Goal: Task Accomplishment & Management: Use online tool/utility

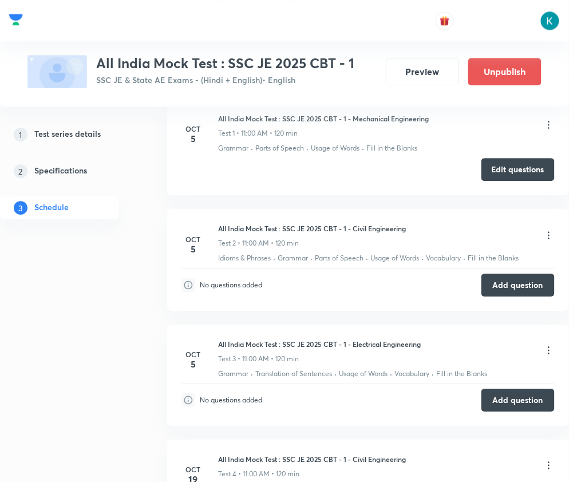
scroll to position [458, 0]
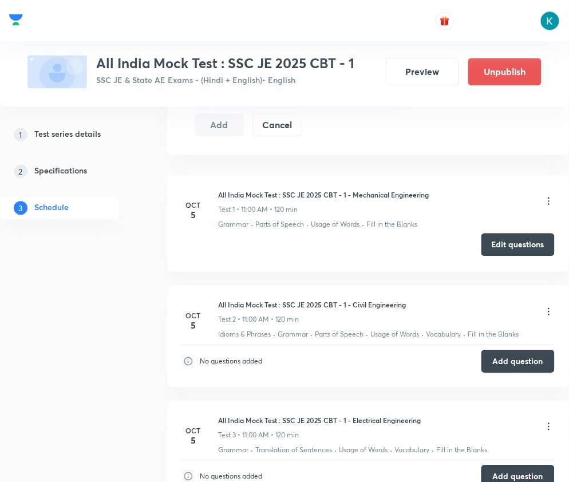
click at [507, 243] on button "Edit questions" at bounding box center [518, 244] width 73 height 23
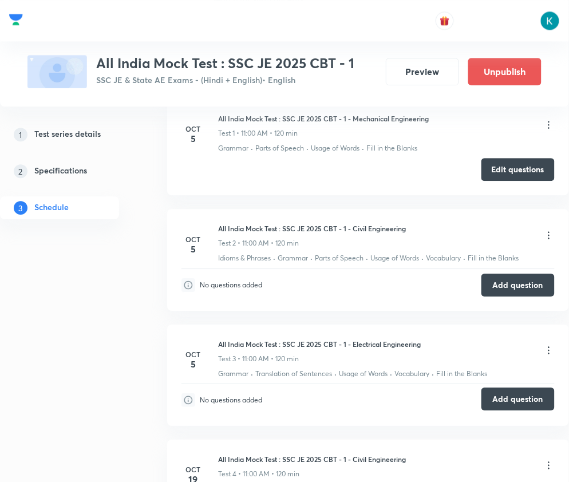
click at [522, 401] on button "Add question" at bounding box center [518, 399] width 73 height 23
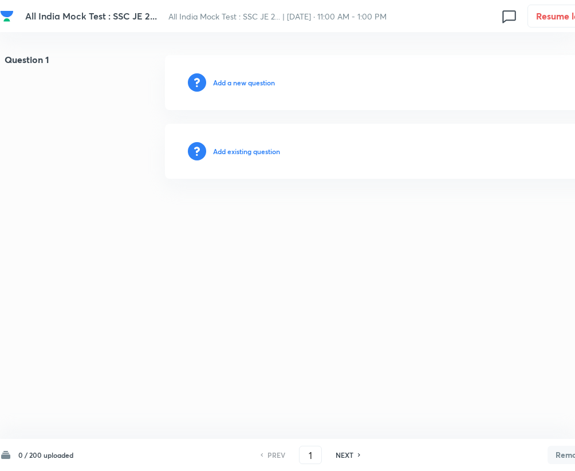
click at [243, 81] on h6 "Add a new question" at bounding box center [244, 82] width 62 height 10
click at [243, 81] on h6 "Choose a question type" at bounding box center [250, 82] width 74 height 10
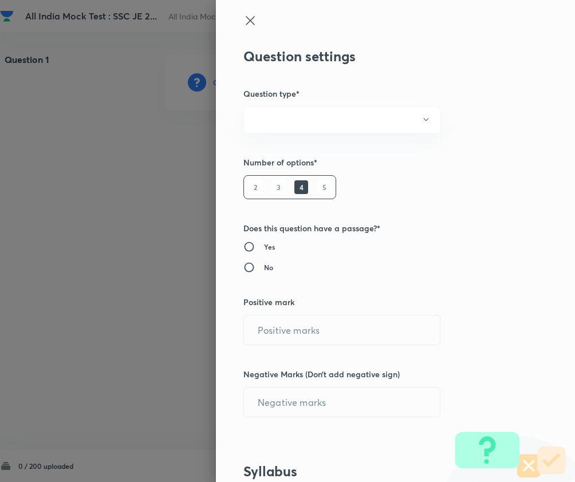
radio input "true"
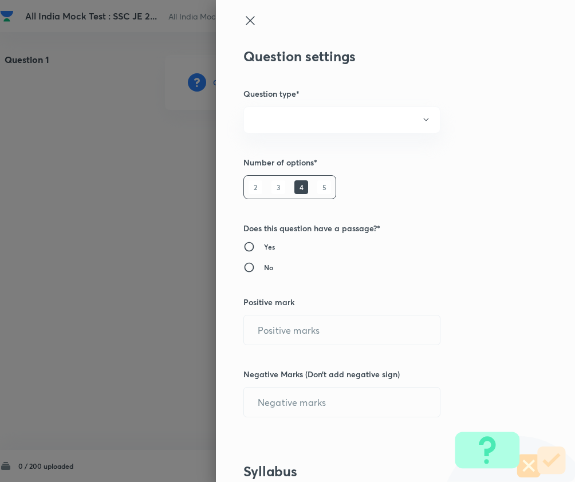
radio input "true"
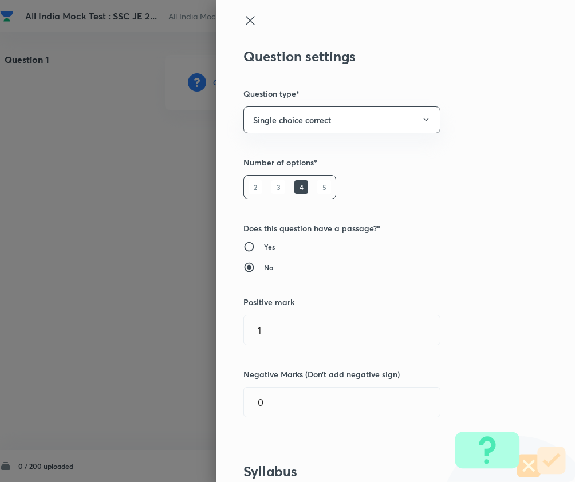
type input "1"
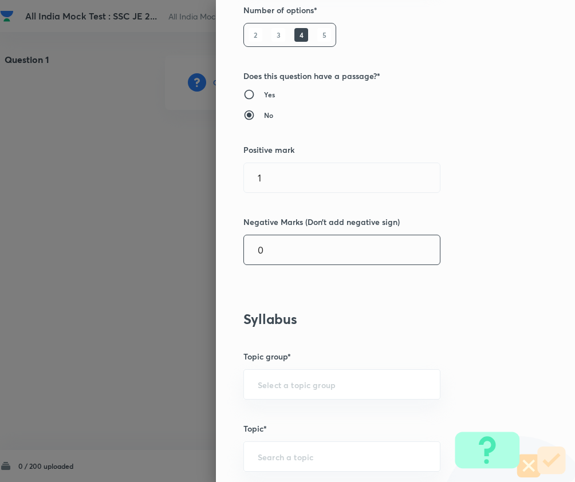
click at [292, 255] on input "0" at bounding box center [342, 249] width 196 height 29
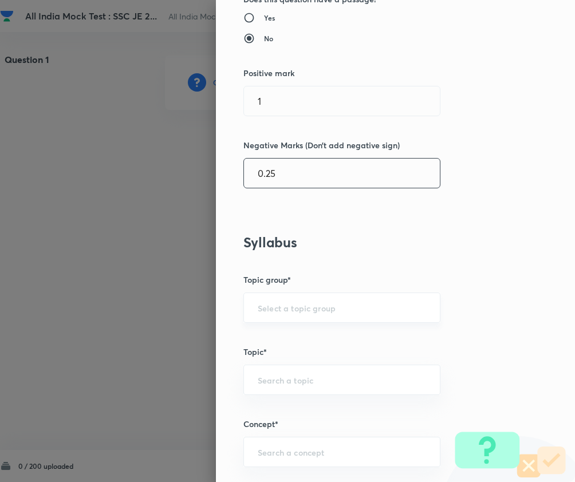
type input "0.25"
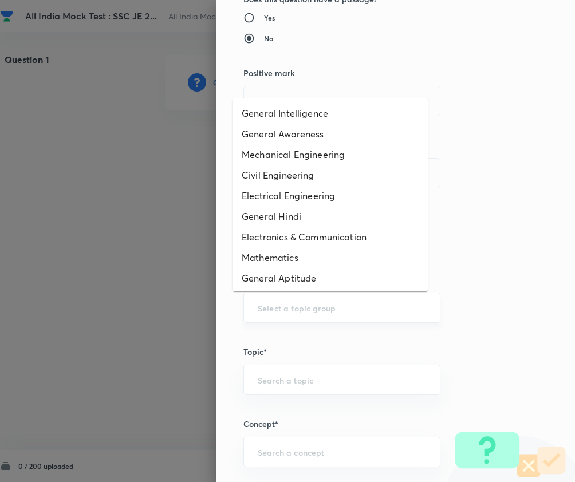
click at [301, 310] on input "text" at bounding box center [342, 307] width 168 height 11
click at [307, 135] on li "General Awareness" at bounding box center [329, 134] width 195 height 21
type input "General Awareness"
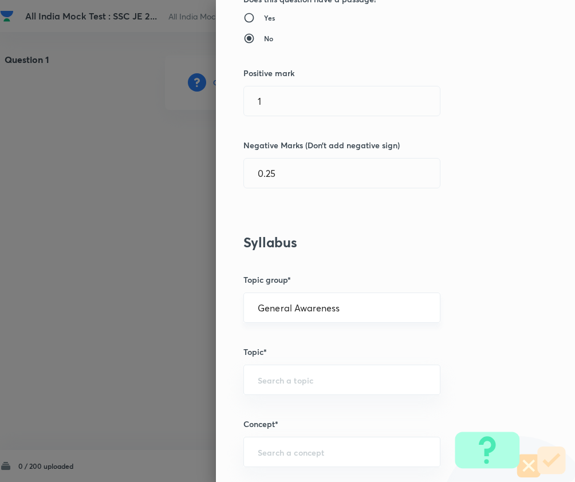
scroll to position [381, 0]
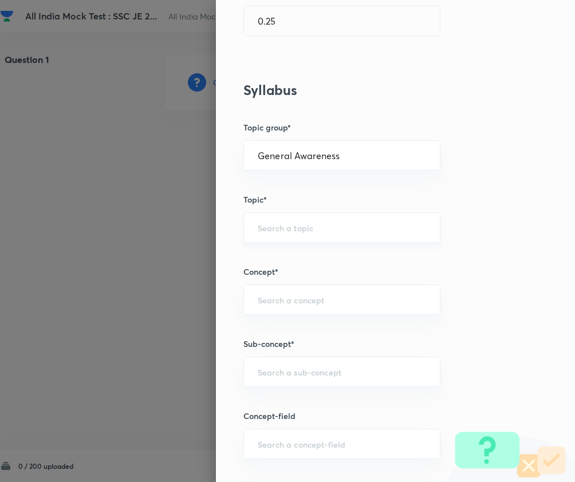
click at [300, 228] on input "text" at bounding box center [342, 227] width 168 height 11
type input "a"
click at [268, 275] on li "Static GK" at bounding box center [329, 281] width 195 height 21
type input "Static GK"
click at [281, 301] on input "text" at bounding box center [342, 299] width 168 height 11
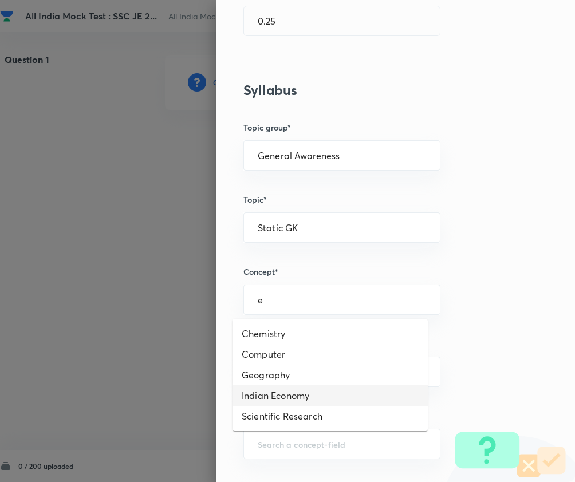
click at [278, 392] on li "Indian Economy" at bounding box center [329, 395] width 195 height 21
type input "Indian Economy"
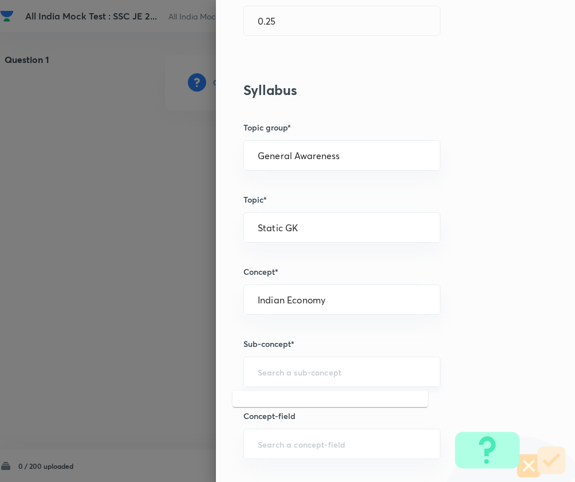
click at [282, 377] on input "text" at bounding box center [342, 371] width 168 height 11
type input "`"
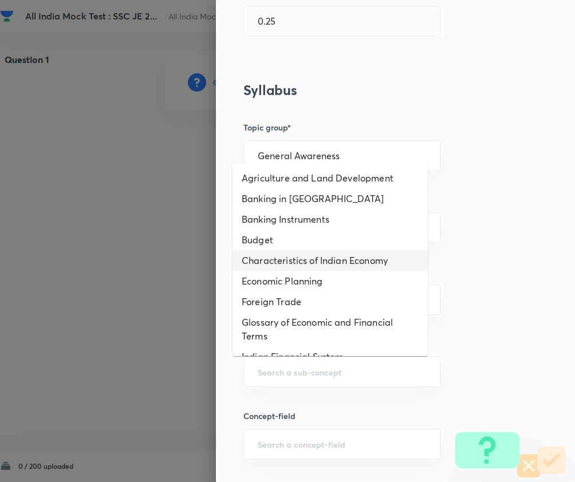
click at [346, 261] on li "Characteristics of Indian Economy" at bounding box center [329, 260] width 195 height 21
type input "Characteristics of Indian Economy"
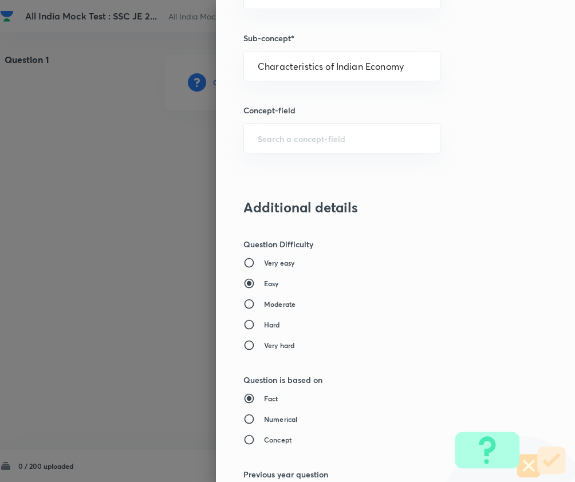
scroll to position [763, 0]
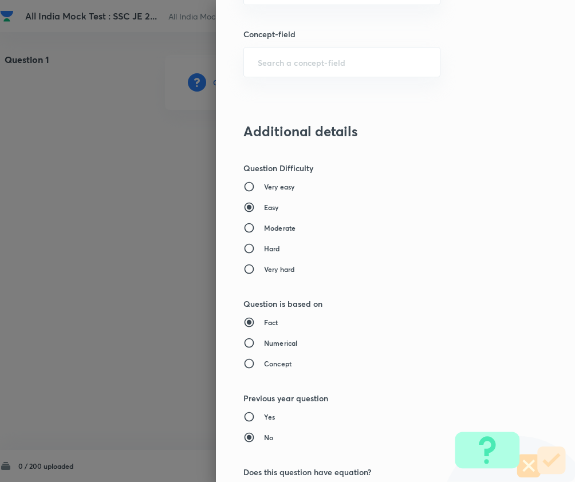
click at [264, 230] on h6 "Moderate" at bounding box center [279, 228] width 31 height 10
click at [261, 230] on input "Moderate" at bounding box center [253, 227] width 21 height 11
radio input "true"
radio input "false"
click at [275, 363] on h6 "Concept" at bounding box center [277, 363] width 27 height 10
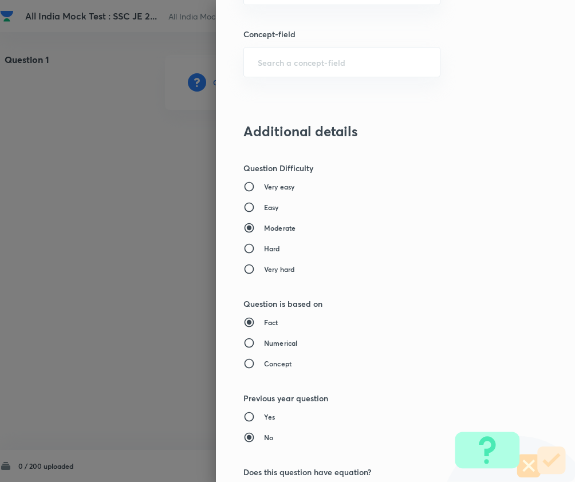
click at [264, 363] on input "Concept" at bounding box center [253, 363] width 21 height 11
radio input "true"
radio input "false"
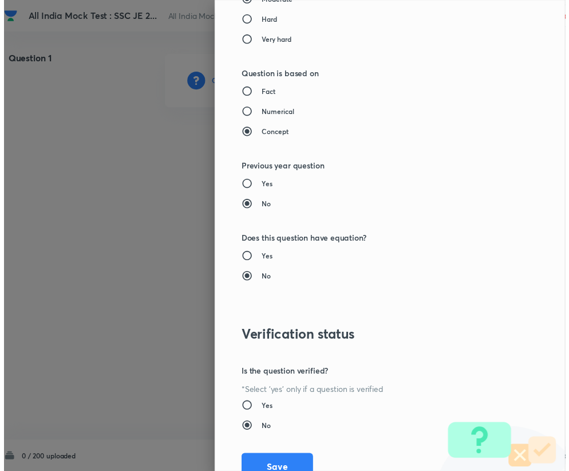
scroll to position [1040, 0]
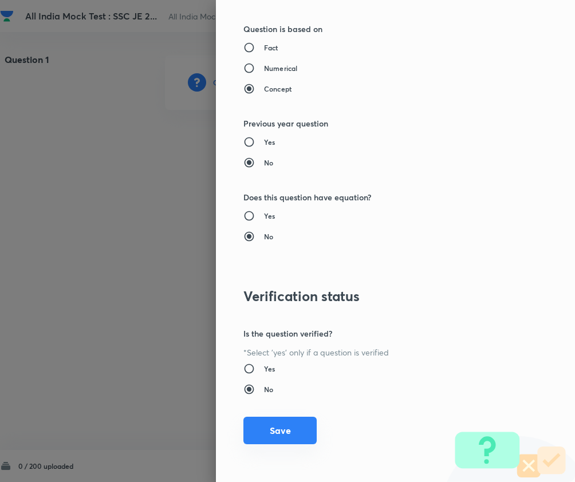
click at [268, 427] on button "Save" at bounding box center [279, 430] width 73 height 27
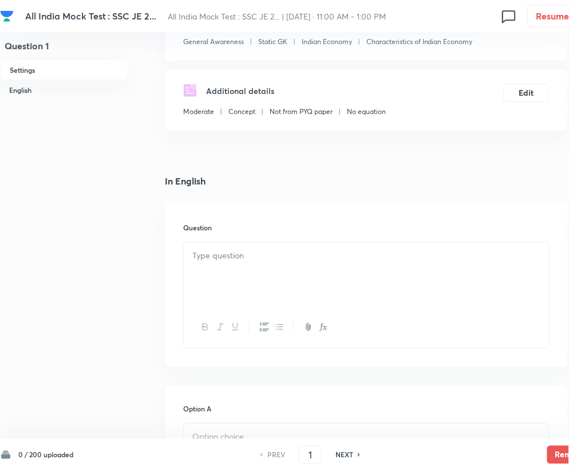
scroll to position [305, 0]
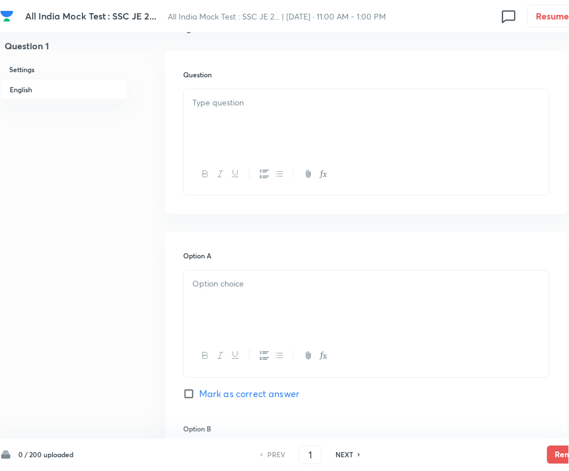
click at [254, 105] on p at bounding box center [366, 102] width 348 height 13
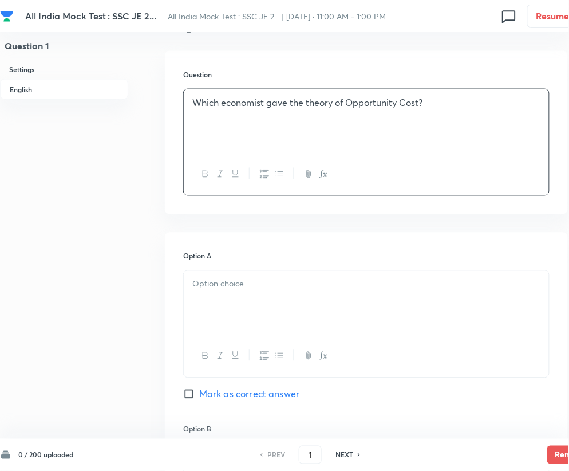
click at [268, 275] on div at bounding box center [366, 303] width 365 height 64
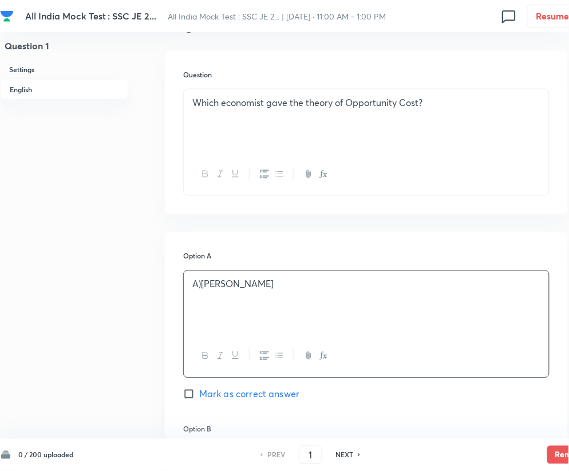
scroll to position [534, 0]
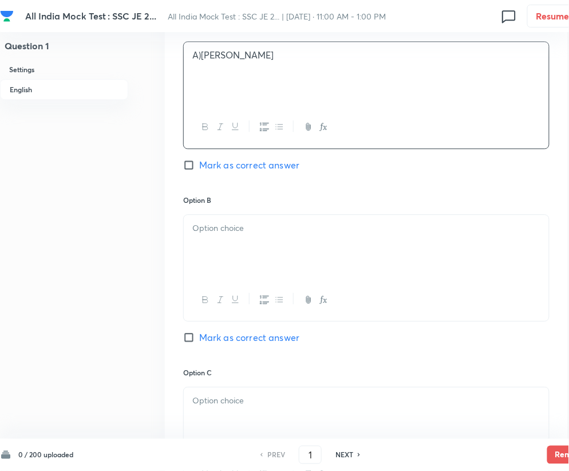
click at [200, 58] on p "A)[PERSON_NAME]" at bounding box center [366, 55] width 348 height 13
click at [237, 234] on p at bounding box center [366, 228] width 348 height 13
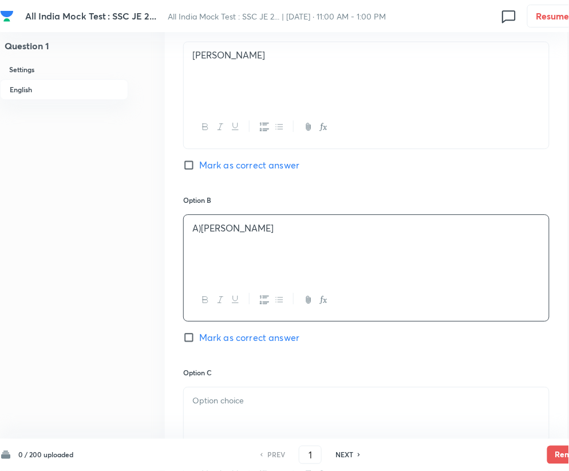
click at [203, 230] on p "A)[PERSON_NAME]" at bounding box center [366, 228] width 348 height 13
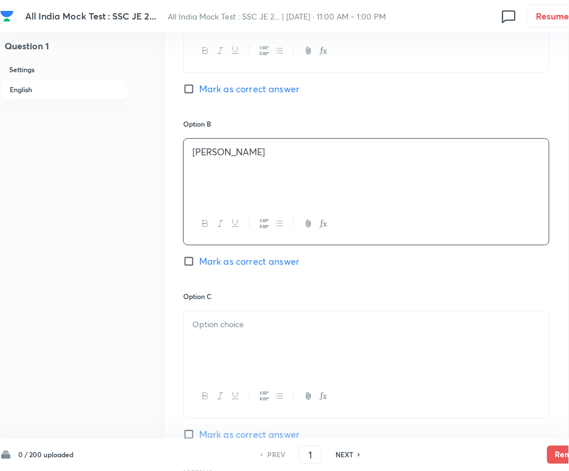
scroll to position [763, 0]
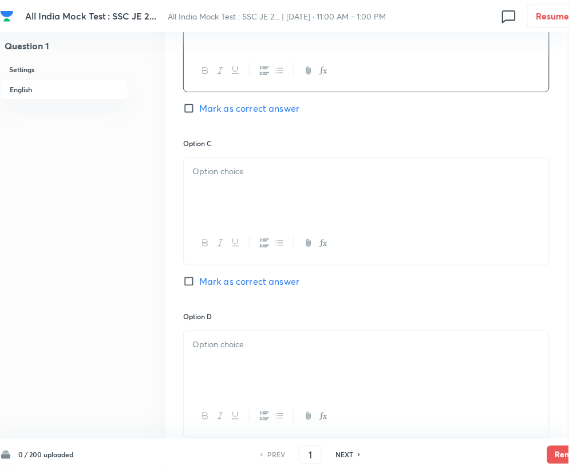
click at [258, 194] on div at bounding box center [366, 190] width 365 height 64
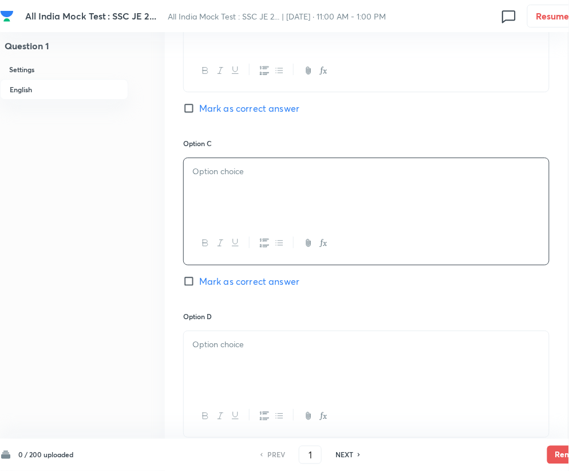
paste div
click at [203, 175] on p "A)[PERSON_NAME]" at bounding box center [366, 171] width 348 height 13
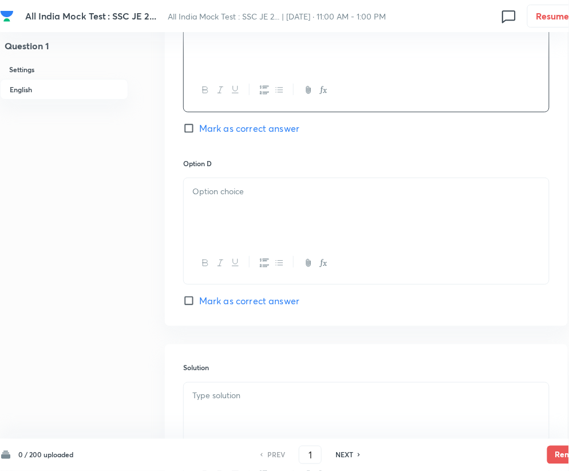
click at [278, 202] on div at bounding box center [366, 210] width 365 height 64
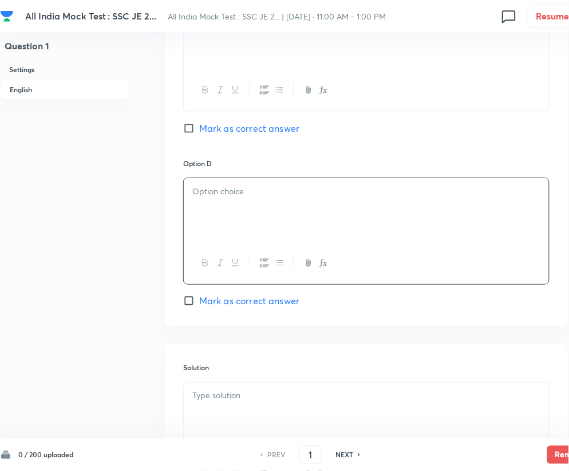
paste div
click at [204, 192] on p "A)[PERSON_NAME]" at bounding box center [366, 191] width 348 height 13
click at [189, 298] on input "Mark as correct answer" at bounding box center [191, 300] width 16 height 11
checkbox input "true"
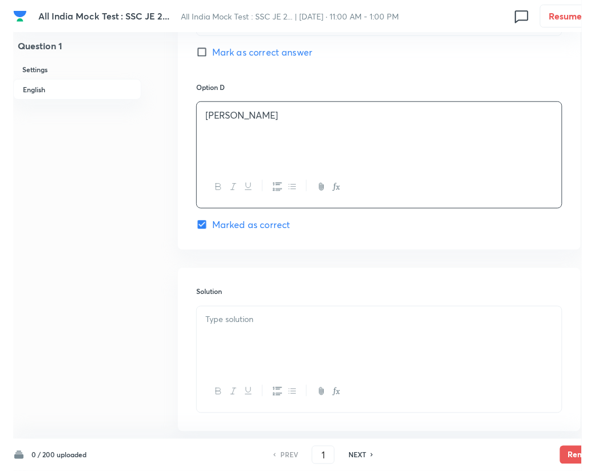
scroll to position [1056, 0]
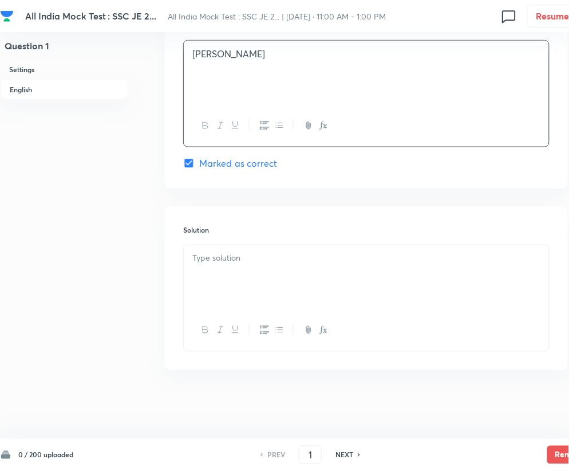
click at [214, 267] on div at bounding box center [366, 277] width 365 height 64
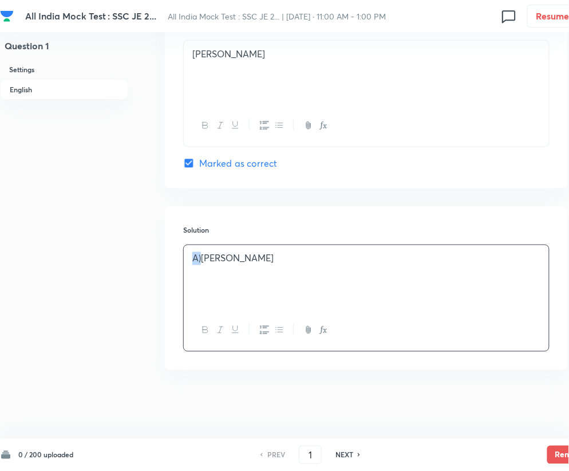
drag, startPoint x: 202, startPoint y: 259, endPoint x: 184, endPoint y: 258, distance: 17.2
click at [184, 258] on div "A)[PERSON_NAME]" at bounding box center [366, 277] width 365 height 64
drag, startPoint x: 297, startPoint y: 259, endPoint x: 179, endPoint y: 263, distance: 117.5
click at [179, 263] on div "Solution [PERSON_NAME]" at bounding box center [366, 288] width 403 height 163
click at [223, 276] on div at bounding box center [366, 277] width 365 height 64
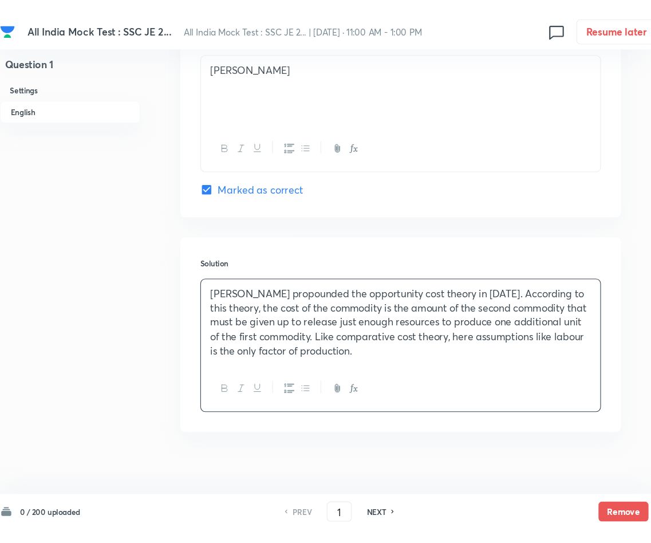
scroll to position [1026, 0]
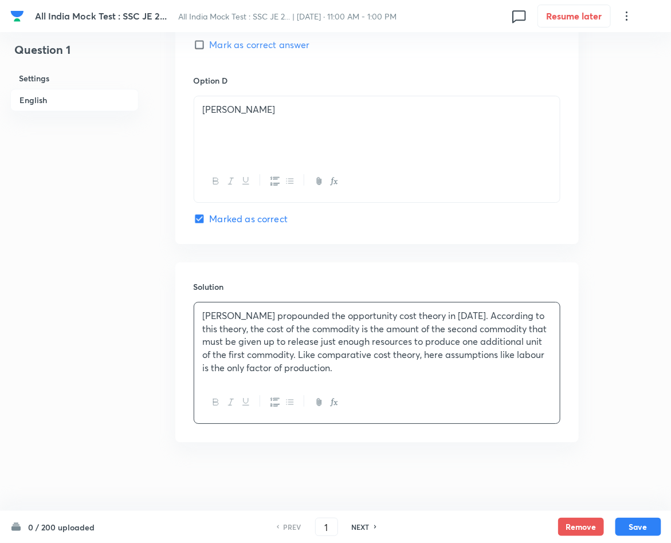
drag, startPoint x: 541, startPoint y: 1, endPoint x: 137, endPoint y: 436, distance: 594.0
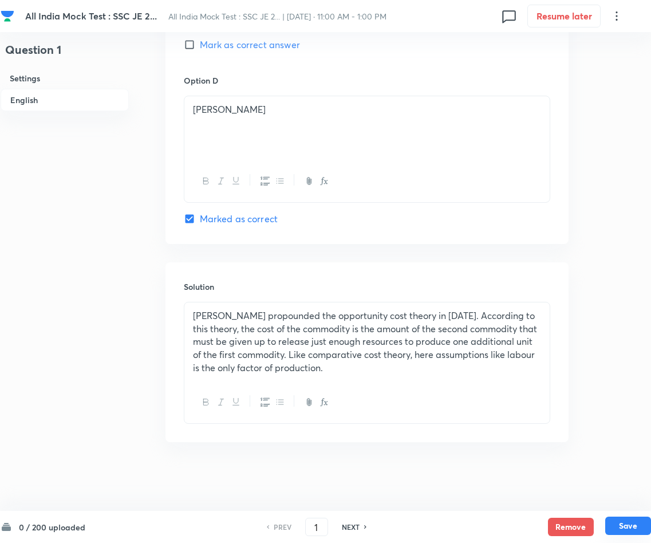
click at [574, 482] on button "Save" at bounding box center [628, 525] width 46 height 18
type input "2"
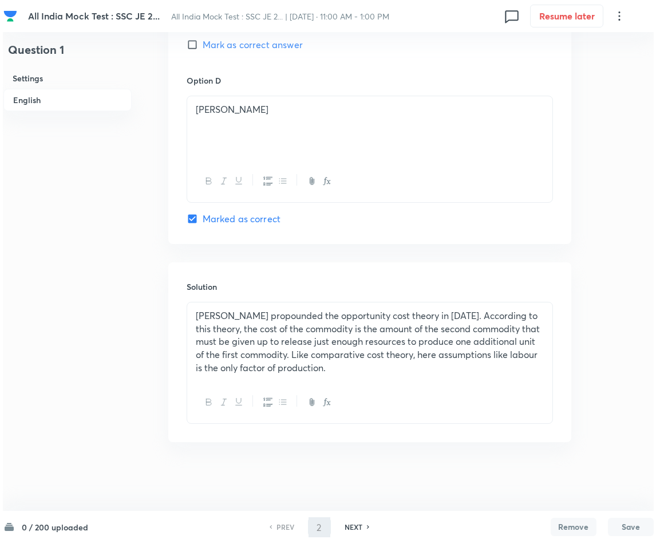
scroll to position [0, 0]
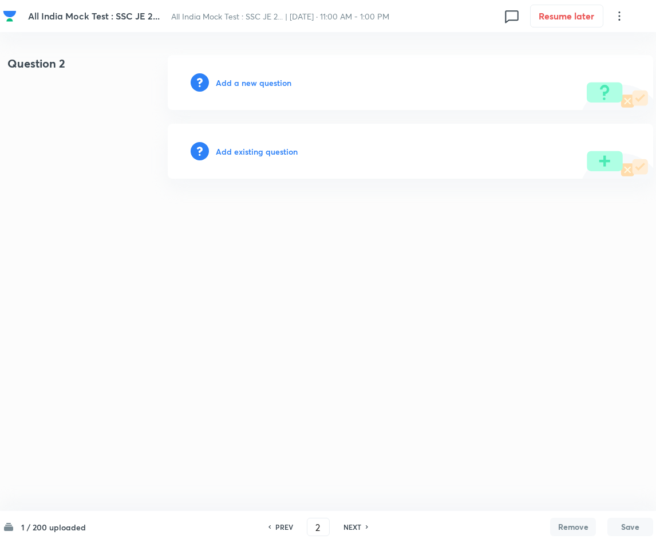
click at [258, 83] on h6 "Add a new question" at bounding box center [254, 83] width 76 height 12
click at [258, 83] on h6 "Choose a question type" at bounding box center [260, 83] width 88 height 12
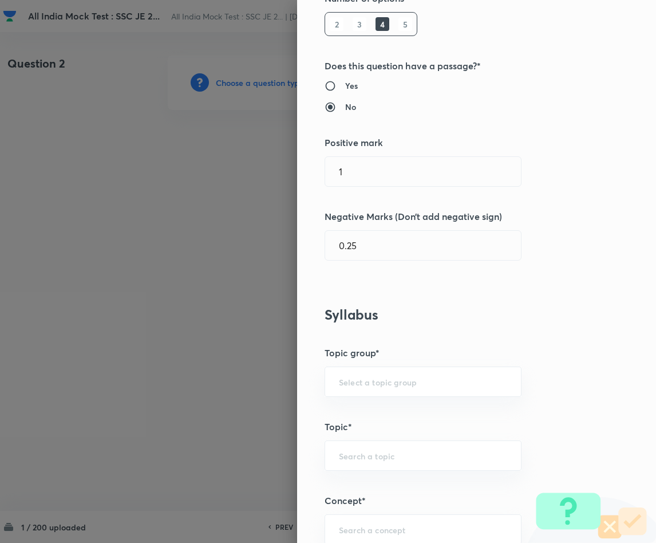
scroll to position [344, 0]
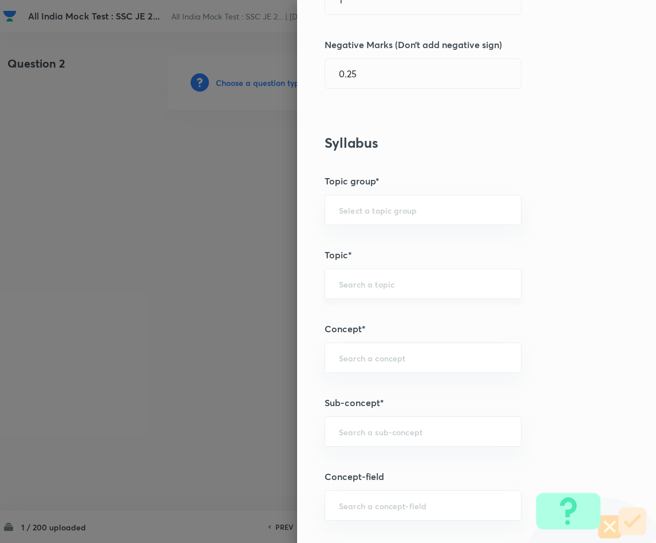
click at [365, 279] on div "​" at bounding box center [423, 284] width 197 height 30
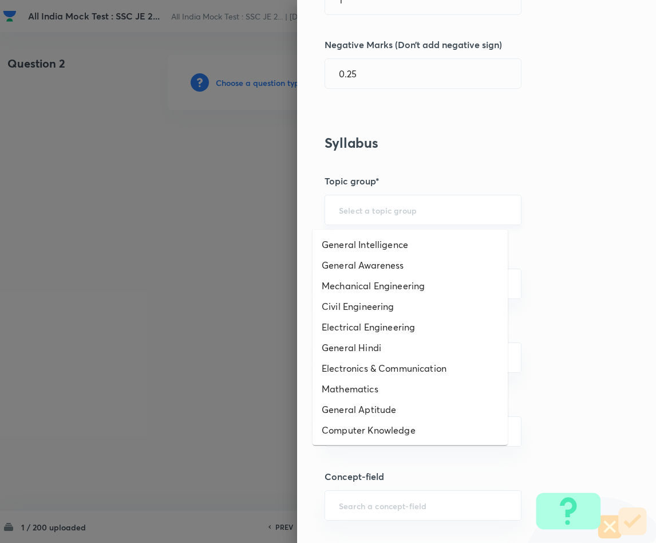
click at [376, 207] on input "text" at bounding box center [423, 209] width 168 height 11
click at [385, 265] on li "General Awareness" at bounding box center [410, 265] width 195 height 21
type input "General Awareness"
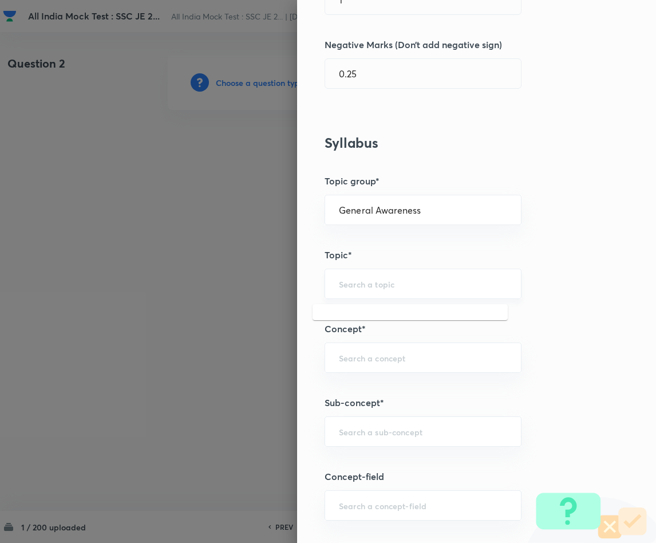
click at [344, 287] on input "text" at bounding box center [423, 283] width 168 height 11
click at [361, 316] on li "Static GK" at bounding box center [410, 319] width 195 height 21
type input "Static GK"
click at [353, 358] on input "text" at bounding box center [423, 357] width 168 height 11
click at [353, 393] on li "Geography" at bounding box center [410, 393] width 195 height 21
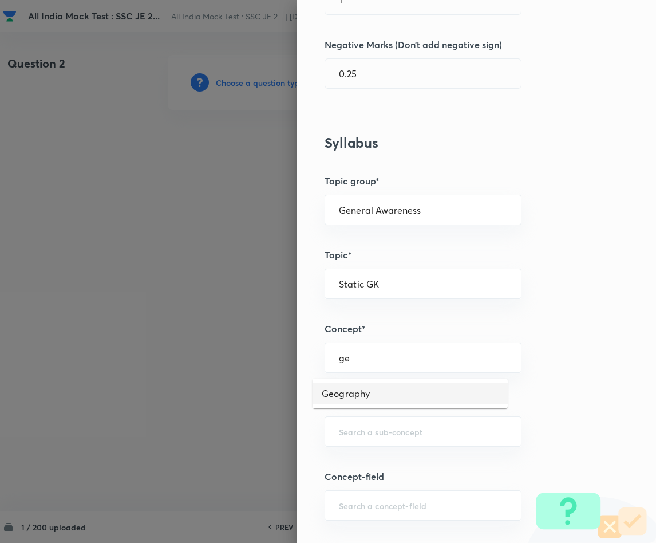
type input "Geography"
click at [354, 431] on input "text" at bounding box center [423, 431] width 168 height 11
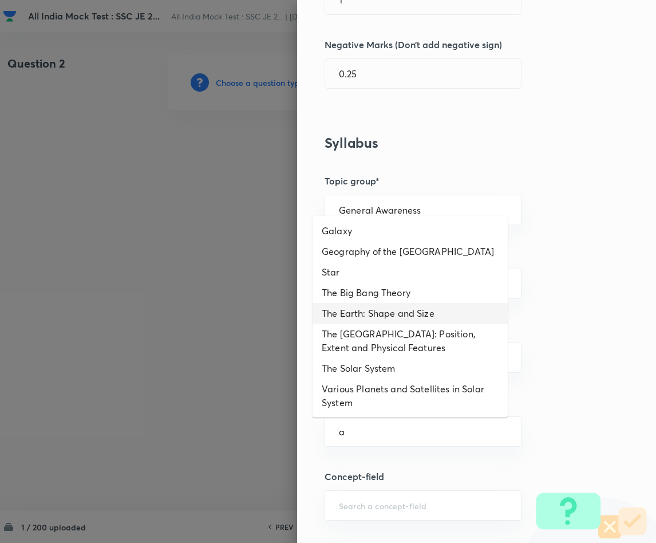
click at [413, 313] on li "The Earth: Shape and Size" at bounding box center [410, 313] width 195 height 21
type input "The Earth: Shape and Size"
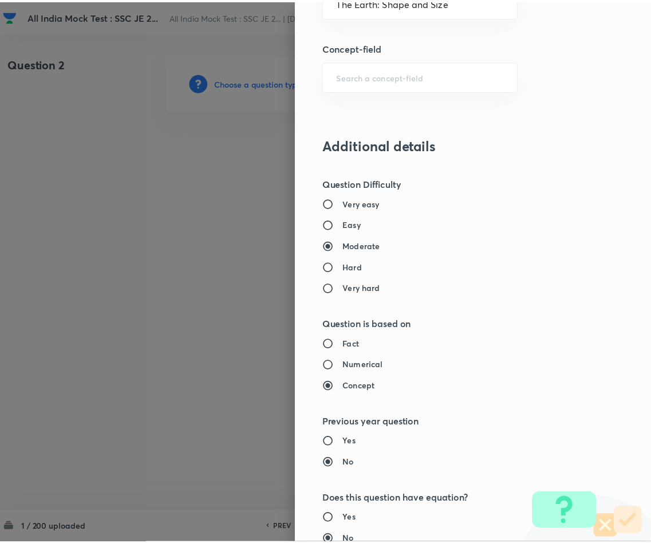
scroll to position [1022, 0]
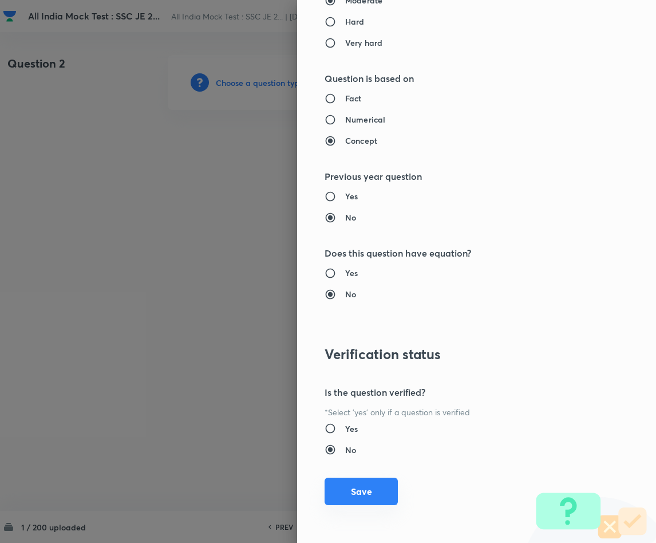
click at [345, 482] on button "Save" at bounding box center [361, 491] width 73 height 27
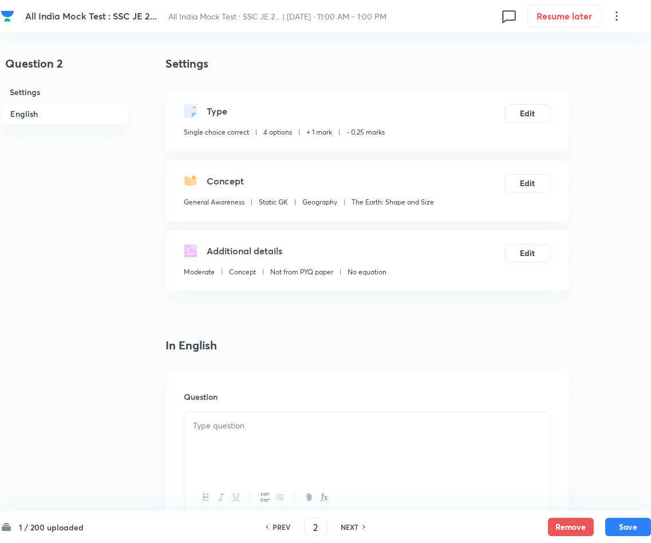
scroll to position [258, 0]
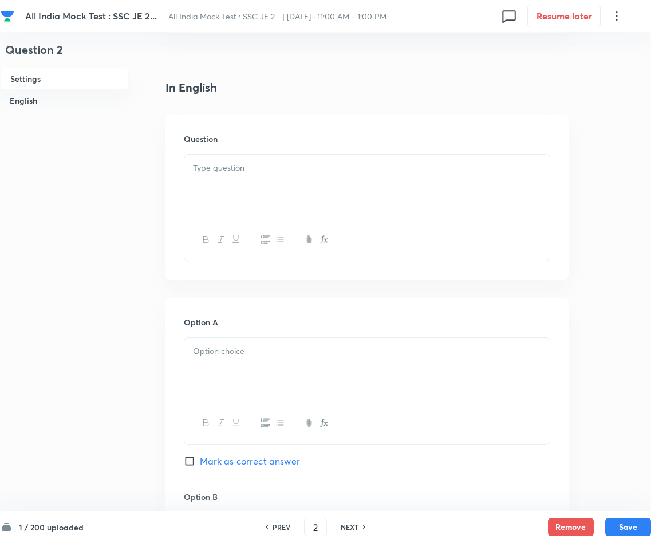
click at [368, 193] on div at bounding box center [366, 187] width 365 height 64
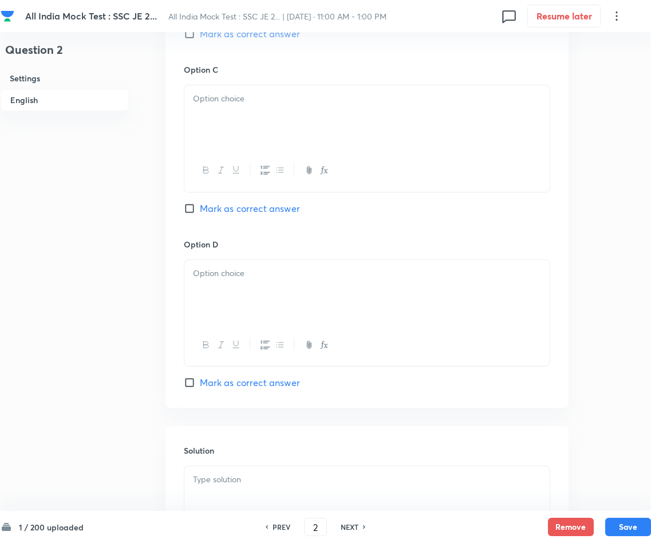
scroll to position [945, 0]
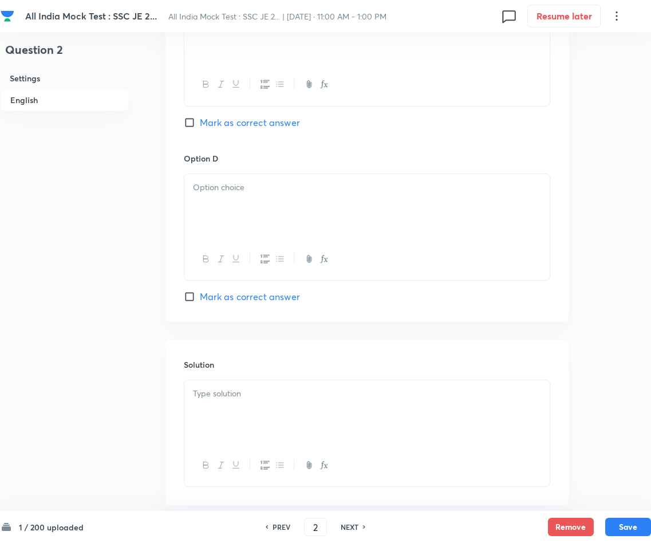
click at [191, 301] on input "Mark as correct answer" at bounding box center [192, 296] width 16 height 11
checkbox input "true"
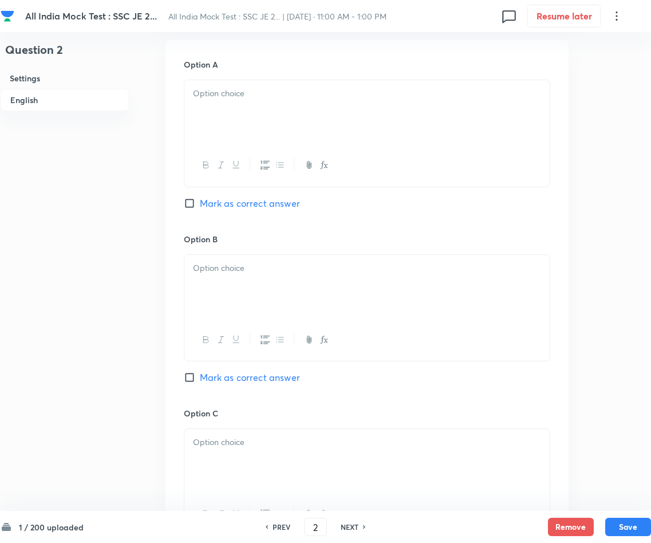
scroll to position [429, 0]
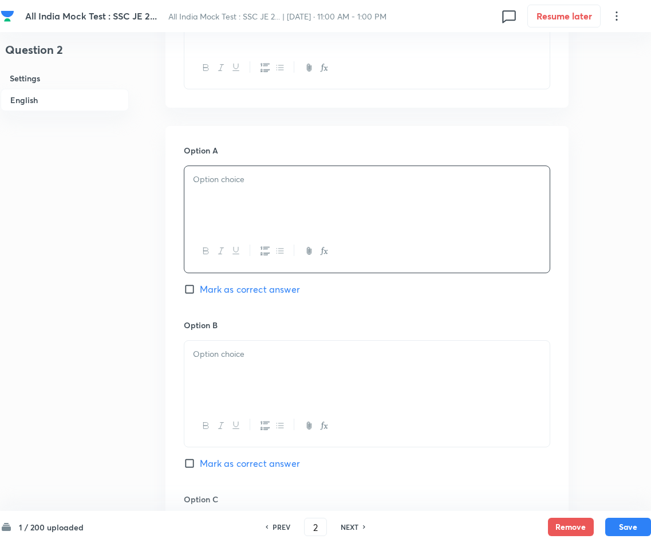
drag, startPoint x: 237, startPoint y: 196, endPoint x: 224, endPoint y: 182, distance: 19.0
paste div
drag, startPoint x: 203, startPoint y: 177, endPoint x: 227, endPoint y: 206, distance: 37.8
click at [203, 176] on p "A)[MEDICAL_DATA]" at bounding box center [367, 179] width 348 height 13
click at [277, 354] on p at bounding box center [367, 354] width 348 height 13
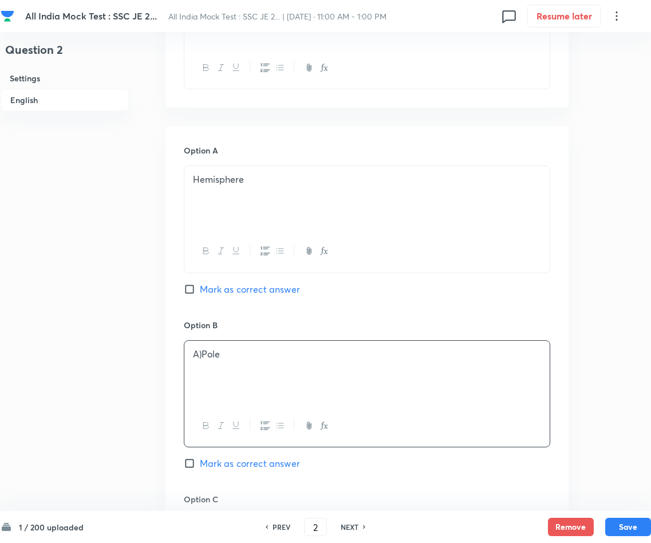
click at [200, 357] on p "A)Pole" at bounding box center [367, 354] width 348 height 13
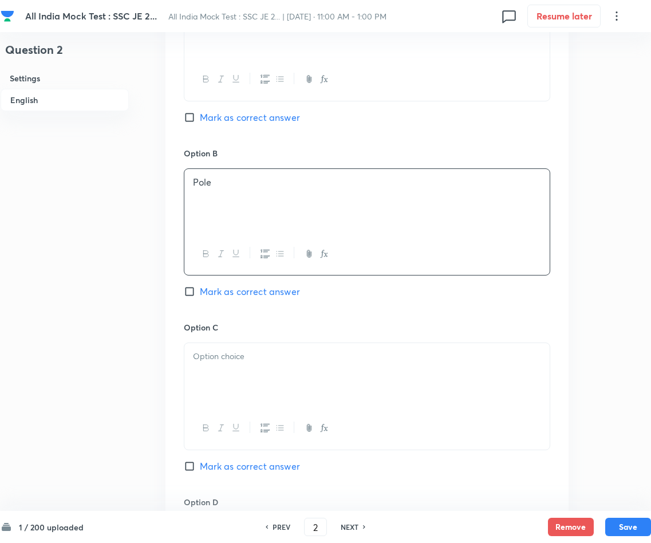
scroll to position [687, 0]
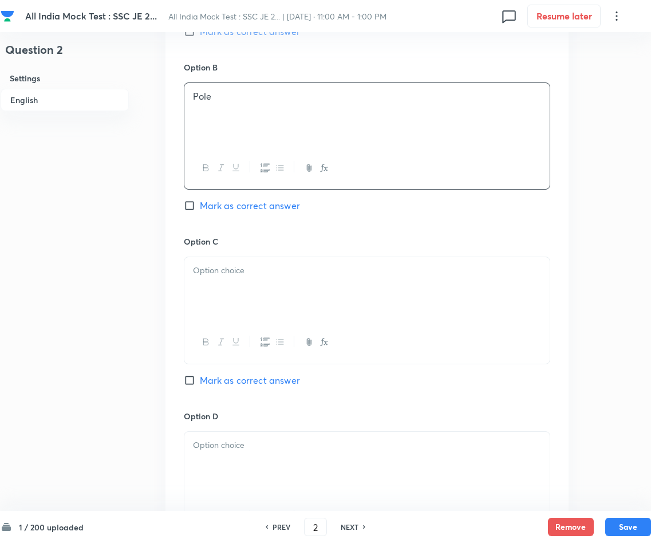
click at [232, 275] on p at bounding box center [367, 270] width 348 height 13
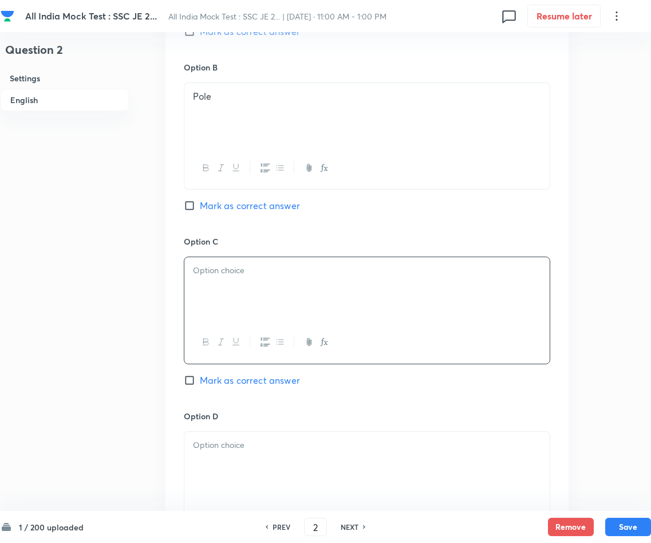
paste div
click at [203, 272] on p "A)Longitude" at bounding box center [367, 270] width 348 height 13
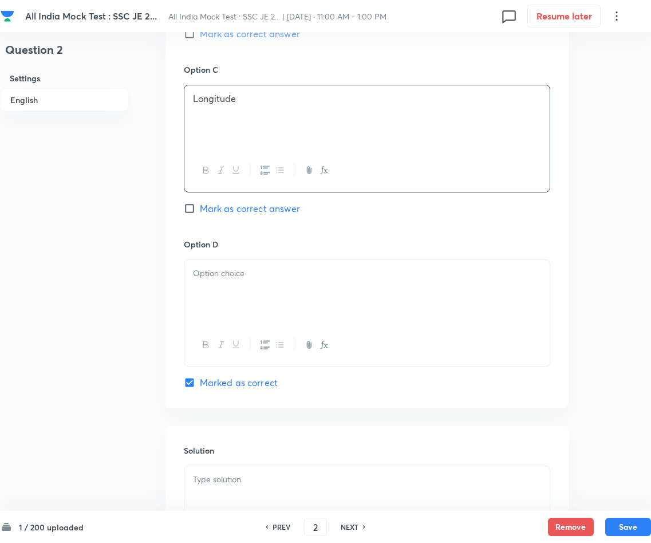
scroll to position [945, 0]
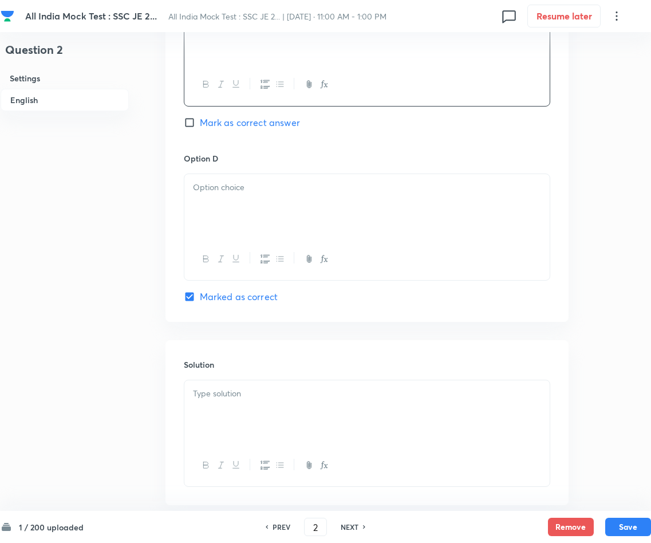
click at [235, 194] on p at bounding box center [367, 187] width 348 height 13
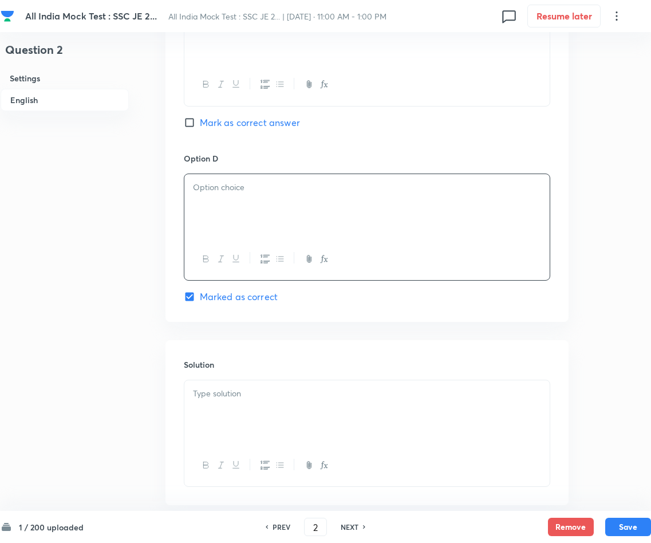
paste div
click at [203, 187] on p "A)Latitude" at bounding box center [367, 187] width 348 height 13
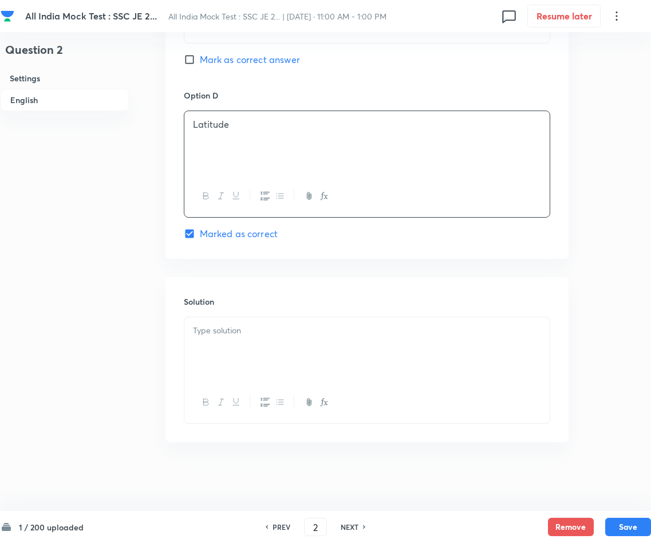
click at [215, 327] on p at bounding box center [367, 330] width 348 height 13
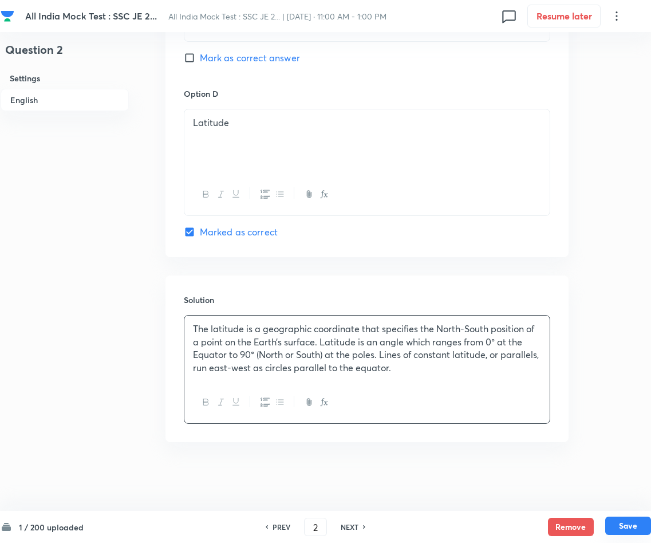
click at [574, 482] on button "Save" at bounding box center [628, 525] width 46 height 18
type input "3"
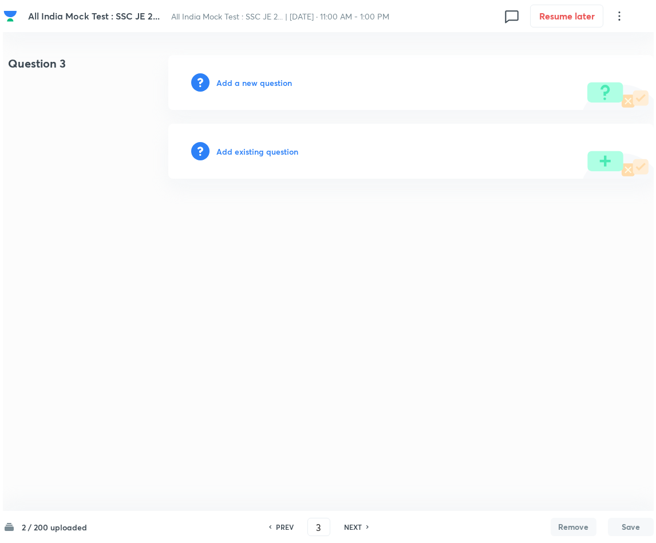
scroll to position [0, 0]
click at [234, 82] on h6 "Add a new question" at bounding box center [254, 83] width 76 height 12
click at [242, 82] on h6 "Choose a question type" at bounding box center [260, 83] width 88 height 12
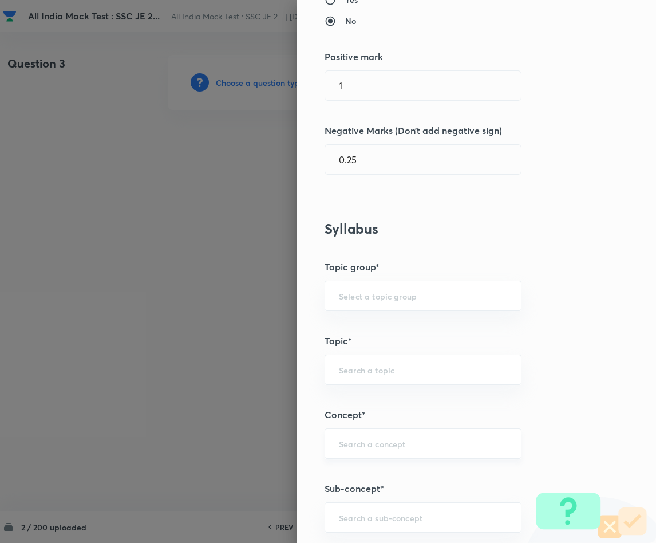
scroll to position [344, 0]
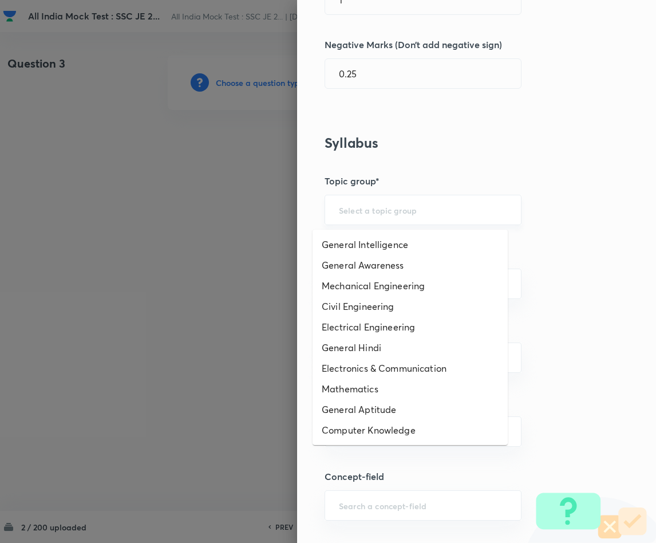
click at [368, 211] on input "text" at bounding box center [423, 209] width 168 height 11
click at [375, 262] on li "General Awareness" at bounding box center [410, 265] width 195 height 21
type input "General Awareness"
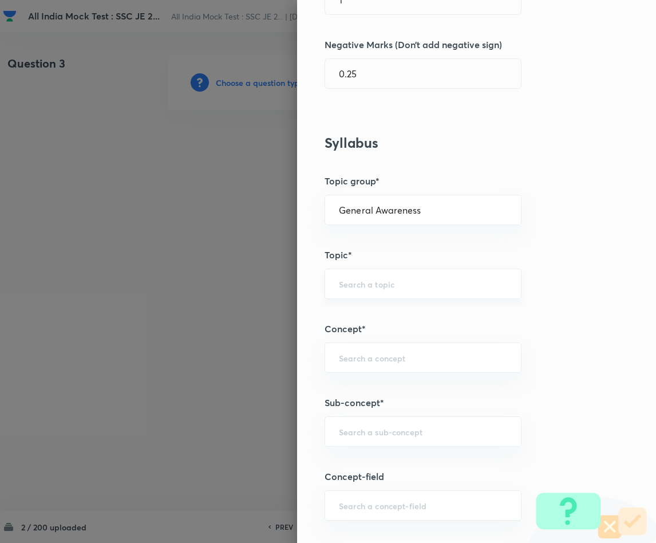
click at [348, 289] on input "text" at bounding box center [423, 283] width 168 height 11
click at [346, 334] on li "Static GK" at bounding box center [410, 339] width 195 height 21
type input "Static GK"
click at [351, 356] on input "text" at bounding box center [423, 357] width 168 height 11
click at [385, 476] on li "Scientific Research" at bounding box center [410, 476] width 195 height 21
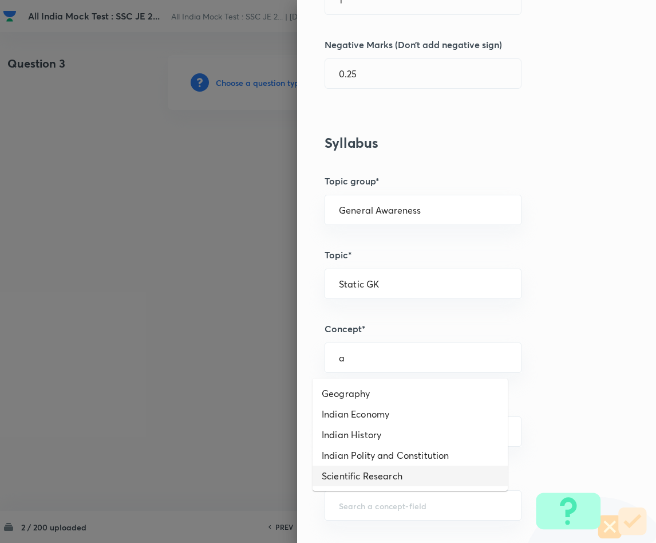
type input "Scientific Research"
click at [339, 437] on input "text" at bounding box center [423, 431] width 168 height 11
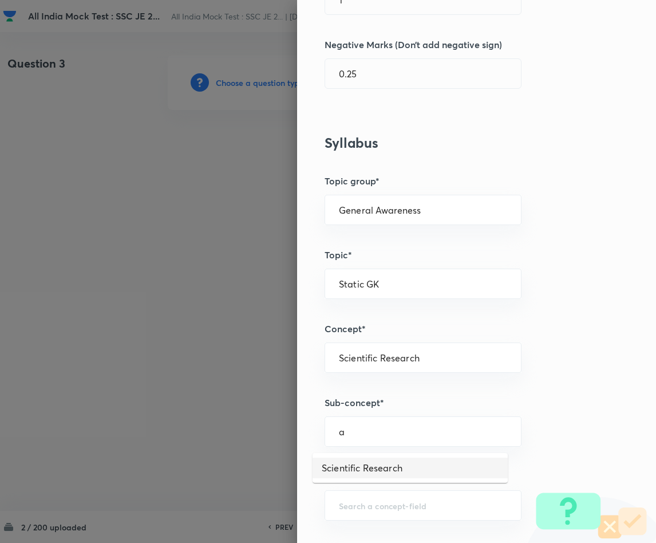
click at [368, 467] on li "Scientific Research" at bounding box center [410, 468] width 195 height 21
type input "Scientific Research"
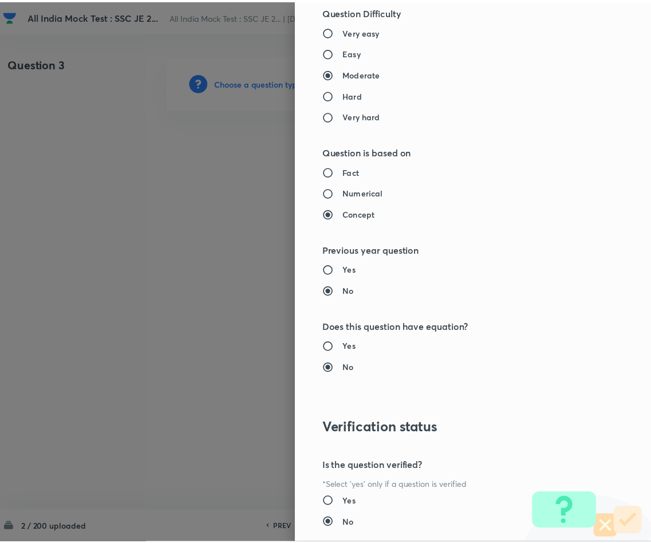
scroll to position [1022, 0]
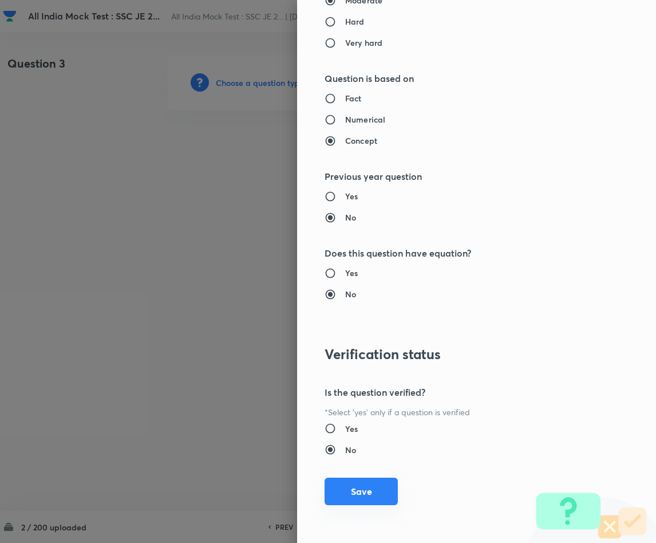
click at [336, 482] on button "Save" at bounding box center [361, 491] width 73 height 27
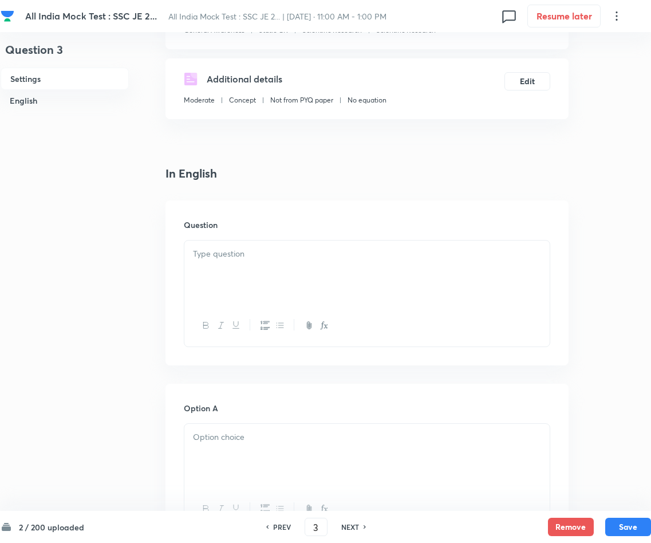
scroll to position [258, 0]
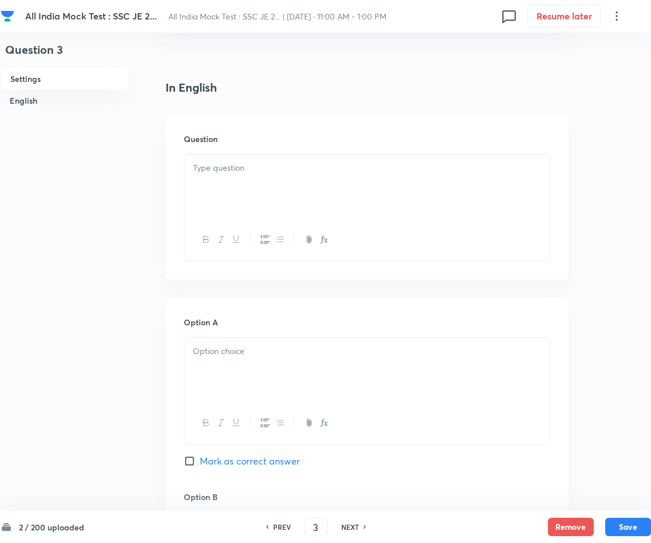
click at [263, 174] on p at bounding box center [367, 167] width 348 height 13
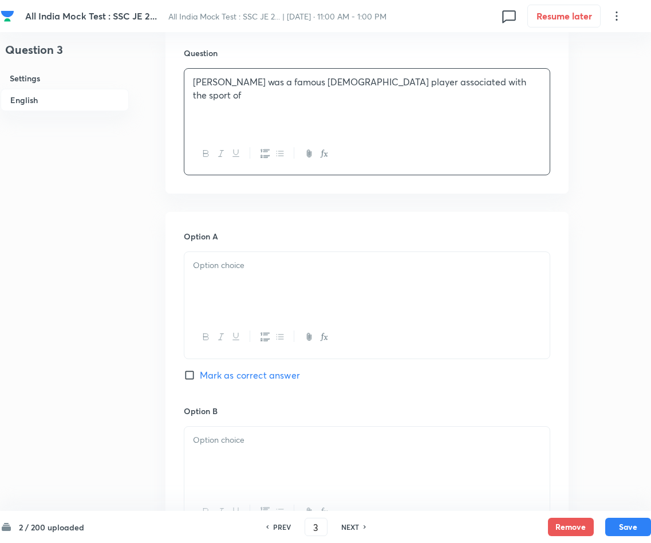
scroll to position [429, 0]
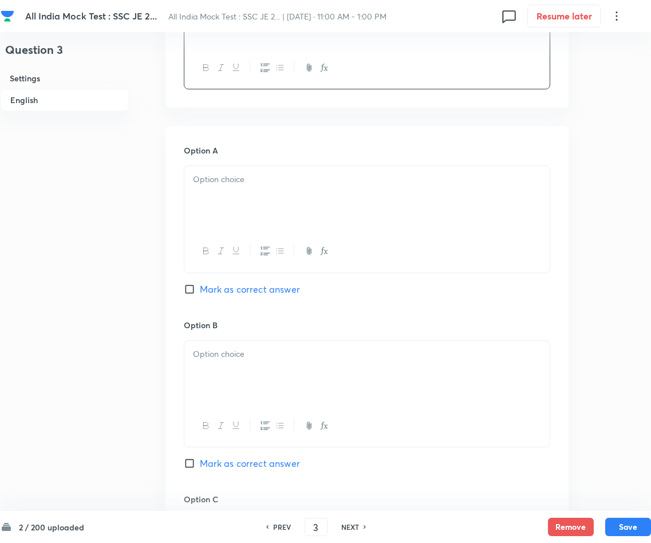
click at [299, 198] on div at bounding box center [366, 198] width 365 height 64
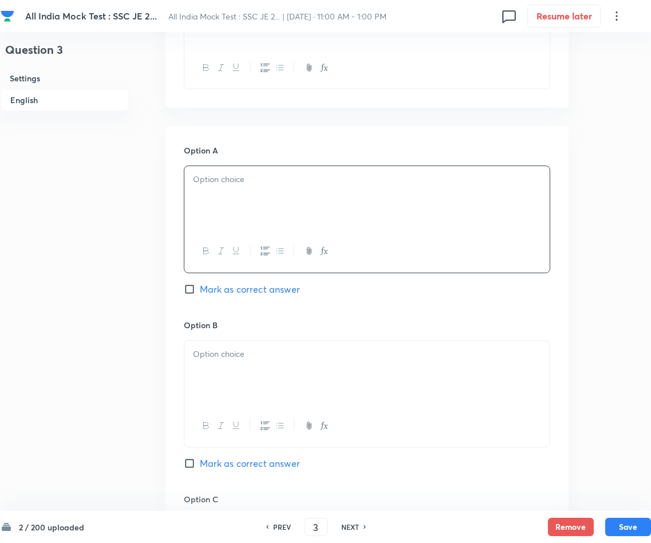
paste div
click at [201, 176] on p "A)Football" at bounding box center [367, 179] width 348 height 13
click at [256, 352] on p at bounding box center [367, 354] width 348 height 13
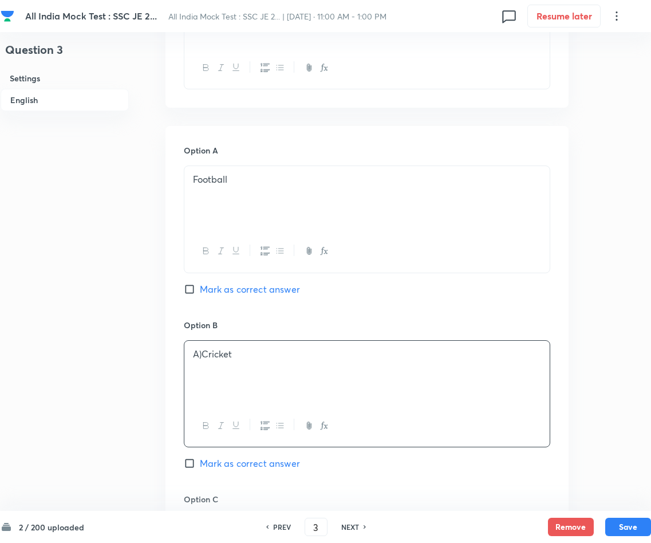
scroll to position [601, 0]
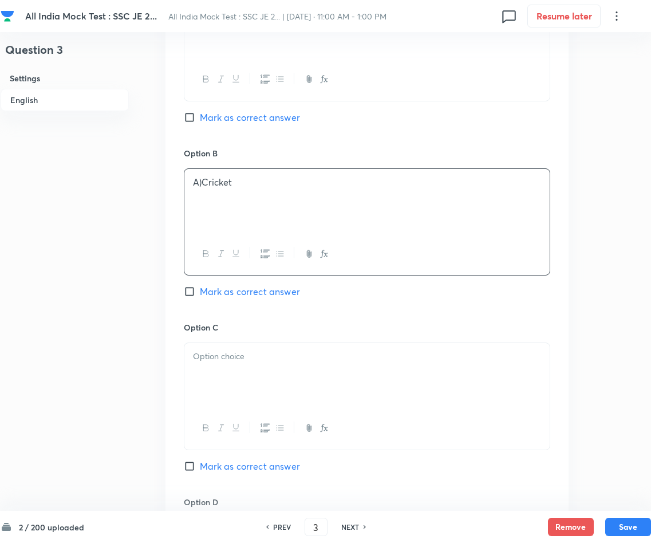
click at [201, 186] on p "A)Cricket" at bounding box center [367, 182] width 348 height 13
click at [215, 361] on p at bounding box center [367, 356] width 348 height 13
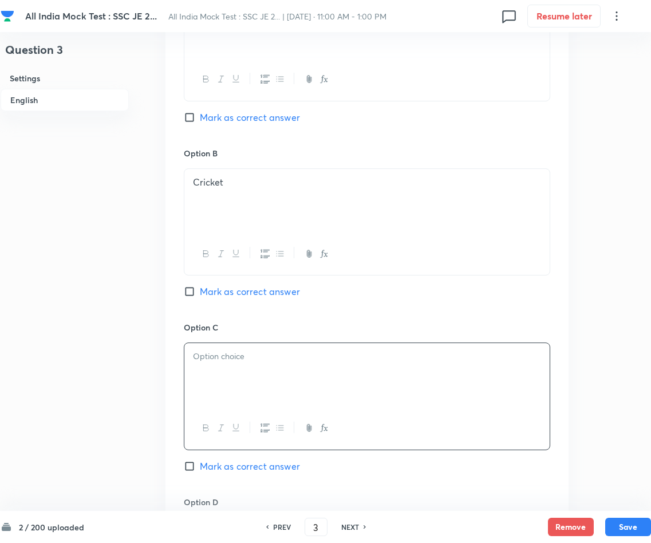
paste div
click at [203, 359] on p "A)Rifle Shooting" at bounding box center [367, 356] width 348 height 13
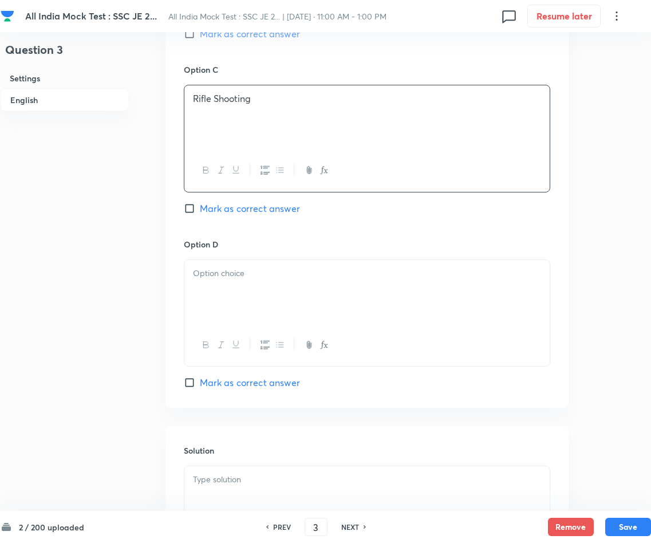
click at [322, 279] on p at bounding box center [367, 273] width 348 height 13
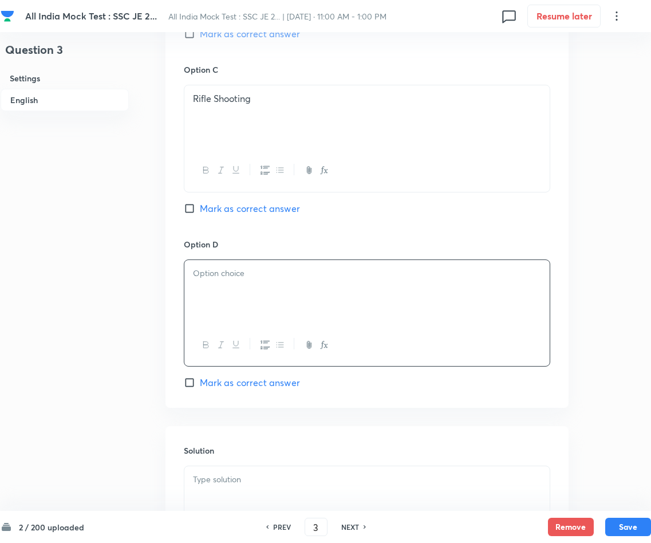
paste div
click at [202, 277] on p "A)Boxing" at bounding box center [367, 273] width 348 height 13
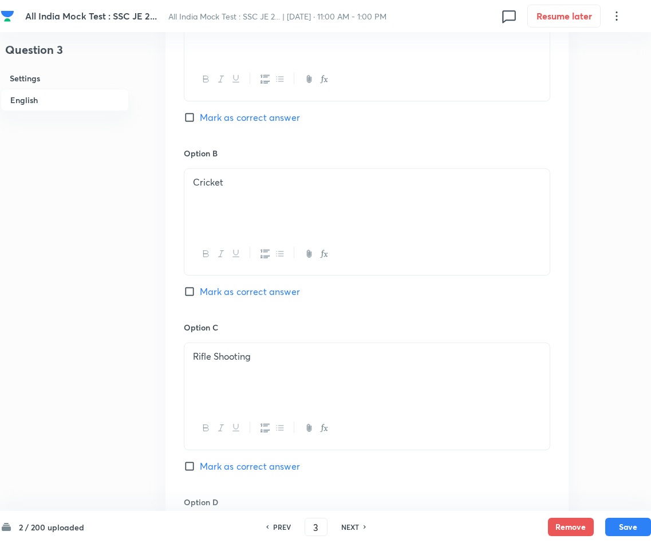
scroll to position [515, 0]
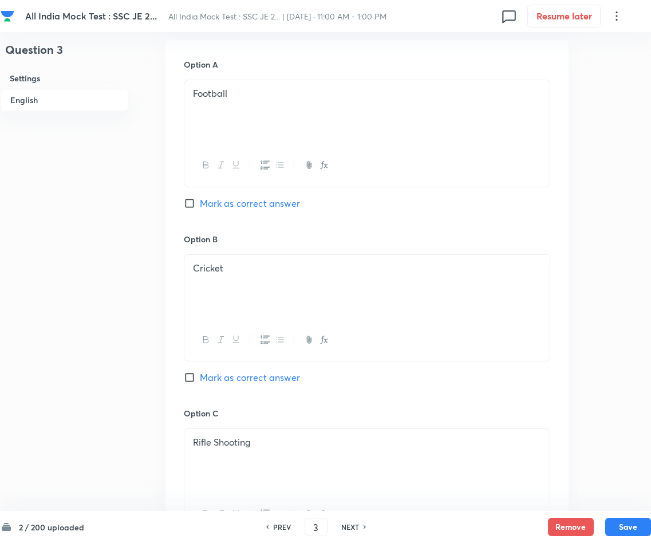
click at [188, 381] on input "Mark as correct answer" at bounding box center [192, 377] width 16 height 11
checkbox input "true"
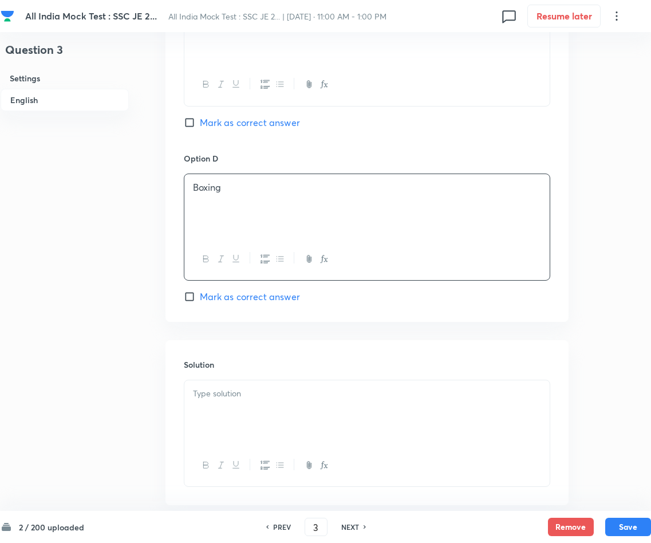
scroll to position [1011, 0]
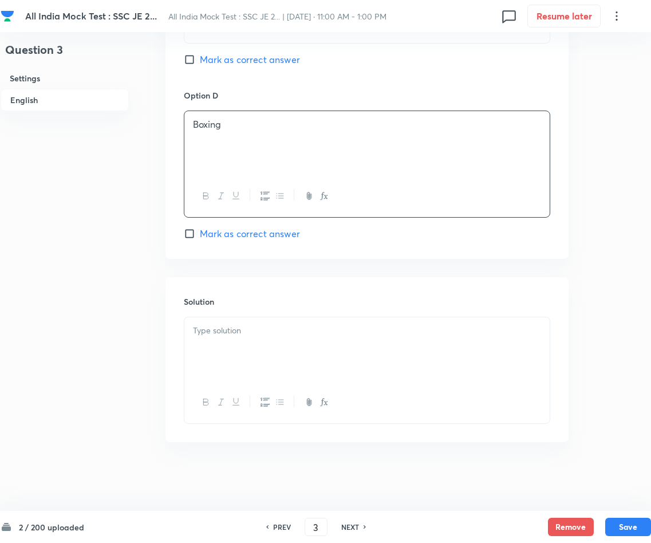
click at [249, 350] on div at bounding box center [366, 349] width 365 height 64
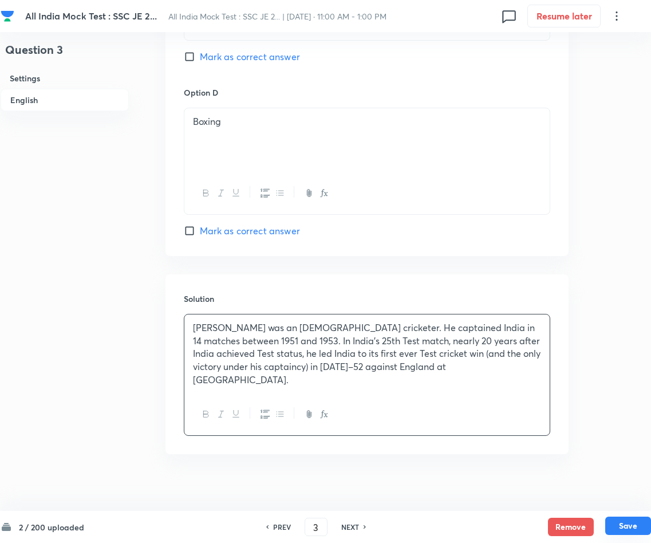
click at [574, 482] on button "Save" at bounding box center [628, 525] width 46 height 18
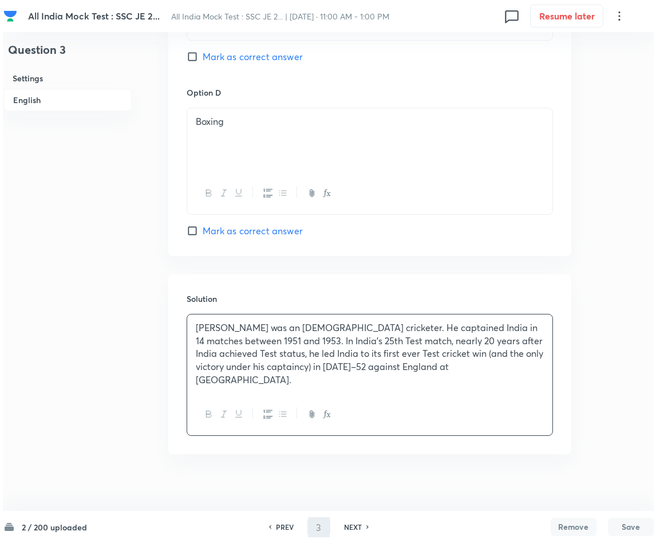
scroll to position [0, 0]
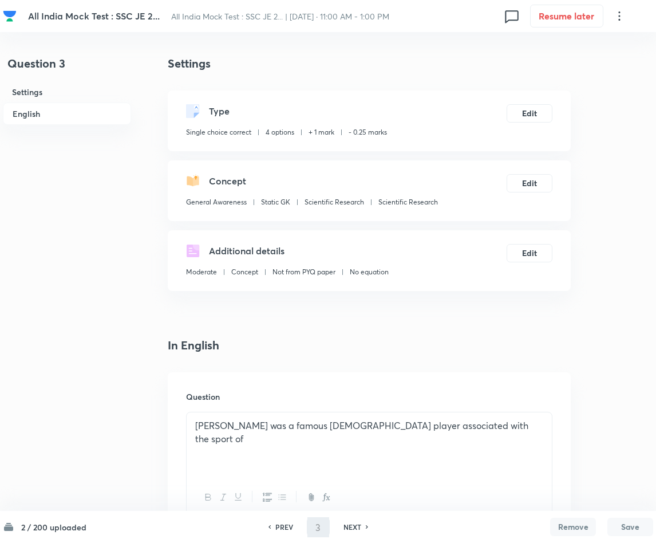
type input "4"
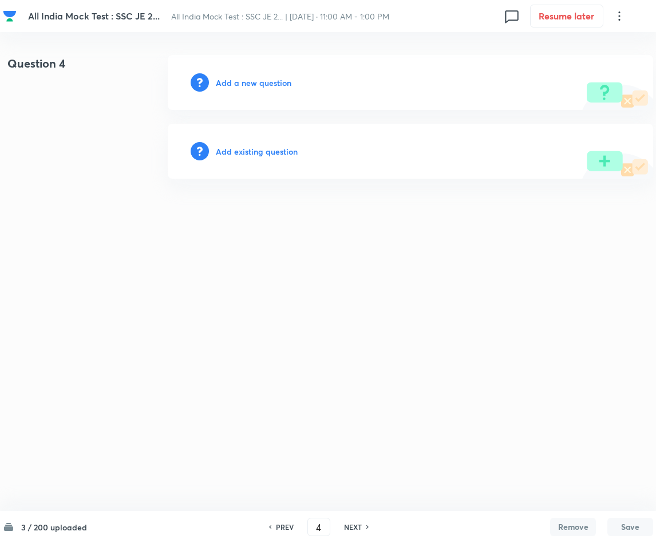
click at [254, 81] on h6 "Add a new question" at bounding box center [254, 83] width 76 height 12
click at [254, 81] on h6 "Choose a question type" at bounding box center [260, 83] width 88 height 12
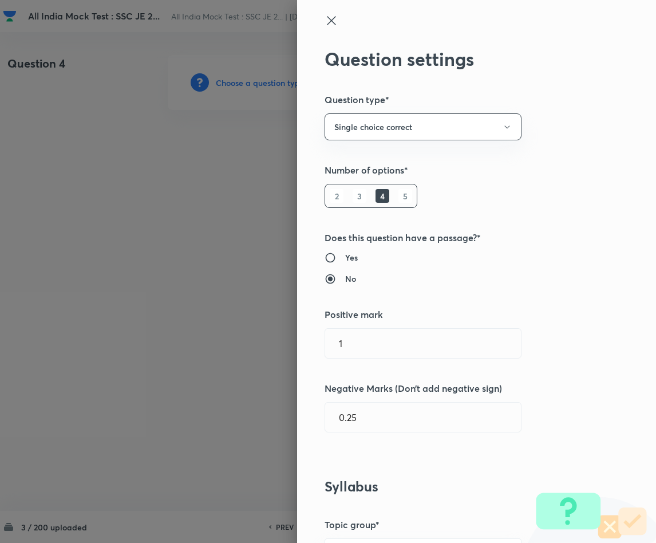
scroll to position [344, 0]
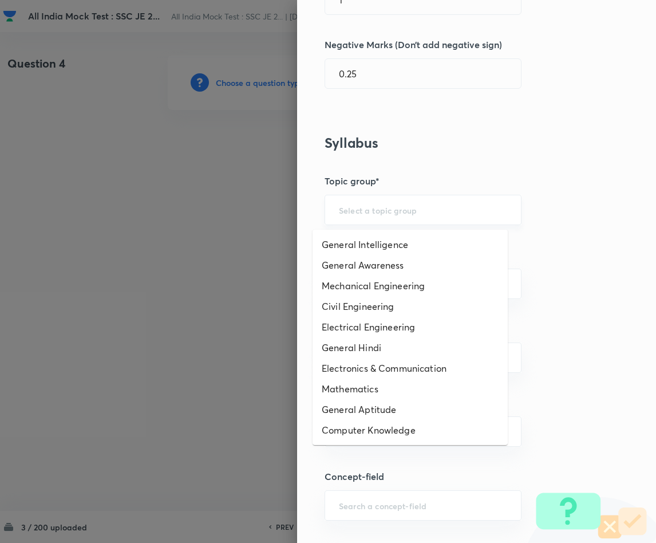
click at [389, 215] on input "text" at bounding box center [423, 209] width 168 height 11
click at [371, 263] on li "General Awareness" at bounding box center [410, 265] width 195 height 21
type input "General Awareness"
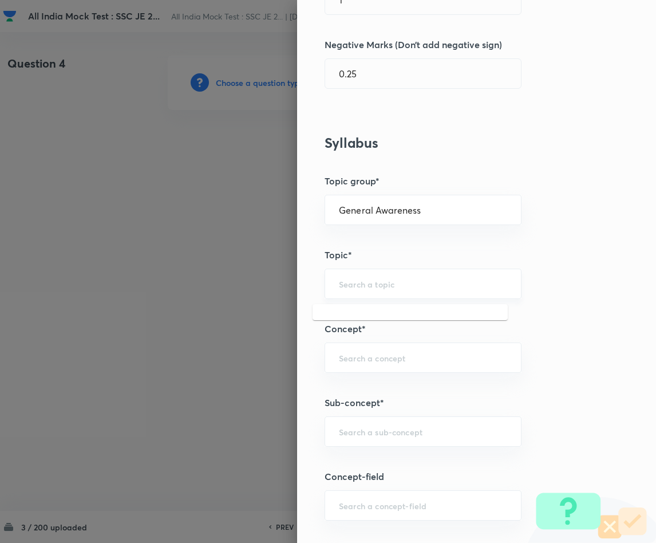
click at [341, 282] on input "text" at bounding box center [423, 283] width 168 height 11
click at [342, 310] on li "Static GK" at bounding box center [410, 319] width 195 height 21
type input "Static GK"
click at [350, 358] on input "text" at bounding box center [423, 357] width 168 height 11
click at [358, 411] on li "World History" at bounding box center [410, 414] width 195 height 21
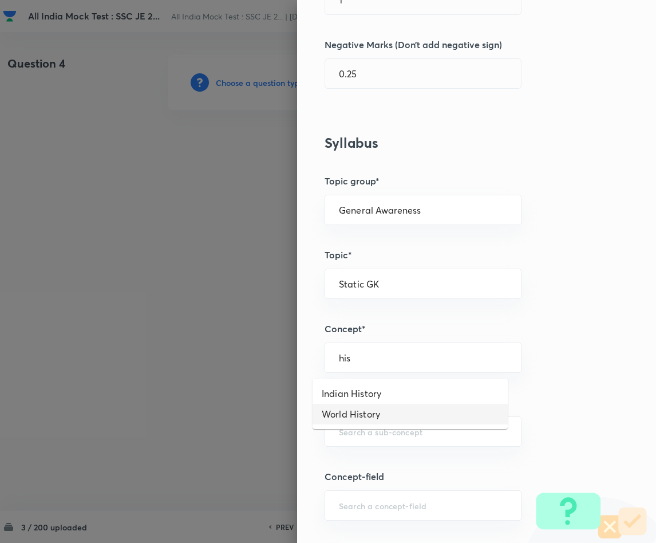
type input "World History"
click at [351, 429] on input "text" at bounding box center [423, 431] width 168 height 11
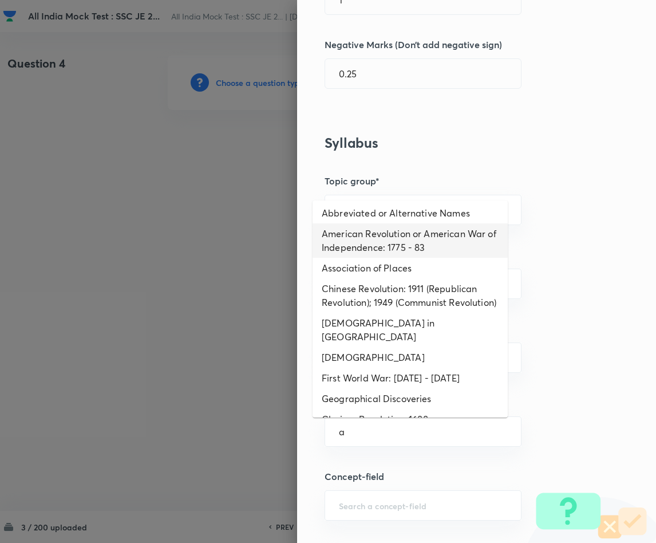
scroll to position [0, 0]
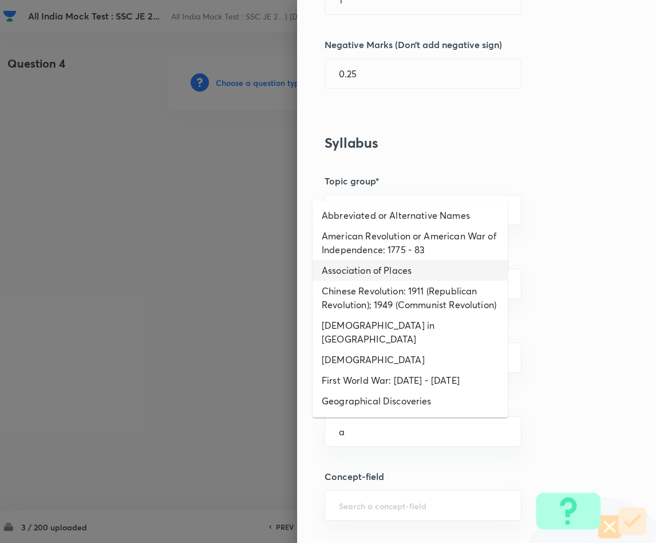
click at [383, 274] on li "Association of Places" at bounding box center [410, 270] width 195 height 21
type input "Association of Places"
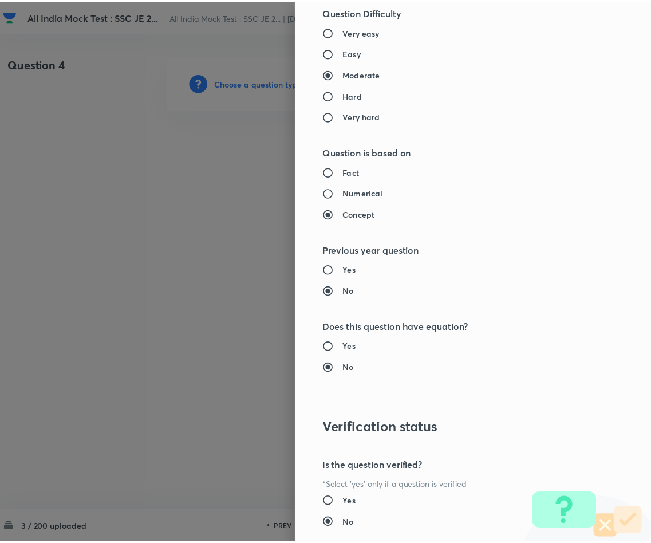
scroll to position [1022, 0]
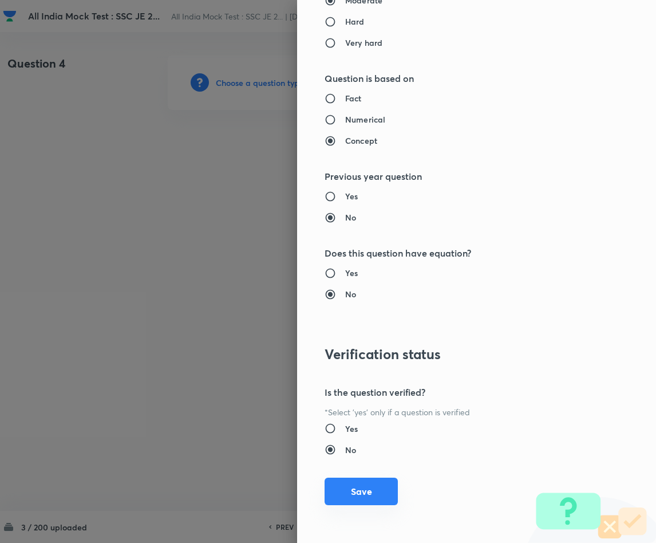
click at [361, 482] on button "Save" at bounding box center [361, 491] width 73 height 27
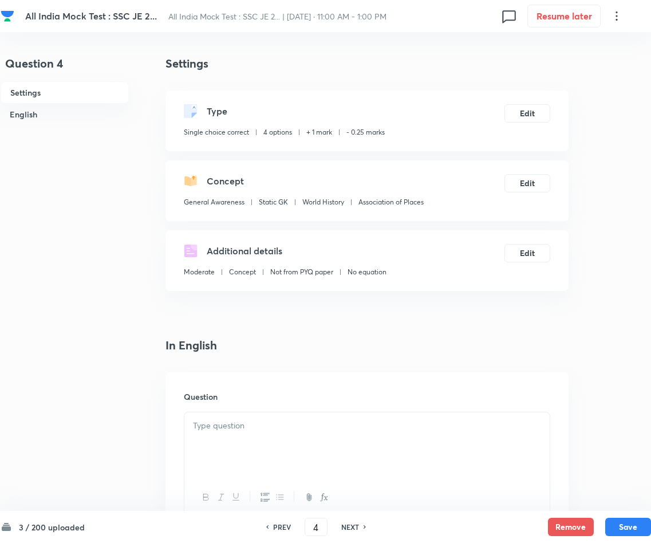
scroll to position [258, 0]
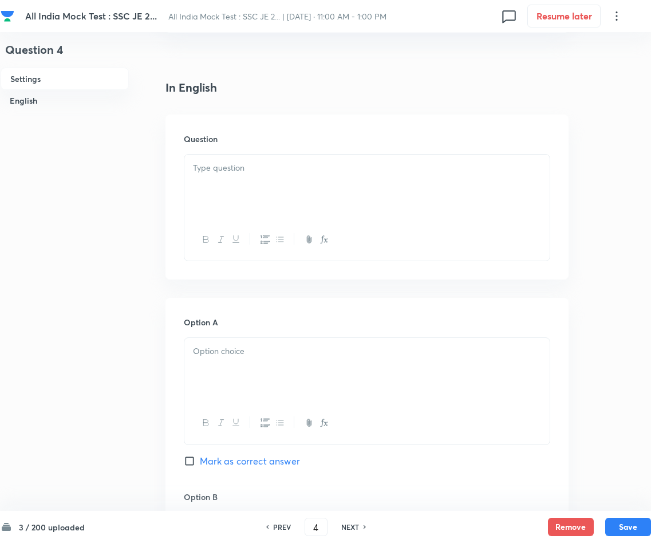
click at [338, 170] on p at bounding box center [367, 167] width 348 height 13
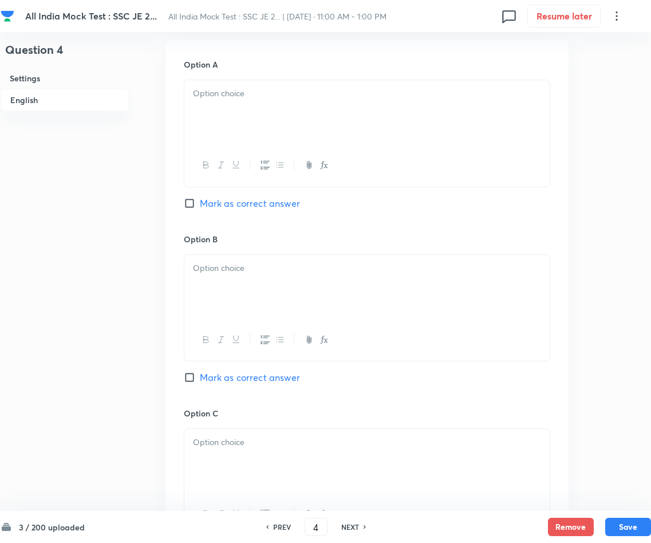
scroll to position [601, 0]
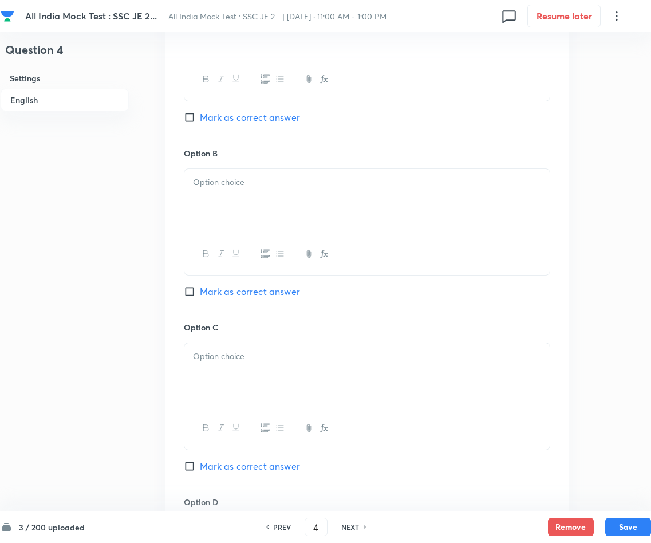
click at [191, 466] on input "Mark as correct answer" at bounding box center [192, 465] width 16 height 11
checkbox input "true"
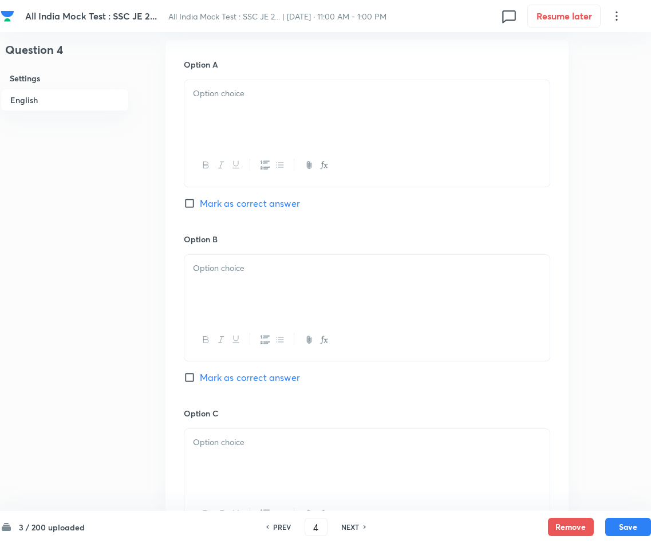
scroll to position [429, 0]
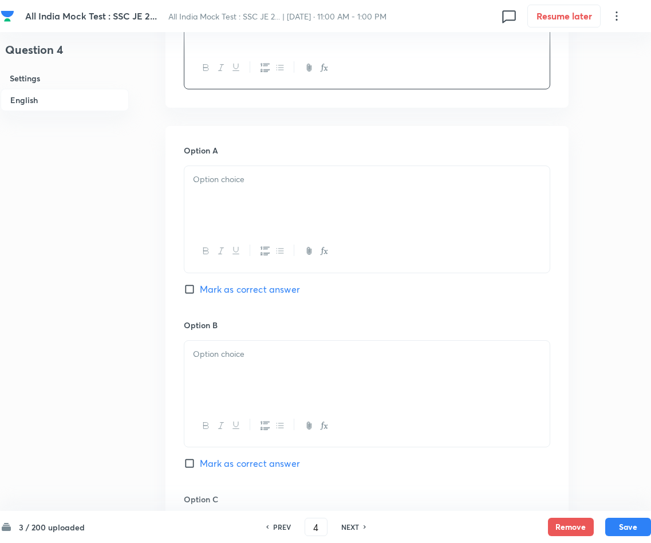
click at [232, 183] on p at bounding box center [367, 179] width 348 height 13
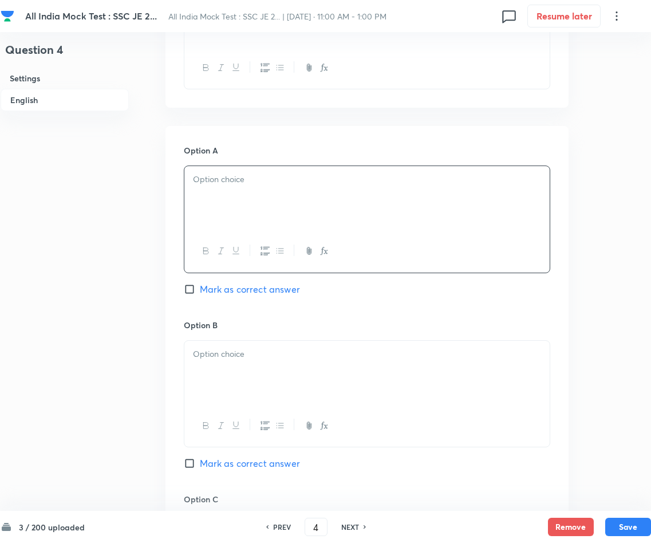
paste div
click at [203, 179] on p "A)[PERSON_NAME]" at bounding box center [367, 179] width 348 height 13
click at [227, 366] on div at bounding box center [366, 373] width 365 height 64
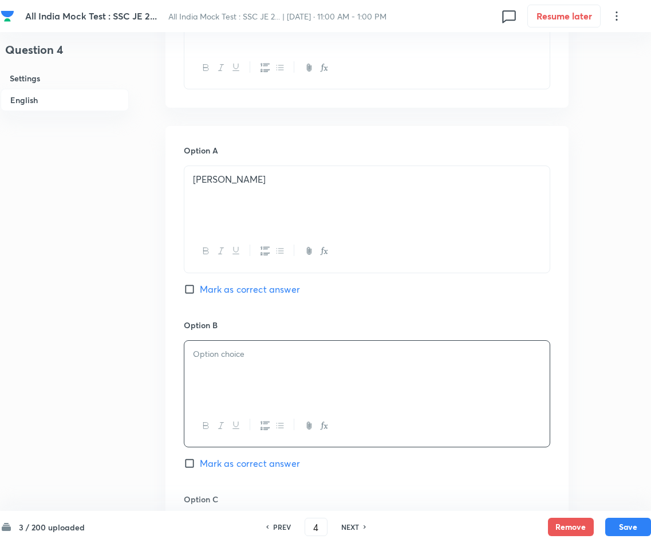
paste div
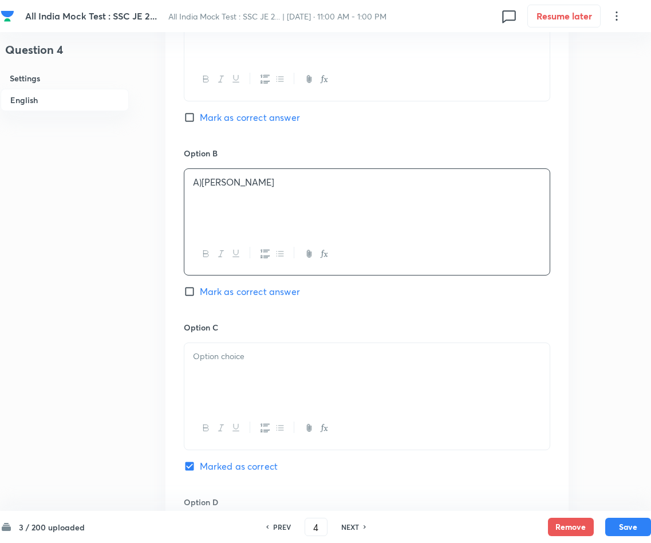
click at [203, 184] on p "A)[PERSON_NAME]" at bounding box center [367, 182] width 348 height 13
click at [218, 366] on div at bounding box center [366, 375] width 365 height 64
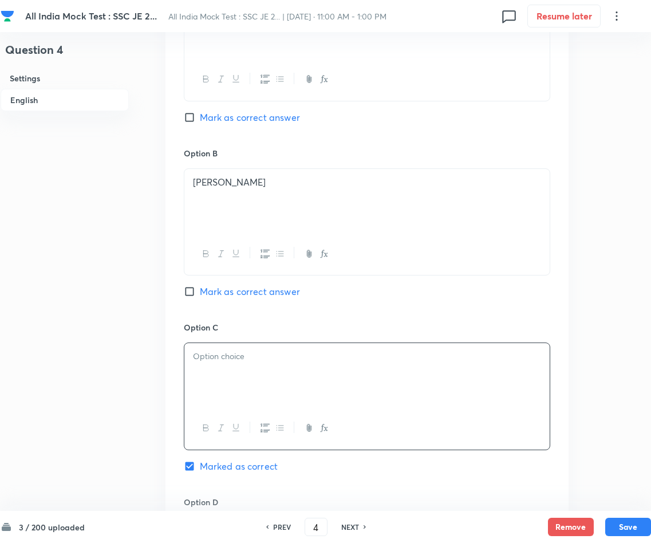
paste div
drag, startPoint x: 203, startPoint y: 354, endPoint x: 281, endPoint y: 416, distance: 99.1
click at [202, 356] on p "A)[PERSON_NAME] [PERSON_NAME]" at bounding box center [367, 356] width 348 height 13
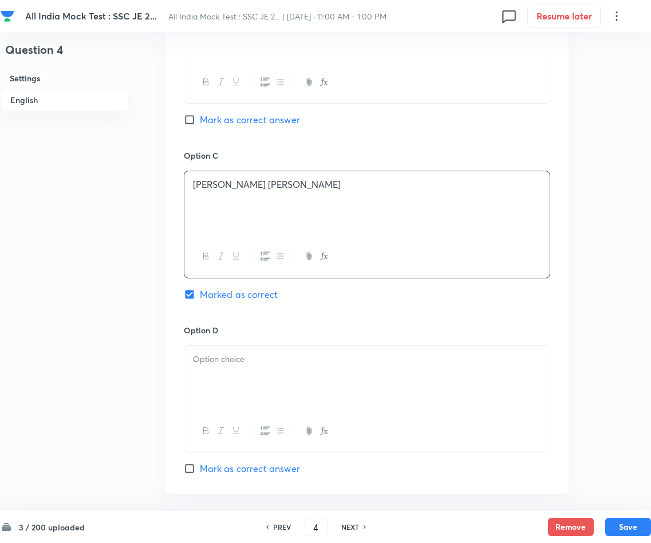
scroll to position [859, 0]
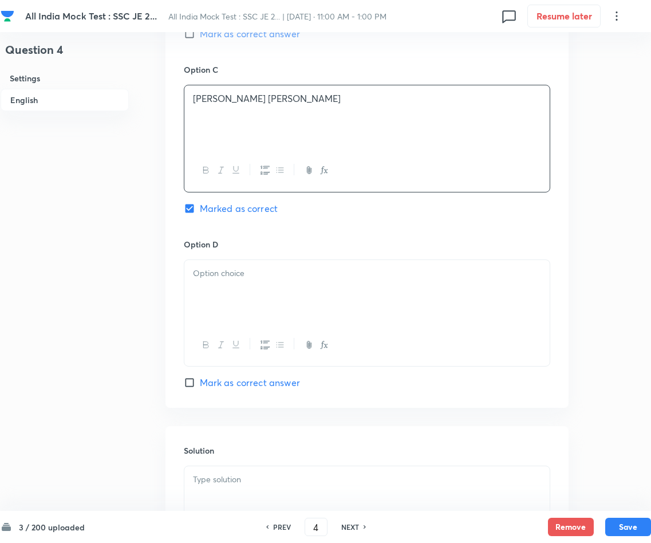
click at [284, 298] on div at bounding box center [366, 292] width 365 height 64
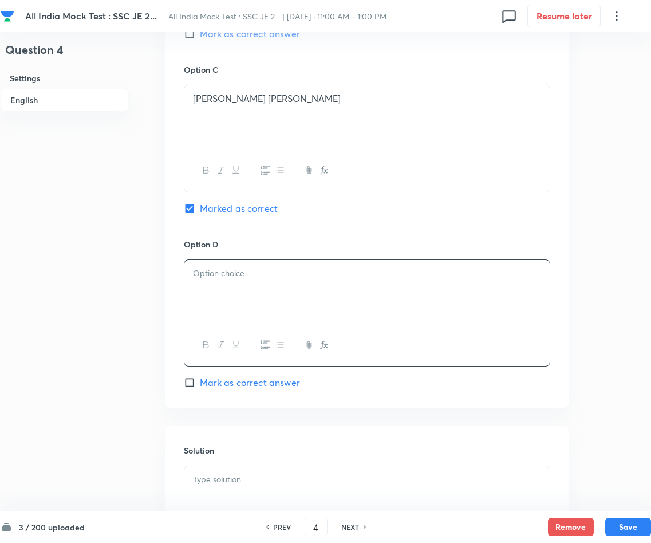
click at [281, 287] on div at bounding box center [366, 292] width 365 height 64
click at [204, 278] on p "A)[PERSON_NAME] [PERSON_NAME]" at bounding box center [367, 273] width 348 height 13
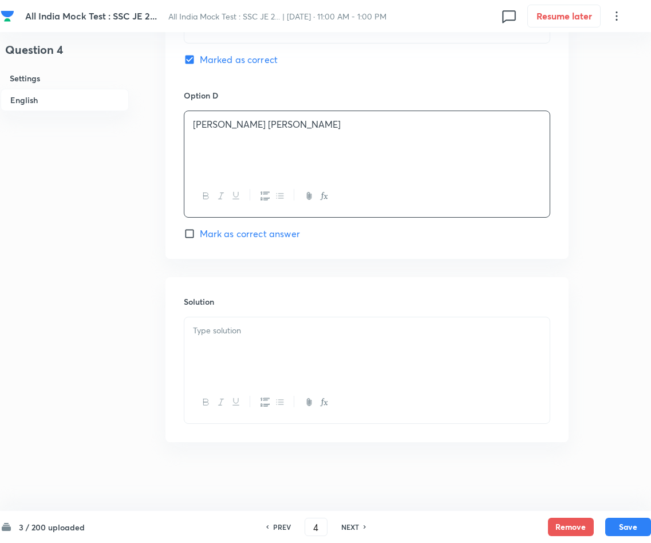
click at [322, 335] on p at bounding box center [367, 330] width 348 height 13
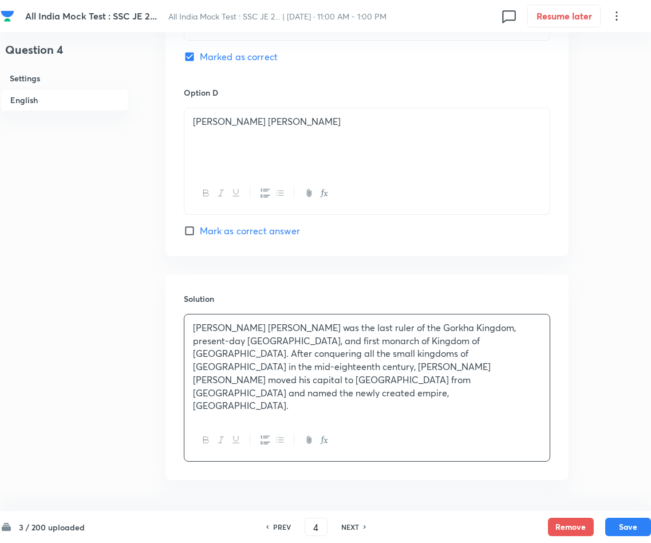
scroll to position [839, 0]
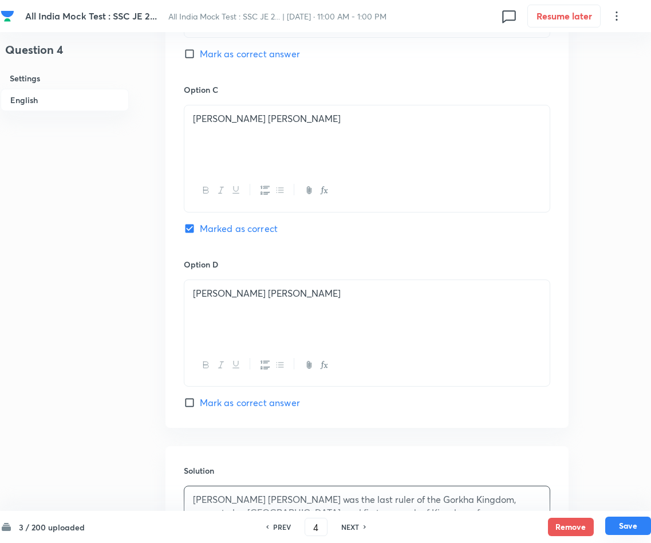
click at [574, 482] on button "Save" at bounding box center [628, 525] width 46 height 18
type input "5"
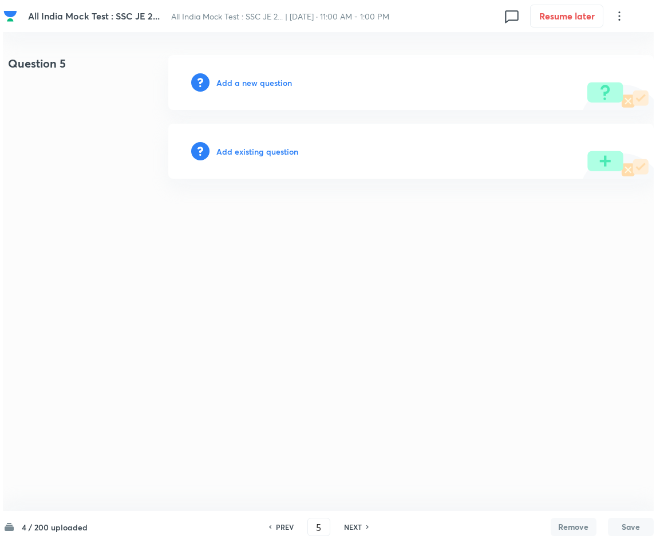
scroll to position [0, 0]
click at [249, 92] on div "Add a new question" at bounding box center [411, 82] width 486 height 55
click at [251, 84] on h6 "Add a new question" at bounding box center [254, 83] width 76 height 12
click at [255, 84] on h6 "Choose a question type" at bounding box center [260, 83] width 88 height 12
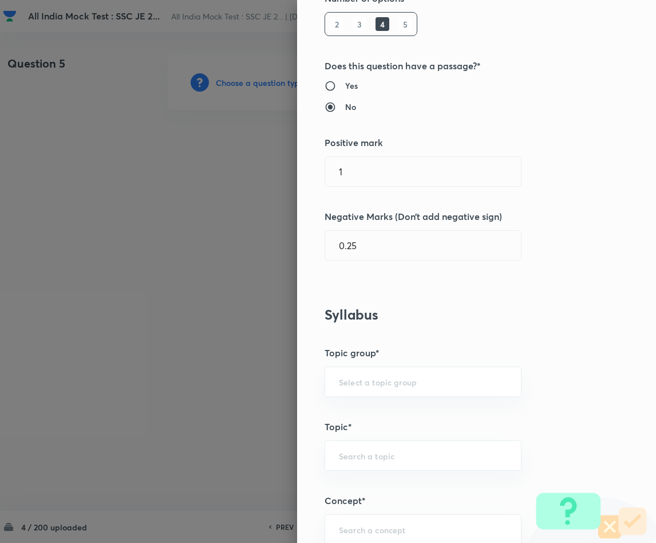
scroll to position [344, 0]
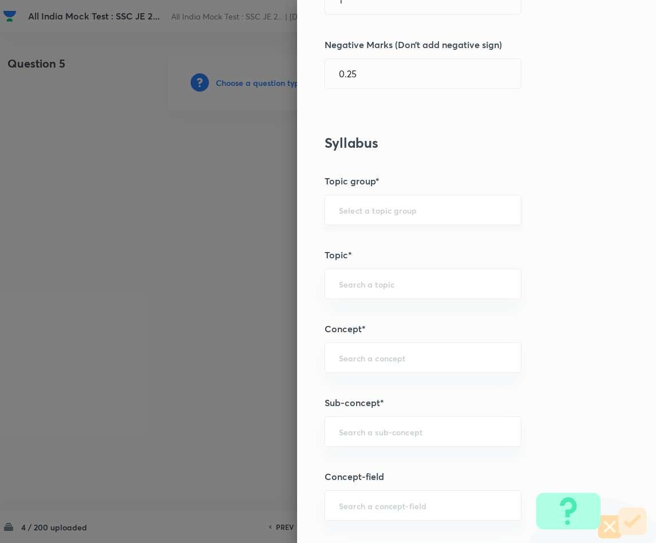
click at [364, 218] on div "​" at bounding box center [423, 210] width 197 height 30
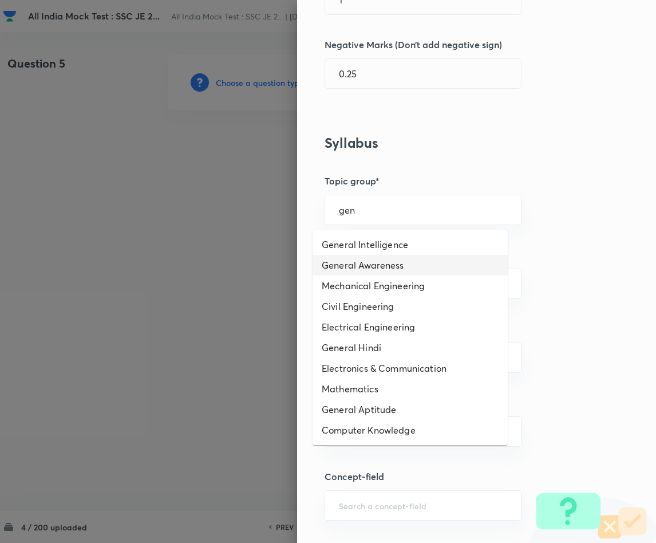
click at [376, 263] on li "General Awareness" at bounding box center [410, 265] width 195 height 21
type input "General Awareness"
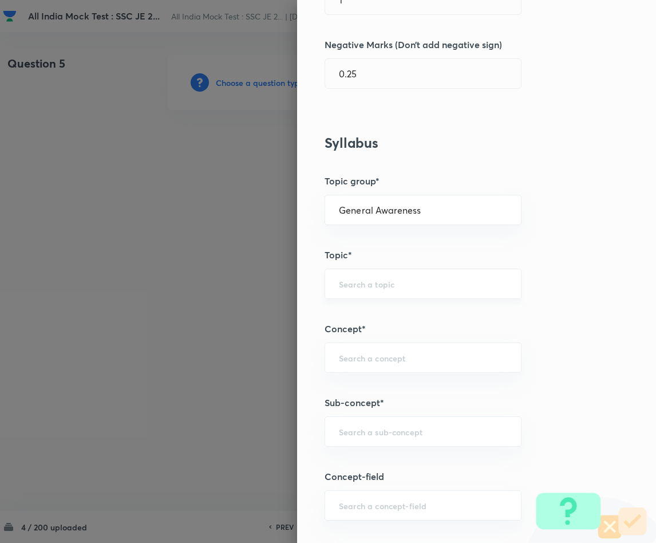
click at [366, 277] on div "​" at bounding box center [423, 284] width 197 height 30
click at [358, 335] on li "Static GK" at bounding box center [410, 339] width 195 height 21
type input "Static GK"
click at [339, 363] on input "text" at bounding box center [423, 357] width 168 height 11
drag, startPoint x: 341, startPoint y: 393, endPoint x: 353, endPoint y: 403, distance: 15.1
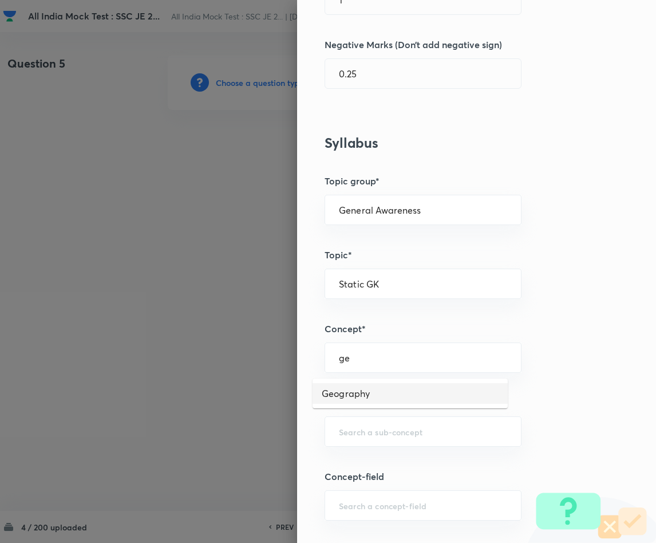
click at [342, 393] on li "Geography" at bounding box center [410, 393] width 195 height 21
type input "Geography"
click at [361, 443] on div "​" at bounding box center [423, 431] width 197 height 30
type input "w"
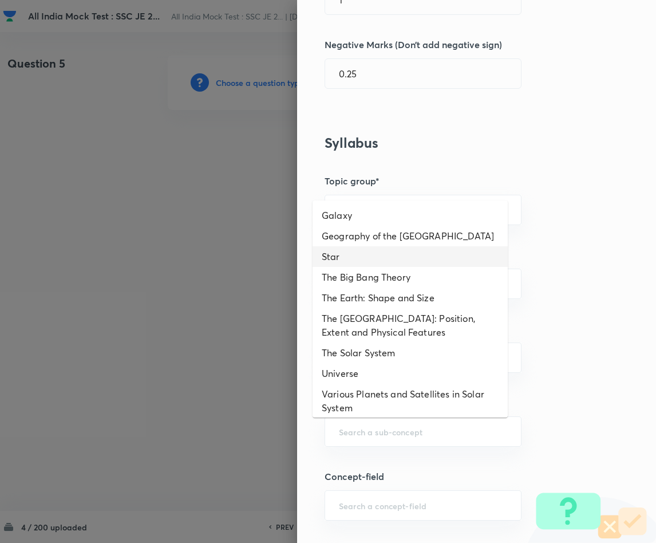
scroll to position [19, 0]
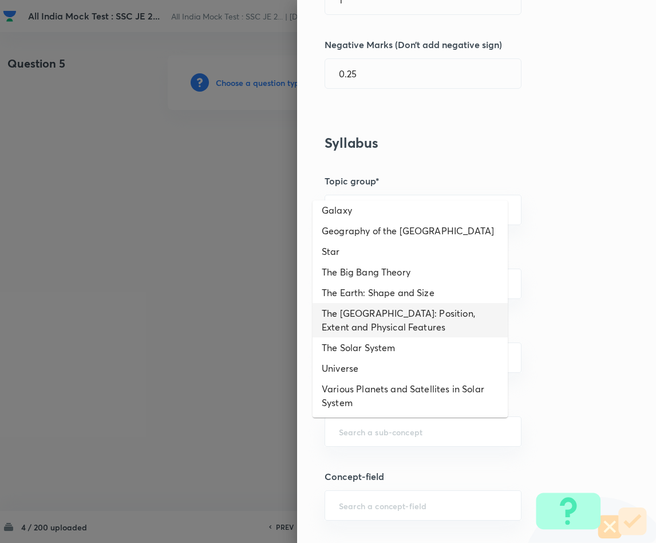
click at [449, 318] on li "The [GEOGRAPHIC_DATA]: Position, Extent and Physical Features" at bounding box center [410, 320] width 195 height 34
type input "The [GEOGRAPHIC_DATA]: Position, Extent and Physical Features"
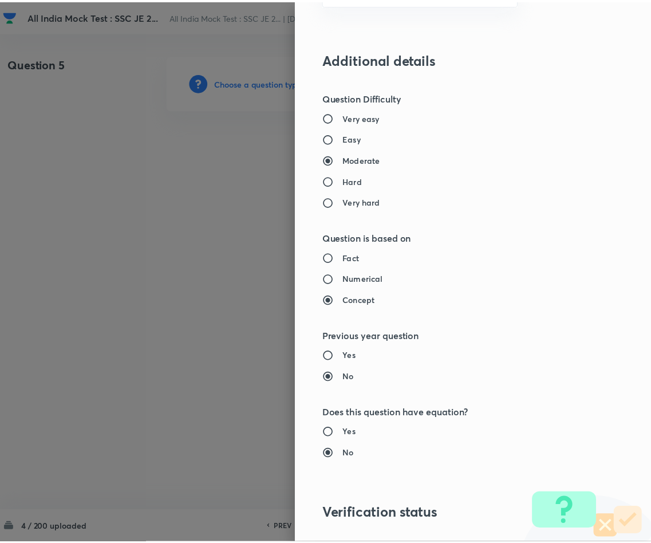
scroll to position [1022, 0]
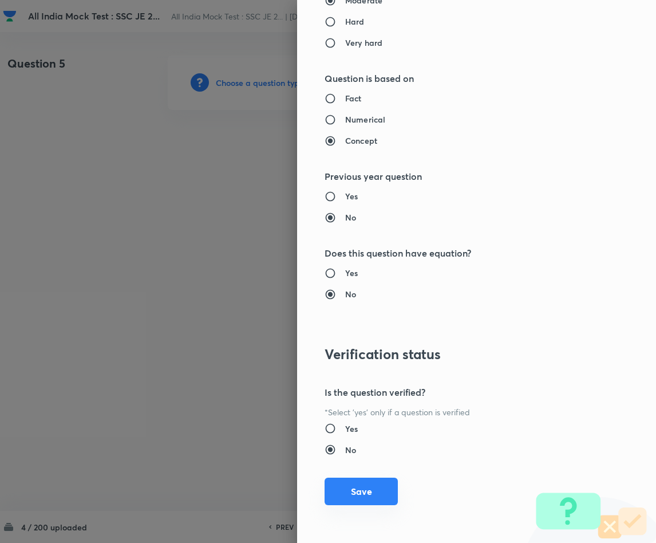
click at [351, 482] on button "Save" at bounding box center [361, 491] width 73 height 27
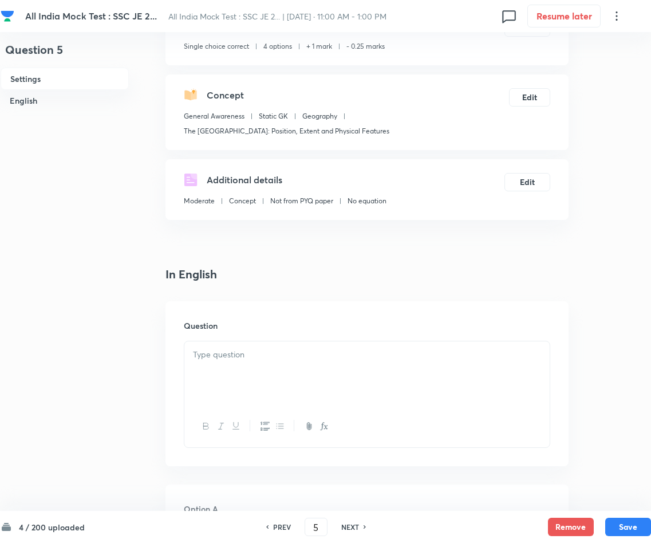
scroll to position [258, 0]
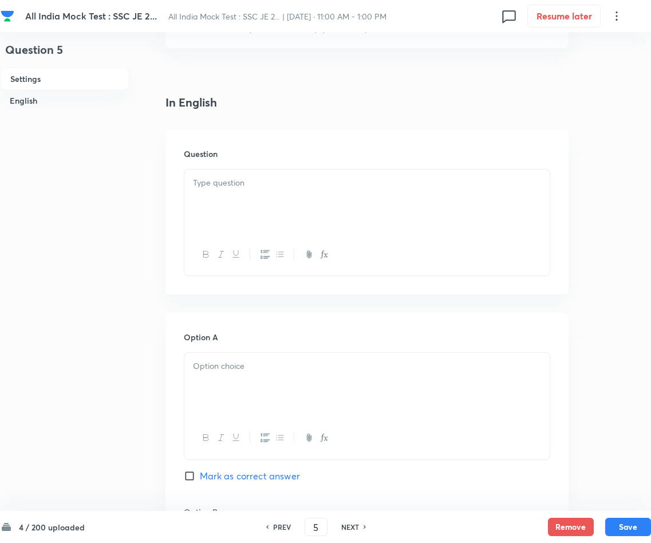
click at [283, 196] on div at bounding box center [366, 201] width 365 height 64
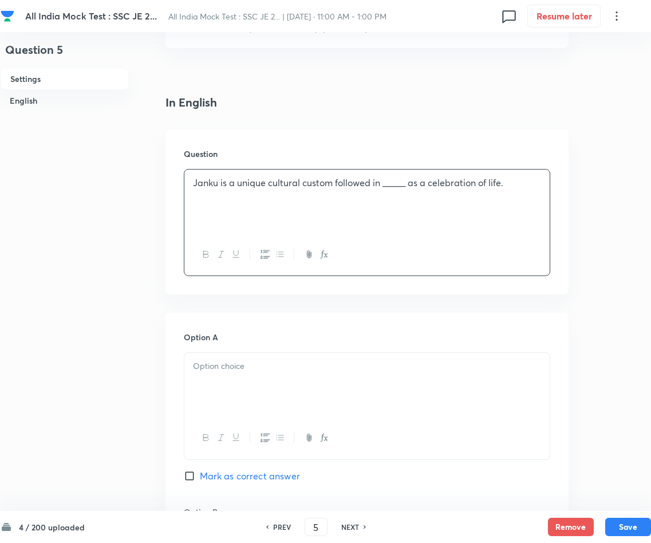
click at [404, 187] on p "Janku is a unique cultural custom followed in _____ as a celebration of life." at bounding box center [367, 182] width 348 height 13
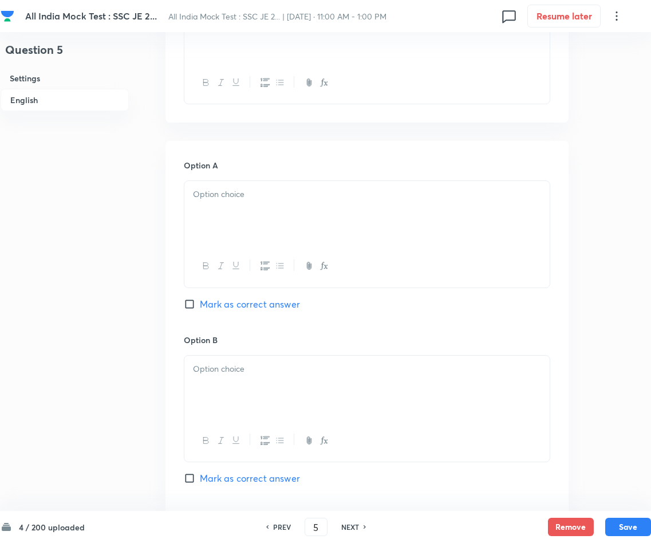
click at [308, 210] on div at bounding box center [366, 213] width 365 height 64
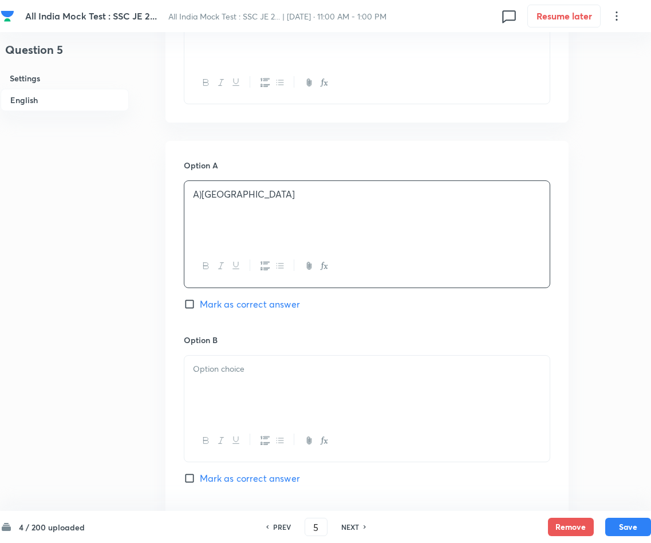
scroll to position [601, 0]
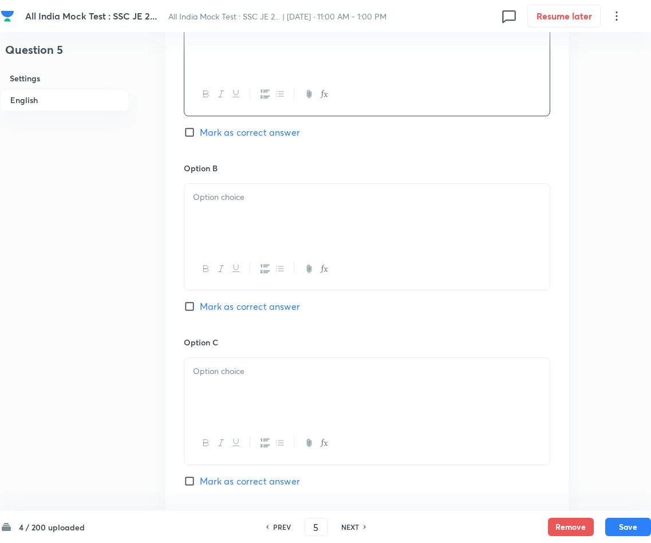
click at [186, 482] on input "Mark as correct answer" at bounding box center [192, 480] width 16 height 11
checkbox input "true"
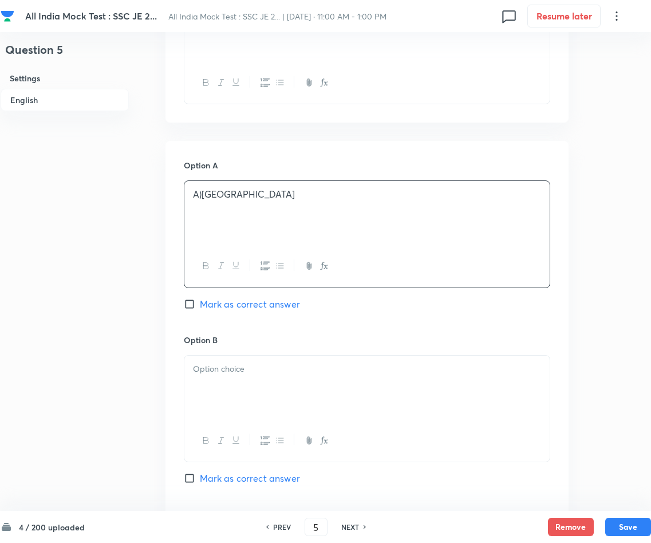
click at [201, 188] on p "A)[GEOGRAPHIC_DATA]" at bounding box center [367, 194] width 348 height 13
click at [226, 378] on div at bounding box center [366, 388] width 365 height 64
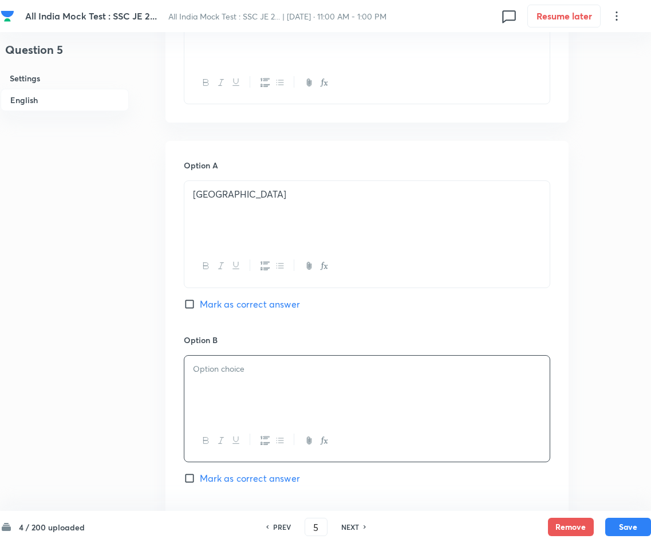
paste div
click at [203, 370] on p "A)[GEOGRAPHIC_DATA]" at bounding box center [367, 368] width 348 height 13
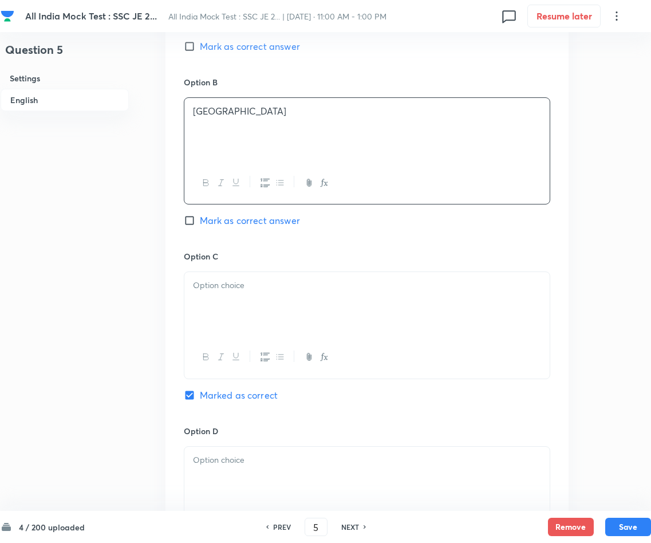
click at [277, 306] on div at bounding box center [366, 304] width 365 height 64
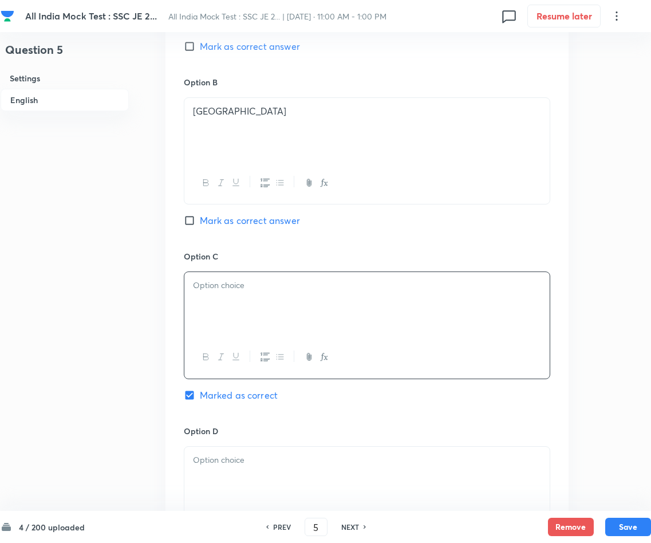
paste div
click at [205, 287] on p "A)[GEOGRAPHIC_DATA]" at bounding box center [367, 285] width 348 height 13
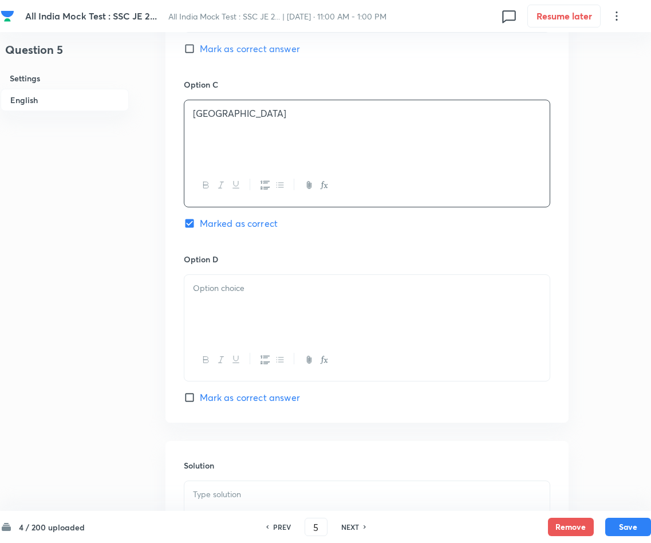
scroll to position [945, 0]
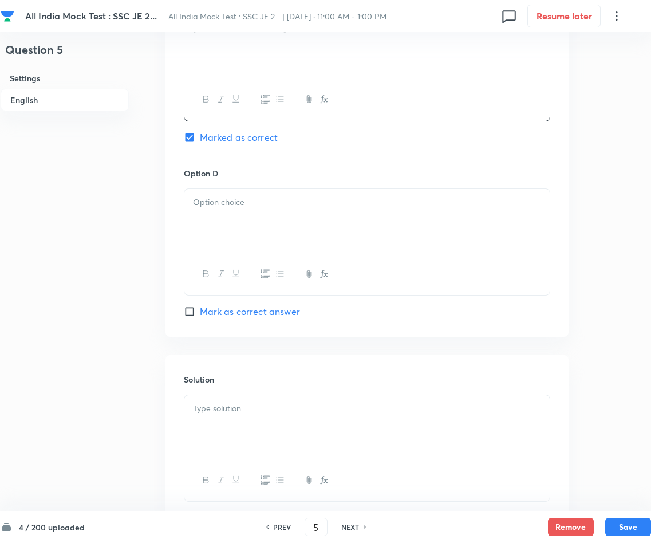
click at [227, 208] on p at bounding box center [367, 202] width 348 height 13
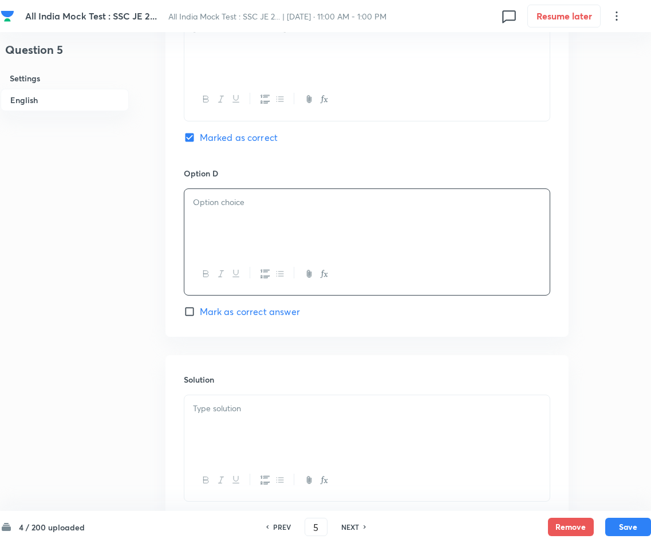
paste div
click at [204, 202] on p "A)[GEOGRAPHIC_DATA]" at bounding box center [367, 202] width 348 height 13
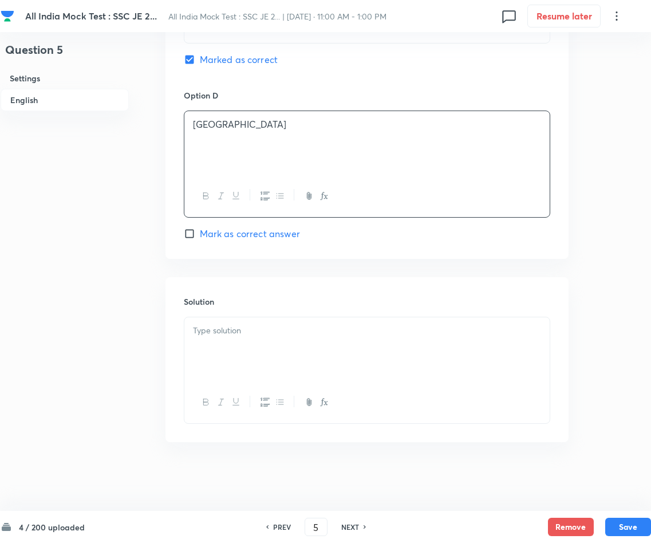
click at [272, 345] on div at bounding box center [366, 349] width 365 height 64
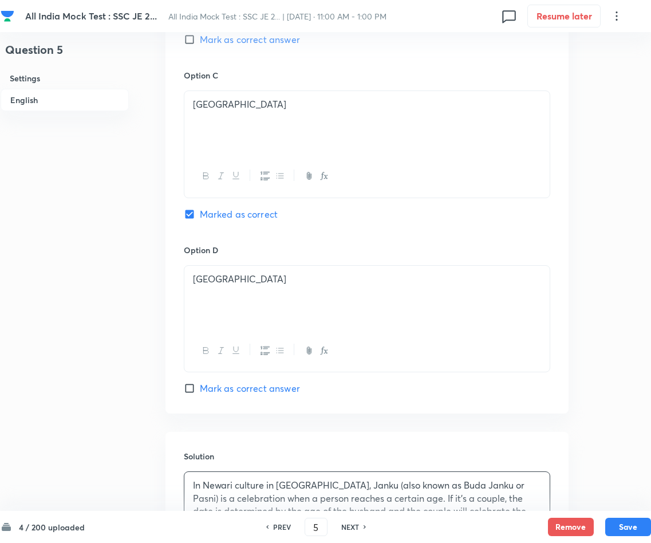
scroll to position [696, 0]
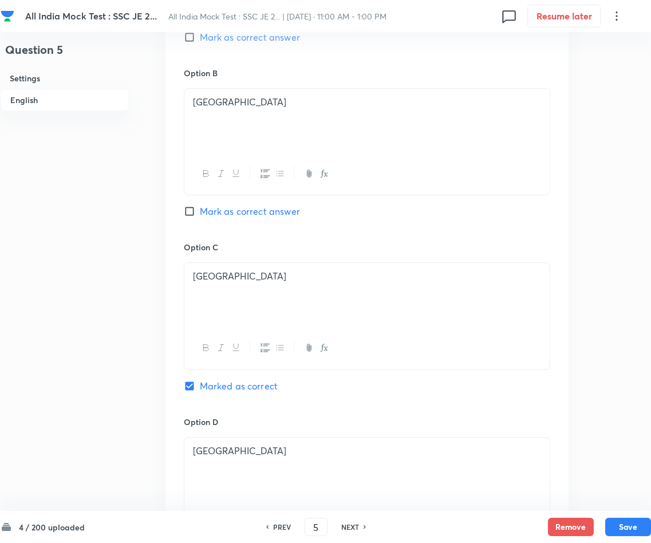
click at [192, 212] on input "Mark as correct answer" at bounding box center [192, 211] width 16 height 11
checkbox input "true"
checkbox input "false"
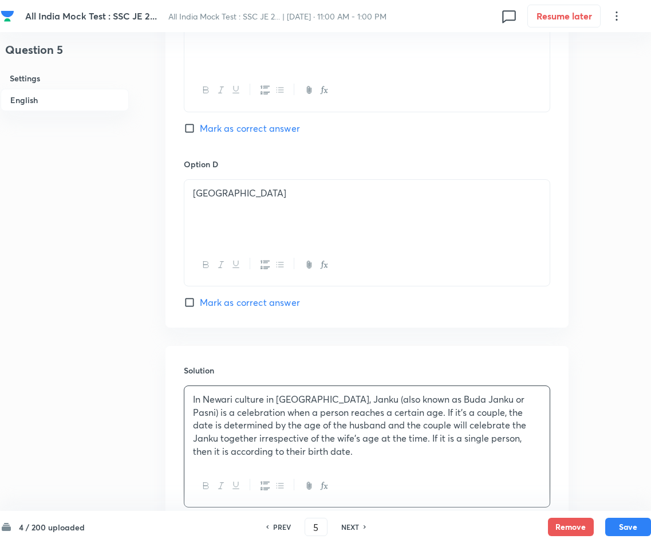
scroll to position [1040, 0]
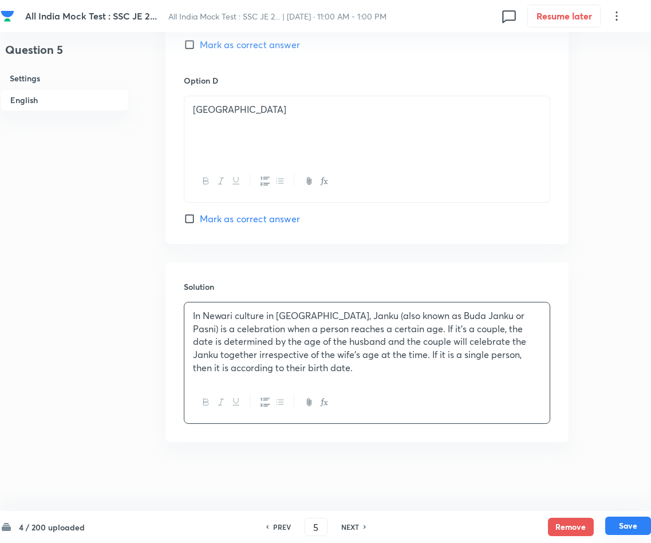
click at [574, 482] on button "Save" at bounding box center [628, 525] width 46 height 18
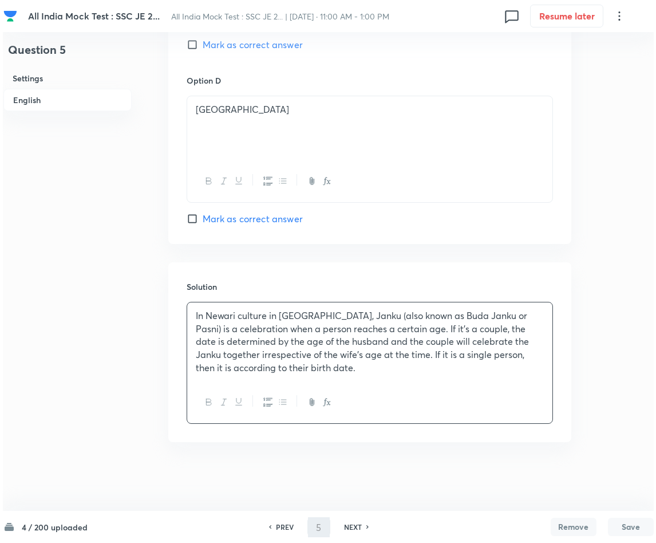
scroll to position [0, 0]
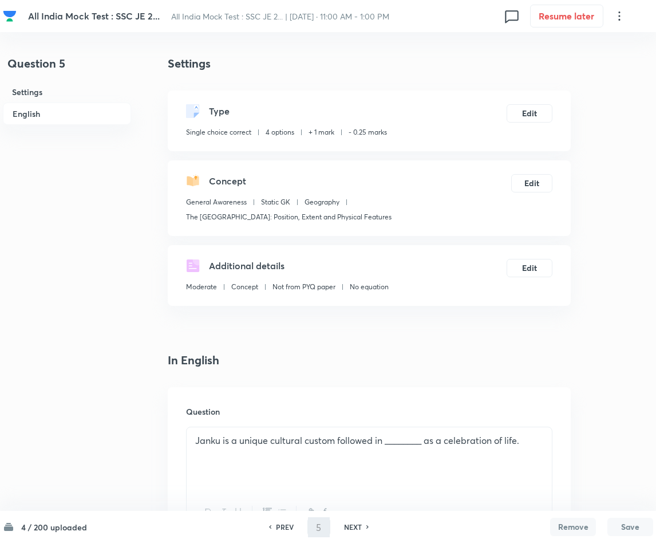
type input "6"
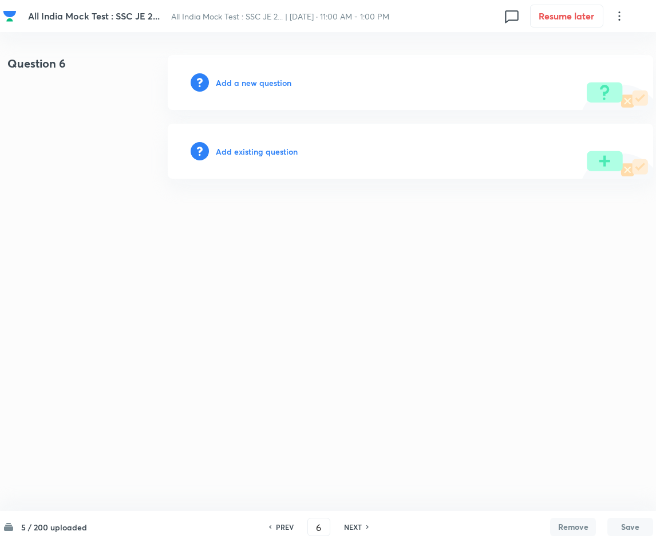
click at [244, 81] on h6 "Add a new question" at bounding box center [254, 83] width 76 height 12
click at [244, 81] on h6 "Choose a question type" at bounding box center [260, 83] width 88 height 12
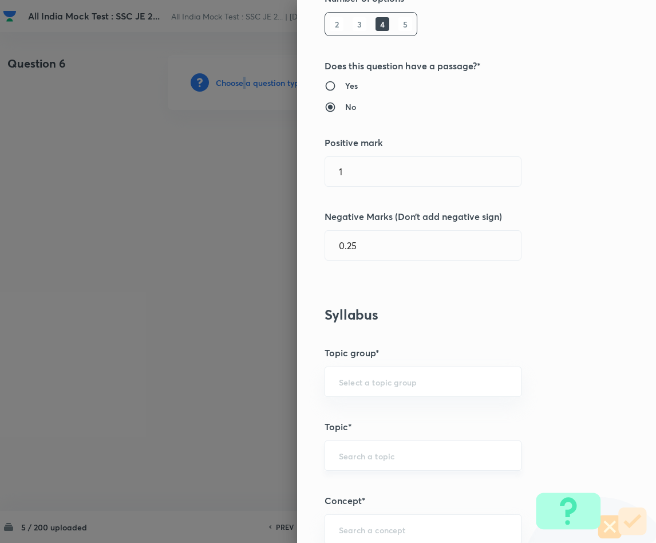
scroll to position [258, 0]
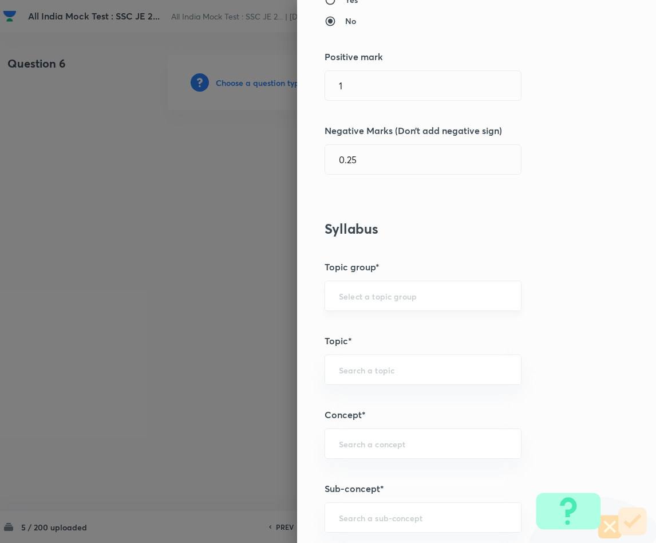
click at [361, 296] on input "text" at bounding box center [423, 295] width 168 height 11
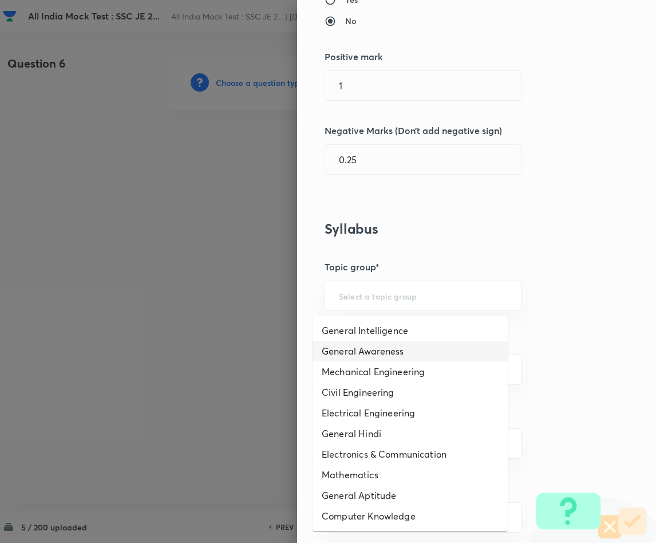
click at [371, 351] on li "General Awareness" at bounding box center [410, 351] width 195 height 21
type input "General Awareness"
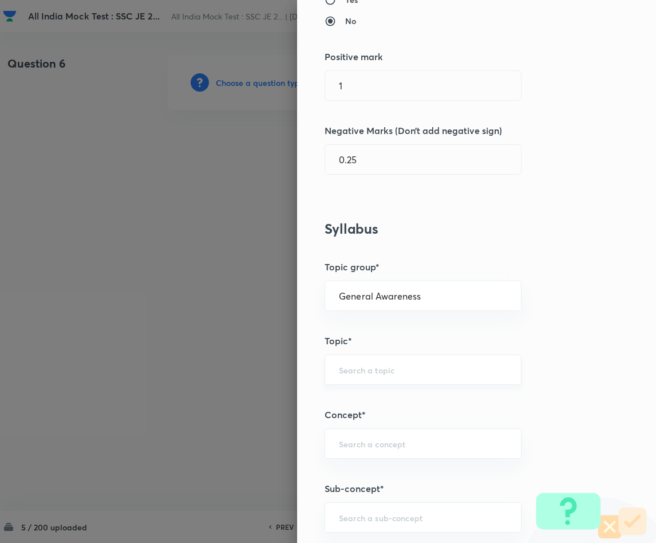
click at [342, 378] on div "​" at bounding box center [423, 369] width 197 height 30
click at [344, 401] on li "Current Affairs" at bounding box center [410, 405] width 195 height 21
click at [387, 368] on input "Current Affairs" at bounding box center [423, 369] width 168 height 11
click at [378, 399] on li "Static GK" at bounding box center [410, 405] width 195 height 21
type input "Static GK"
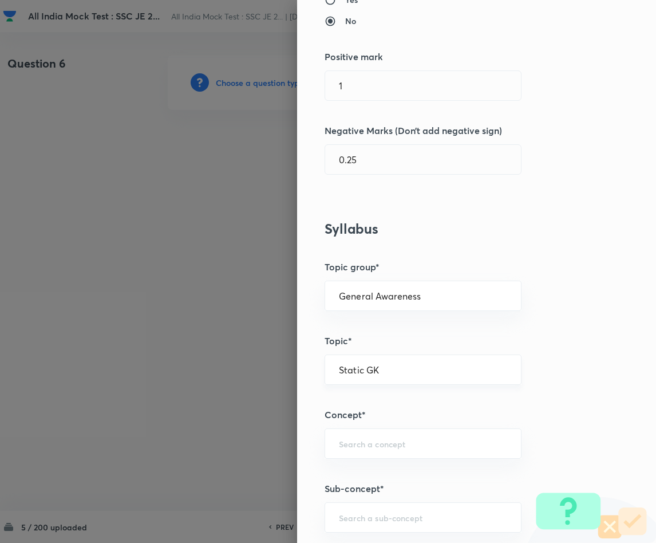
scroll to position [429, 0]
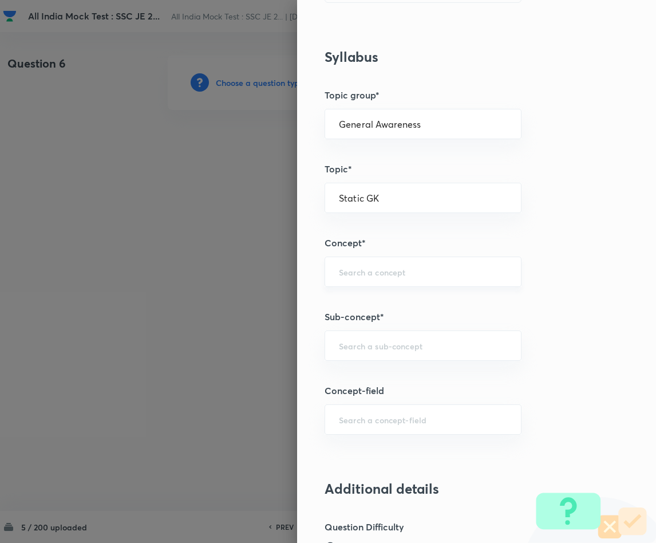
click at [378, 271] on input "text" at bounding box center [423, 271] width 168 height 11
click at [368, 329] on li "Geography" at bounding box center [410, 328] width 195 height 21
type input "Geography"
click at [369, 348] on input "text" at bounding box center [423, 345] width 168 height 11
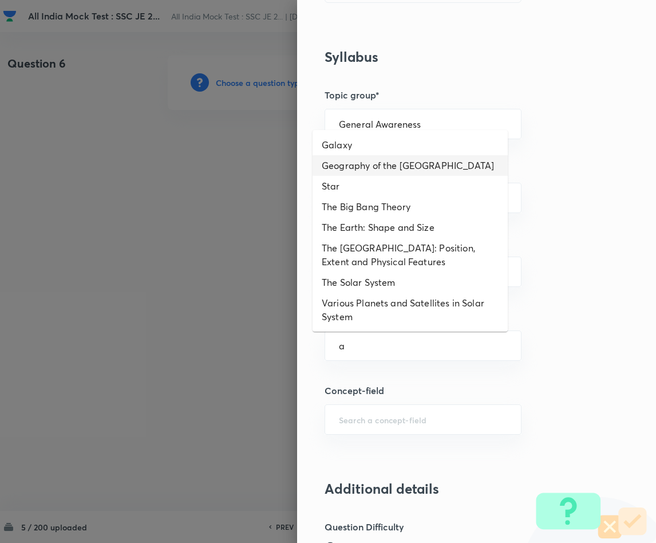
click at [450, 164] on li "Geography of the [GEOGRAPHIC_DATA]" at bounding box center [410, 165] width 195 height 21
type input "Geography of the [GEOGRAPHIC_DATA]"
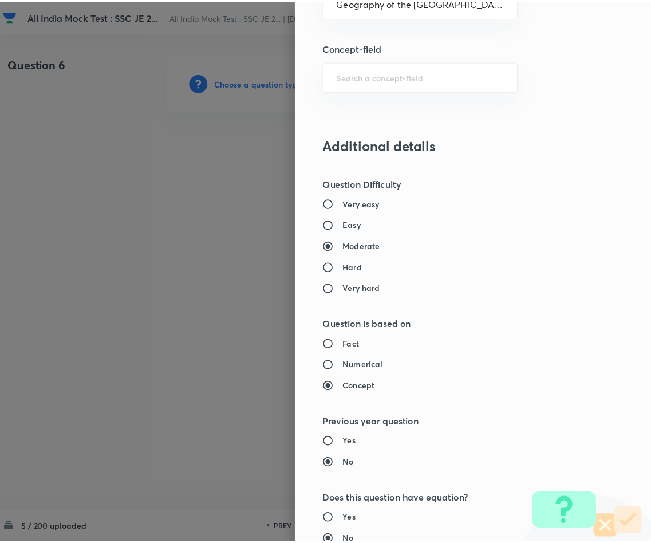
scroll to position [1022, 0]
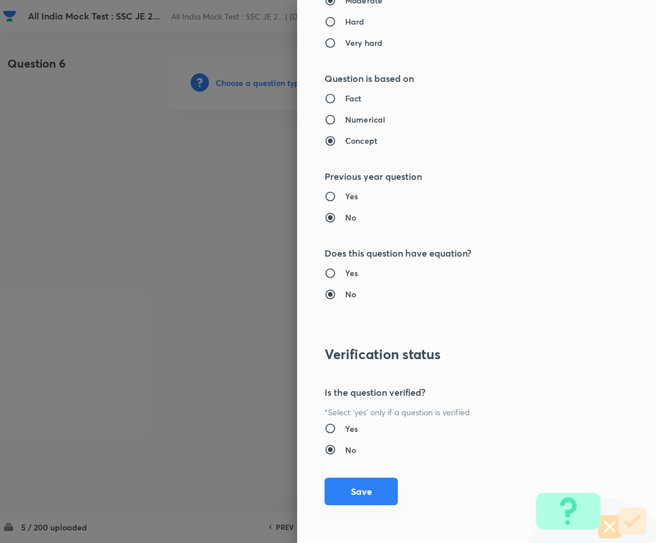
click at [366, 482] on button "Save" at bounding box center [361, 491] width 73 height 27
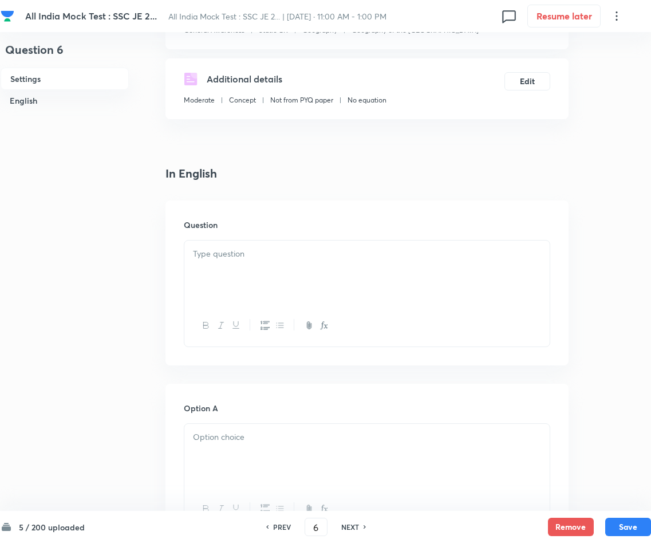
scroll to position [258, 0]
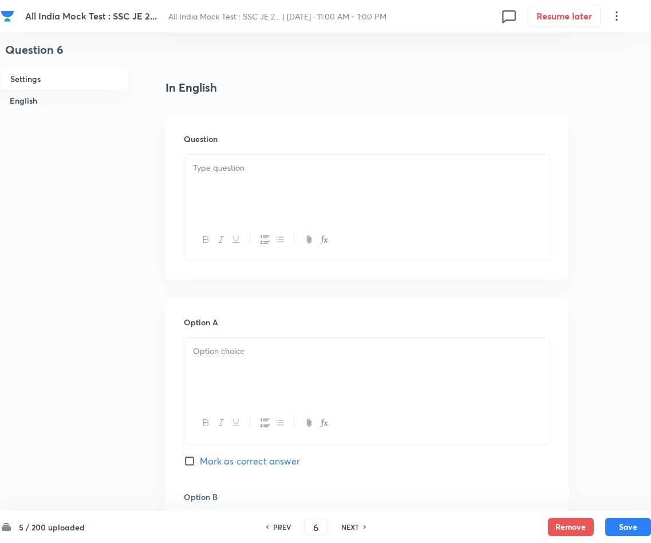
click at [374, 195] on div at bounding box center [366, 187] width 365 height 64
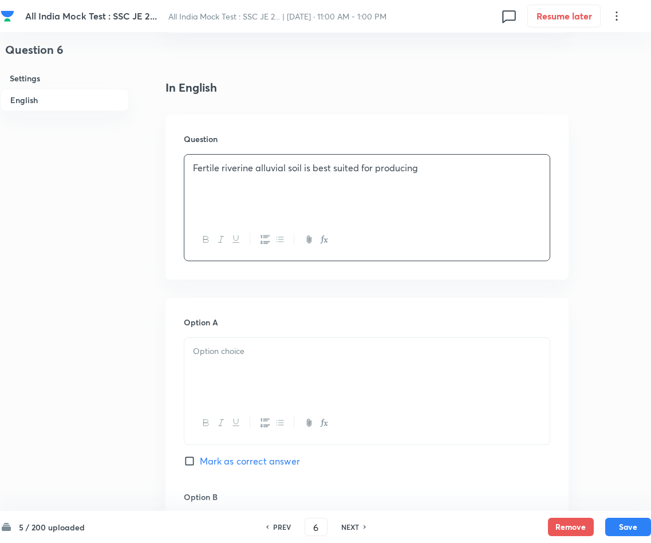
scroll to position [429, 0]
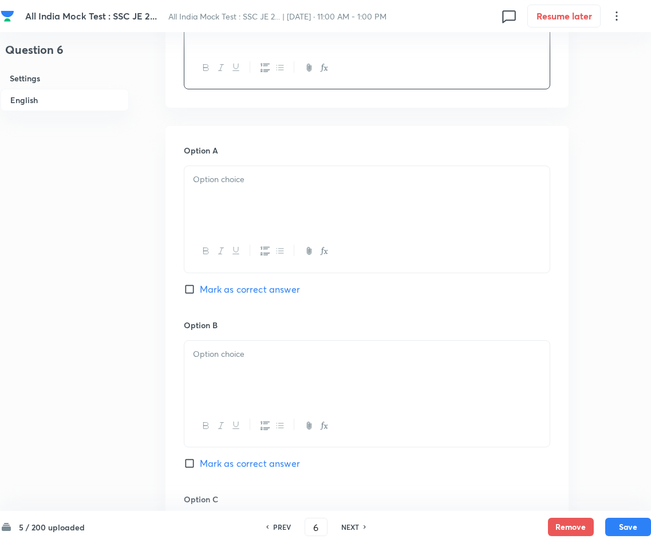
click at [356, 208] on div at bounding box center [366, 198] width 365 height 64
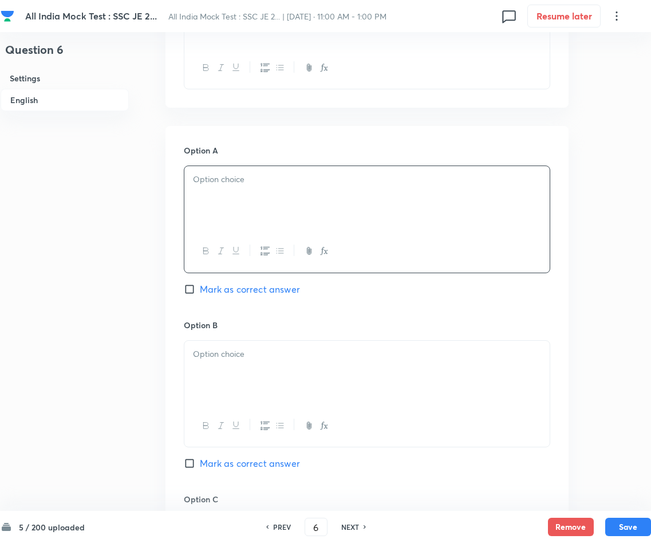
paste div
click at [204, 178] on p "A)Rice" at bounding box center [367, 179] width 348 height 13
drag, startPoint x: 191, startPoint y: 287, endPoint x: 448, endPoint y: 283, distance: 257.1
click at [191, 287] on input "Mark as correct answer" at bounding box center [192, 288] width 16 height 11
checkbox input "true"
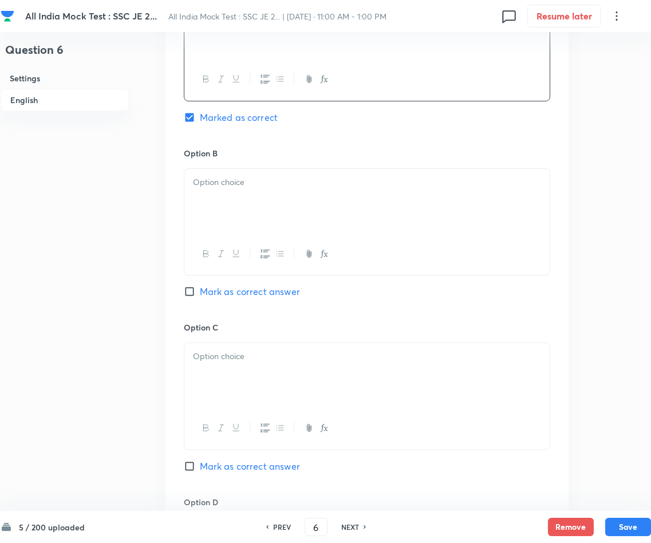
scroll to position [687, 0]
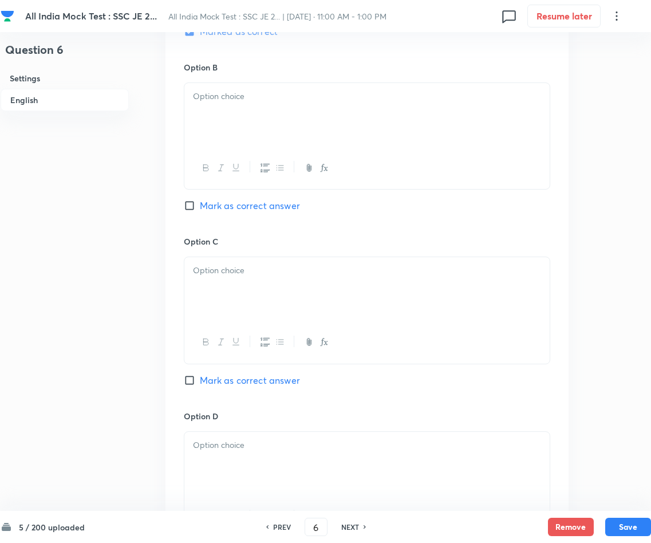
click at [275, 114] on div at bounding box center [366, 115] width 365 height 64
paste div
click at [203, 97] on p "A)Tea" at bounding box center [367, 96] width 348 height 13
click at [256, 265] on p at bounding box center [367, 270] width 348 height 13
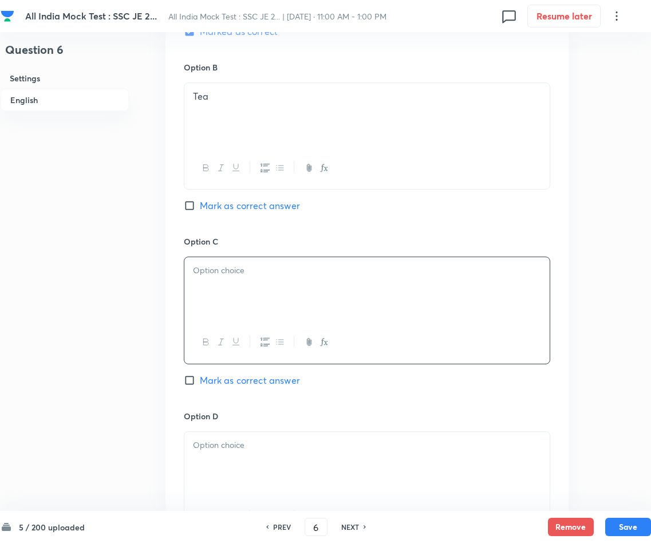
paste div
click at [201, 272] on p "A)Cotton" at bounding box center [367, 270] width 348 height 13
click at [268, 440] on div at bounding box center [366, 464] width 365 height 64
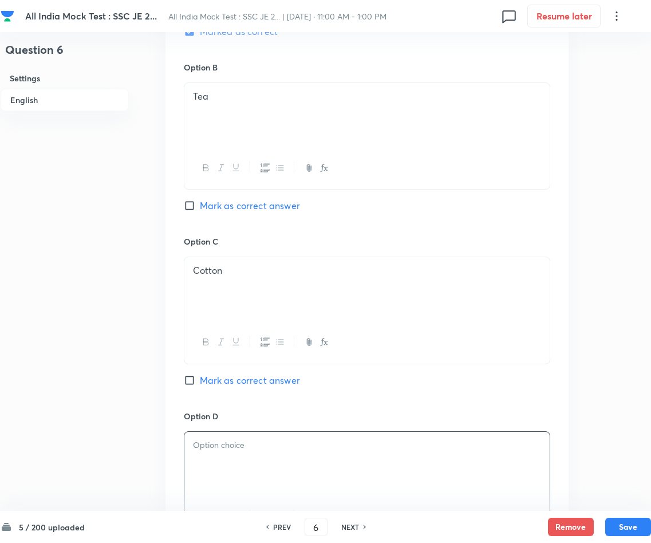
paste div
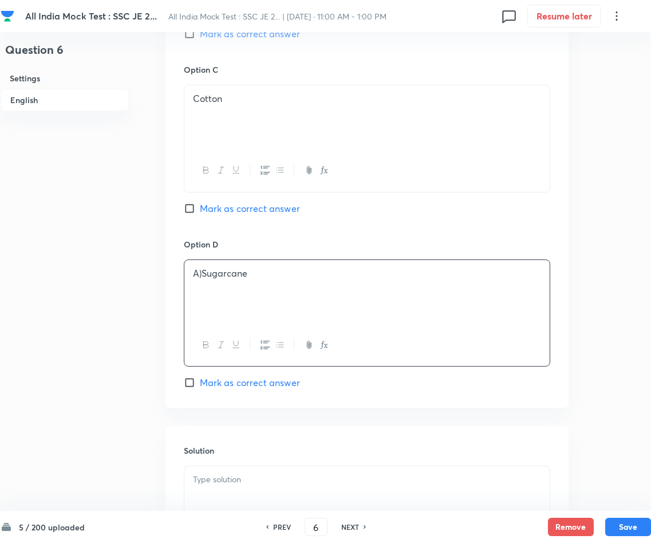
scroll to position [945, 0]
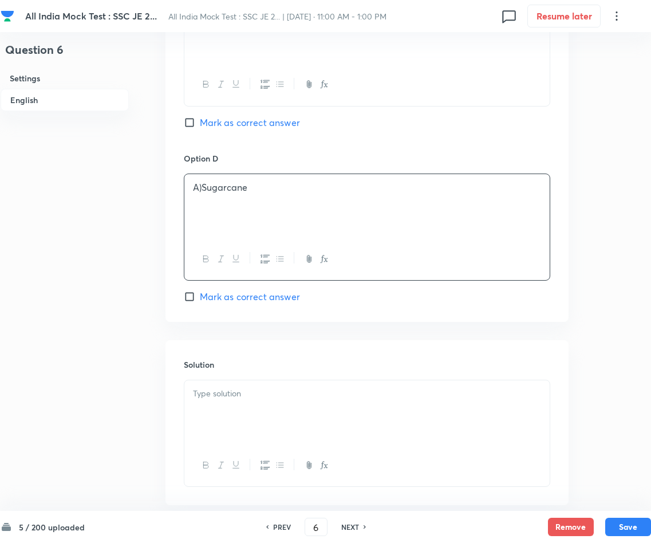
click at [202, 194] on p "A)Sugarcane" at bounding box center [367, 187] width 348 height 13
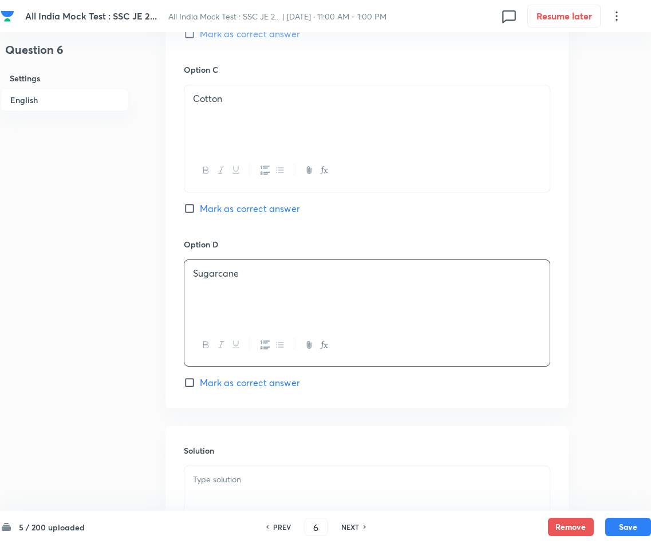
scroll to position [1011, 0]
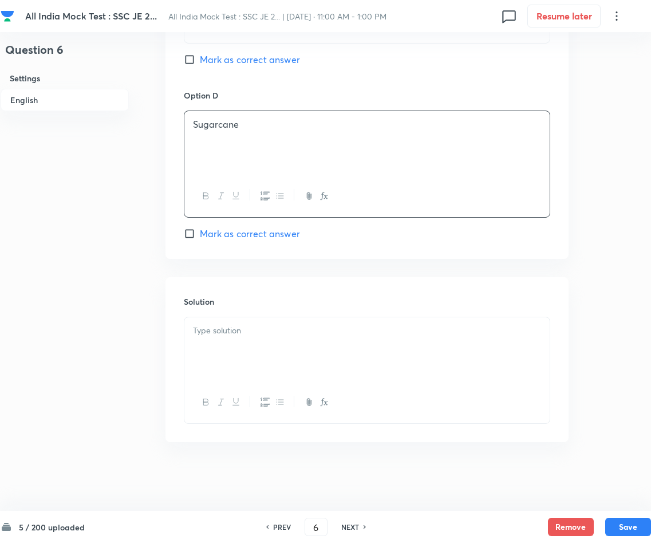
click at [266, 345] on div at bounding box center [366, 349] width 365 height 64
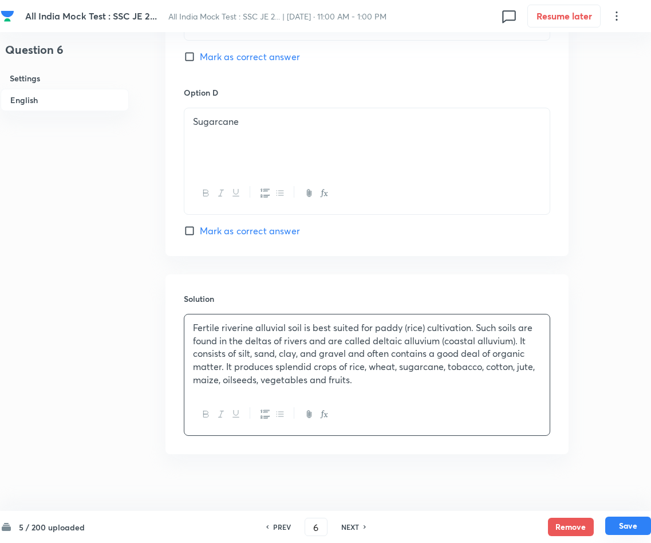
click at [574, 482] on button "Save" at bounding box center [628, 525] width 46 height 18
type input "7"
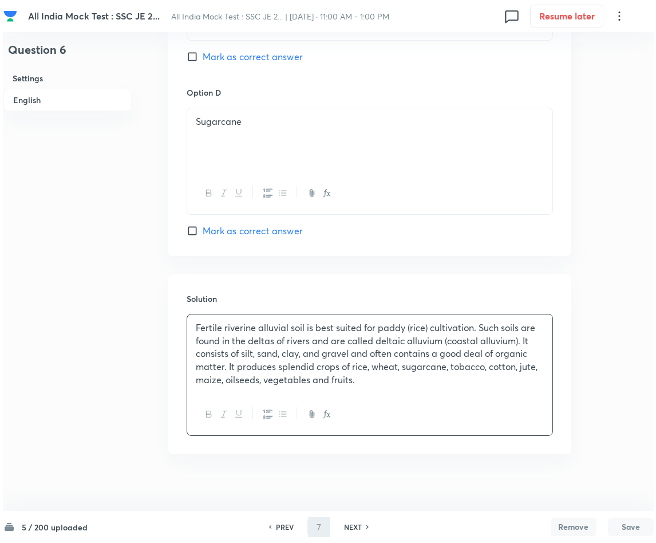
scroll to position [0, 0]
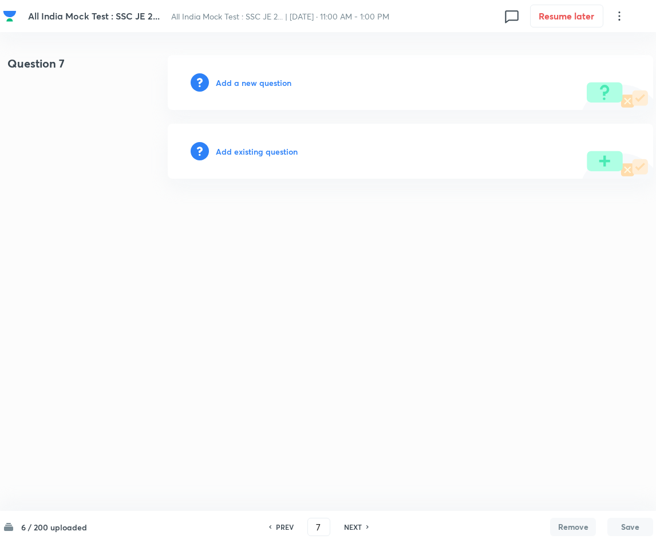
click at [236, 92] on div "Add a new question" at bounding box center [411, 82] width 486 height 55
click at [253, 81] on h6 "Add a new question" at bounding box center [254, 83] width 76 height 12
click at [253, 81] on h6 "Choose a question type" at bounding box center [260, 83] width 88 height 12
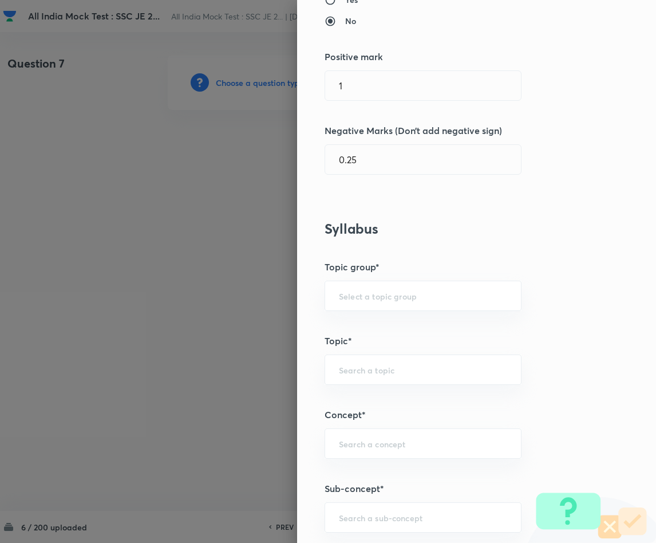
scroll to position [429, 0]
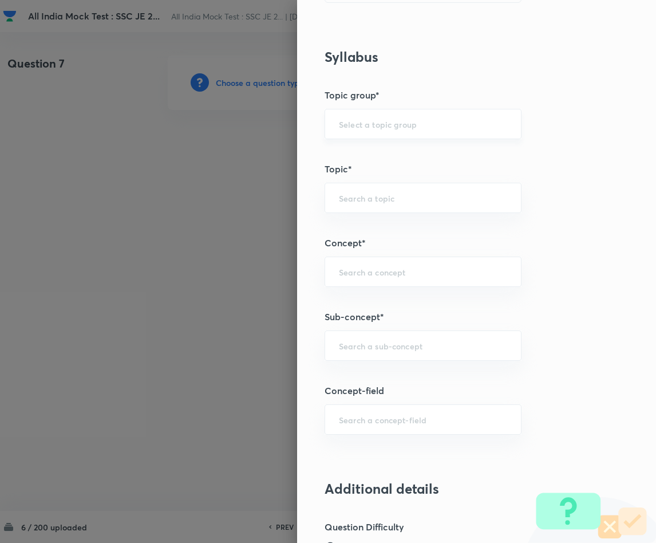
click at [344, 135] on div "​" at bounding box center [423, 124] width 197 height 30
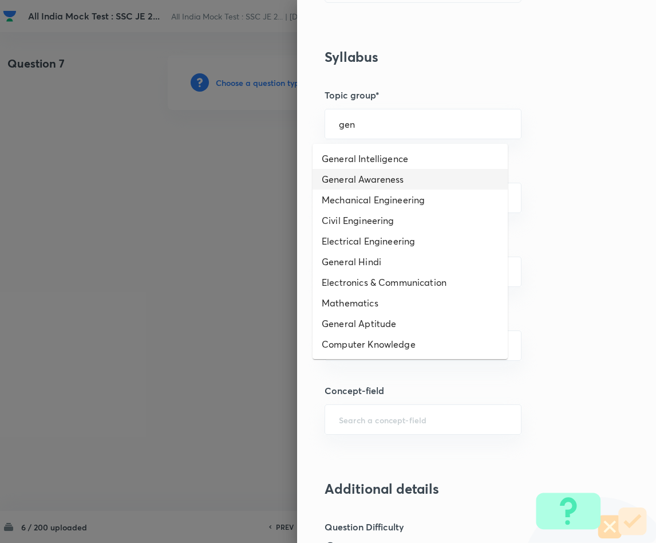
click at [366, 176] on li "General Awareness" at bounding box center [410, 179] width 195 height 21
type input "General Awareness"
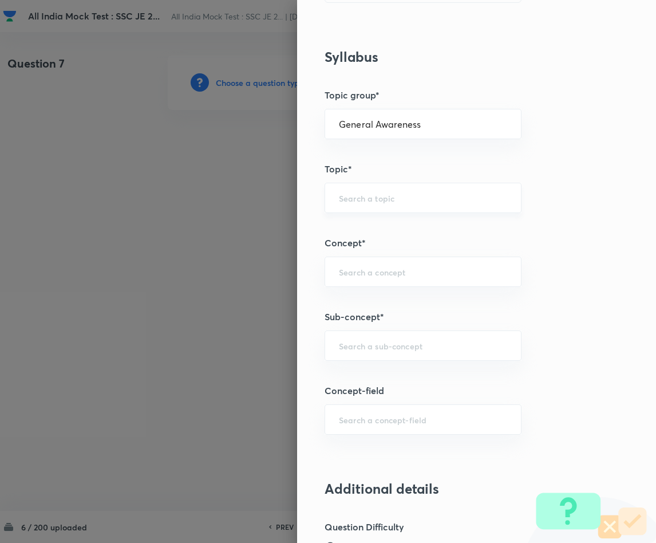
click at [347, 196] on input "text" at bounding box center [423, 197] width 168 height 11
click at [346, 222] on ul "Static GK" at bounding box center [410, 233] width 195 height 30
click at [345, 230] on li "Static GK" at bounding box center [410, 233] width 195 height 21
type input "Static GK"
click at [368, 277] on input "text" at bounding box center [423, 271] width 168 height 11
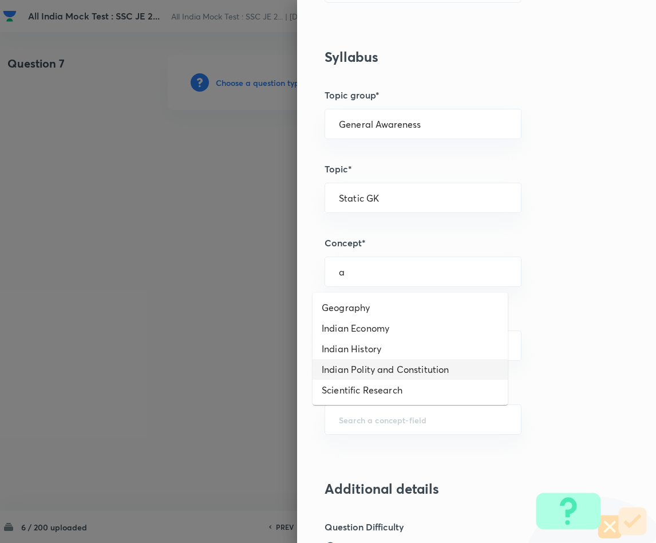
click at [397, 374] on li "Indian Polity and Constitution" at bounding box center [410, 369] width 195 height 21
type input "Indian Polity and Constitution"
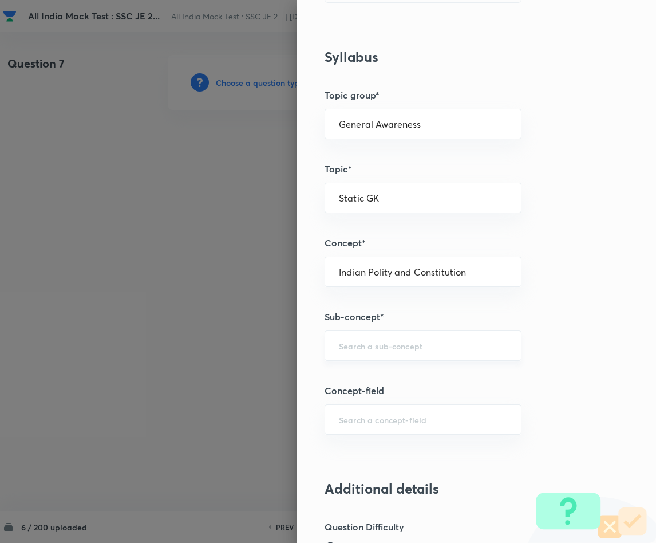
click at [354, 350] on input "text" at bounding box center [423, 345] width 168 height 11
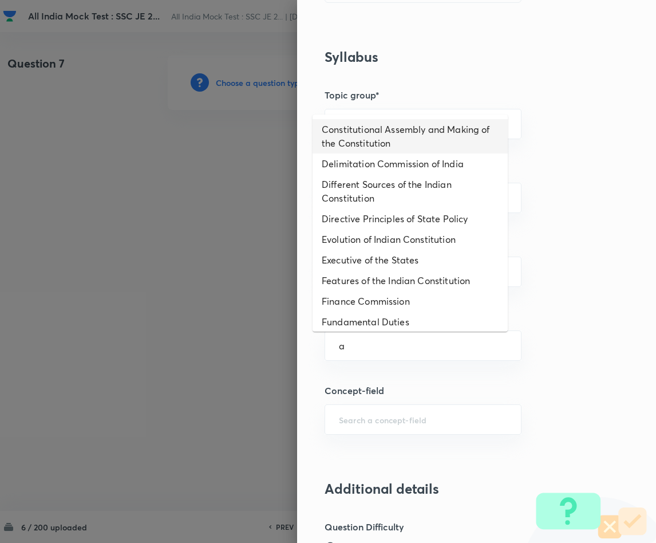
click at [360, 133] on li "Constitutional Assembly and Making of the Constitution" at bounding box center [410, 136] width 195 height 34
type input "Constitutional Assembly and Making of the Constitution"
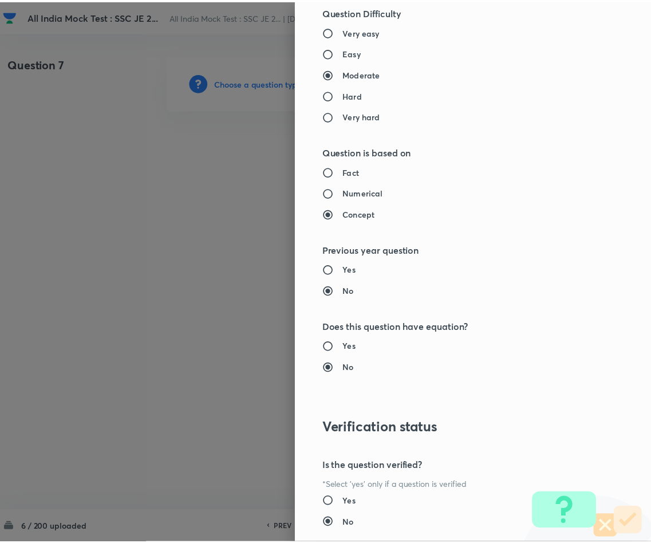
scroll to position [1022, 0]
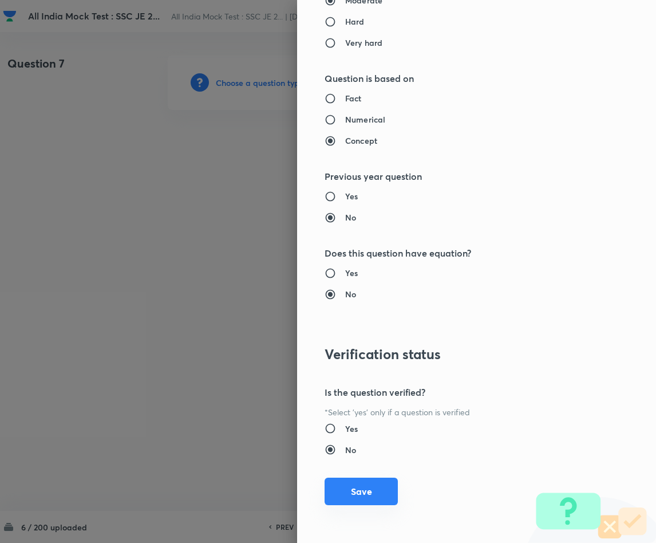
click at [337, 481] on button "Save" at bounding box center [361, 491] width 73 height 27
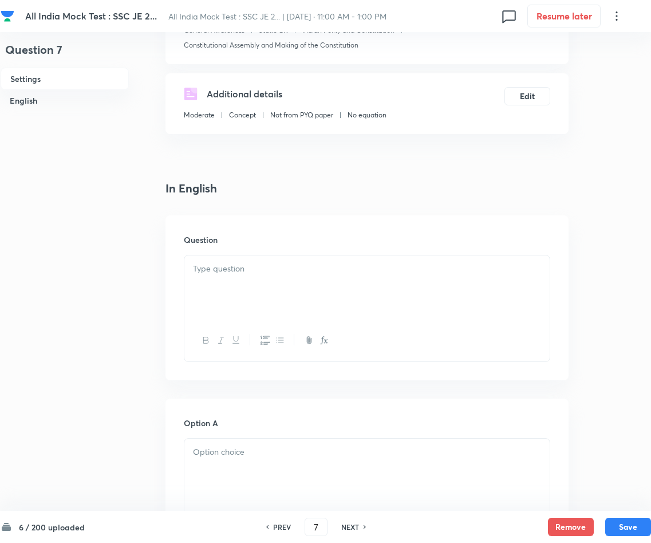
scroll to position [258, 0]
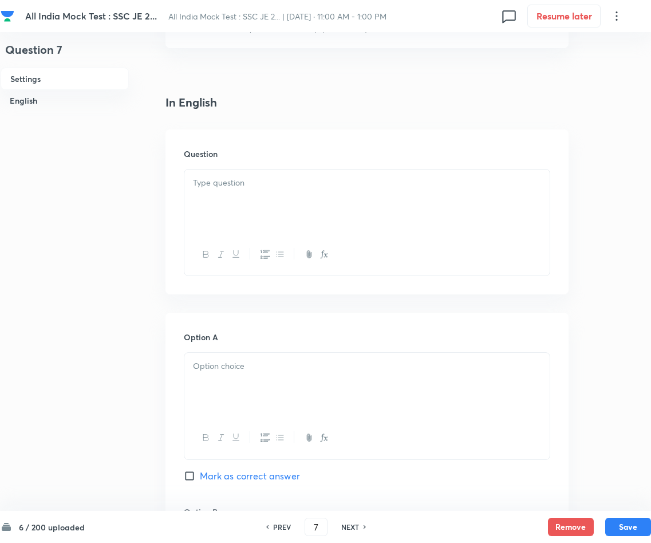
click at [317, 195] on div at bounding box center [366, 201] width 365 height 64
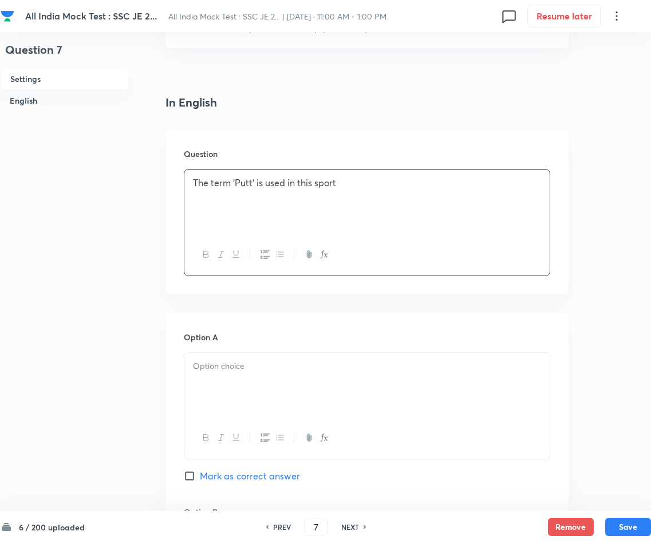
scroll to position [429, 0]
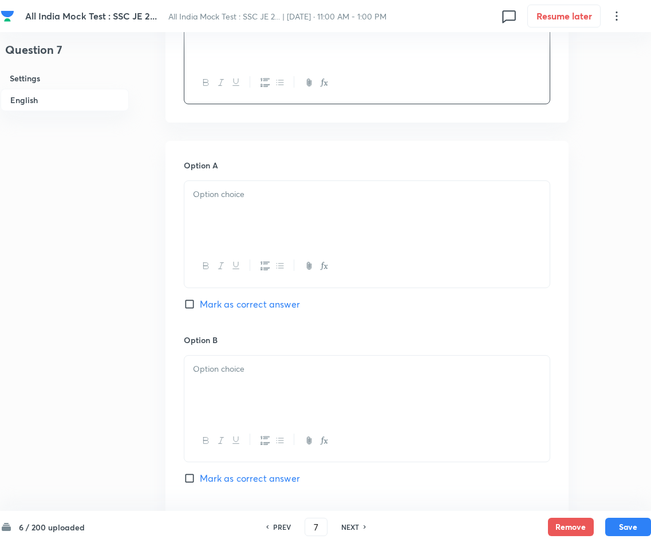
click at [287, 208] on div at bounding box center [366, 213] width 365 height 64
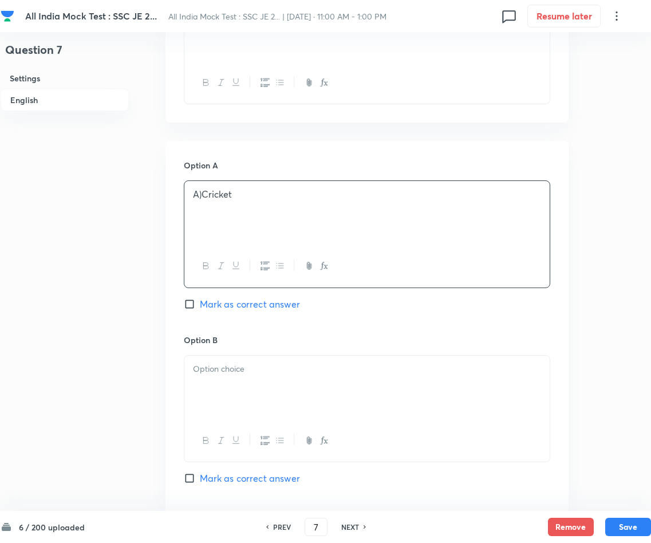
scroll to position [601, 0]
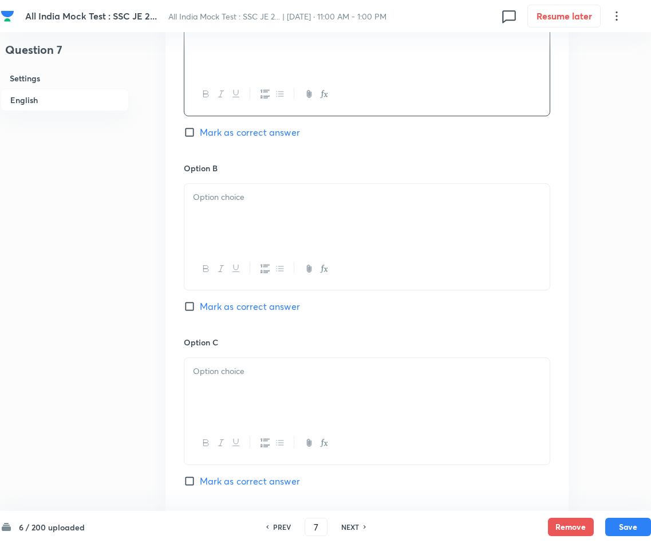
click at [189, 482] on input "Mark as correct answer" at bounding box center [192, 480] width 16 height 11
checkbox input "true"
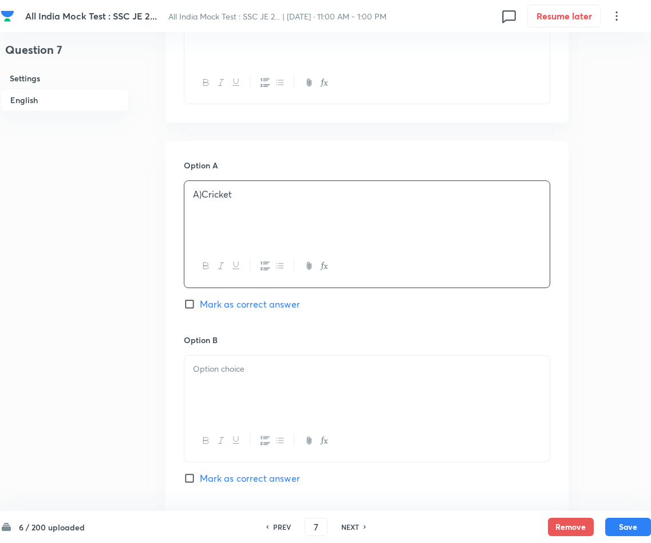
click at [203, 194] on p "A)Cricket" at bounding box center [367, 194] width 348 height 13
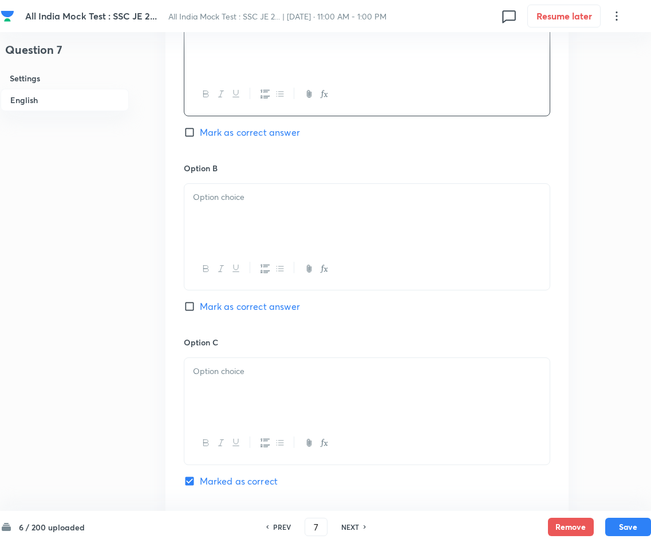
click at [320, 207] on div at bounding box center [366, 216] width 365 height 64
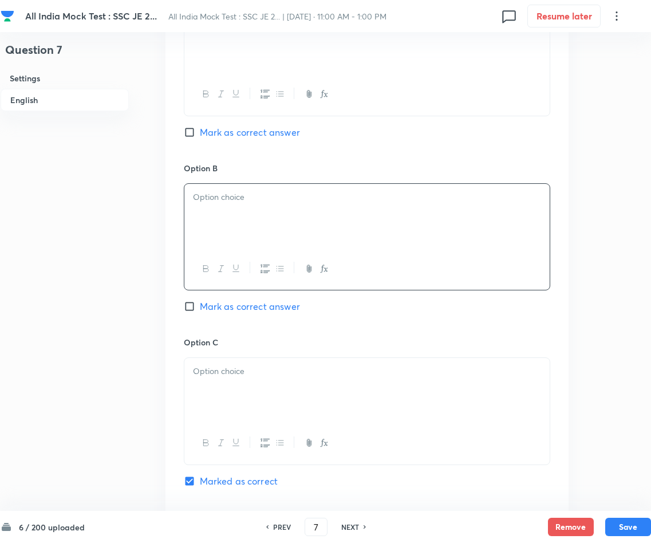
paste div
click at [203, 195] on p "A)Table Tennis" at bounding box center [367, 197] width 348 height 13
drag, startPoint x: 285, startPoint y: 354, endPoint x: 278, endPoint y: 366, distance: 13.4
click at [285, 354] on div "Option C Marked as correct" at bounding box center [367, 423] width 366 height 174
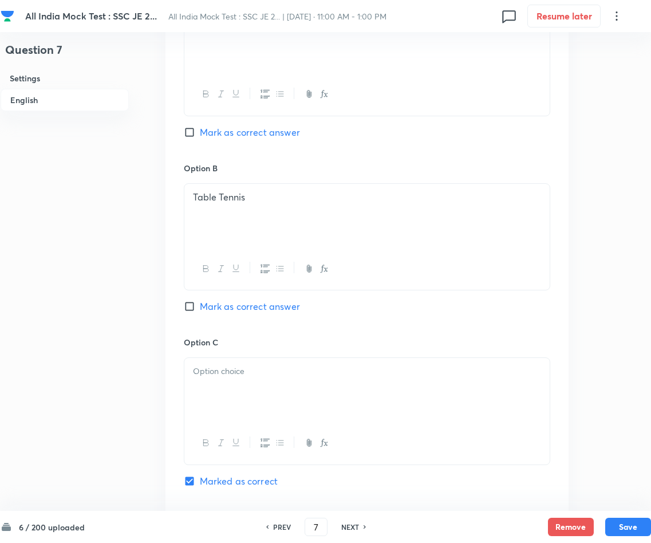
click at [275, 373] on p at bounding box center [367, 371] width 348 height 13
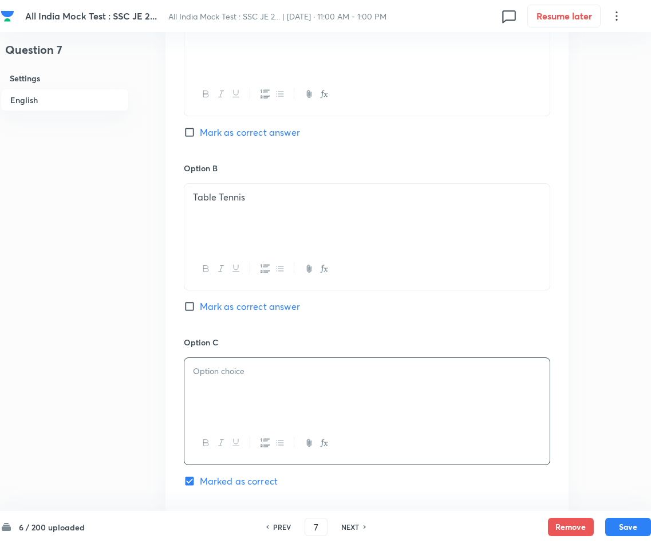
paste div
click at [202, 373] on p "A)Golf" at bounding box center [367, 371] width 348 height 13
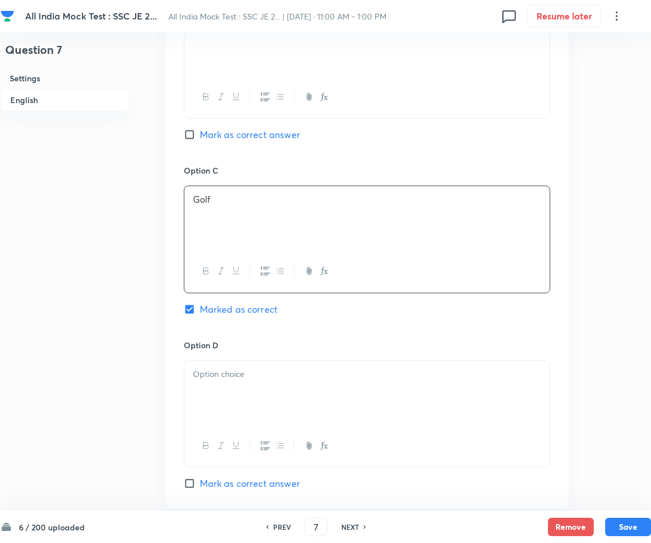
scroll to position [1026, 0]
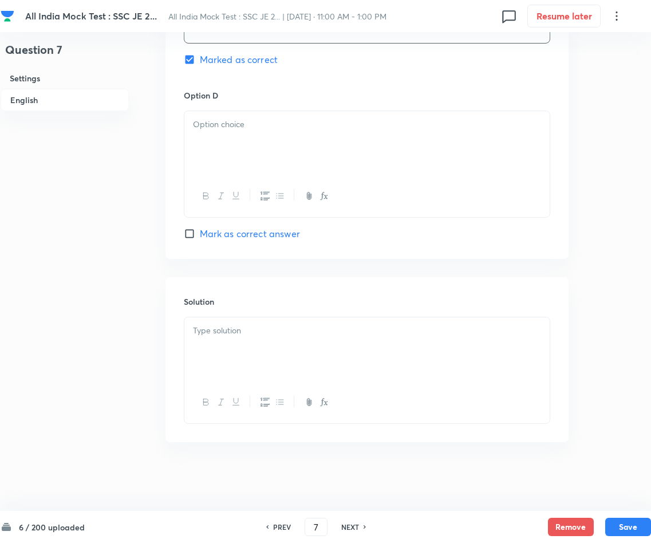
click at [335, 341] on div at bounding box center [366, 349] width 365 height 64
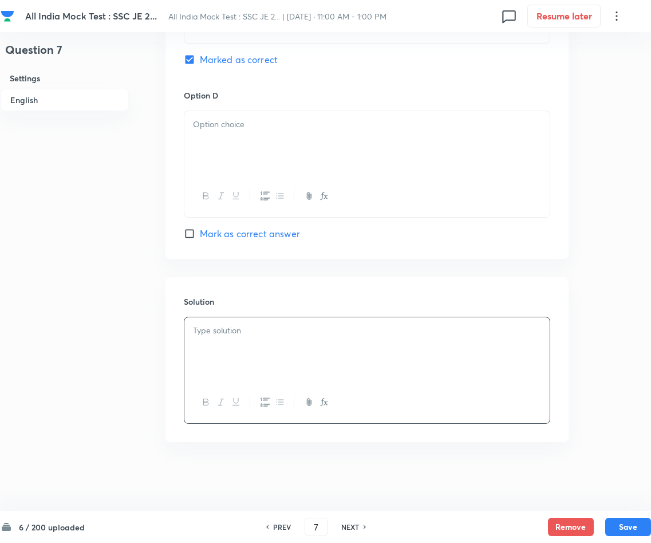
click at [273, 131] on div at bounding box center [366, 143] width 365 height 64
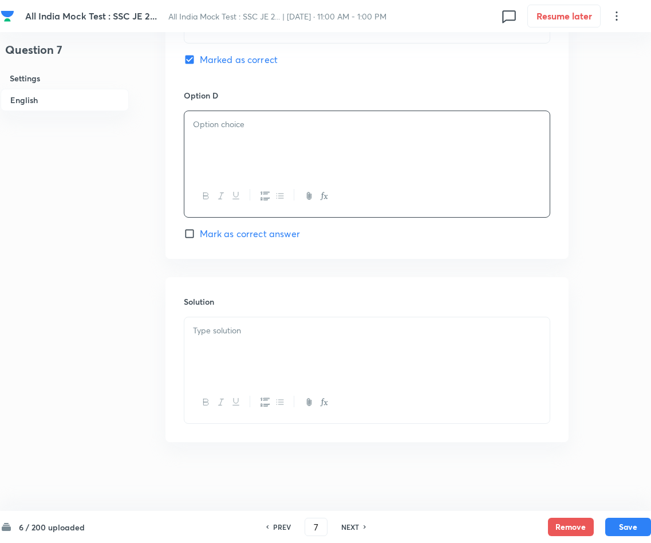
paste div
click at [203, 123] on p "A)Football" at bounding box center [367, 124] width 348 height 13
click at [328, 327] on p at bounding box center [367, 330] width 348 height 13
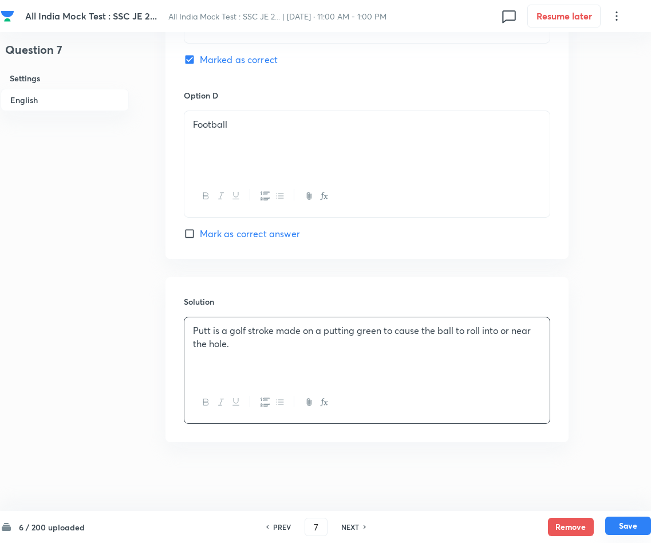
click at [574, 482] on button "Save" at bounding box center [628, 525] width 46 height 18
type input "8"
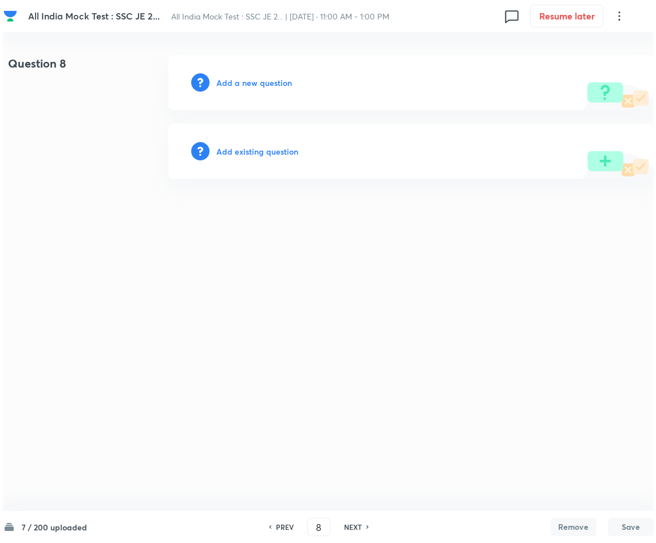
scroll to position [0, 0]
click at [277, 80] on h6 "Add a new question" at bounding box center [254, 83] width 76 height 12
click at [266, 83] on h6 "Choose a question type" at bounding box center [260, 83] width 88 height 12
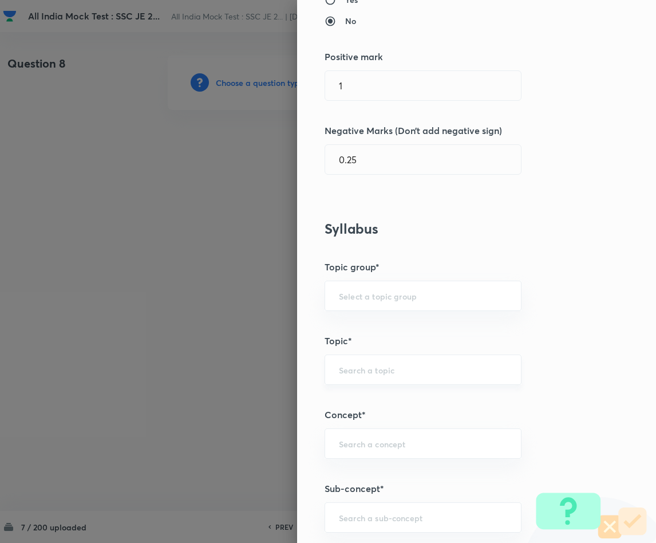
scroll to position [344, 0]
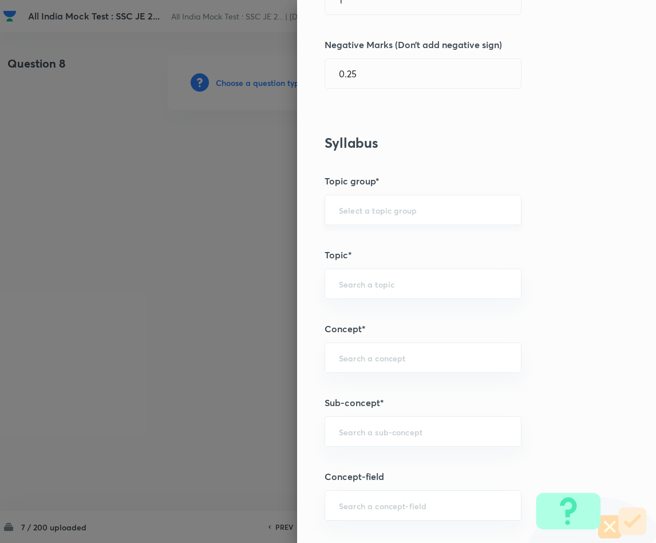
click at [337, 202] on div "​" at bounding box center [423, 210] width 197 height 30
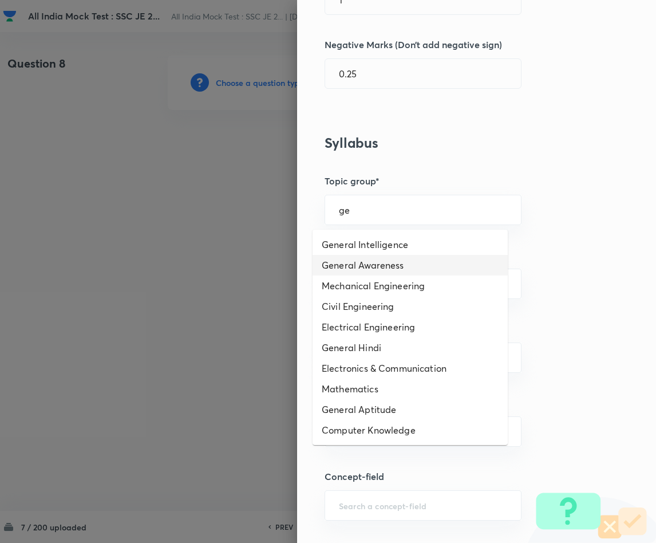
click at [359, 265] on li "General Awareness" at bounding box center [410, 265] width 195 height 21
type input "General Awareness"
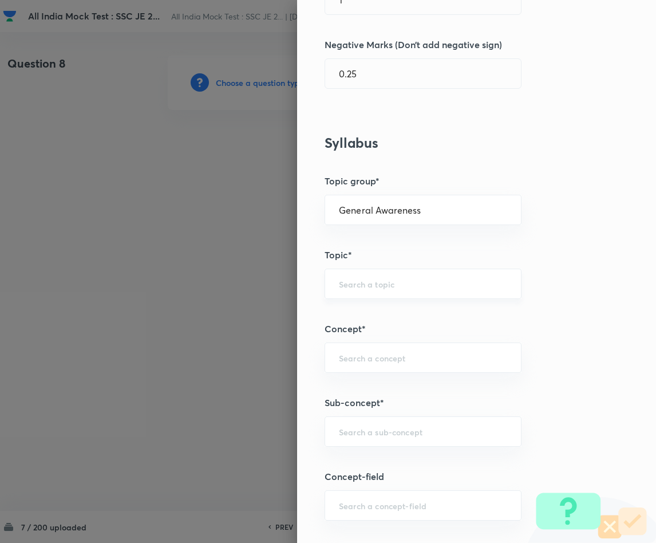
click at [349, 289] on input "text" at bounding box center [423, 283] width 168 height 11
click at [349, 320] on li "Static GK" at bounding box center [410, 319] width 195 height 21
type input "Static GK"
click at [347, 356] on input "text" at bounding box center [423, 357] width 168 height 11
click at [365, 458] on li "Indian Polity and Constitution" at bounding box center [410, 455] width 195 height 21
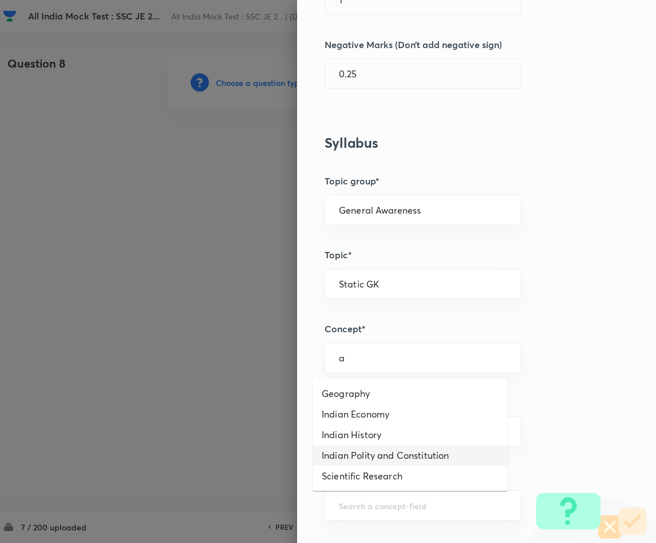
type input "Indian Polity and Constitution"
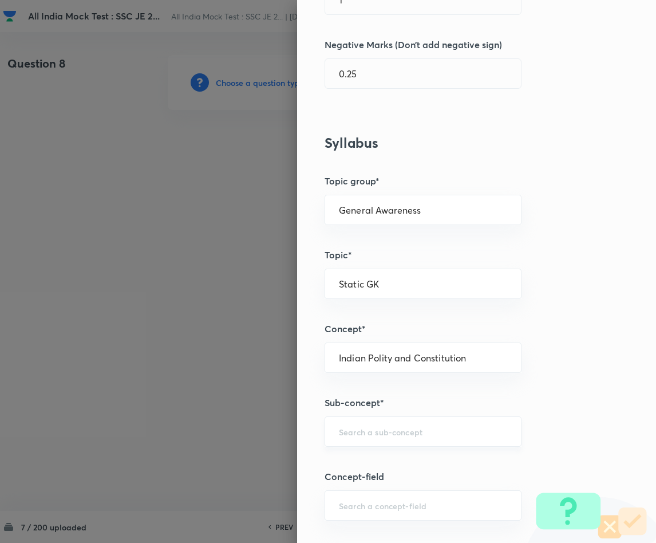
click at [370, 436] on input "text" at bounding box center [423, 431] width 168 height 11
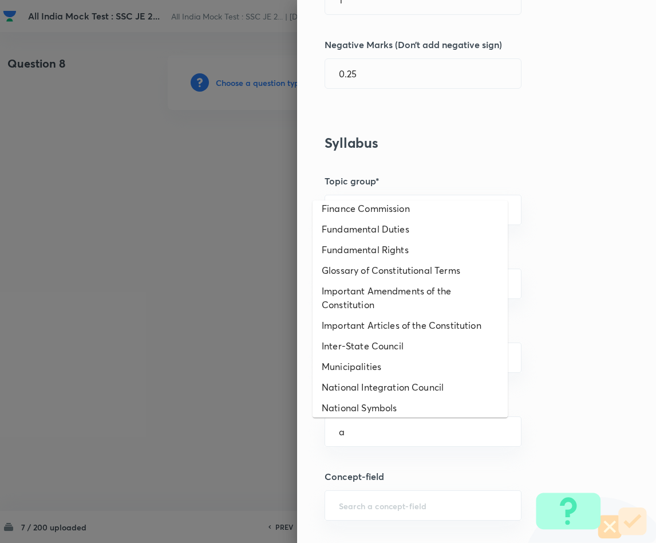
scroll to position [192, 0]
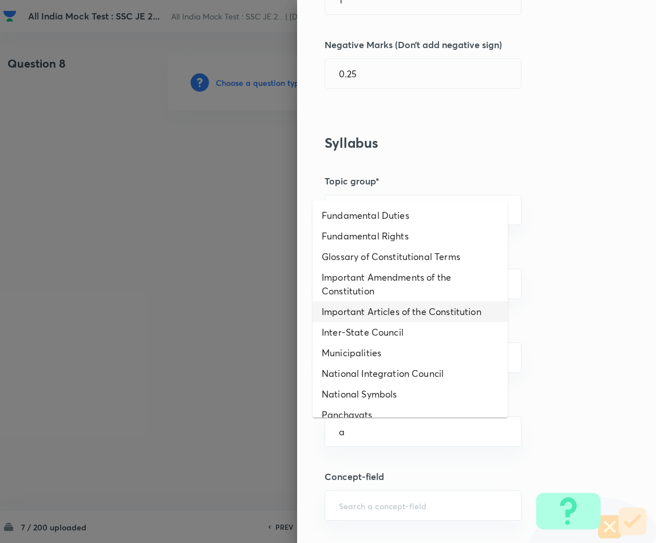
click at [455, 307] on li "Important Articles of the Constitution" at bounding box center [410, 311] width 195 height 21
type input "Important Articles of the Constitution"
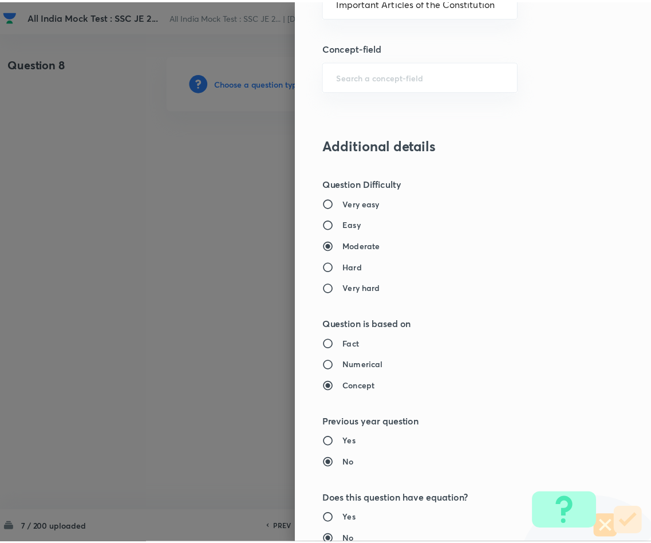
scroll to position [1022, 0]
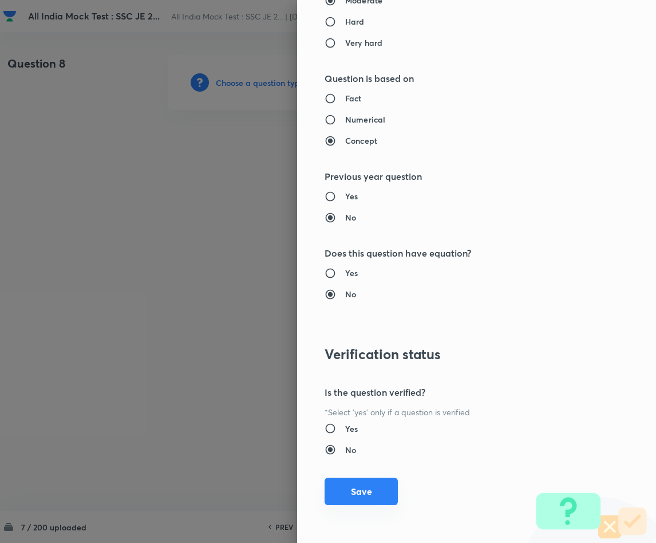
click at [344, 481] on button "Save" at bounding box center [361, 491] width 73 height 27
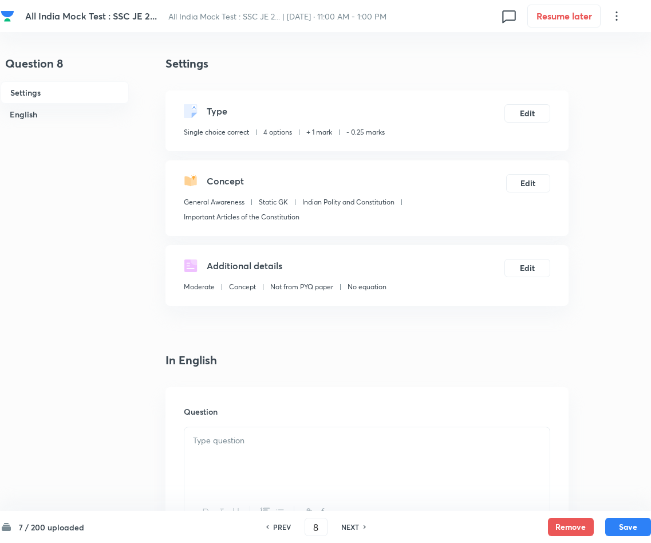
scroll to position [258, 0]
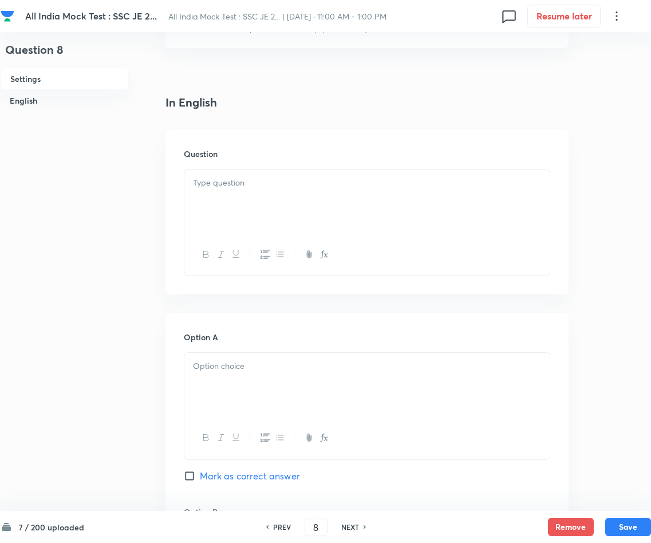
click at [320, 195] on div at bounding box center [366, 201] width 365 height 64
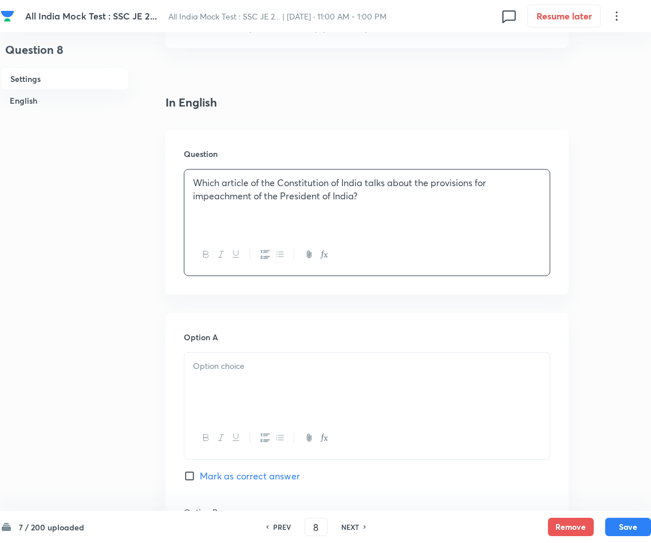
scroll to position [429, 0]
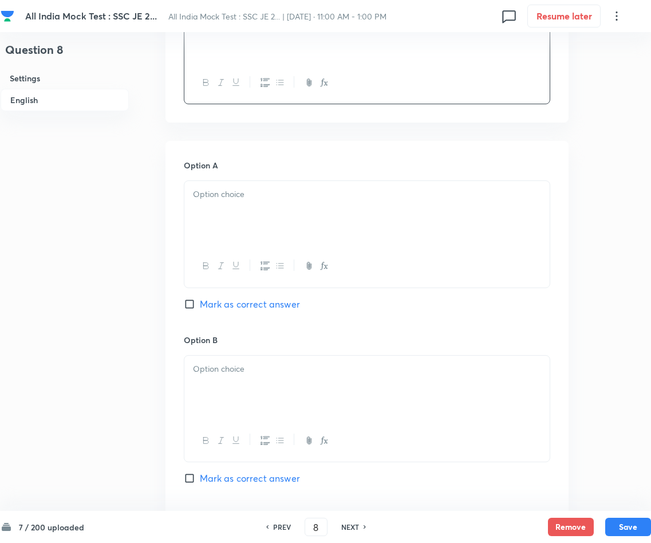
click at [273, 220] on div at bounding box center [366, 213] width 365 height 64
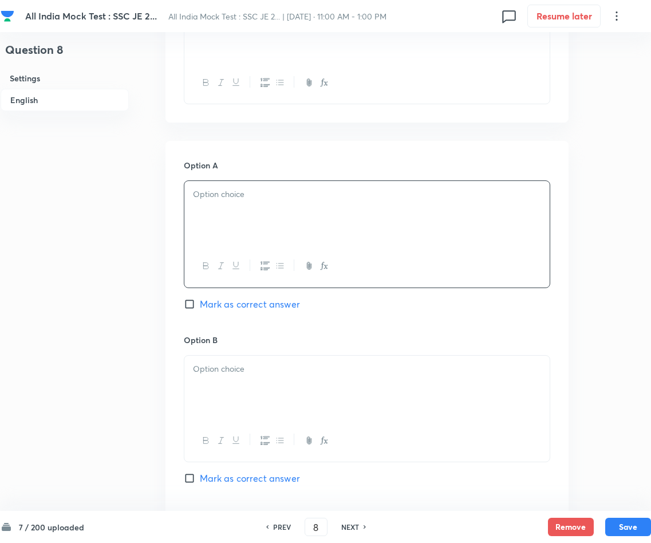
paste div
click at [204, 195] on p "A)Article 51" at bounding box center [367, 194] width 348 height 13
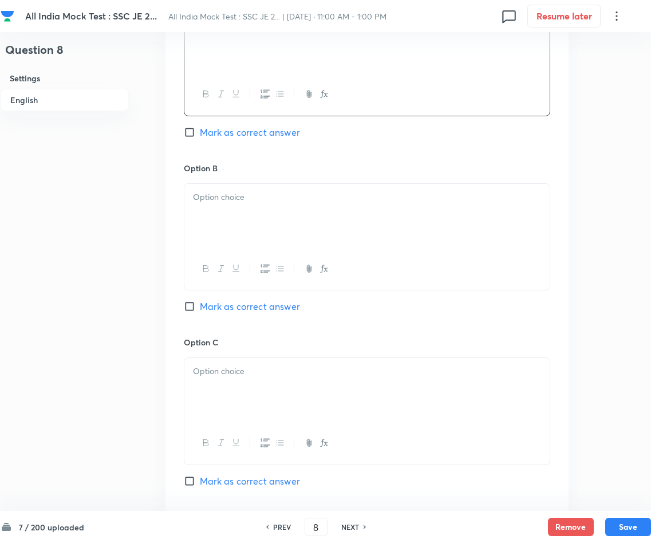
click at [184, 310] on input "Mark as correct answer" at bounding box center [192, 306] width 16 height 11
checkbox input "true"
click at [241, 204] on p at bounding box center [367, 197] width 348 height 13
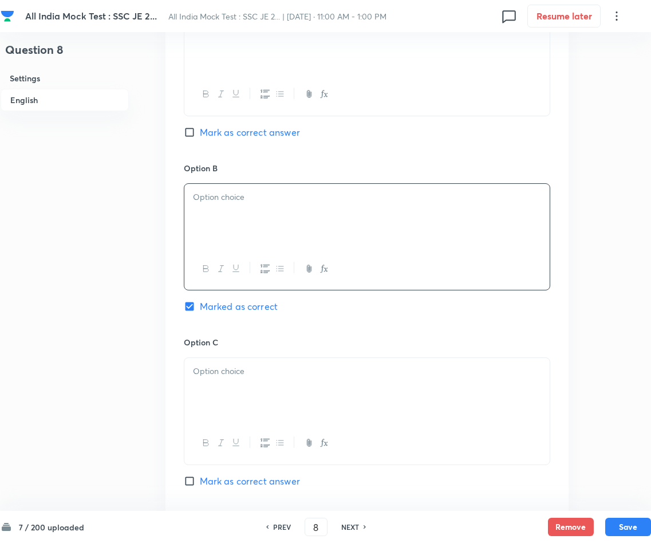
paste div
click at [203, 198] on p "A)Article 61" at bounding box center [367, 197] width 348 height 13
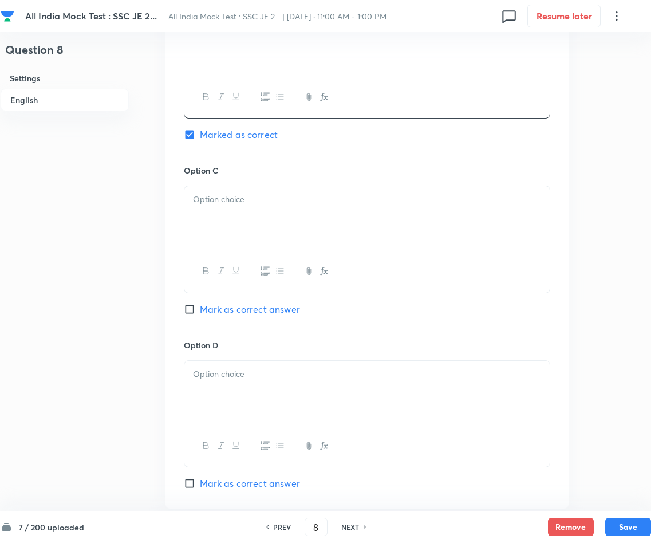
click at [349, 229] on div at bounding box center [366, 218] width 365 height 64
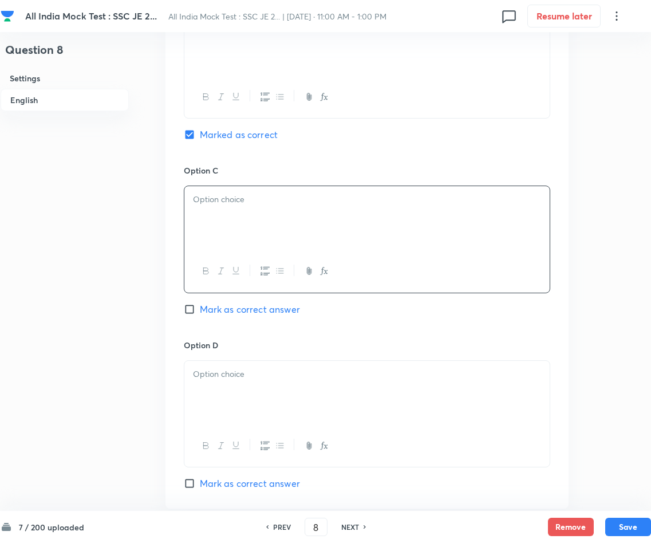
paste div
click at [203, 202] on p "A)Article 54" at bounding box center [367, 199] width 348 height 13
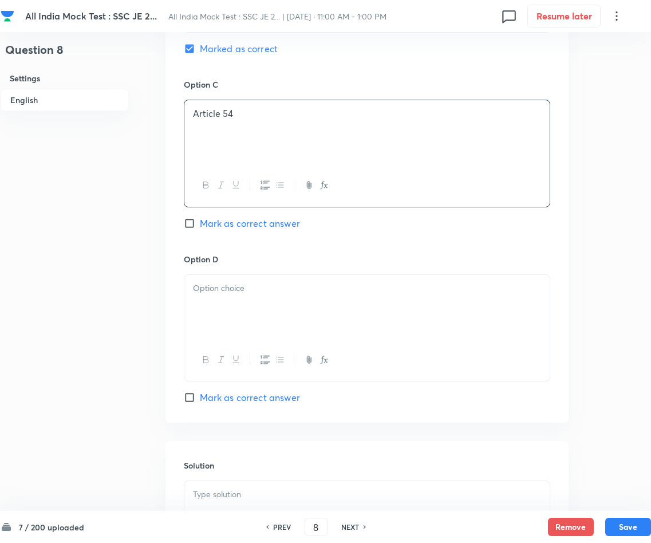
click at [246, 287] on p at bounding box center [367, 288] width 348 height 13
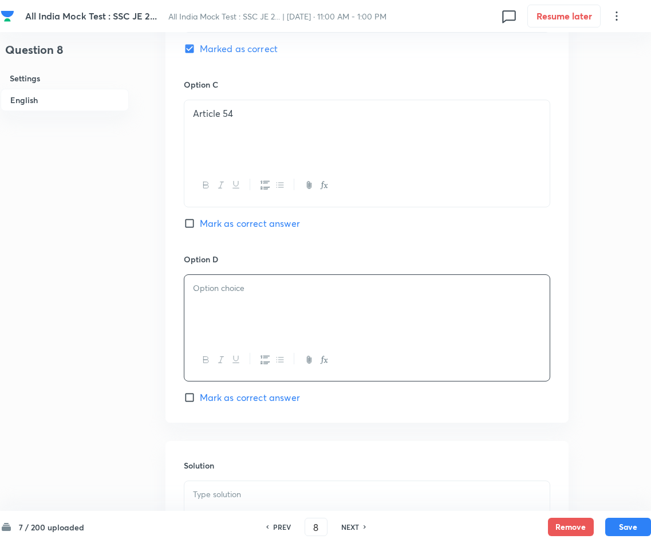
paste div
click at [204, 290] on p "A)Article 63" at bounding box center [367, 288] width 348 height 13
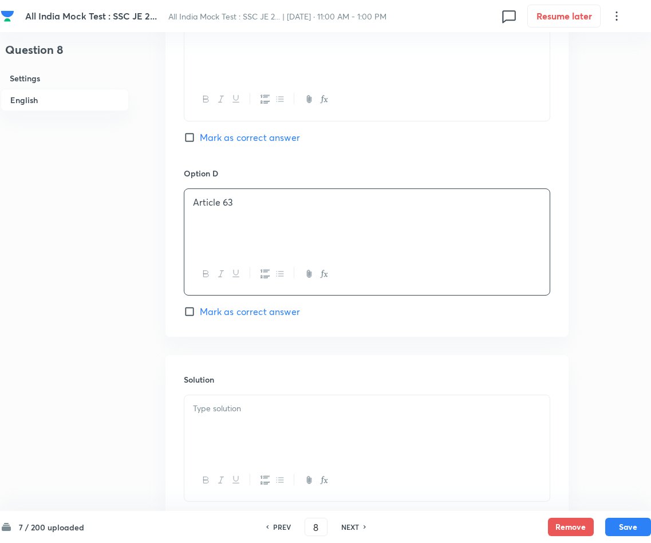
scroll to position [1026, 0]
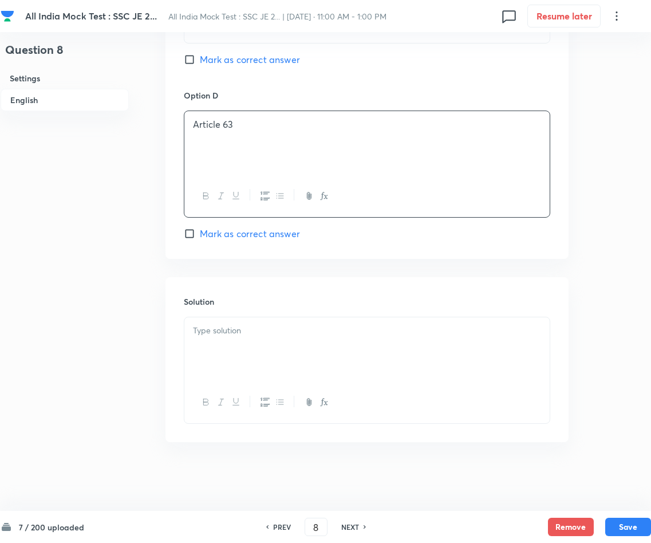
click at [332, 341] on div at bounding box center [366, 349] width 365 height 64
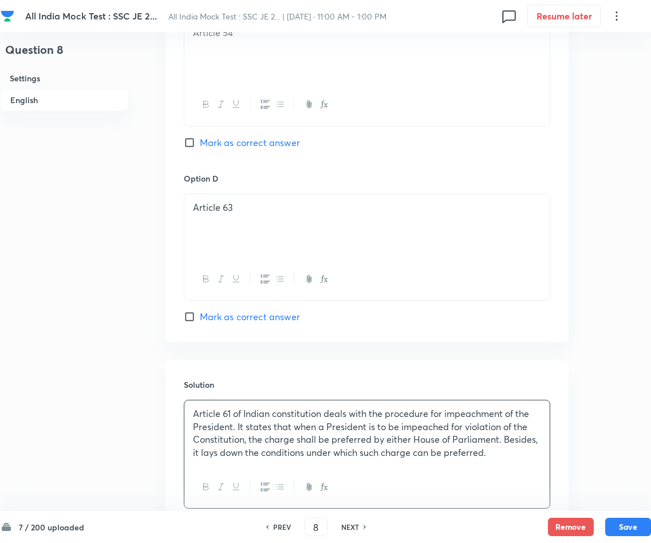
scroll to position [1027, 0]
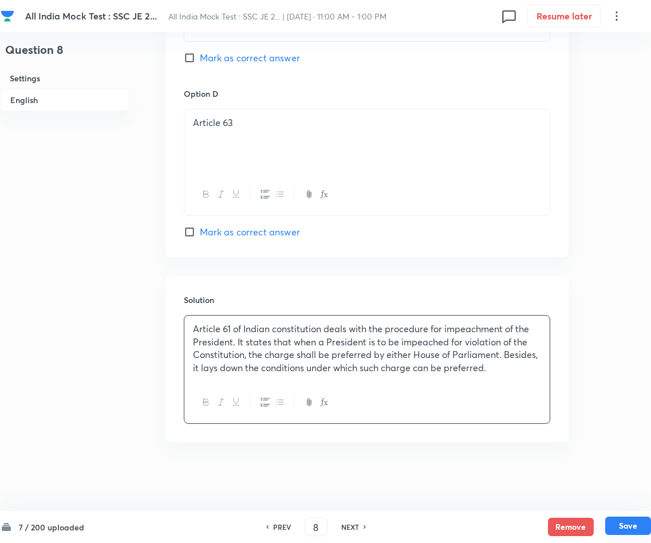
click at [574, 482] on button "Save" at bounding box center [628, 525] width 46 height 18
type input "9"
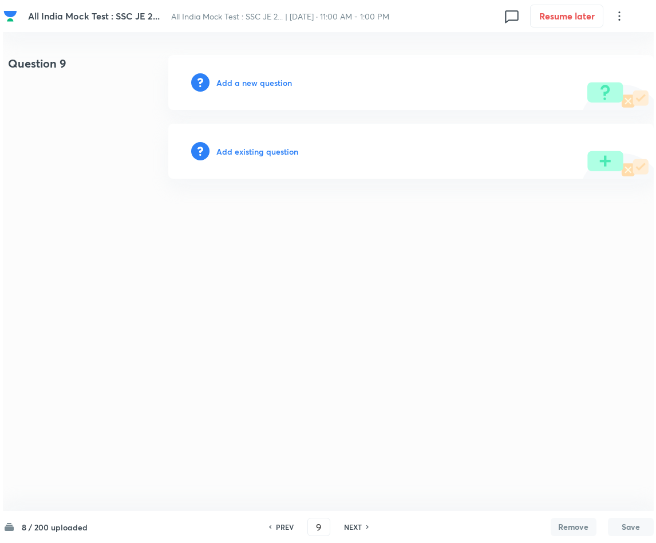
scroll to position [0, 0]
click at [261, 82] on h6 "Add a new question" at bounding box center [254, 83] width 76 height 12
click at [261, 82] on h6 "Choose a question type" at bounding box center [260, 83] width 88 height 12
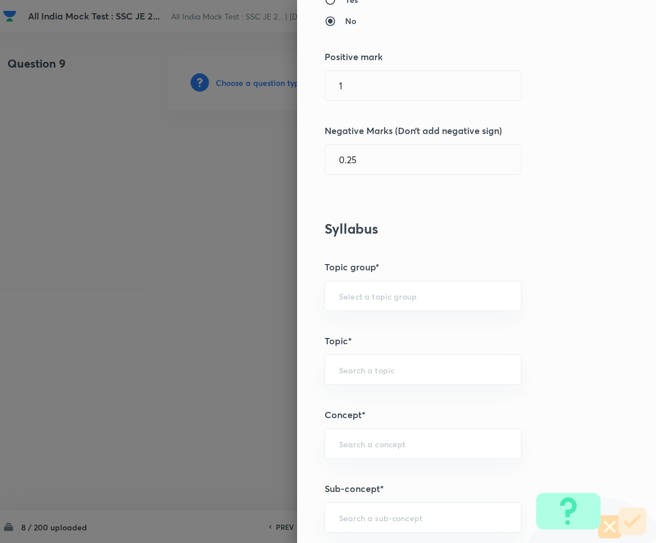
scroll to position [344, 0]
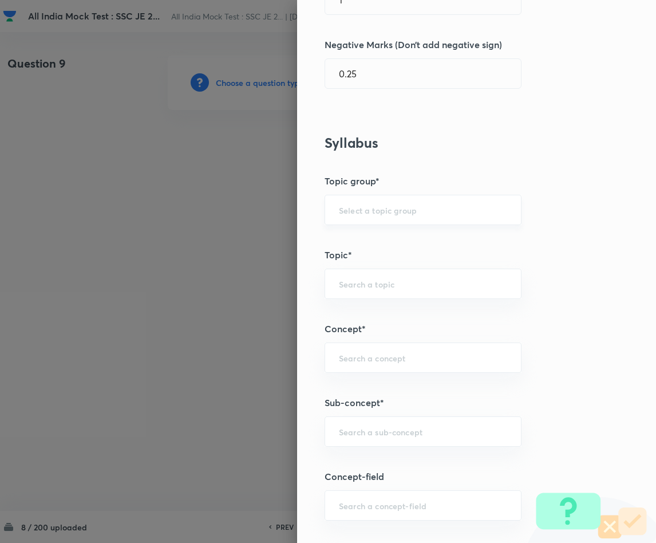
click at [365, 211] on input "text" at bounding box center [423, 209] width 168 height 11
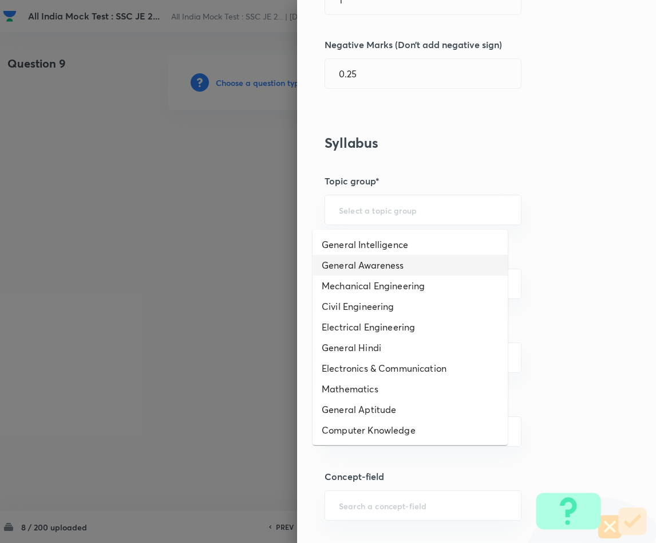
click at [368, 266] on li "General Awareness" at bounding box center [410, 265] width 195 height 21
type input "General Awareness"
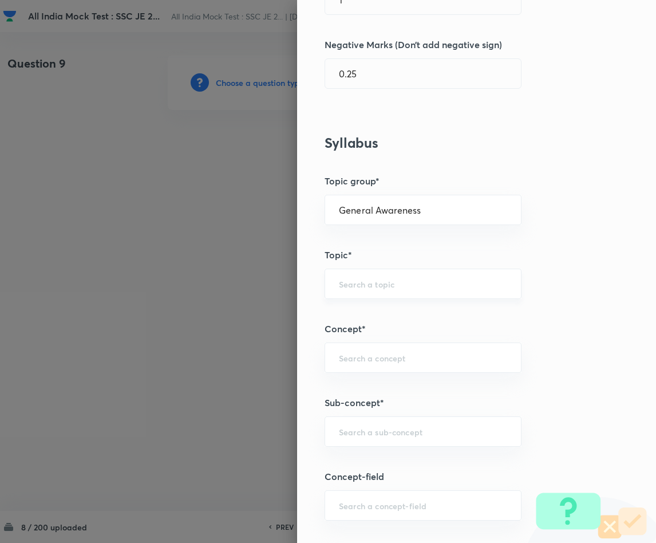
click at [353, 284] on input "text" at bounding box center [423, 283] width 168 height 11
click at [347, 315] on li "Static GK" at bounding box center [410, 319] width 195 height 21
type input "Static GK"
click at [352, 357] on input "text" at bounding box center [423, 357] width 168 height 11
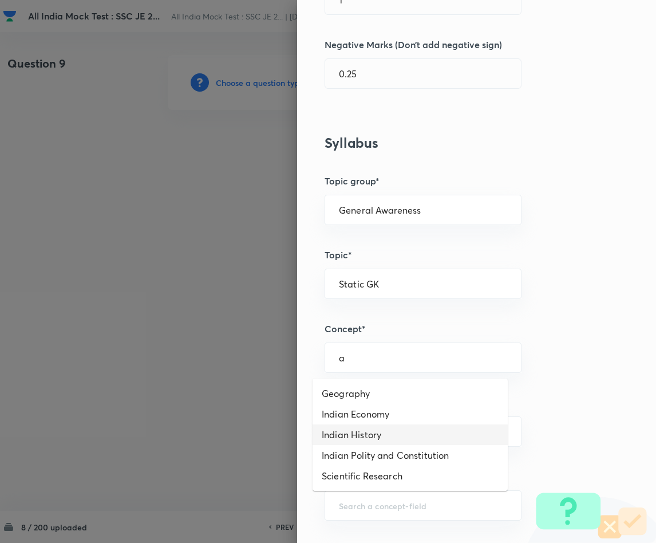
click at [362, 433] on li "Indian History" at bounding box center [410, 434] width 195 height 21
type input "Indian History"
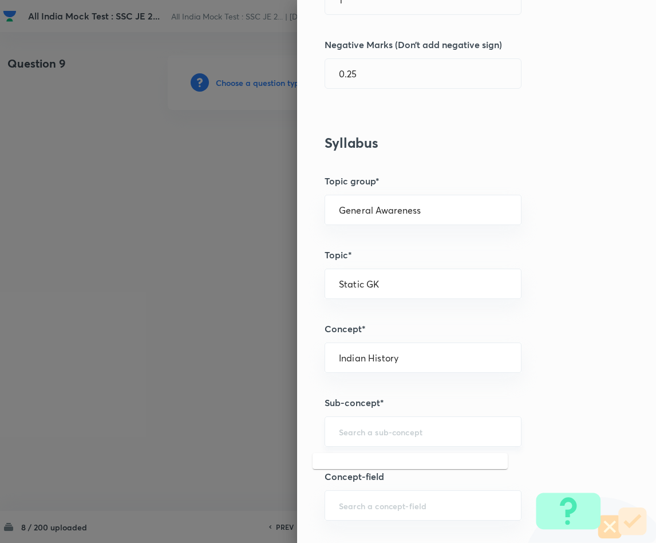
click at [354, 435] on input "text" at bounding box center [423, 431] width 168 height 11
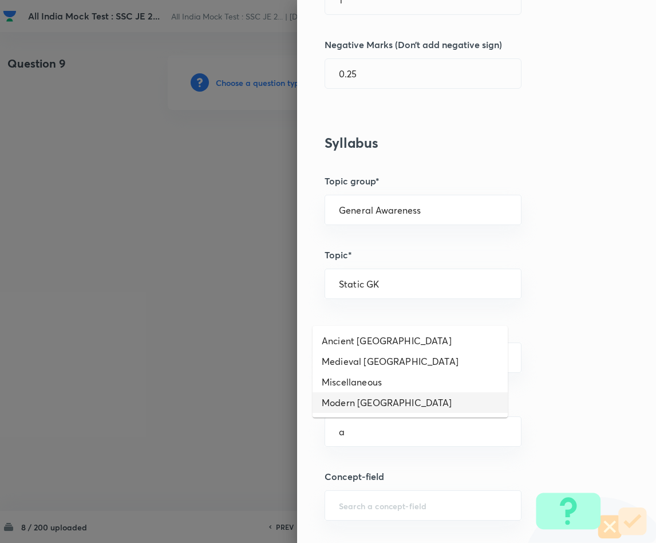
click at [368, 399] on li "Modern [GEOGRAPHIC_DATA]" at bounding box center [410, 402] width 195 height 21
type input "Modern [GEOGRAPHIC_DATA]"
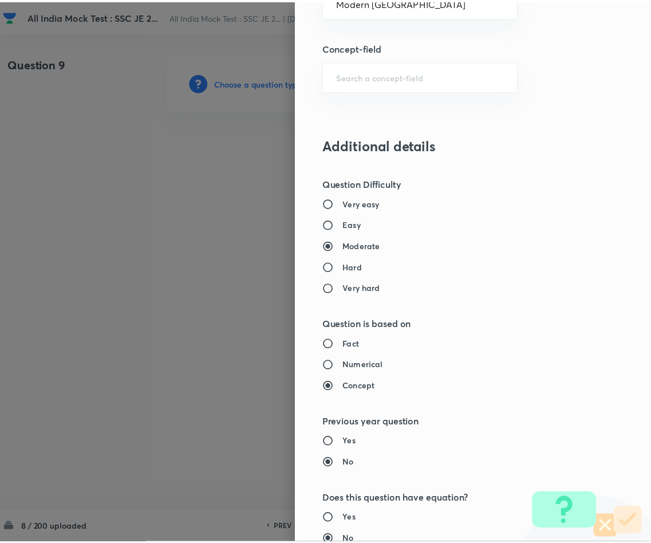
scroll to position [1022, 0]
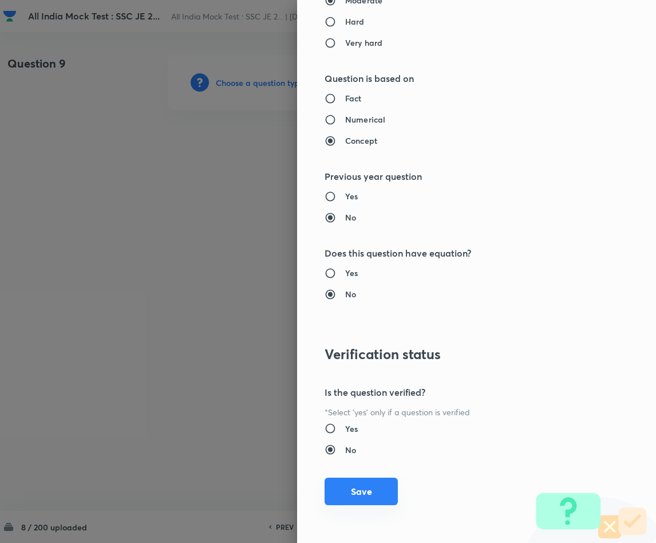
click at [352, 482] on button "Save" at bounding box center [361, 491] width 73 height 27
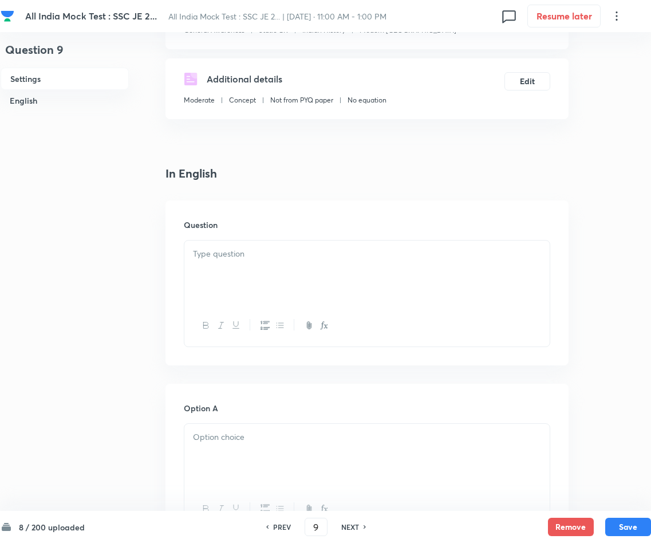
scroll to position [258, 0]
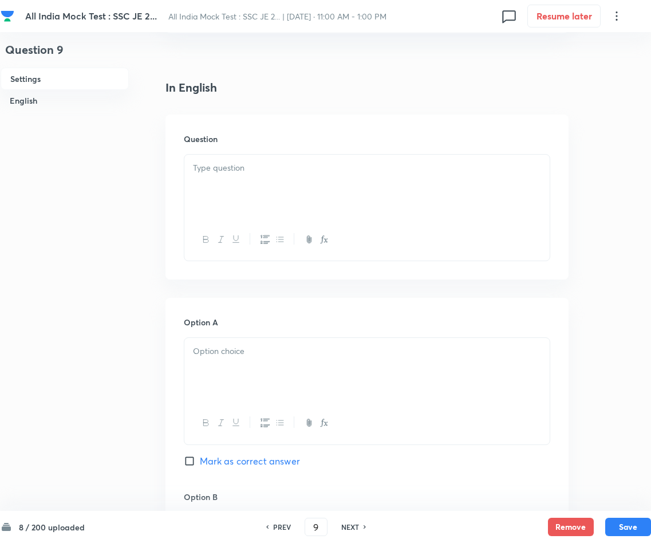
click at [259, 195] on div at bounding box center [366, 187] width 365 height 64
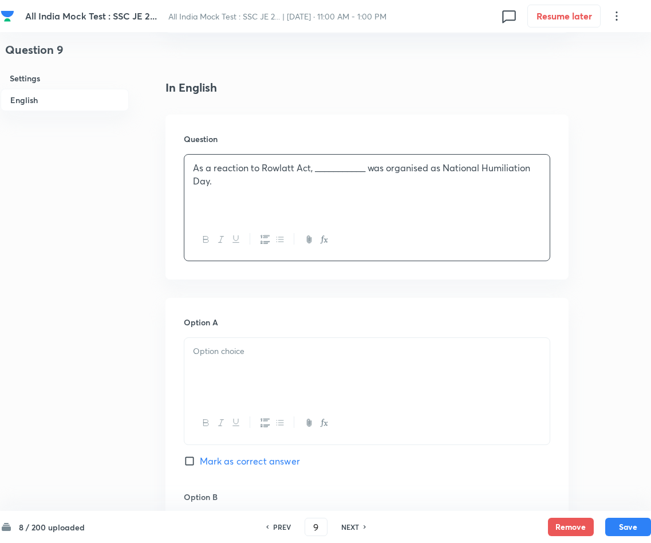
scroll to position [429, 0]
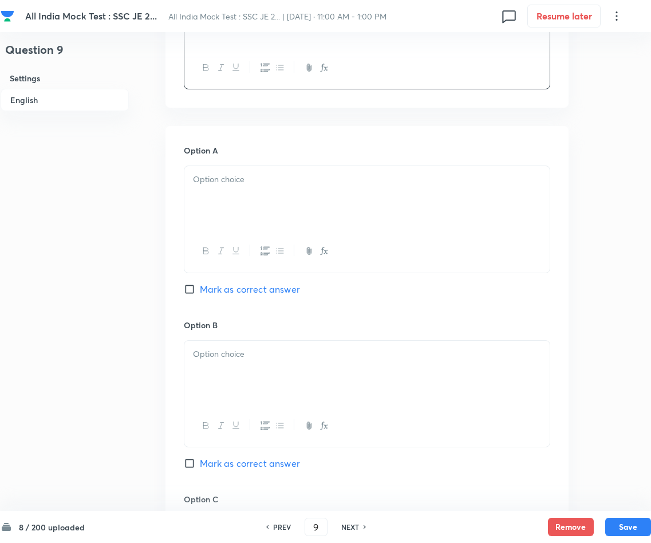
click at [299, 175] on p at bounding box center [367, 179] width 348 height 13
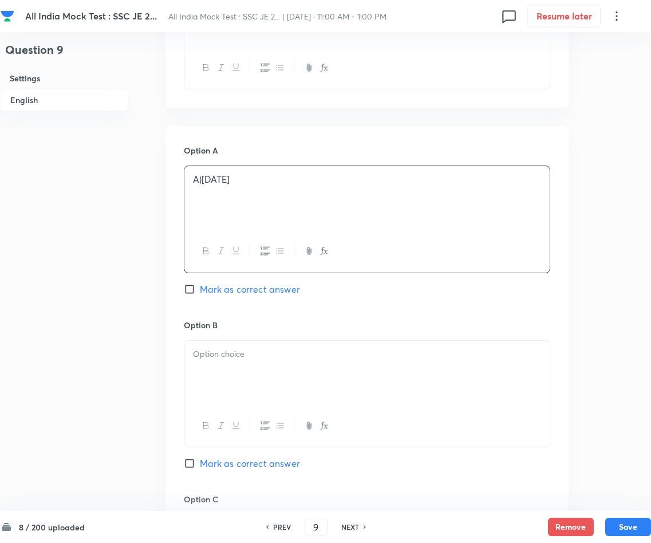
click at [203, 181] on p "A)[DATE]" at bounding box center [367, 179] width 348 height 13
click at [266, 352] on p at bounding box center [367, 354] width 348 height 13
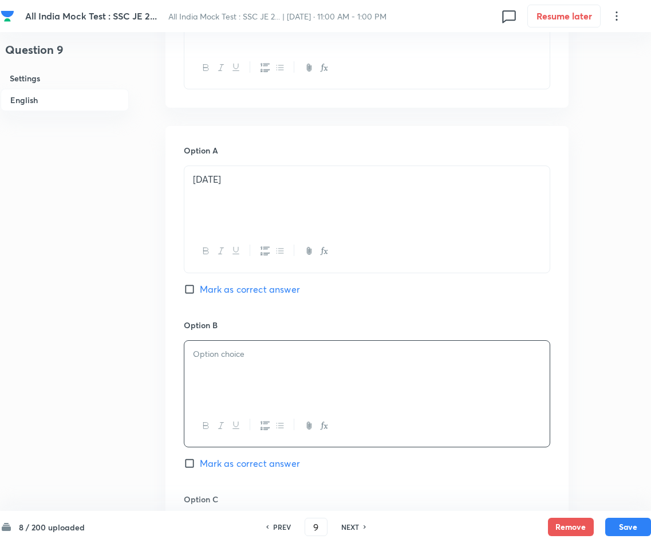
paste div
drag, startPoint x: 202, startPoint y: 356, endPoint x: 223, endPoint y: 376, distance: 30.0
click at [201, 356] on p "A)[DATE]" at bounding box center [367, 354] width 348 height 13
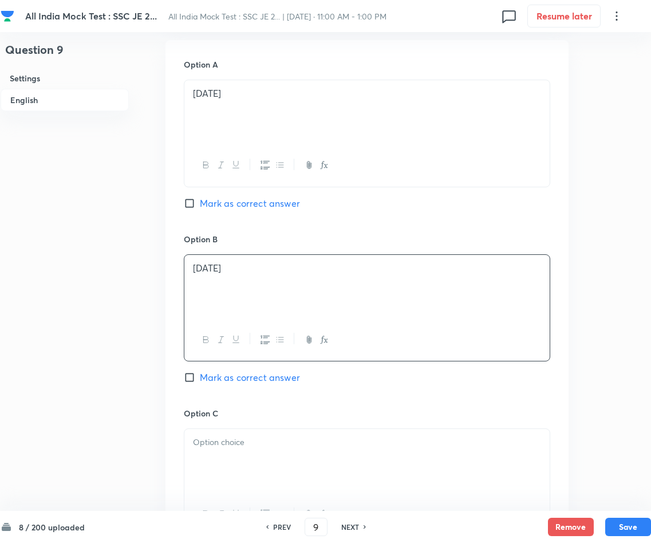
scroll to position [601, 0]
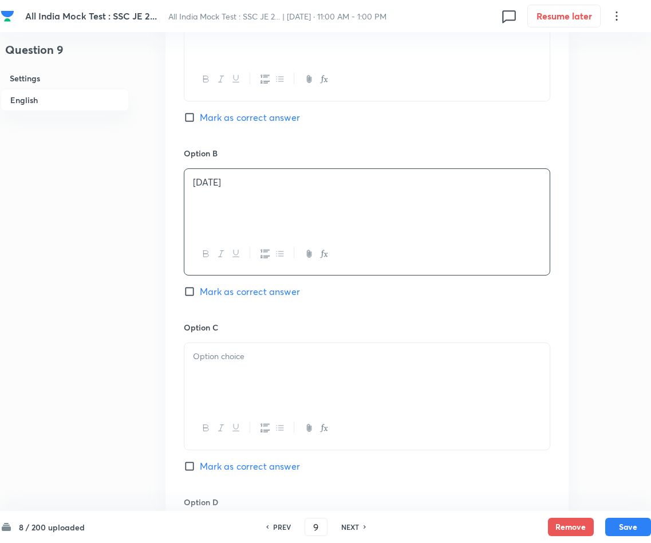
click at [190, 296] on input "Mark as correct answer" at bounding box center [192, 291] width 16 height 11
checkbox input "true"
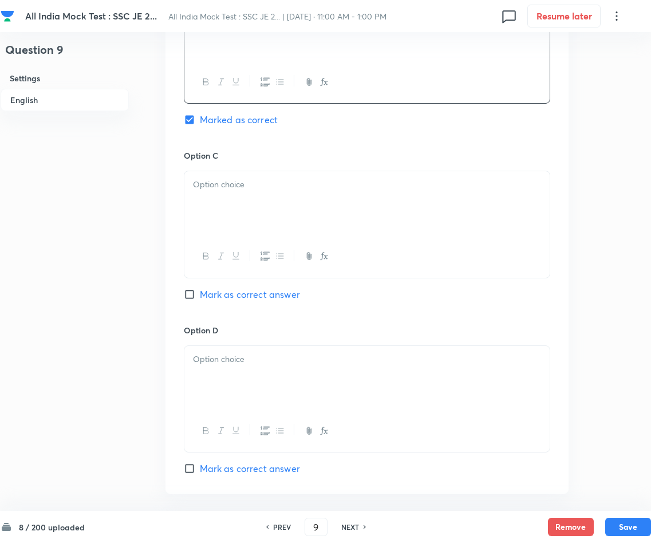
scroll to position [859, 0]
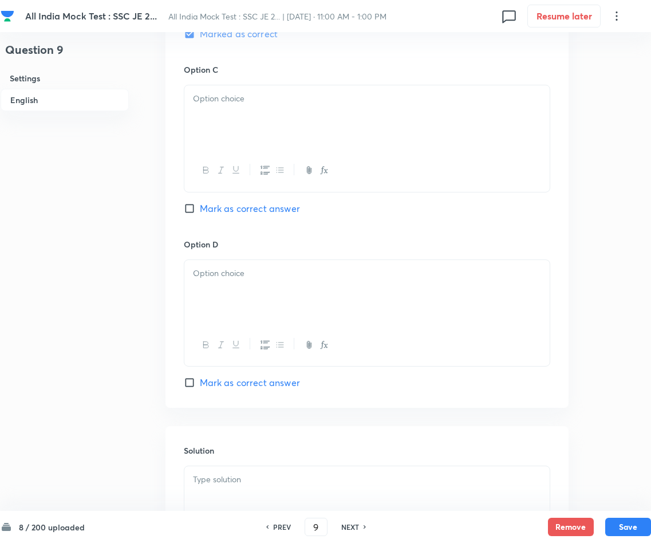
click at [220, 111] on div at bounding box center [366, 117] width 365 height 64
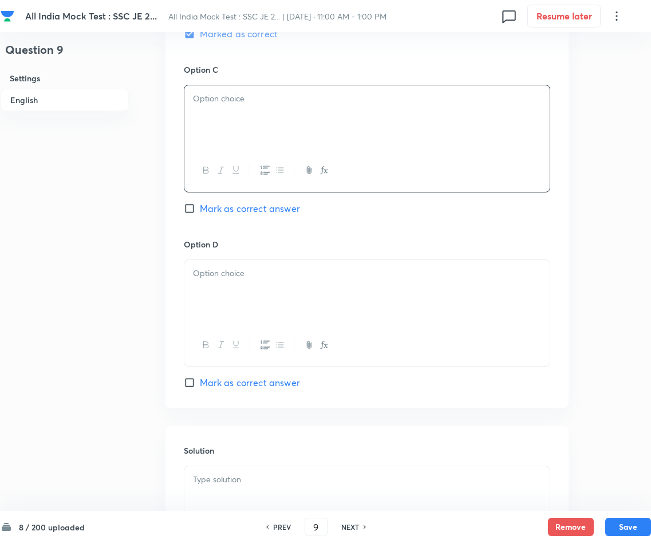
paste div
click at [202, 97] on p "A)[DATE]" at bounding box center [367, 98] width 348 height 13
click at [270, 278] on p at bounding box center [367, 273] width 348 height 13
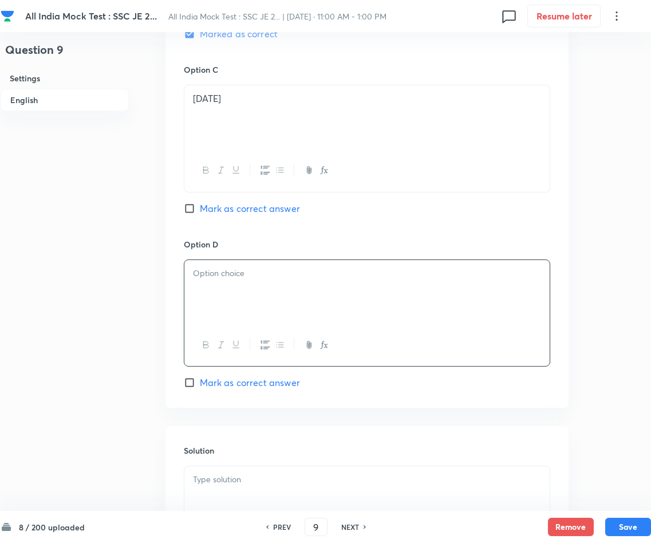
paste div
click at [201, 277] on p "A)[DATE]" at bounding box center [367, 273] width 348 height 13
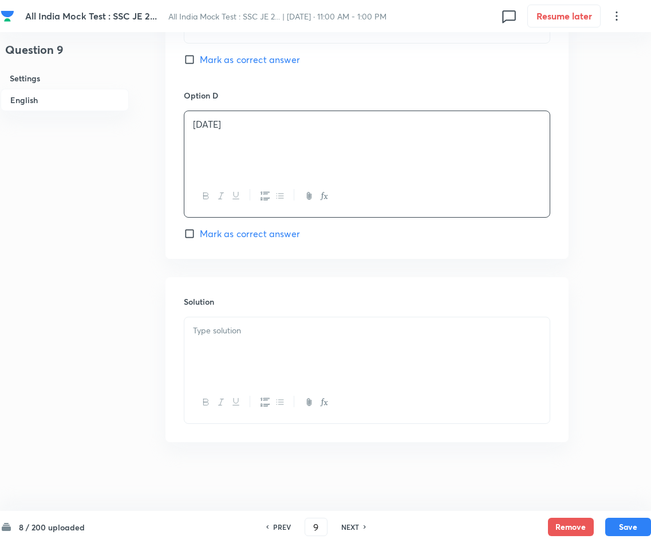
click at [263, 349] on div at bounding box center [366, 349] width 365 height 64
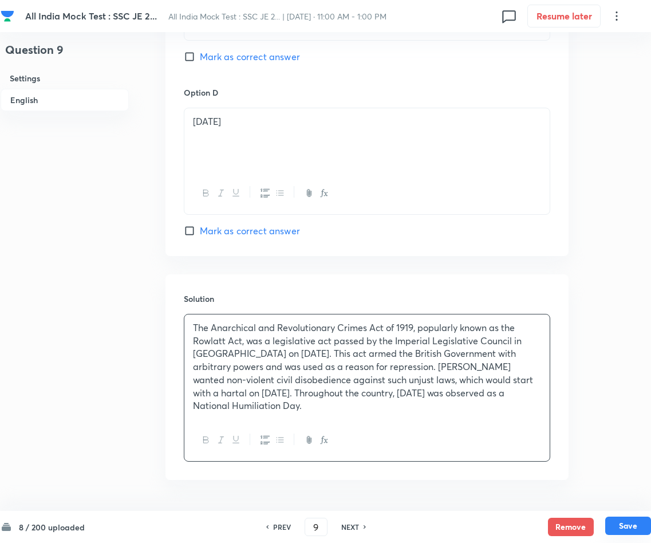
click at [574, 482] on button "Save" at bounding box center [628, 525] width 46 height 18
type input "10"
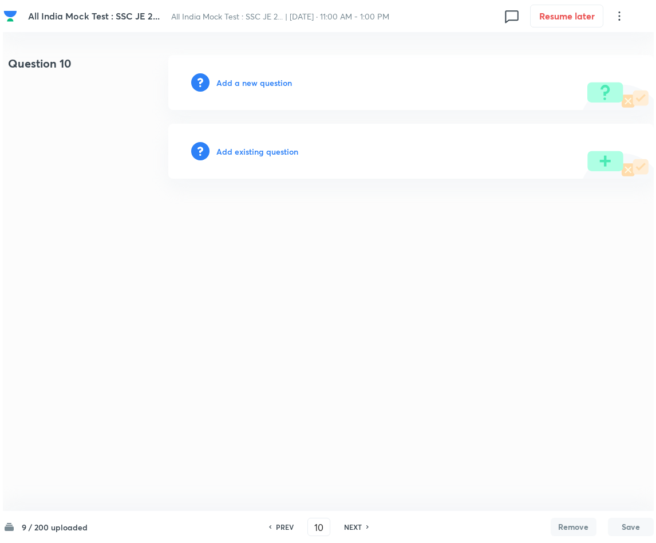
scroll to position [0, 0]
click at [273, 77] on h6 "Add a new question" at bounding box center [254, 83] width 76 height 12
click at [270, 82] on h6 "Choose a question type" at bounding box center [260, 83] width 88 height 12
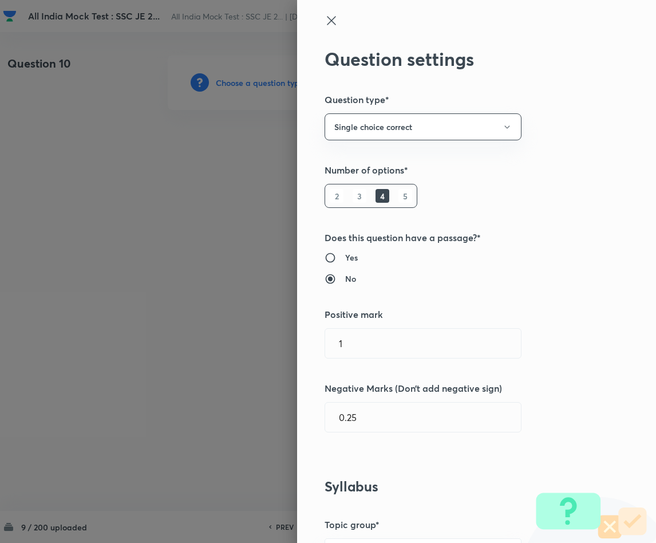
click at [497, 385] on h5 "Negative Marks (Don’t add negative sign)" at bounding box center [458, 388] width 266 height 14
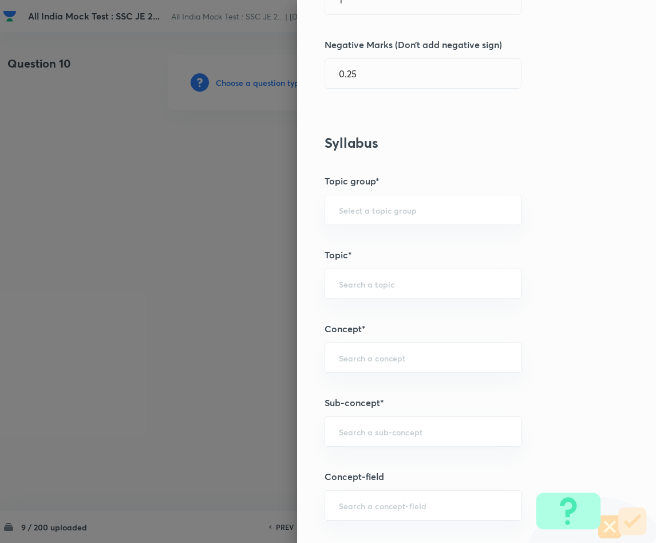
scroll to position [429, 0]
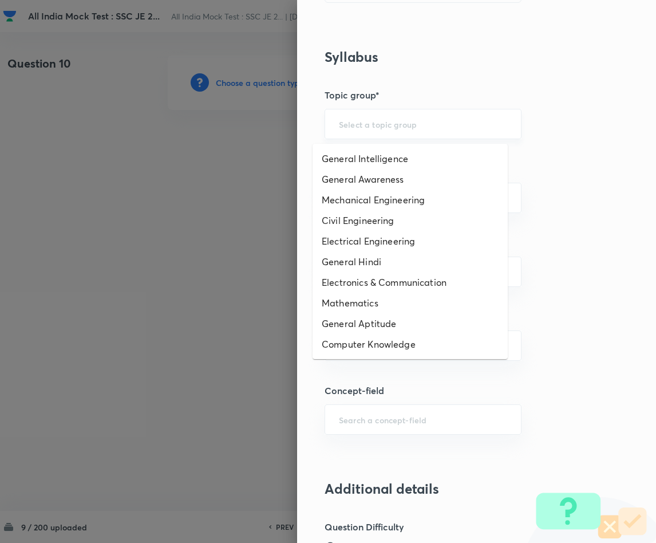
click at [388, 127] on input "text" at bounding box center [423, 124] width 168 height 11
click at [378, 178] on li "General Awareness" at bounding box center [410, 179] width 195 height 21
type input "General Awareness"
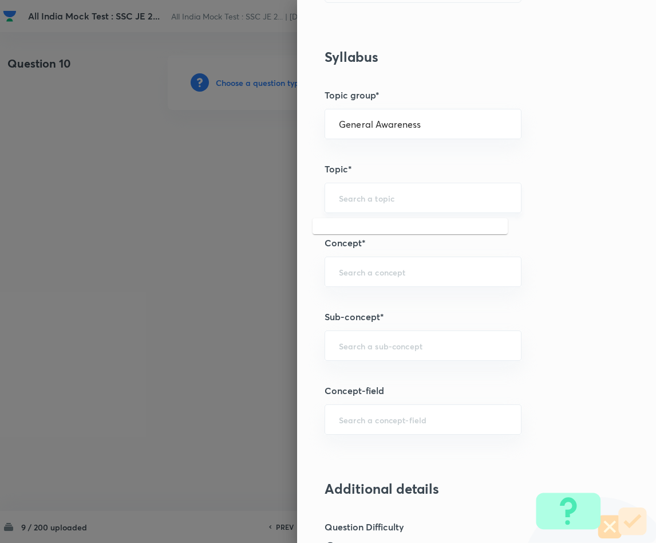
click at [366, 201] on input "text" at bounding box center [423, 197] width 168 height 11
click at [358, 246] on li "Static GK" at bounding box center [410, 253] width 195 height 21
type input "Static GK"
click at [356, 270] on input "text" at bounding box center [423, 271] width 168 height 11
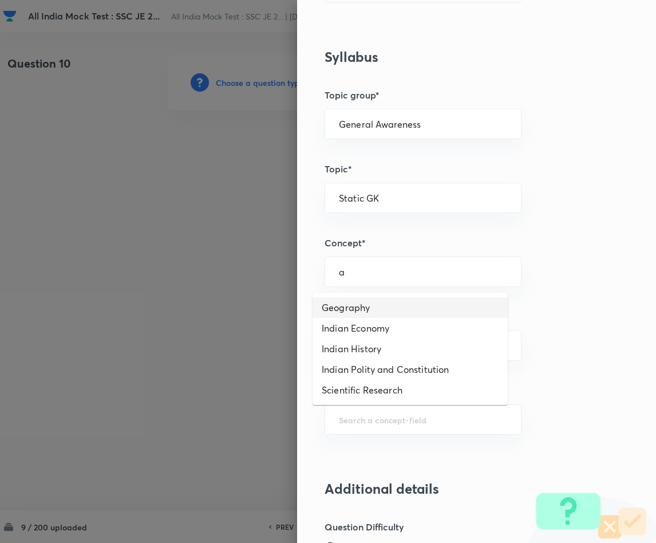
click at [361, 310] on li "Geography" at bounding box center [410, 307] width 195 height 21
type input "Geography"
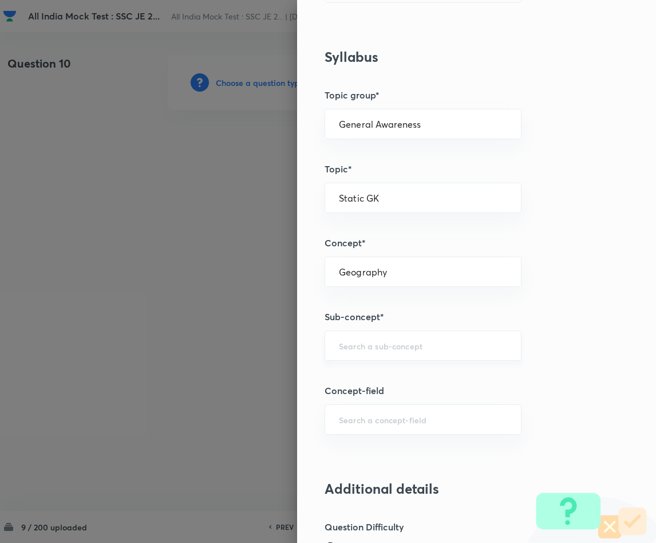
click at [356, 345] on input "text" at bounding box center [423, 345] width 168 height 11
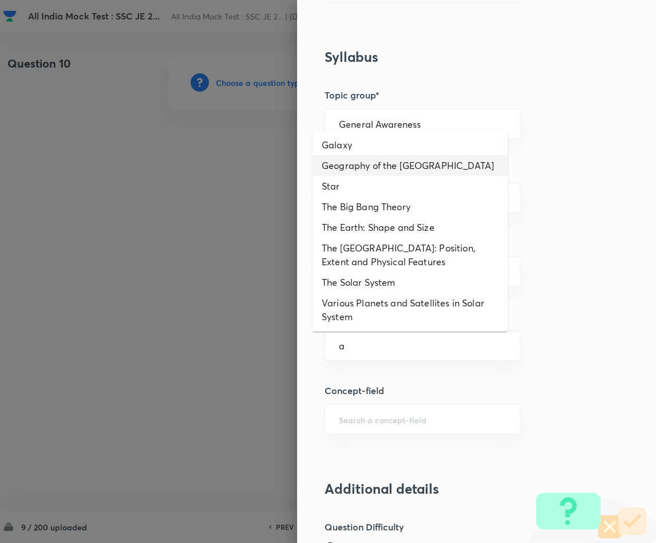
click at [412, 167] on li "Geography of the [GEOGRAPHIC_DATA]" at bounding box center [410, 165] width 195 height 21
type input "Geography of the [GEOGRAPHIC_DATA]"
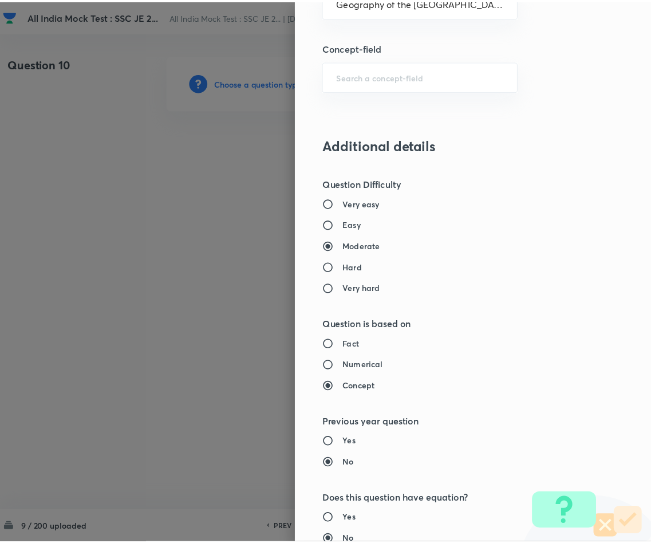
scroll to position [1022, 0]
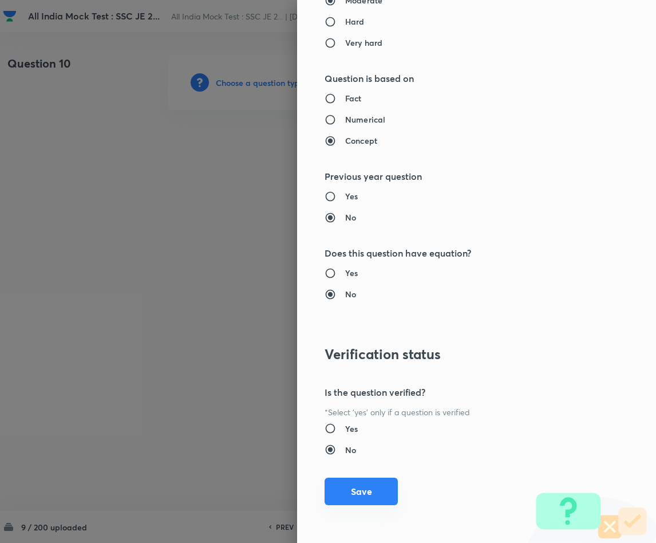
click at [363, 482] on button "Save" at bounding box center [361, 491] width 73 height 27
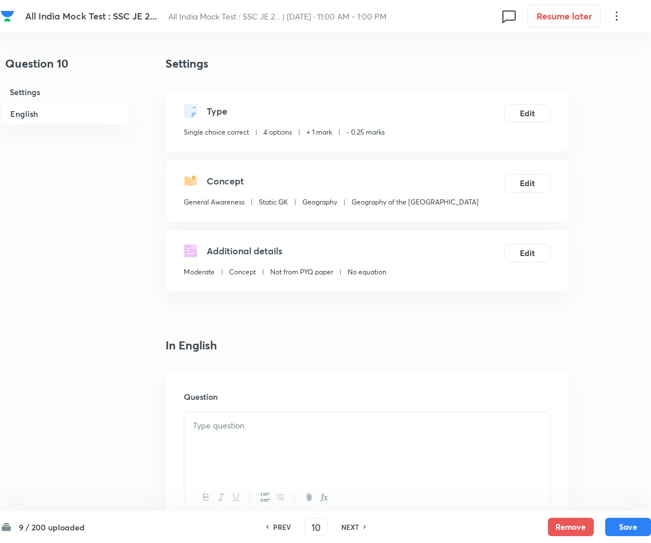
scroll to position [172, 0]
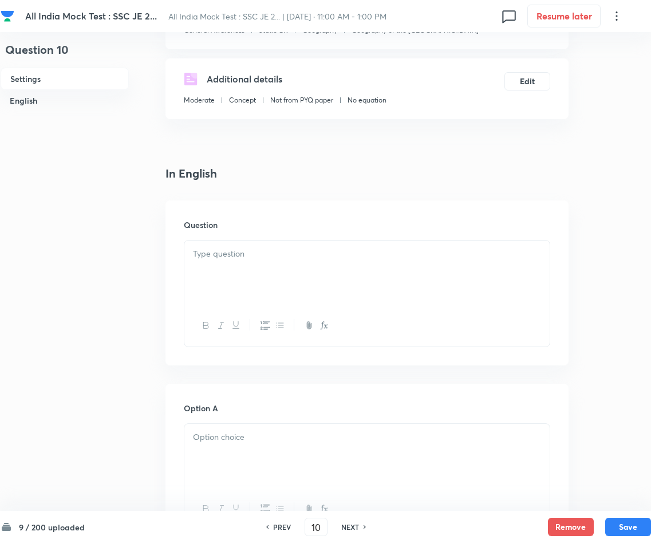
click at [251, 266] on div at bounding box center [366, 272] width 365 height 64
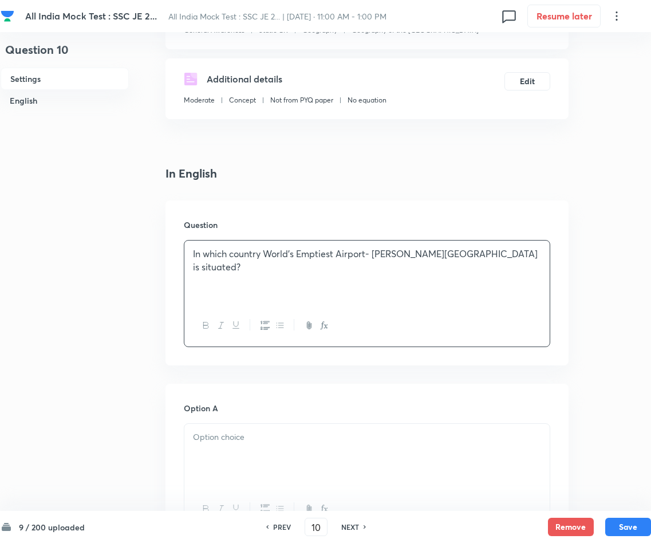
scroll to position [344, 0]
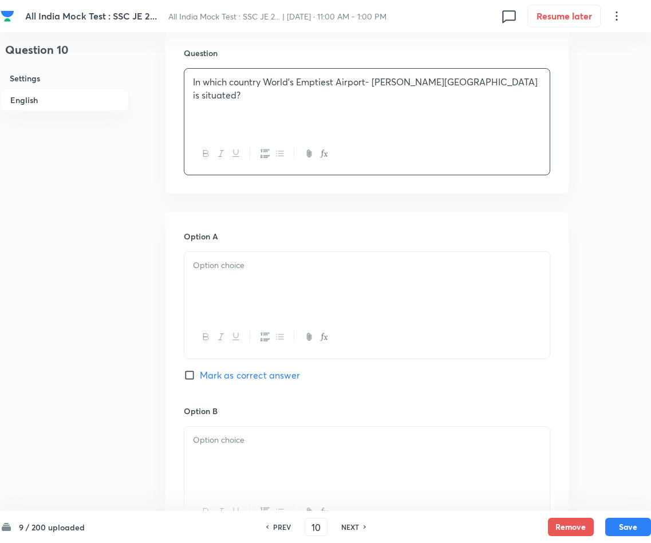
click at [435, 277] on div at bounding box center [366, 284] width 365 height 64
paste div
click at [203, 263] on p "A)[GEOGRAPHIC_DATA]" at bounding box center [367, 265] width 348 height 13
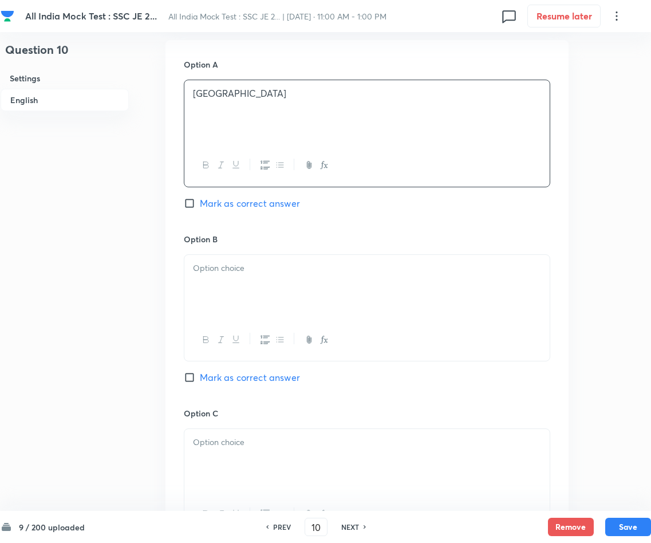
click at [306, 277] on div at bounding box center [366, 287] width 365 height 64
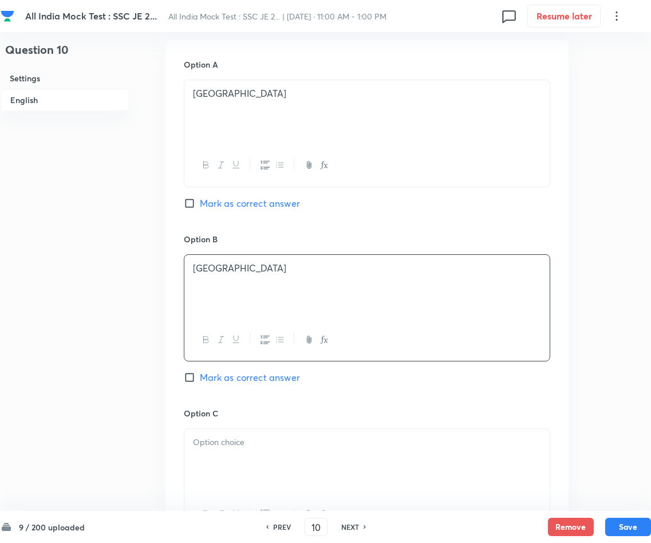
scroll to position [687, 0]
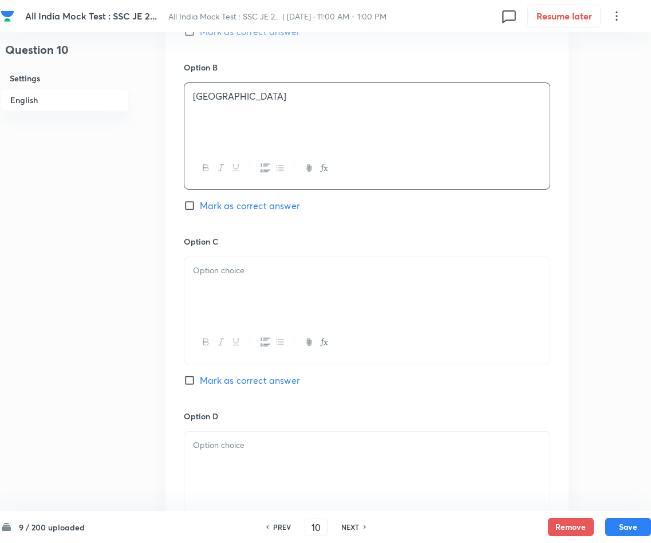
click at [316, 299] on div at bounding box center [366, 289] width 365 height 64
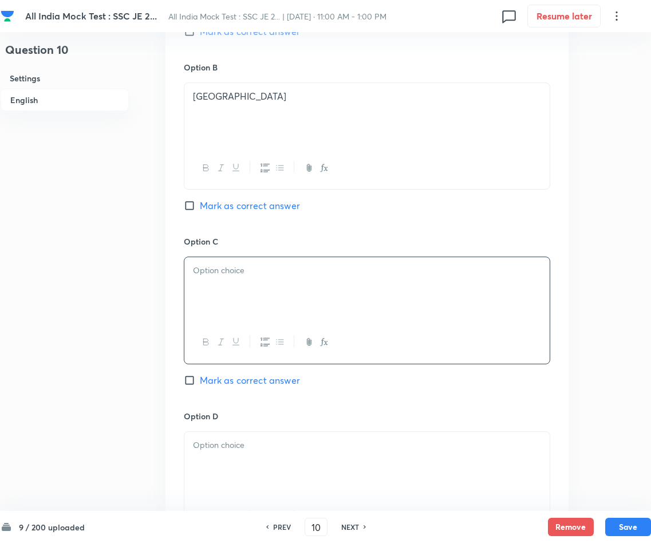
paste div
click at [201, 271] on p "A)[GEOGRAPHIC_DATA]" at bounding box center [367, 270] width 348 height 13
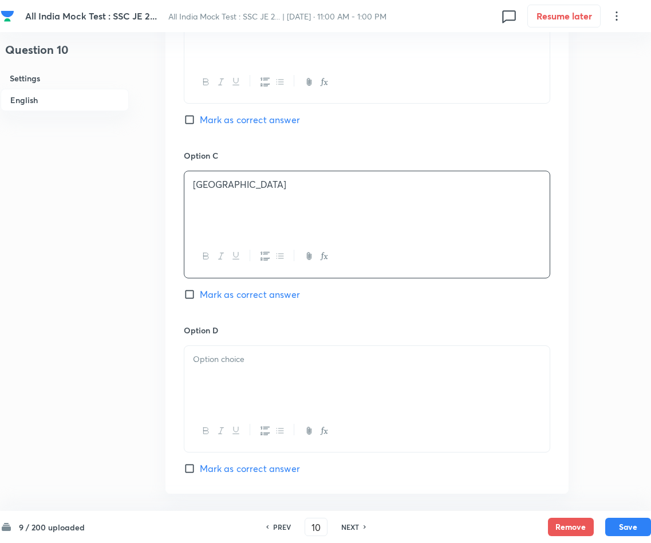
drag, startPoint x: 294, startPoint y: 385, endPoint x: 311, endPoint y: 388, distance: 18.0
click at [294, 385] on div at bounding box center [366, 378] width 365 height 64
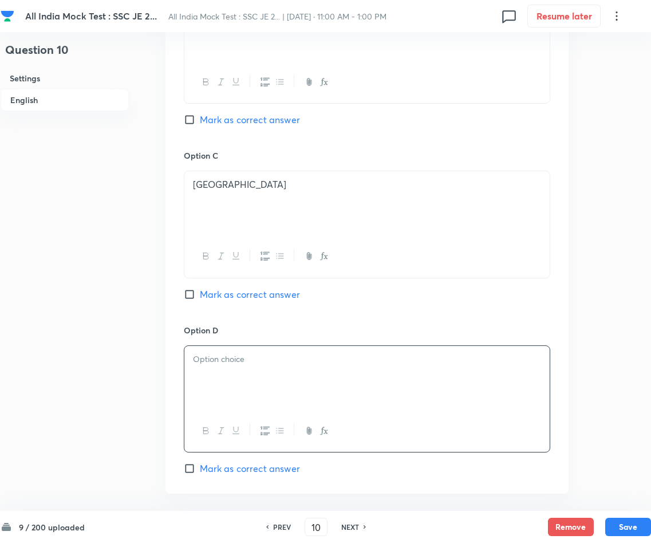
paste div
click at [203, 361] on p "A)[GEOGRAPHIC_DATA]" at bounding box center [367, 359] width 348 height 13
click at [190, 470] on input "Mark as correct answer" at bounding box center [192, 468] width 16 height 11
checkbox input "true"
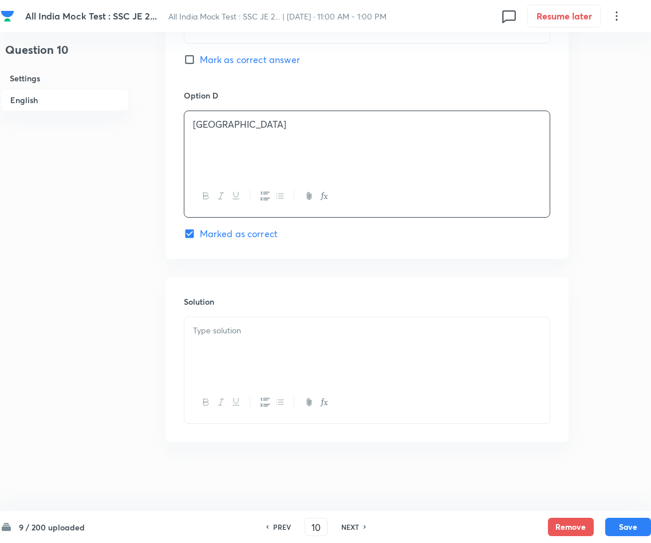
click at [258, 325] on p at bounding box center [367, 330] width 348 height 13
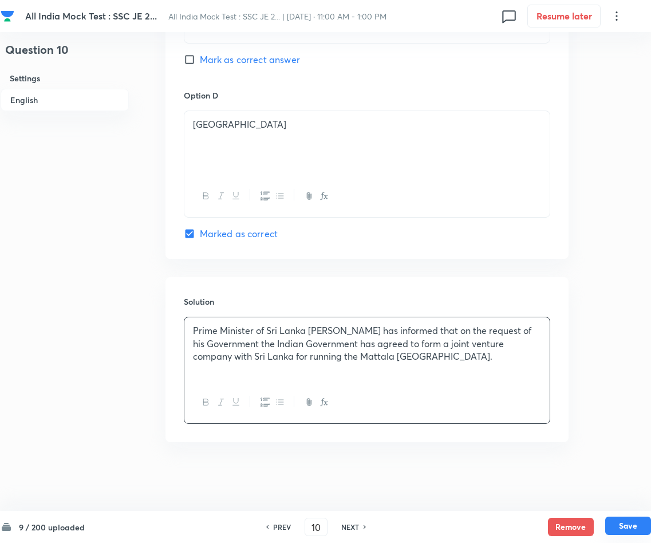
click at [574, 482] on button "Save" at bounding box center [628, 525] width 46 height 18
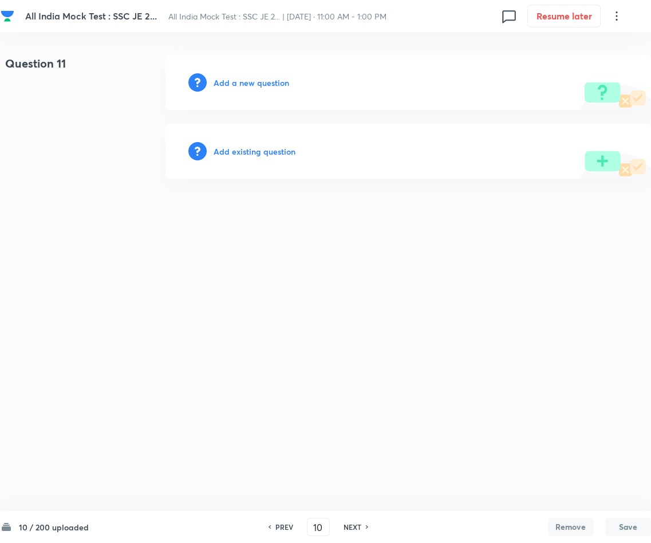
type input "11"
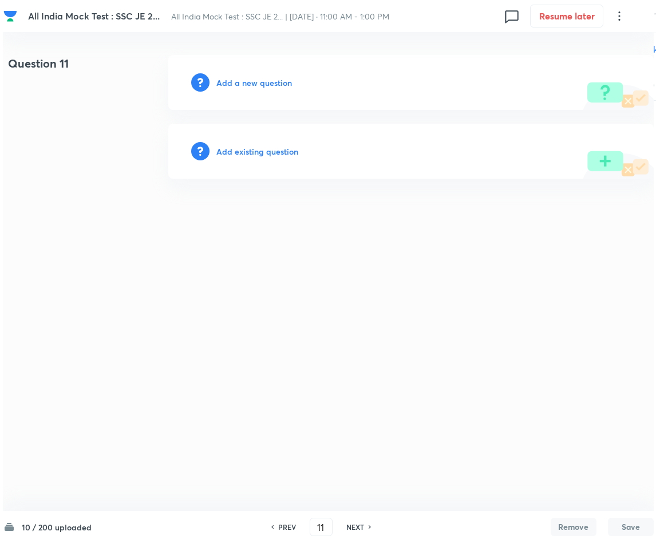
scroll to position [0, 0]
click at [262, 83] on h6 "Add a new question" at bounding box center [254, 83] width 76 height 12
click at [262, 83] on h6 "Choose a question type" at bounding box center [260, 83] width 88 height 12
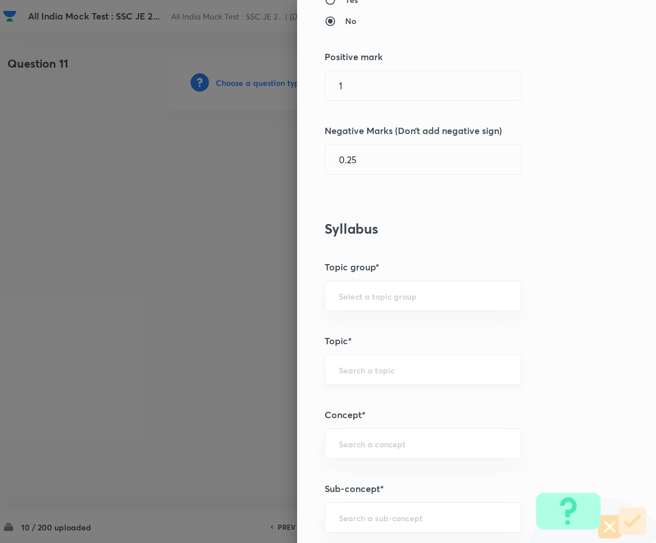
scroll to position [344, 0]
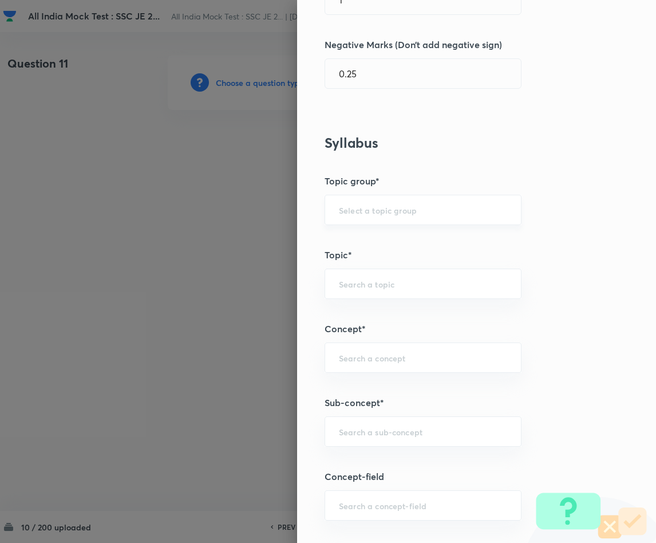
click at [365, 210] on input "text" at bounding box center [423, 209] width 168 height 11
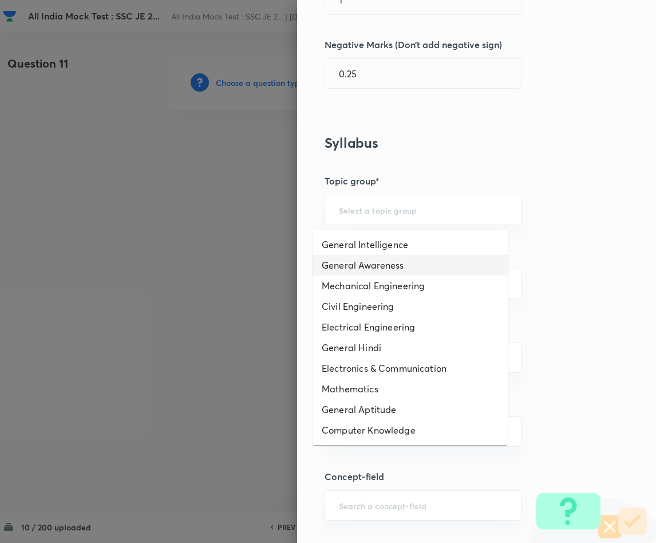
click at [373, 259] on li "General Awareness" at bounding box center [410, 265] width 195 height 21
type input "General Awareness"
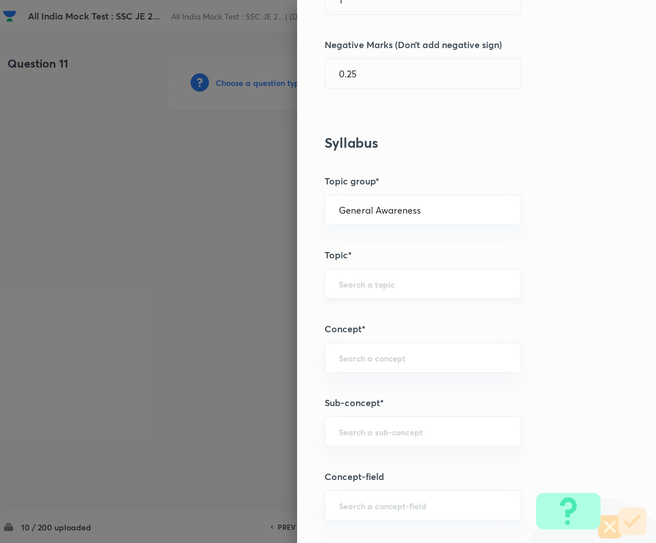
click at [356, 281] on input "text" at bounding box center [423, 283] width 168 height 11
type input "`"
type input "a"
click at [357, 309] on li "Static GK" at bounding box center [410, 319] width 195 height 21
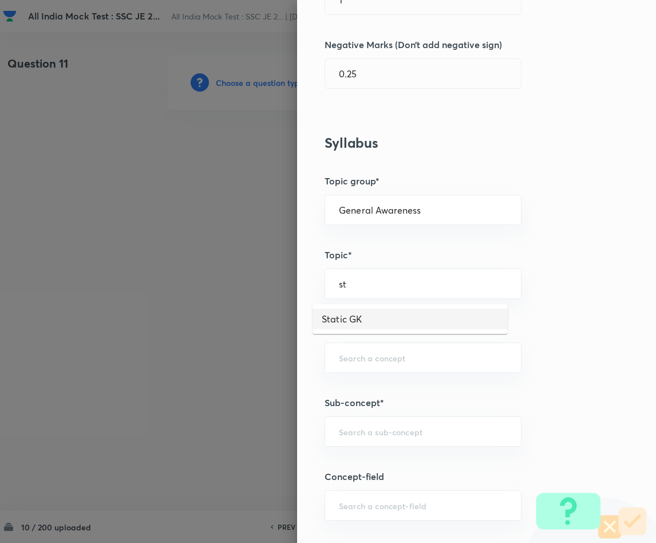
type input "Static GK"
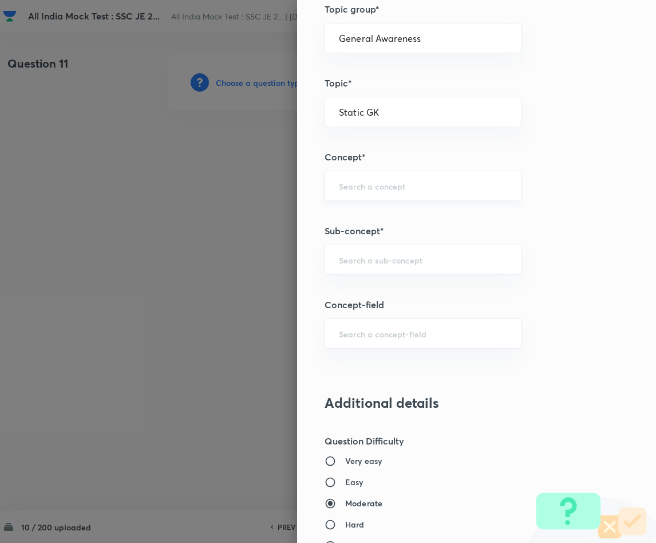
click at [368, 184] on input "text" at bounding box center [423, 185] width 168 height 11
drag, startPoint x: 490, startPoint y: 184, endPoint x: 266, endPoint y: 181, distance: 223.9
click at [266, 181] on div "Question settings Question type* Single choice correct Number of options* 2 3 4…" at bounding box center [328, 271] width 656 height 543
type input "`"
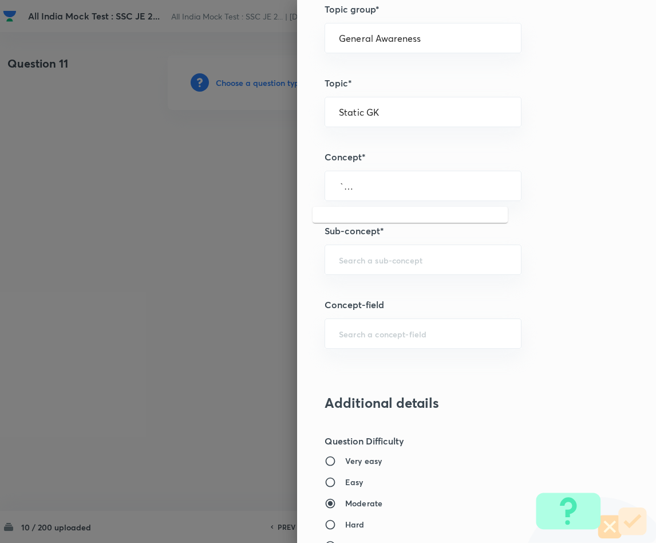
scroll to position [0, 0]
drag, startPoint x: 401, startPoint y: 186, endPoint x: 301, endPoint y: 187, distance: 100.2
click at [301, 187] on div "Question settings Question type* Single choice correct Number of options* 2 3 4…" at bounding box center [476, 271] width 359 height 543
type input "`"
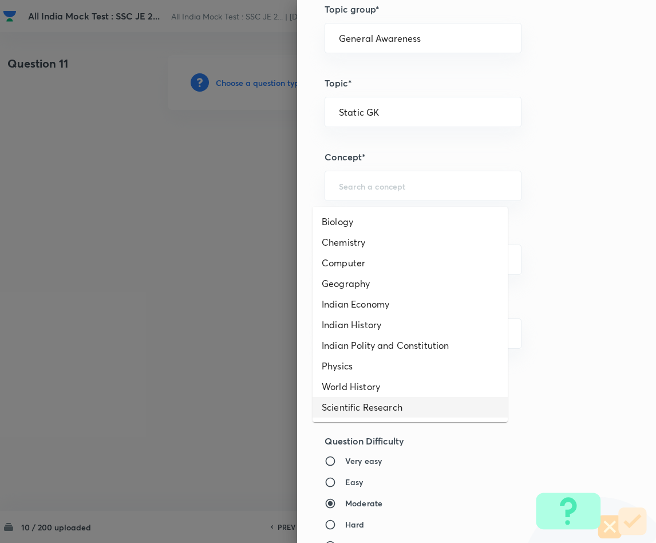
click at [368, 409] on li "Scientific Research" at bounding box center [410, 407] width 195 height 21
type input "Scientific Research"
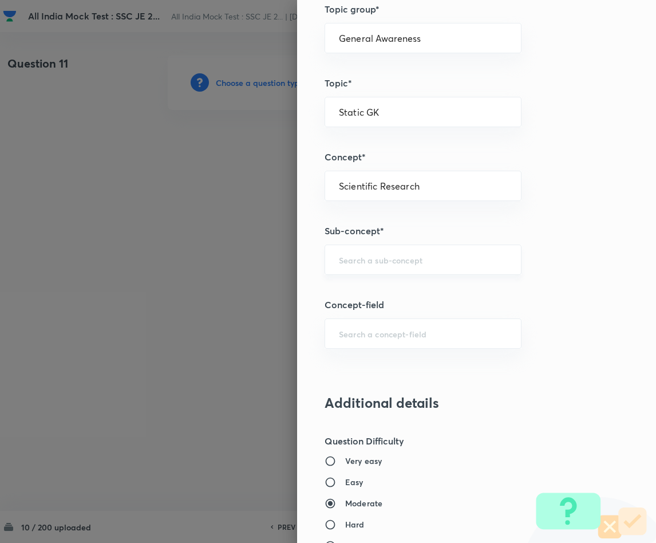
click at [361, 261] on input "text" at bounding box center [423, 259] width 168 height 11
click at [353, 299] on li "Scientific Research" at bounding box center [410, 296] width 195 height 21
type input "Scientific Research"
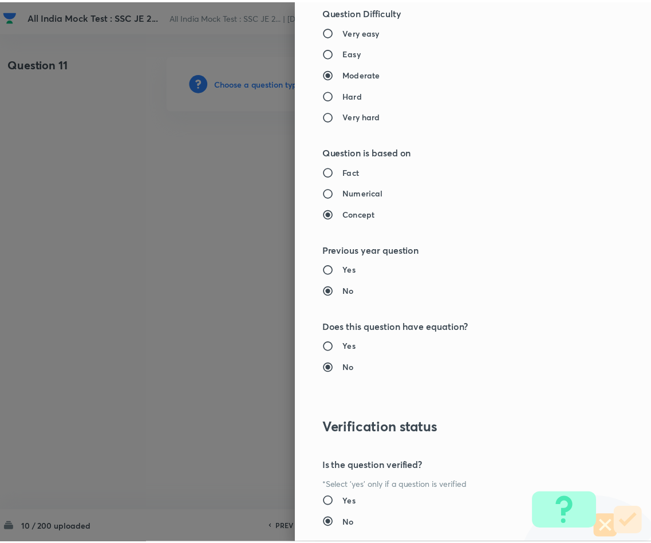
scroll to position [1022, 0]
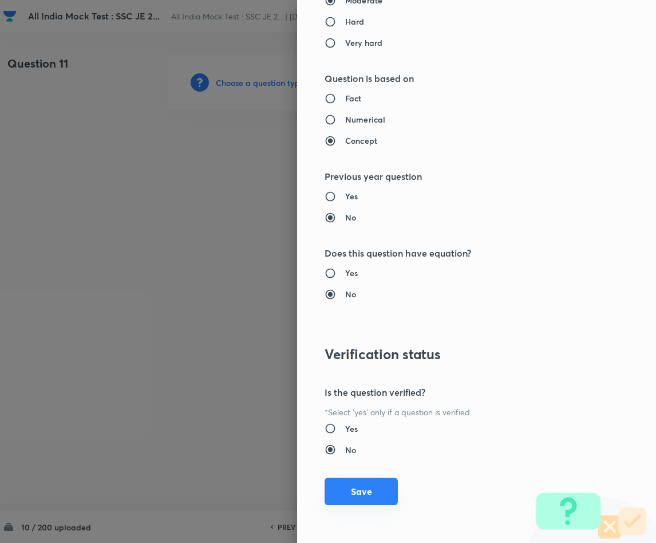
click at [336, 482] on button "Save" at bounding box center [361, 491] width 73 height 27
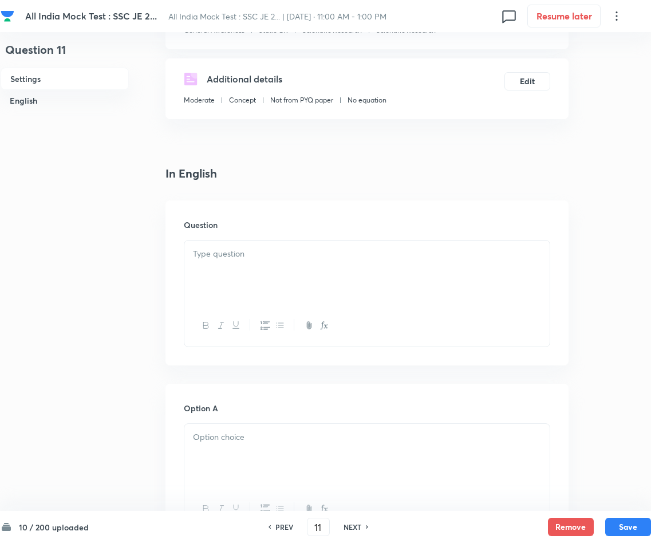
scroll to position [258, 0]
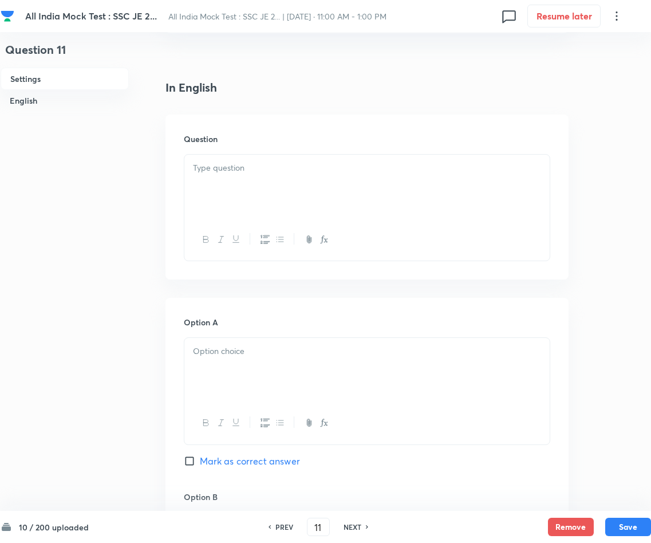
click at [282, 181] on div at bounding box center [366, 187] width 365 height 64
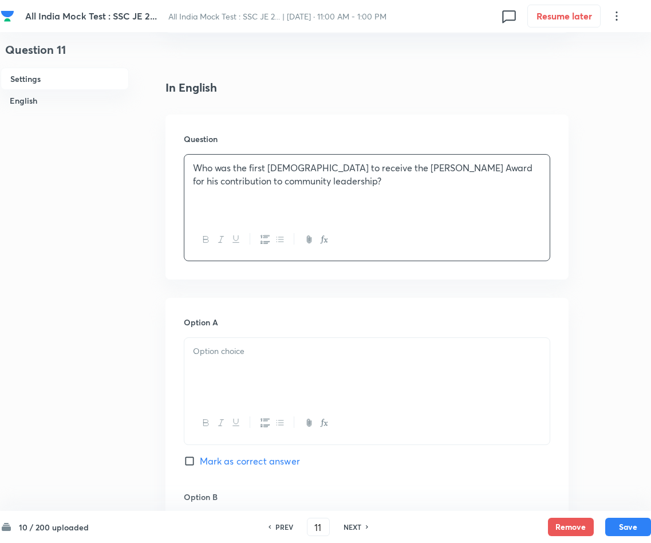
scroll to position [429, 0]
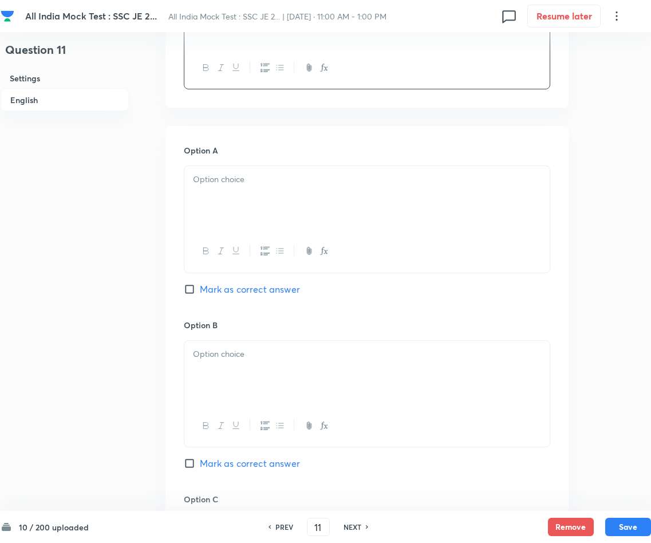
click at [342, 208] on div at bounding box center [366, 198] width 365 height 64
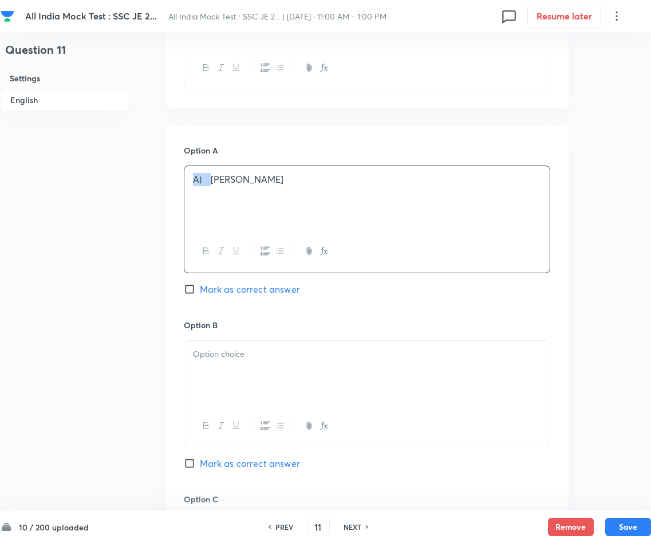
drag, startPoint x: 211, startPoint y: 178, endPoint x: 187, endPoint y: 178, distance: 24.0
click at [187, 178] on div "A) [PERSON_NAME]" at bounding box center [366, 198] width 365 height 64
click at [222, 347] on div at bounding box center [366, 373] width 365 height 64
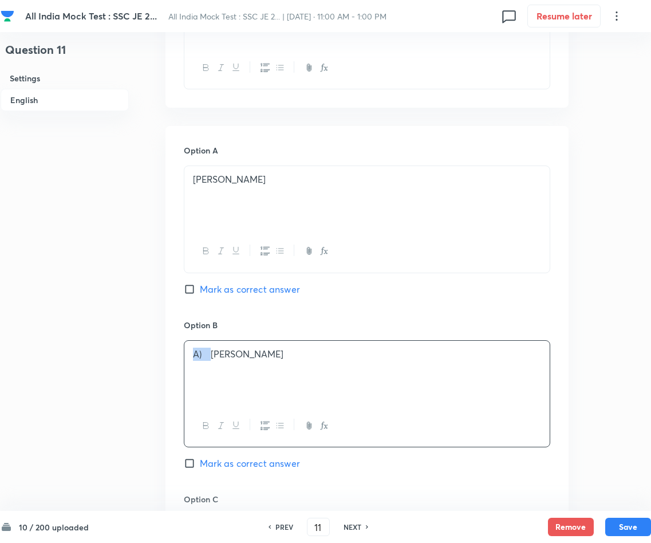
drag, startPoint x: 211, startPoint y: 354, endPoint x: 183, endPoint y: 348, distance: 29.3
click at [184, 348] on div "A) [PERSON_NAME]" at bounding box center [367, 393] width 366 height 107
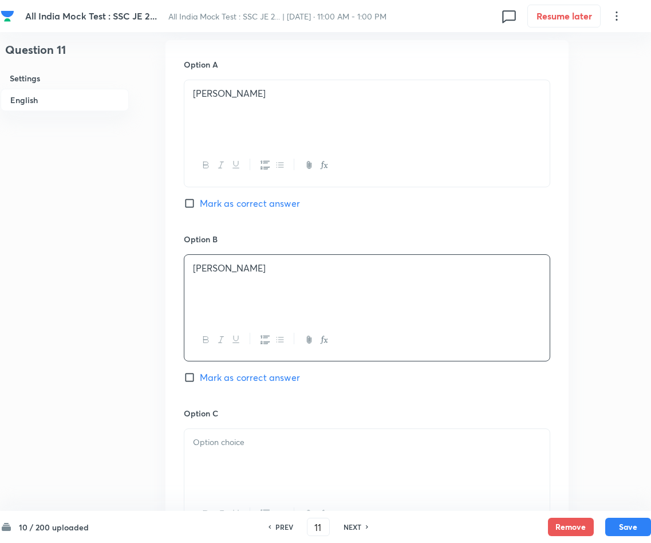
click at [270, 454] on div at bounding box center [366, 461] width 365 height 64
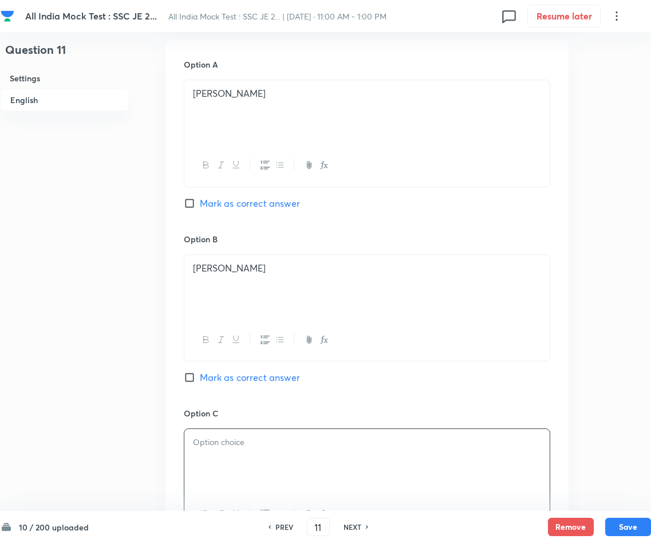
click at [270, 455] on div at bounding box center [366, 461] width 365 height 64
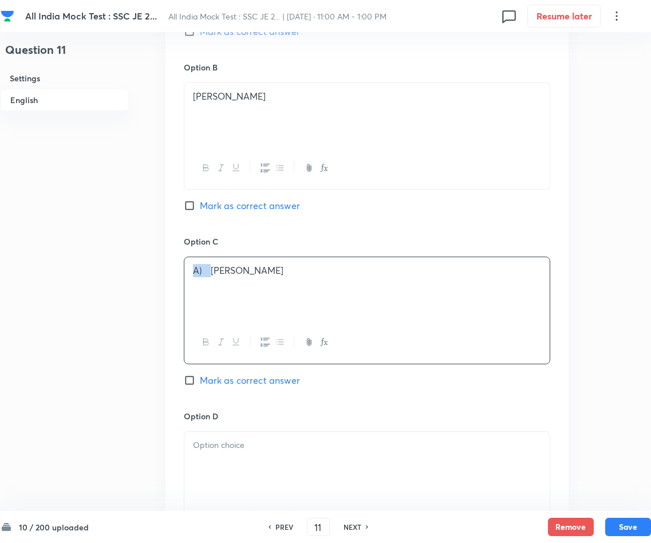
drag, startPoint x: 212, startPoint y: 274, endPoint x: 189, endPoint y: 271, distance: 23.0
click at [189, 271] on div "A) [PERSON_NAME]" at bounding box center [366, 289] width 365 height 64
click at [189, 210] on input "Mark as correct answer" at bounding box center [192, 205] width 16 height 11
checkbox input "true"
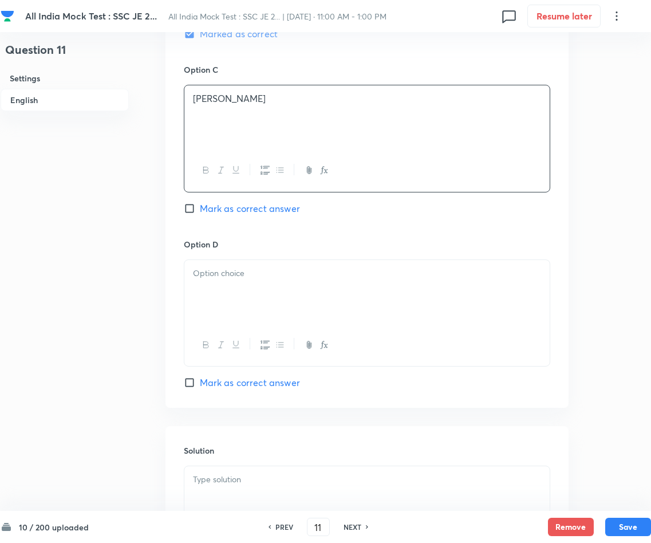
click at [277, 298] on div at bounding box center [366, 292] width 365 height 64
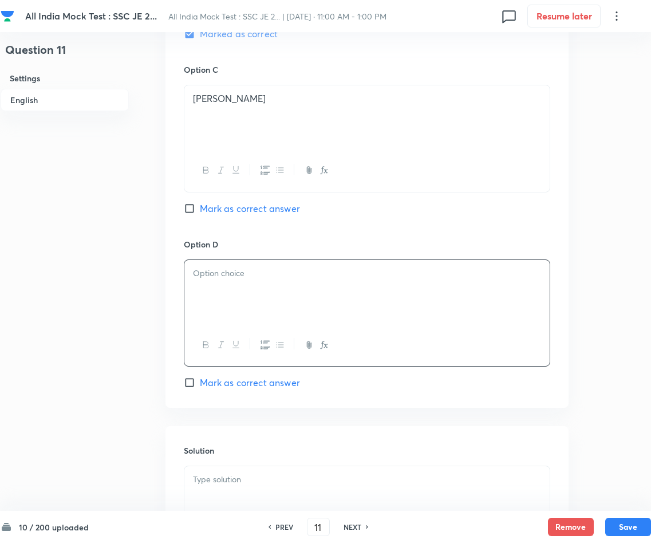
paste div
click at [212, 275] on p "A) [PERSON_NAME]" at bounding box center [367, 273] width 348 height 13
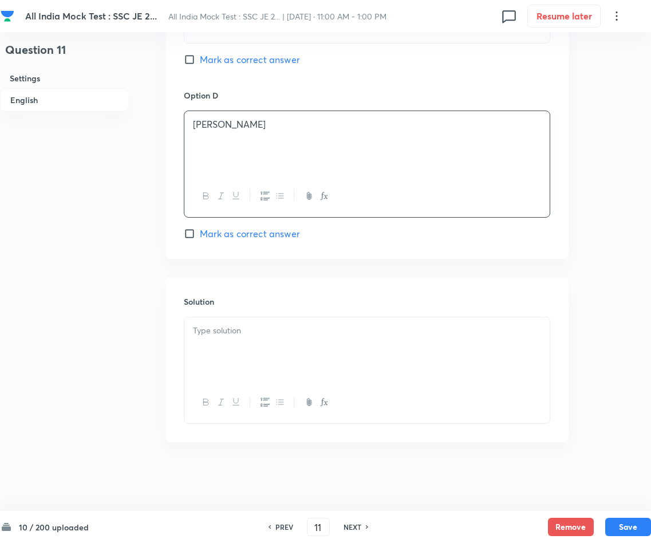
click at [314, 347] on div at bounding box center [366, 349] width 365 height 64
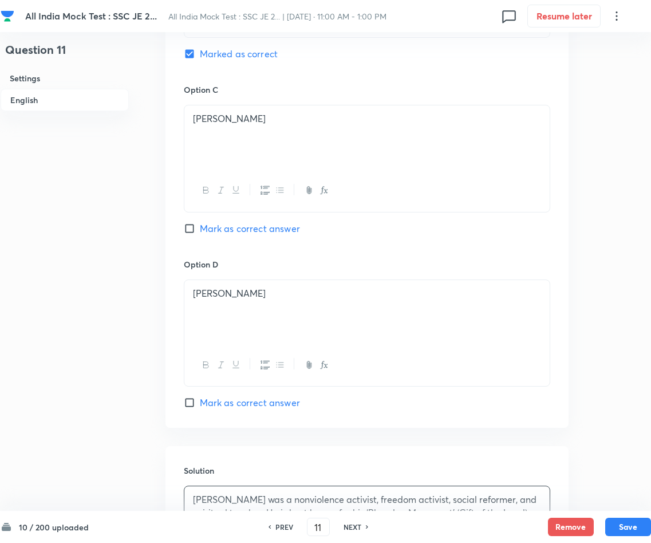
scroll to position [581, 0]
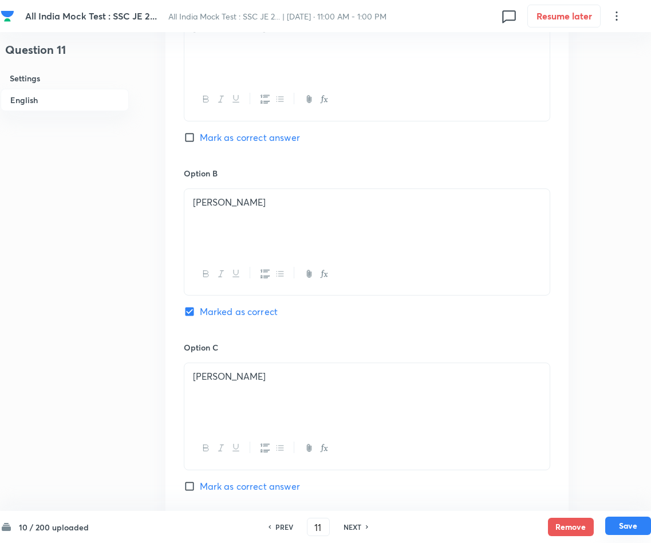
click at [574, 482] on button "Save" at bounding box center [628, 525] width 46 height 18
type input "12"
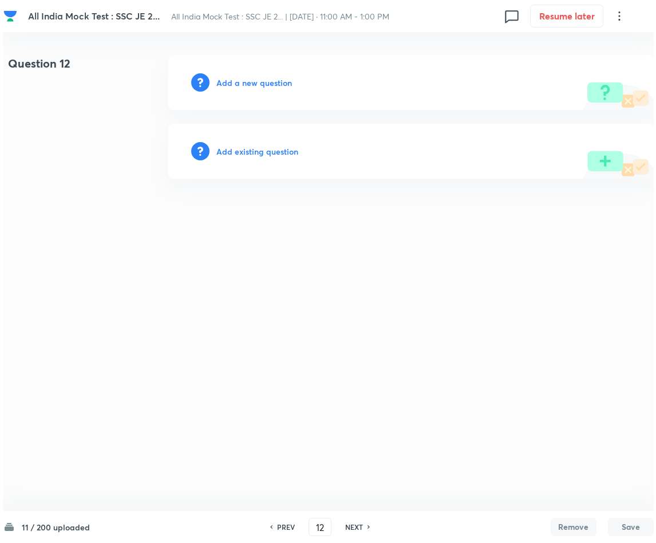
scroll to position [0, 0]
click at [250, 81] on h6 "Add a new question" at bounding box center [254, 83] width 76 height 12
click at [250, 81] on h6 "Choose a question type" at bounding box center [260, 83] width 88 height 12
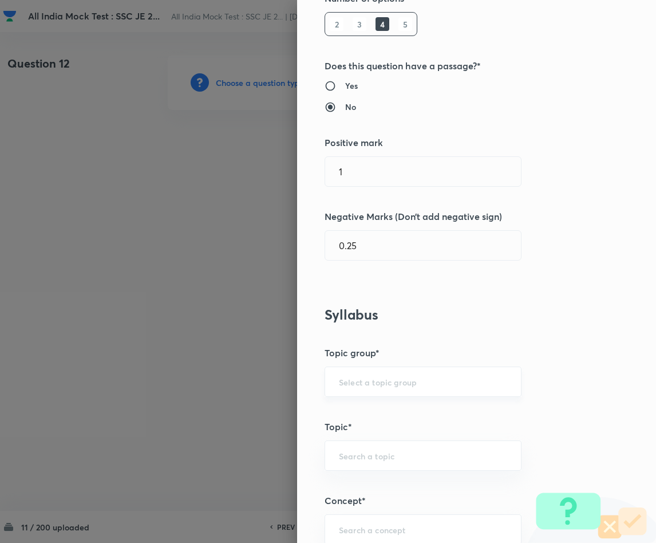
scroll to position [344, 0]
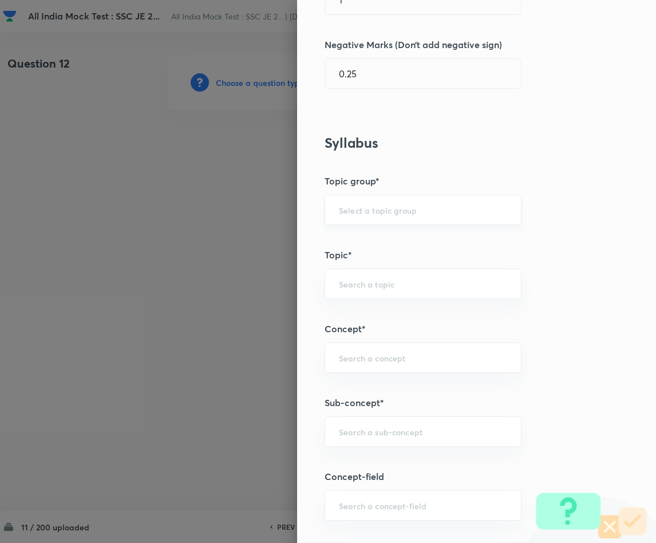
click at [358, 220] on div "​" at bounding box center [423, 210] width 197 height 30
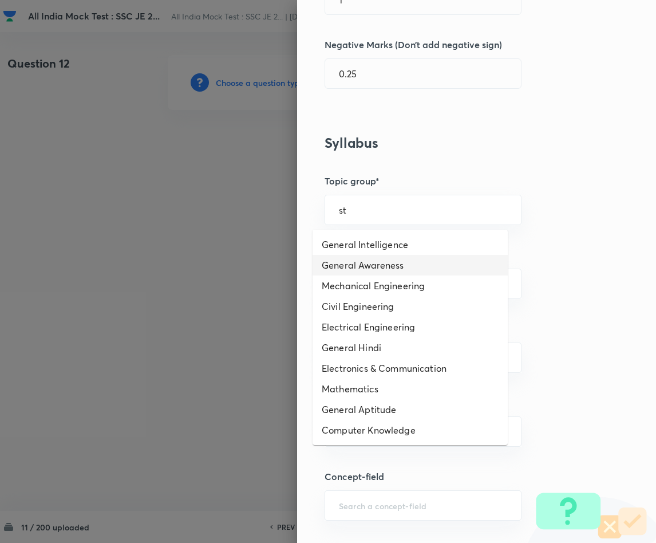
click at [391, 267] on li "General Awareness" at bounding box center [410, 265] width 195 height 21
type input "General Awareness"
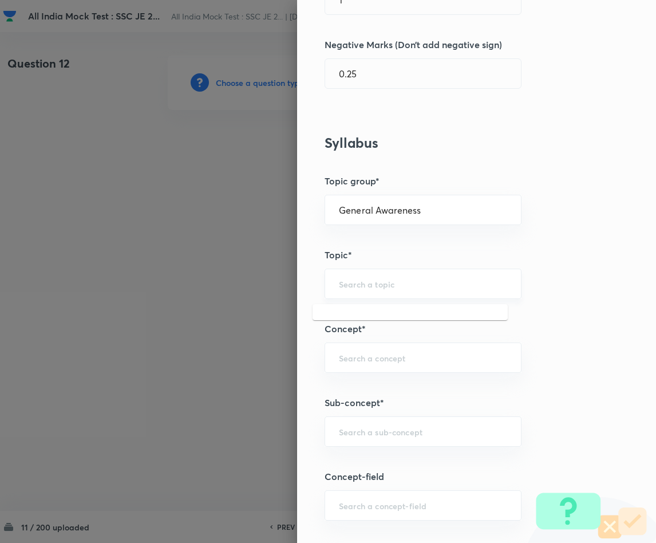
click at [359, 282] on input "text" at bounding box center [423, 283] width 168 height 11
click at [361, 324] on li "Static GK" at bounding box center [410, 319] width 195 height 21
type input "Static GK"
click at [396, 361] on input "text" at bounding box center [423, 357] width 168 height 11
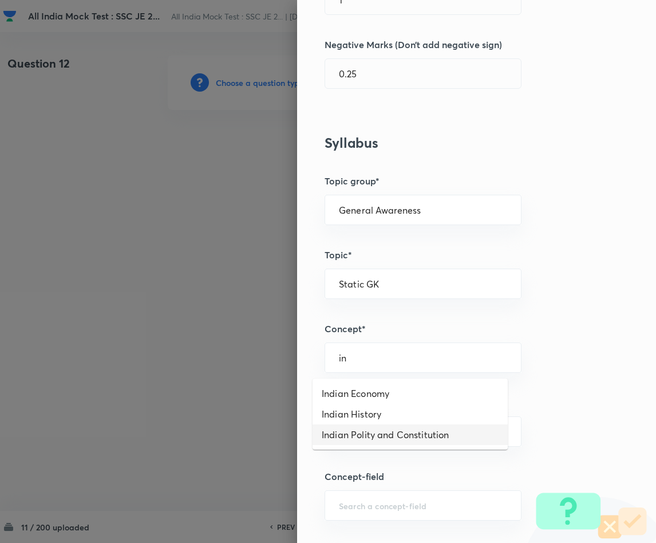
click at [391, 433] on li "Indian Polity and Constitution" at bounding box center [410, 434] width 195 height 21
type input "Indian Polity and Constitution"
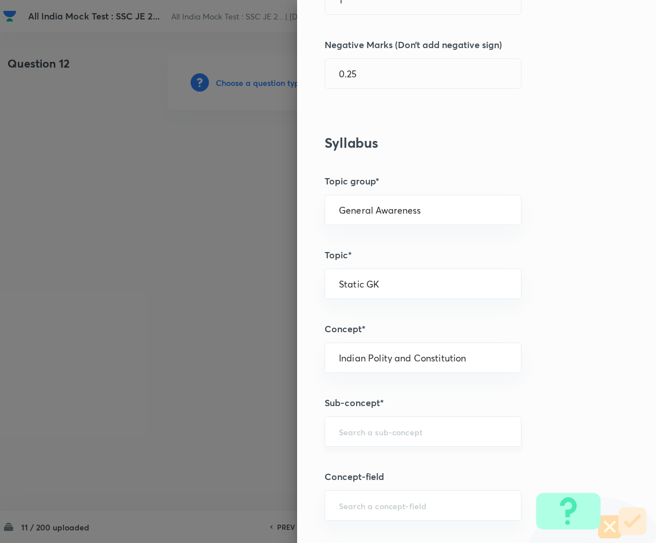
click at [353, 432] on input "text" at bounding box center [423, 431] width 168 height 11
click at [366, 468] on li "Important Articles of the Constitution" at bounding box center [410, 468] width 195 height 21
type input "Important Articles of the Constitution"
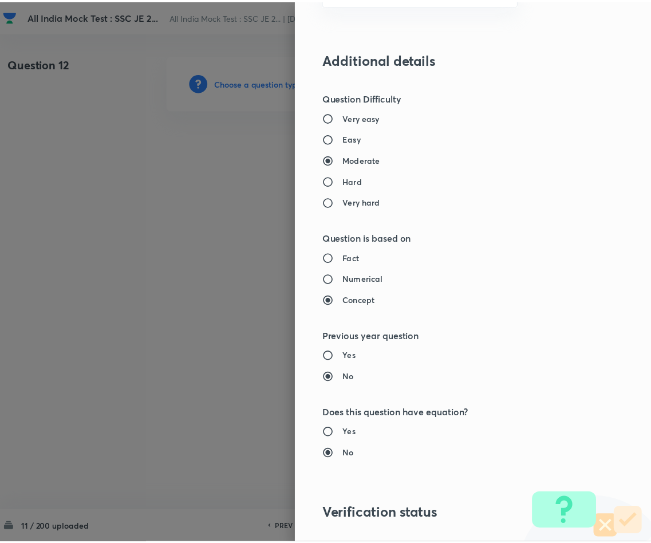
scroll to position [1022, 0]
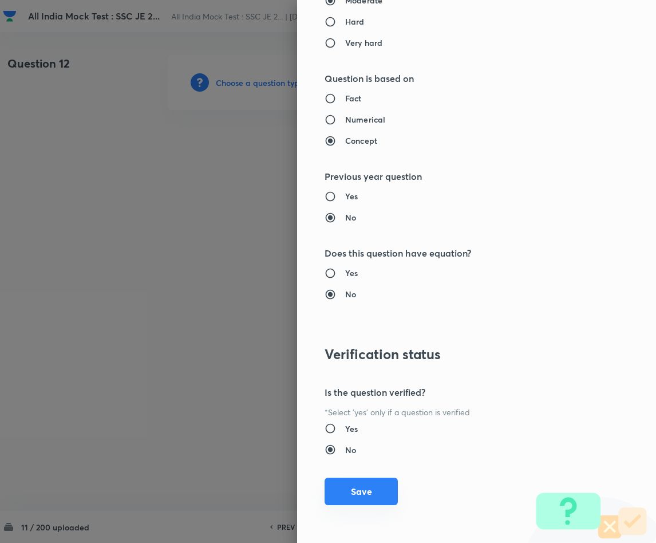
click at [362, 482] on button "Save" at bounding box center [361, 491] width 73 height 27
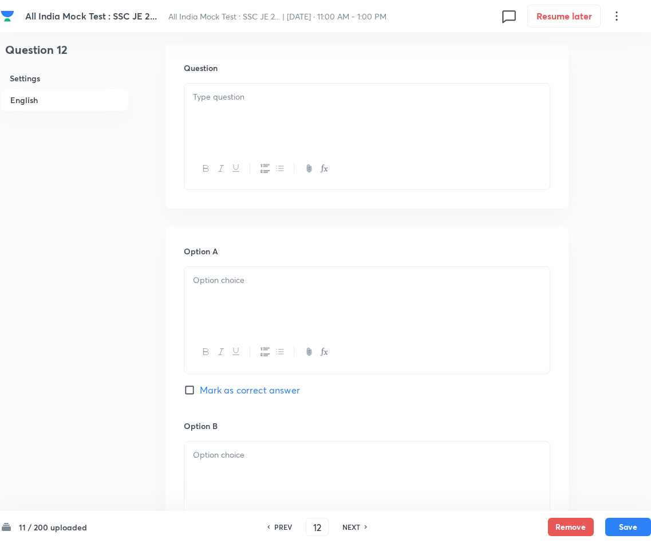
scroll to position [258, 0]
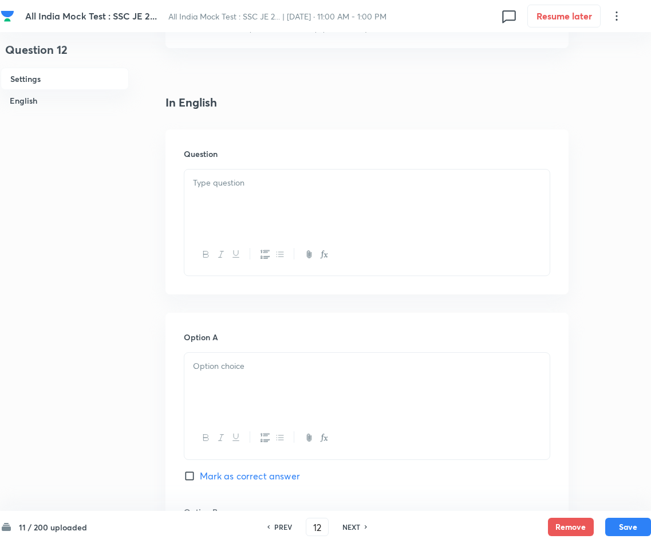
click at [301, 186] on p at bounding box center [367, 182] width 348 height 13
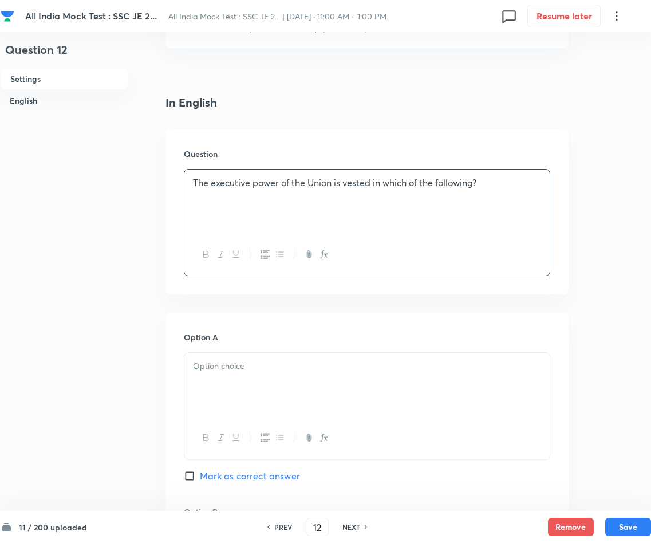
scroll to position [344, 0]
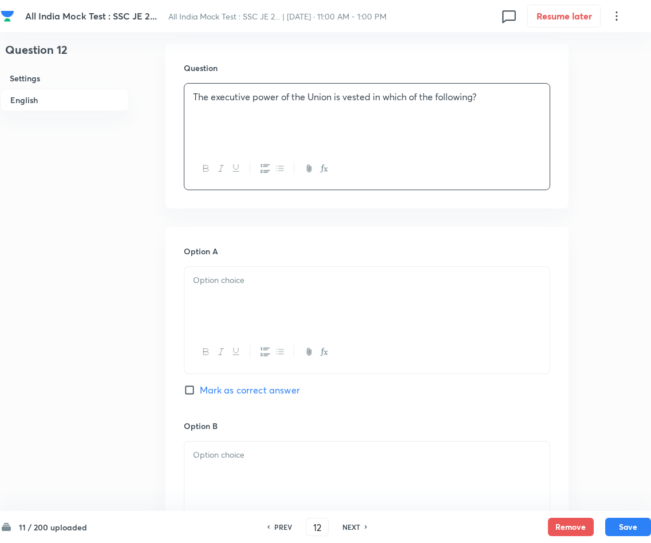
click at [246, 289] on div at bounding box center [366, 299] width 365 height 64
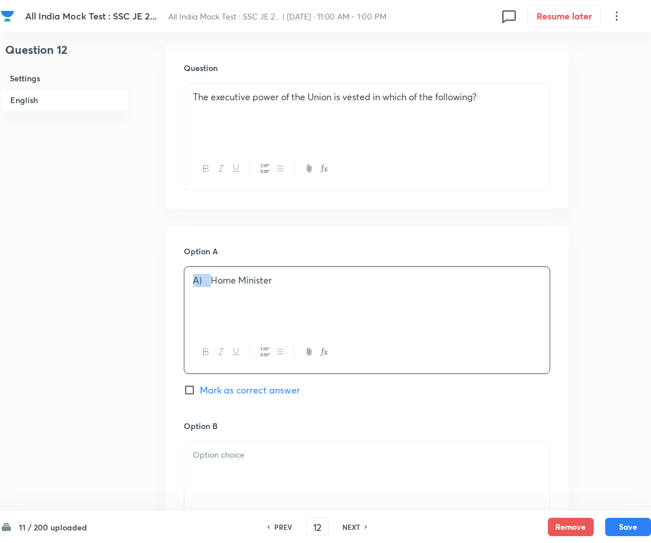
drag, startPoint x: 212, startPoint y: 279, endPoint x: 179, endPoint y: 277, distance: 32.7
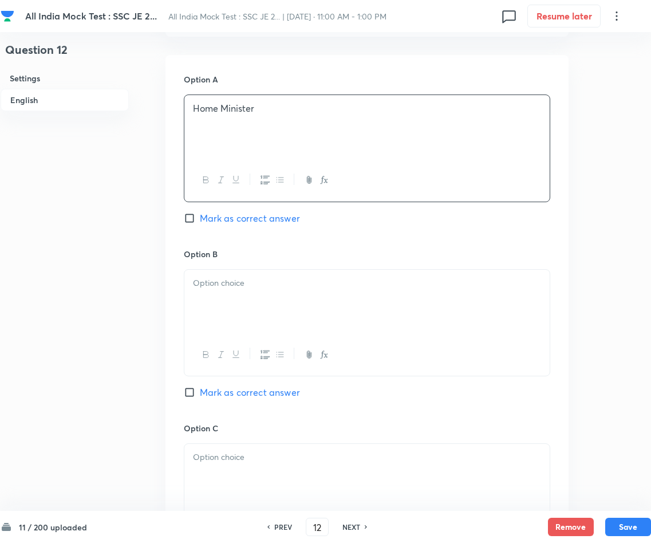
click at [270, 294] on div at bounding box center [366, 302] width 365 height 64
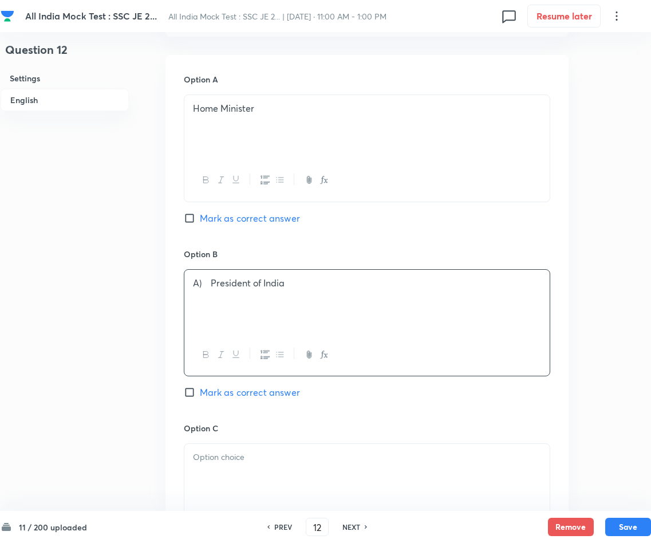
scroll to position [601, 0]
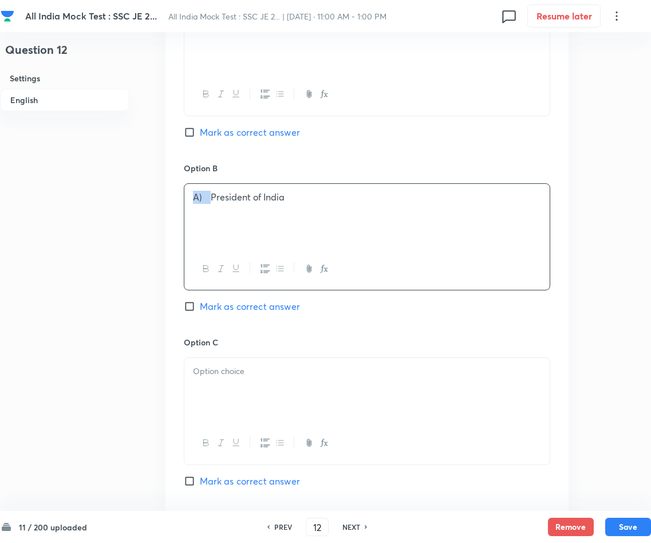
drag, startPoint x: 213, startPoint y: 198, endPoint x: 193, endPoint y: 194, distance: 20.4
click at [193, 194] on p "A) President of India" at bounding box center [367, 197] width 348 height 13
drag, startPoint x: 287, startPoint y: 357, endPoint x: 282, endPoint y: 364, distance: 8.3
click at [287, 357] on div "Option C Mark as correct answer" at bounding box center [367, 423] width 366 height 174
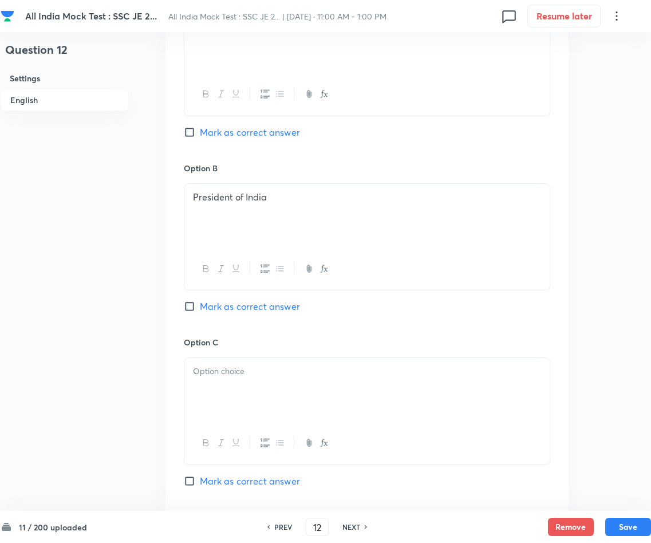
click at [277, 371] on p at bounding box center [367, 371] width 348 height 13
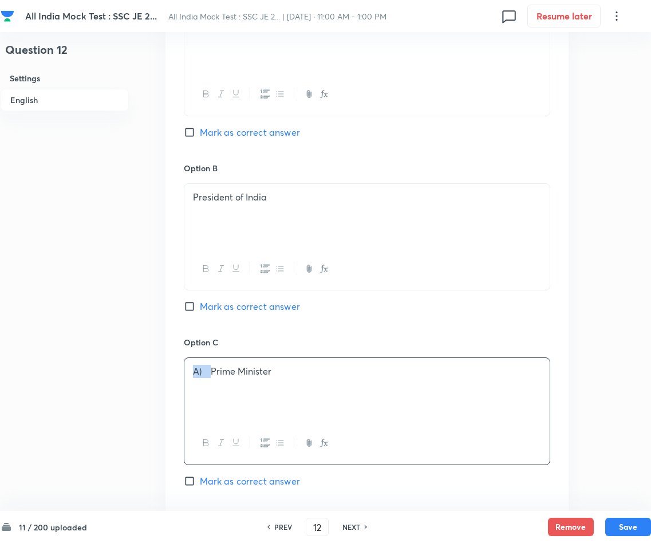
drag, startPoint x: 213, startPoint y: 370, endPoint x: 187, endPoint y: 366, distance: 26.1
click at [187, 366] on div "A) Prime Minister" at bounding box center [366, 390] width 365 height 64
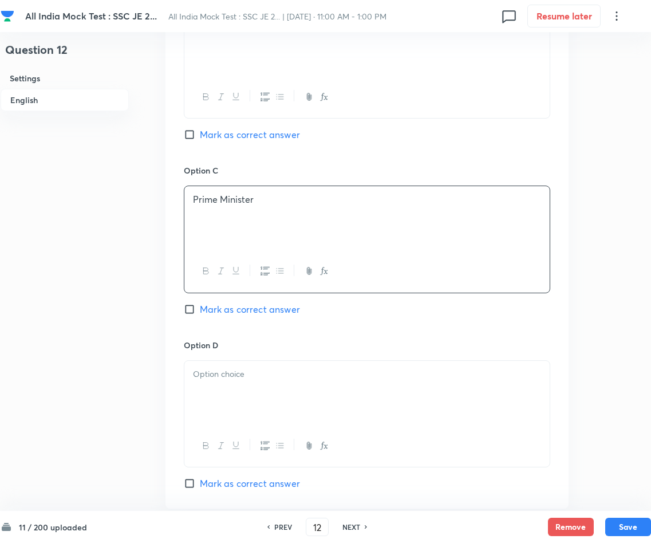
click at [237, 371] on p at bounding box center [367, 374] width 348 height 13
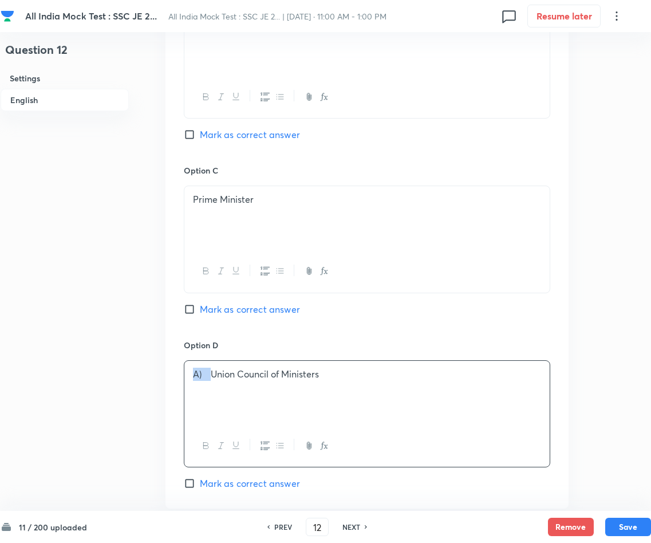
drag, startPoint x: 212, startPoint y: 375, endPoint x: 189, endPoint y: 371, distance: 23.3
click at [189, 371] on div "A) Union Council of Ministers" at bounding box center [366, 393] width 365 height 64
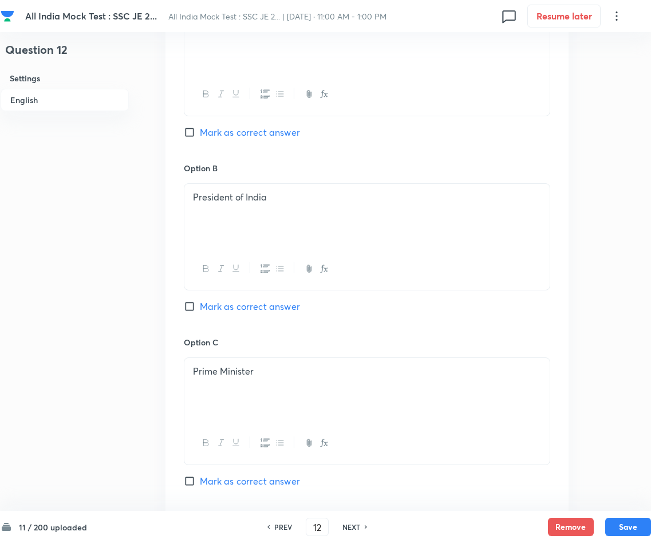
scroll to position [515, 0]
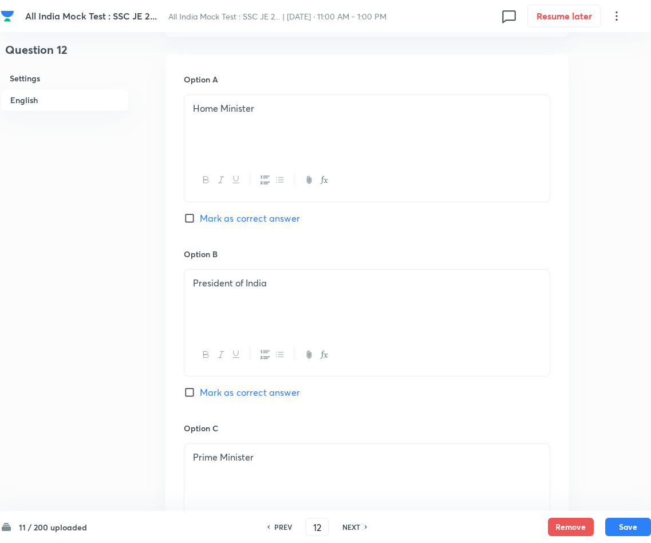
click at [191, 396] on input "Mark as correct answer" at bounding box center [192, 392] width 16 height 11
checkbox input "true"
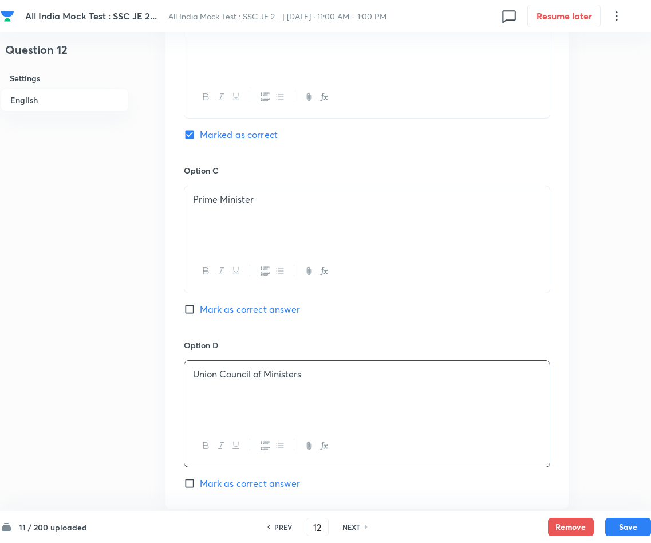
scroll to position [1026, 0]
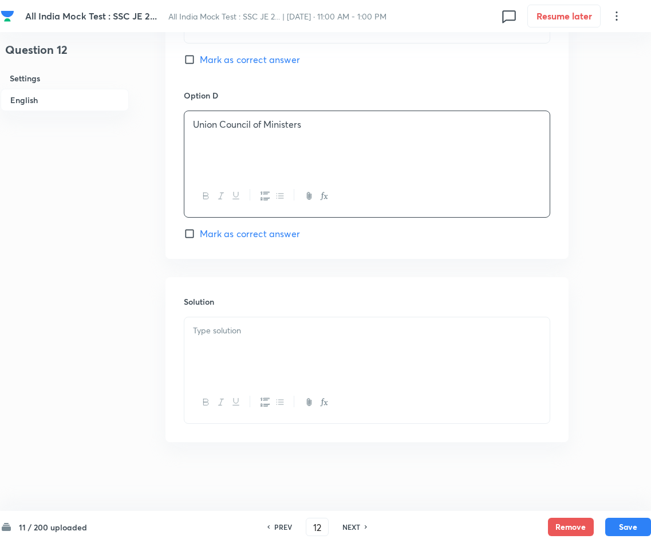
click at [263, 334] on p at bounding box center [367, 330] width 348 height 13
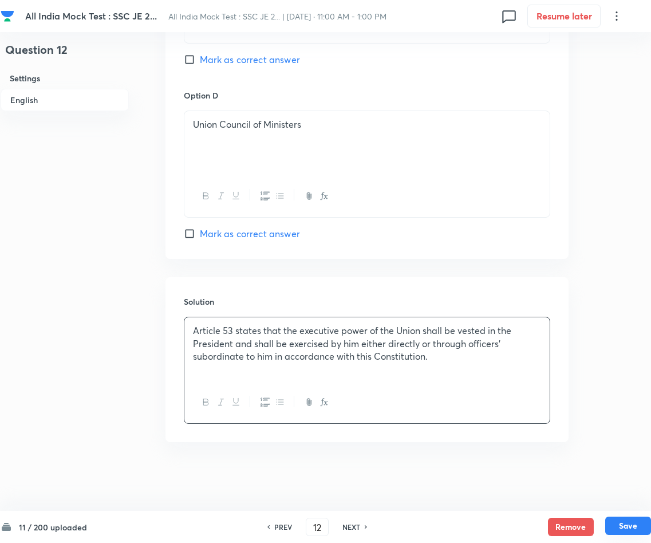
click at [574, 482] on button "Save" at bounding box center [628, 525] width 46 height 18
type input "13"
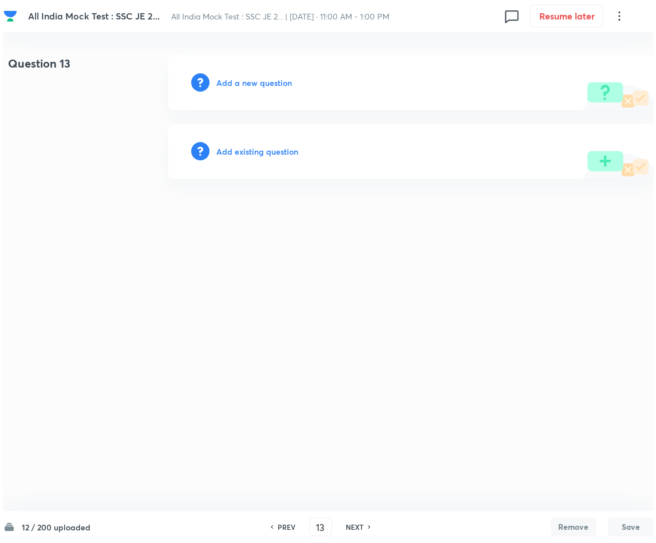
scroll to position [0, 0]
click at [249, 84] on h6 "Add a new question" at bounding box center [254, 83] width 76 height 12
click at [249, 84] on h6 "Choose a question type" at bounding box center [260, 83] width 88 height 12
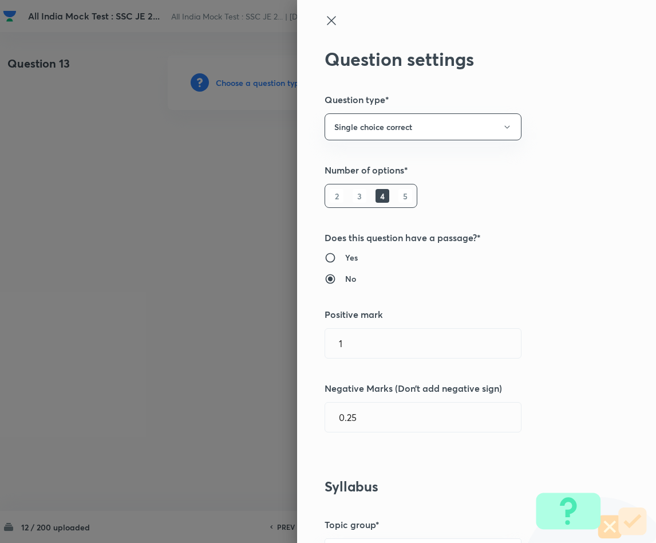
scroll to position [258, 0]
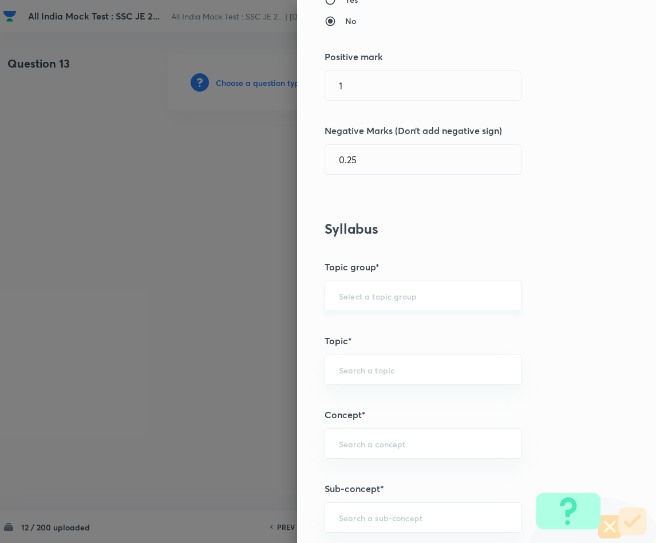
click at [349, 296] on input "text" at bounding box center [423, 295] width 168 height 11
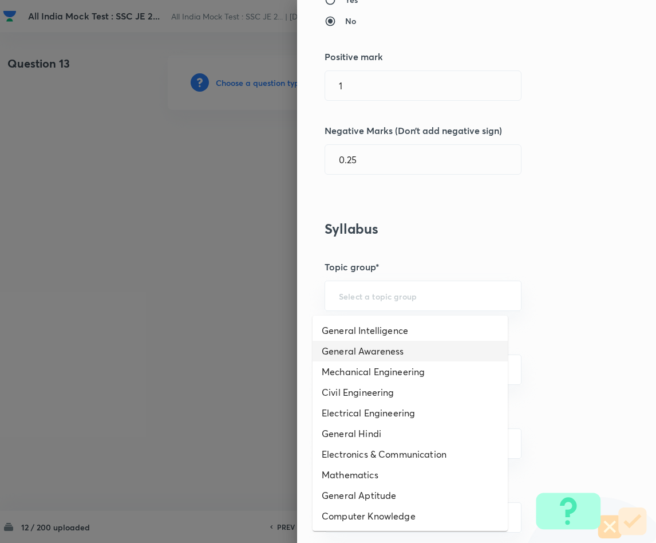
click at [365, 348] on li "General Awareness" at bounding box center [410, 351] width 195 height 21
type input "General Awareness"
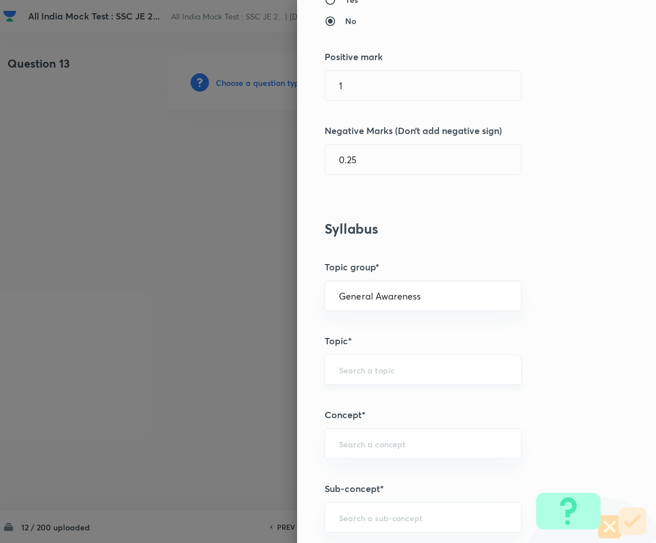
click at [339, 366] on input "text" at bounding box center [423, 369] width 168 height 11
click at [356, 406] on li "Current Affairs" at bounding box center [410, 405] width 195 height 21
type input "Current Affairs"
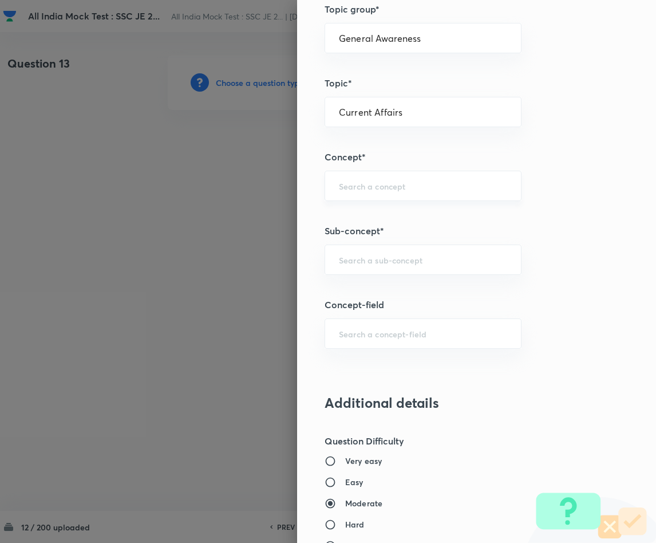
click at [366, 187] on input "text" at bounding box center [423, 185] width 168 height 11
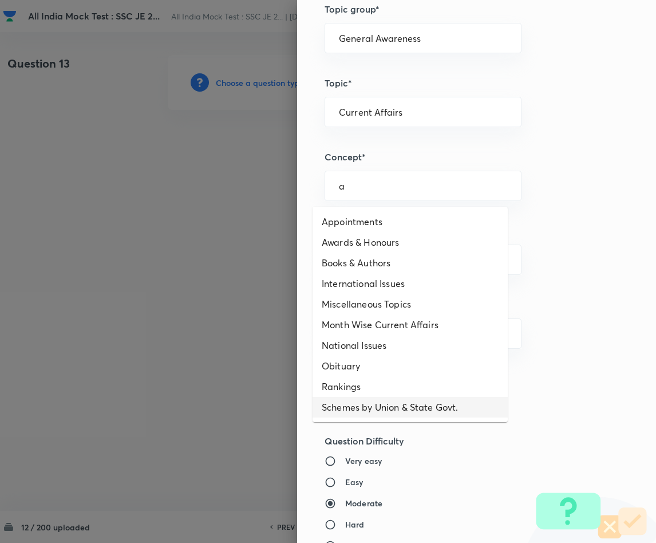
click at [366, 344] on li "National Issues" at bounding box center [410, 345] width 195 height 21
type input "National Issues"
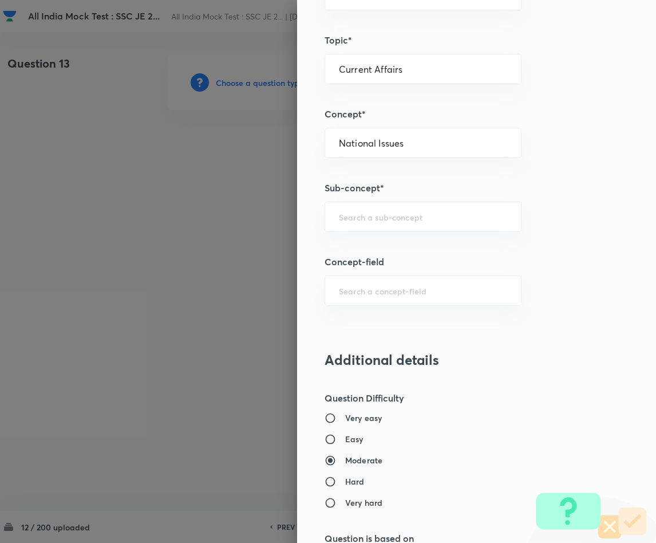
scroll to position [524, 0]
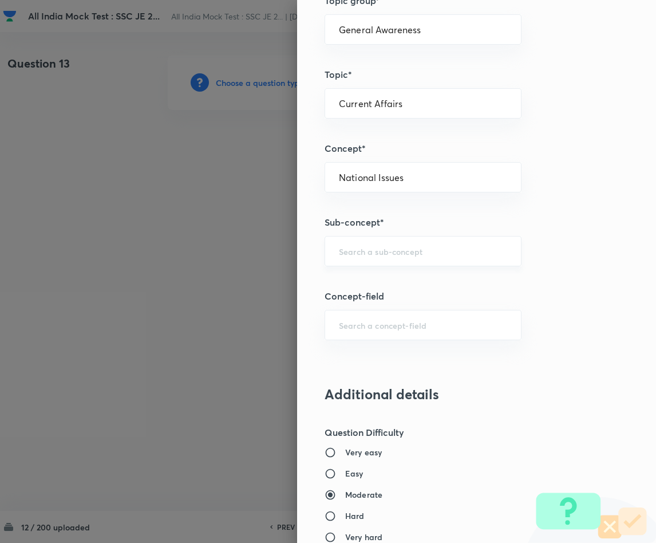
click at [371, 265] on div "​" at bounding box center [423, 251] width 197 height 30
click at [366, 294] on li "National Issues" at bounding box center [410, 287] width 195 height 21
type input "National Issues"
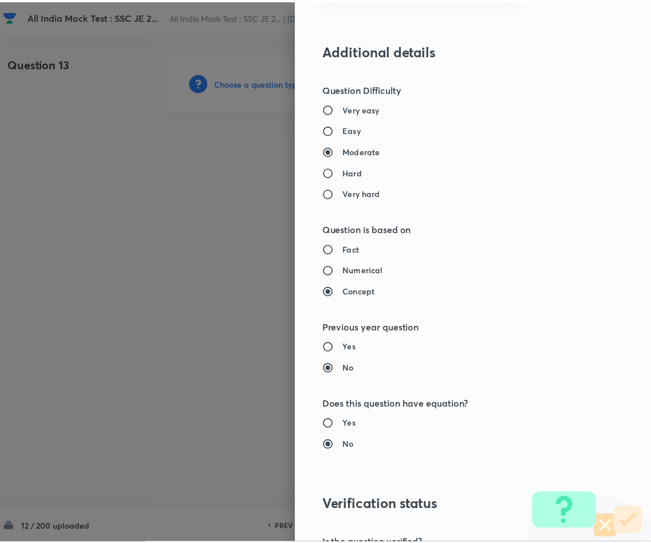
scroll to position [1022, 0]
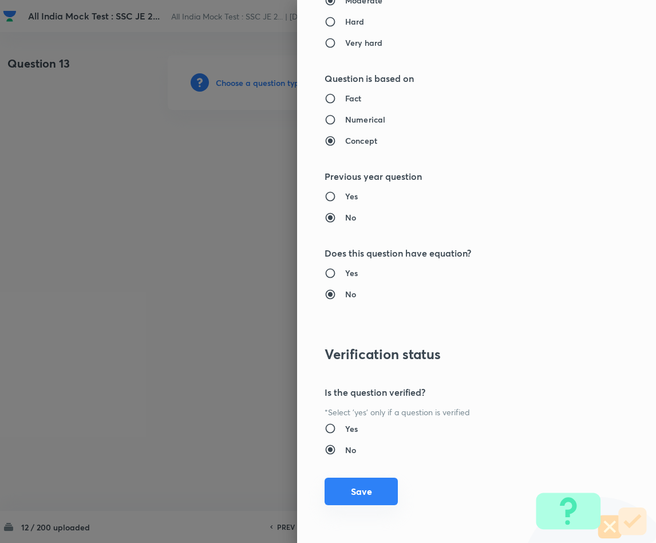
click at [334, 482] on button "Save" at bounding box center [361, 491] width 73 height 27
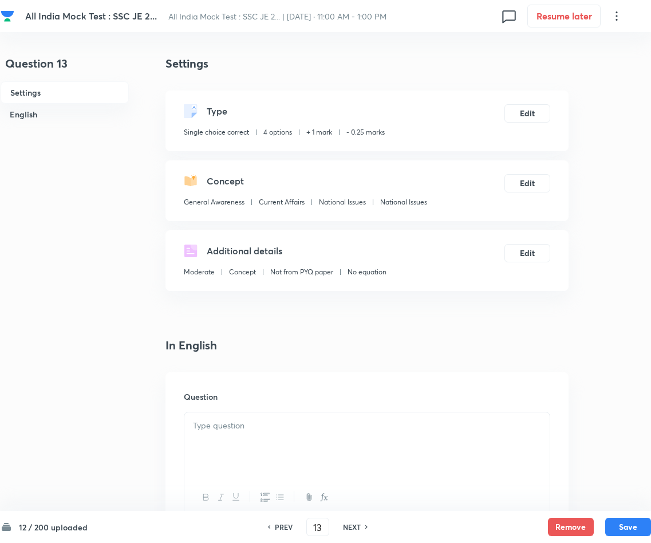
scroll to position [258, 0]
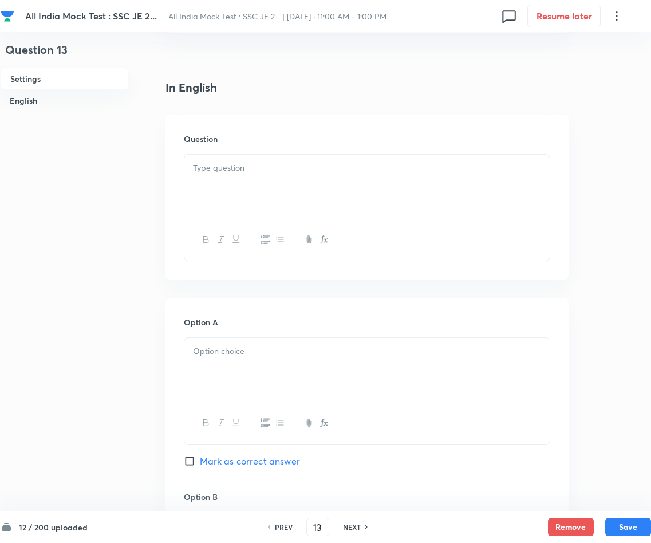
click at [266, 165] on p at bounding box center [367, 167] width 348 height 13
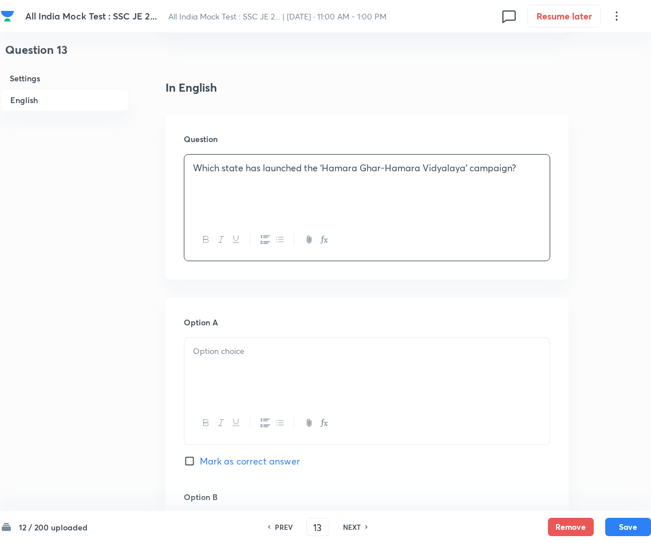
scroll to position [429, 0]
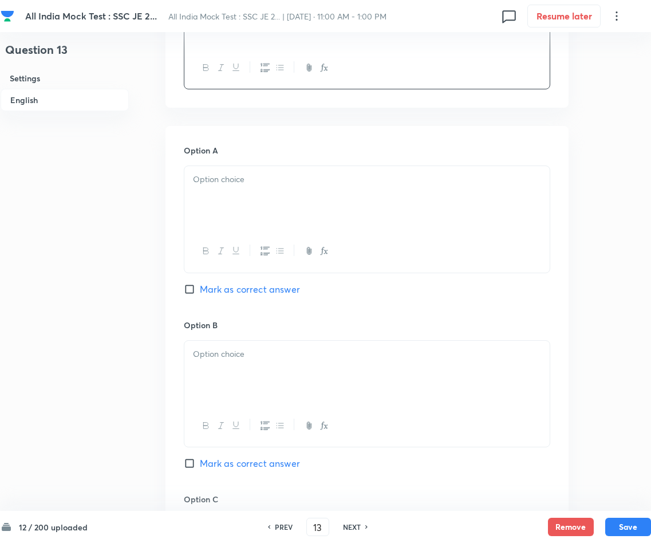
click at [389, 196] on div at bounding box center [366, 198] width 365 height 64
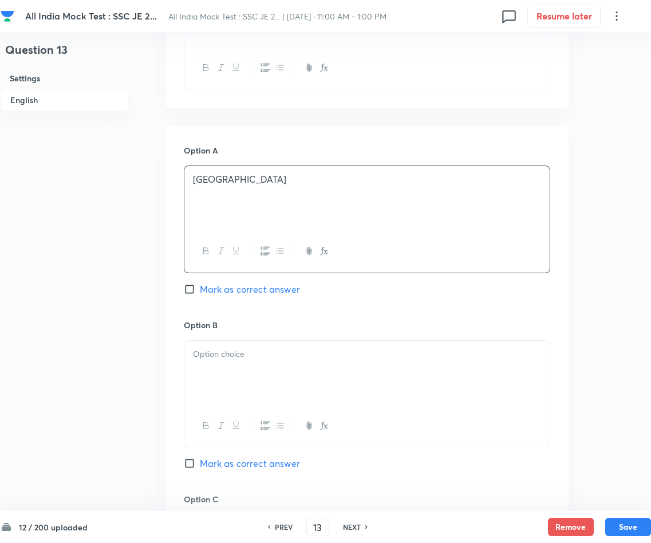
scroll to position [601, 0]
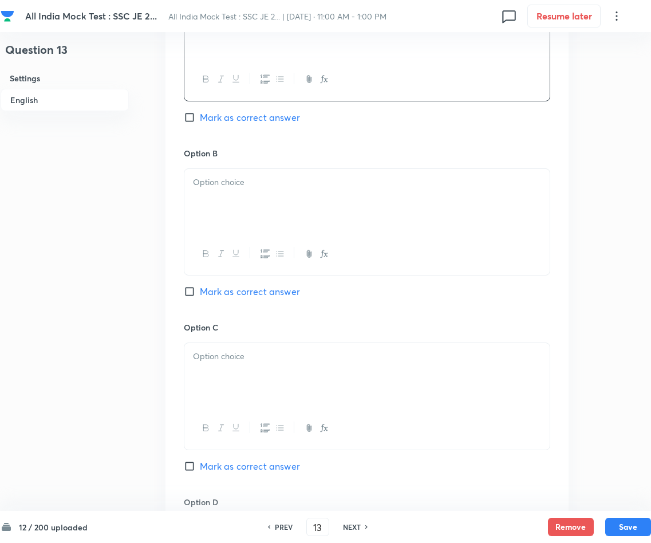
click at [186, 469] on input "Mark as correct answer" at bounding box center [192, 465] width 16 height 11
checkbox input "true"
click at [339, 196] on div at bounding box center [366, 201] width 365 height 64
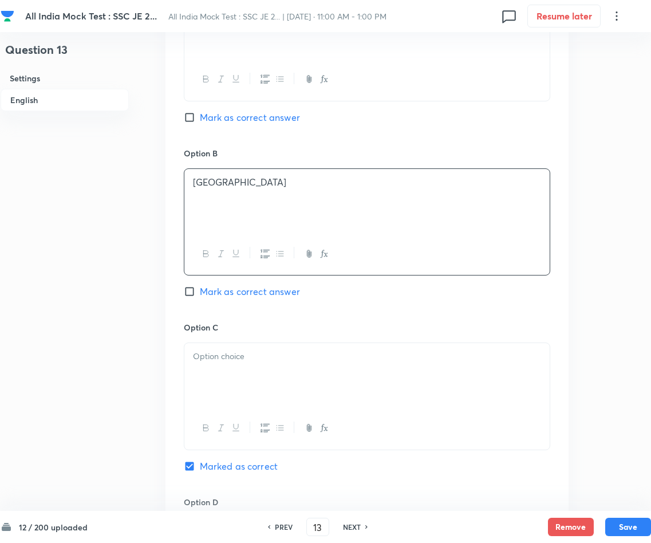
click at [359, 361] on p at bounding box center [367, 356] width 348 height 13
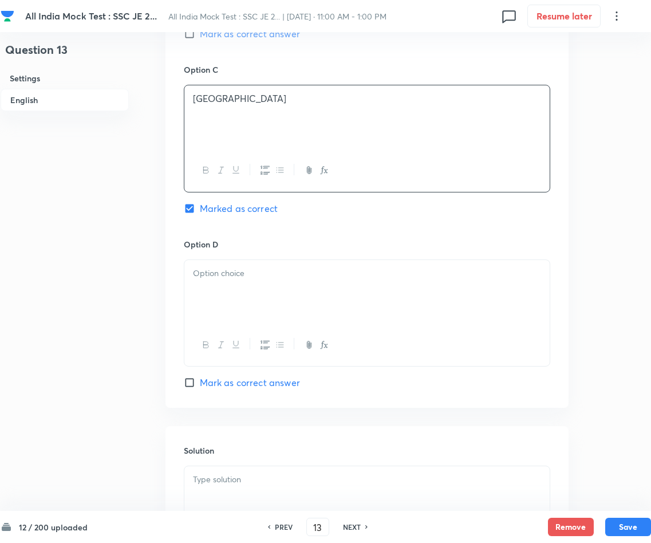
scroll to position [945, 0]
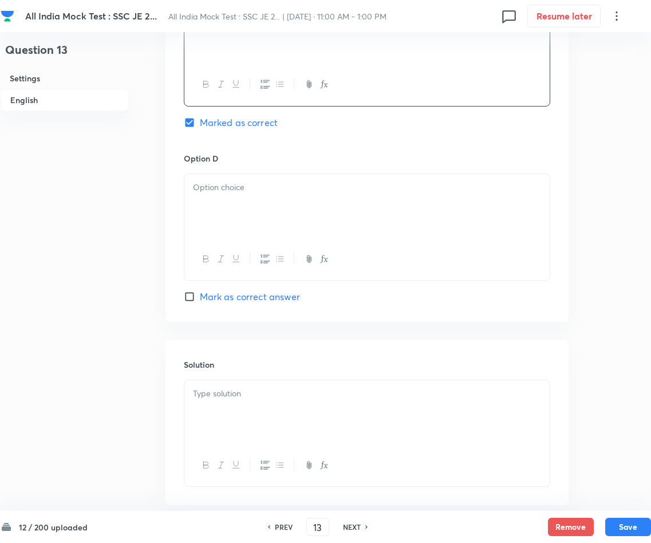
click at [275, 199] on div at bounding box center [366, 206] width 365 height 64
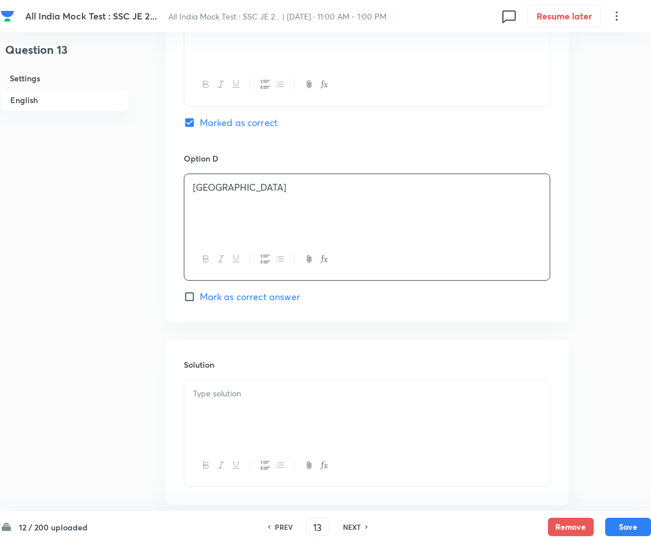
scroll to position [1011, 0]
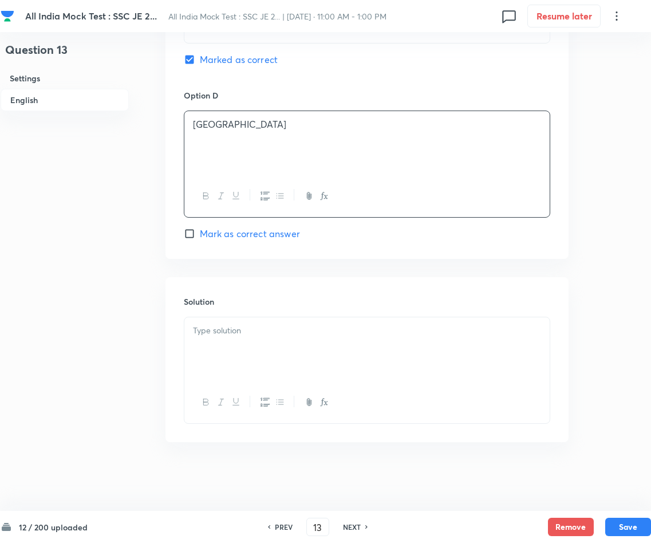
click at [239, 329] on p at bounding box center [367, 330] width 348 height 13
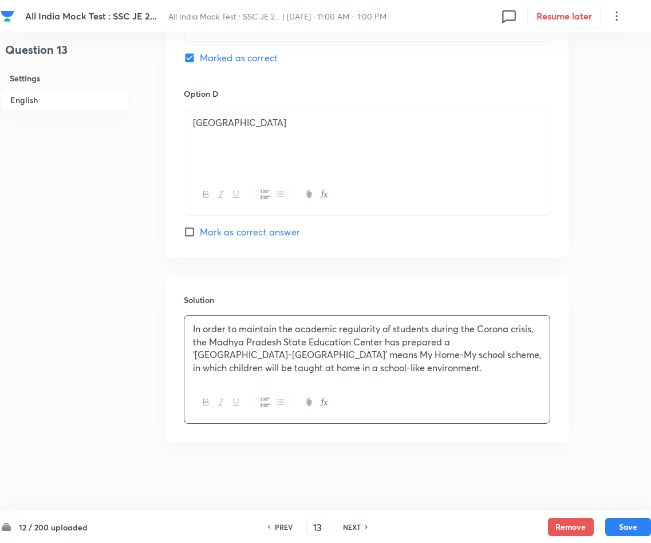
scroll to position [839, 0]
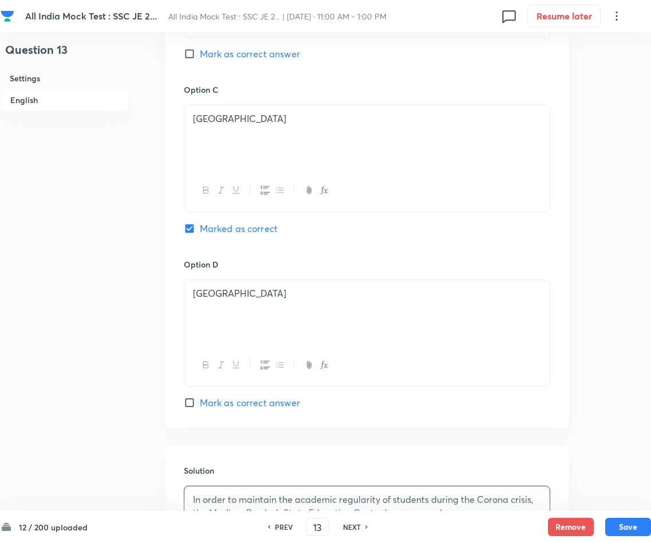
click at [574, 482] on div "12 / 200 uploaded PREV 13 ​ NEXT Remove Save" at bounding box center [326, 527] width 650 height 32
click at [574, 482] on button "Save" at bounding box center [628, 525] width 46 height 18
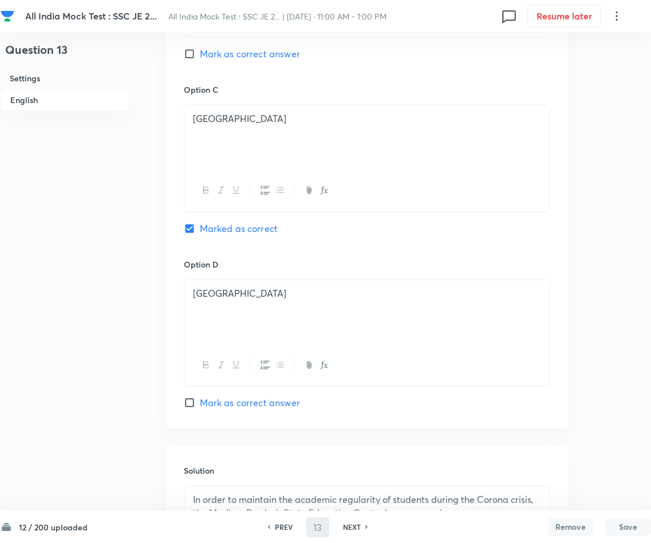
type input "14"
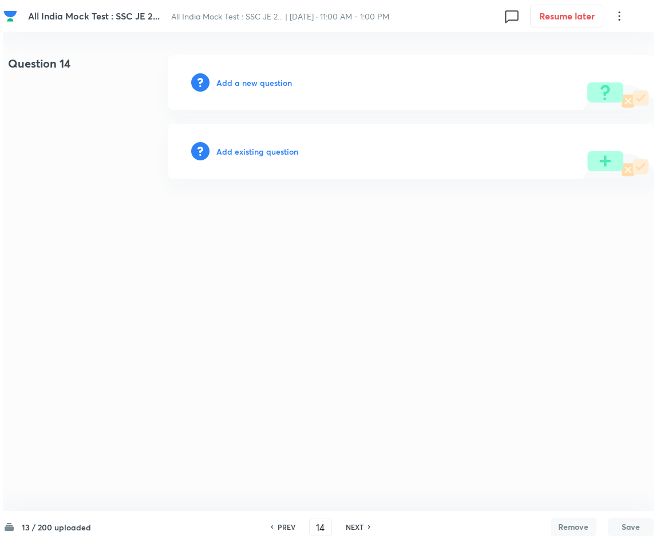
scroll to position [0, 0]
click at [263, 79] on h6 "Add a new question" at bounding box center [254, 83] width 76 height 12
click at [263, 79] on h6 "Choose a question type" at bounding box center [260, 83] width 88 height 12
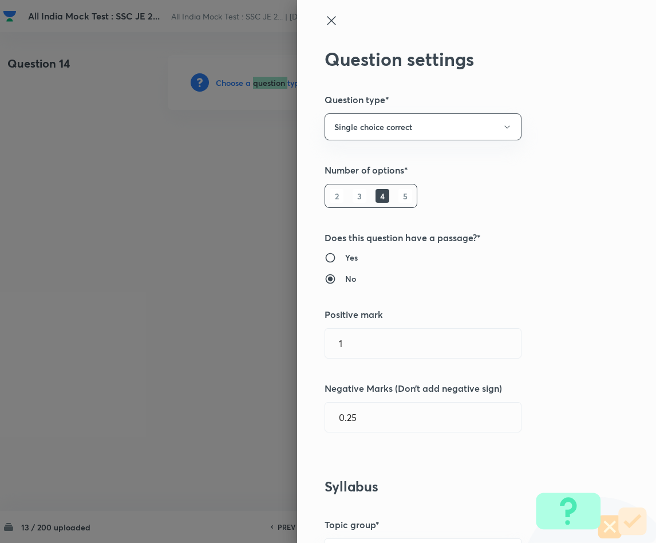
scroll to position [258, 0]
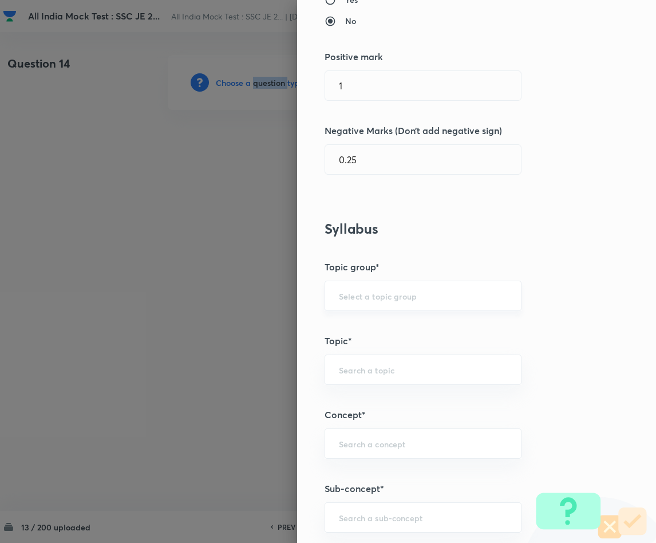
click at [360, 299] on input "text" at bounding box center [423, 295] width 168 height 11
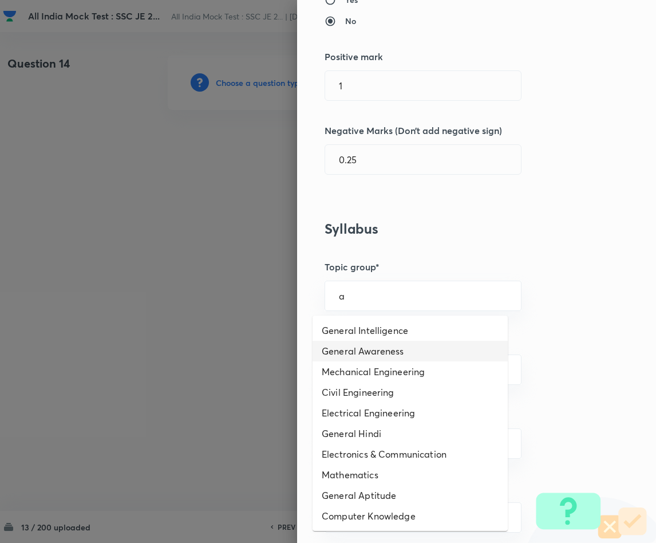
click at [368, 351] on li "General Awareness" at bounding box center [410, 351] width 195 height 21
type input "General Awareness"
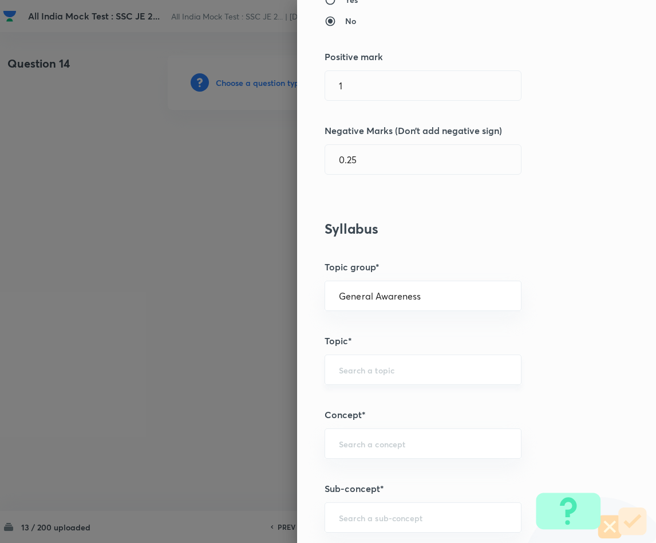
click at [338, 378] on div "​" at bounding box center [423, 369] width 197 height 30
click at [354, 403] on li "Static GK" at bounding box center [410, 405] width 195 height 21
type input "Static GK"
click at [371, 441] on input "text" at bounding box center [423, 443] width 168 height 11
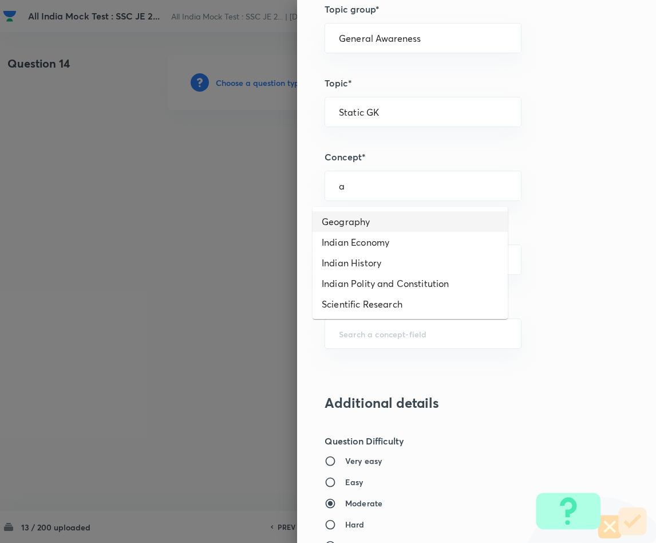
click at [366, 225] on li "Geography" at bounding box center [410, 221] width 195 height 21
type input "Geography"
click at [366, 265] on input "text" at bounding box center [423, 259] width 168 height 11
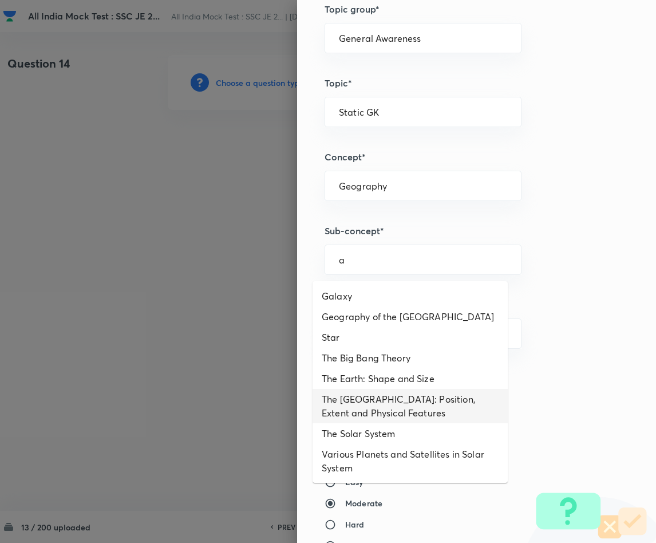
click at [405, 404] on li "The [GEOGRAPHIC_DATA]: Position, Extent and Physical Features" at bounding box center [410, 406] width 195 height 34
type input "The [GEOGRAPHIC_DATA]: Position, Extent and Physical Features"
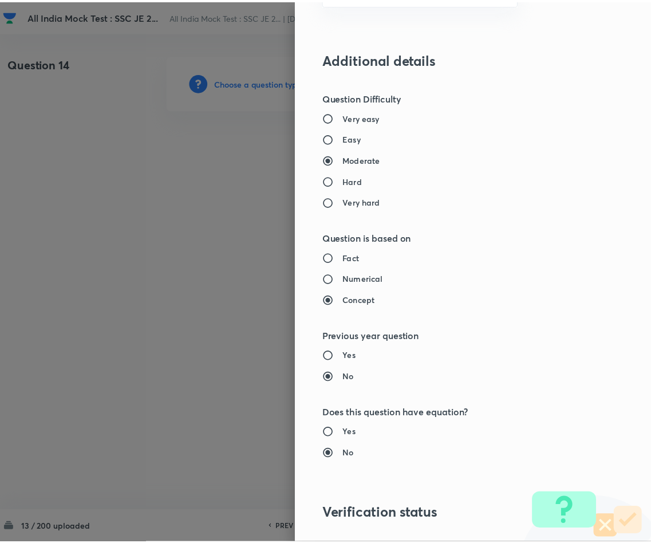
scroll to position [1022, 0]
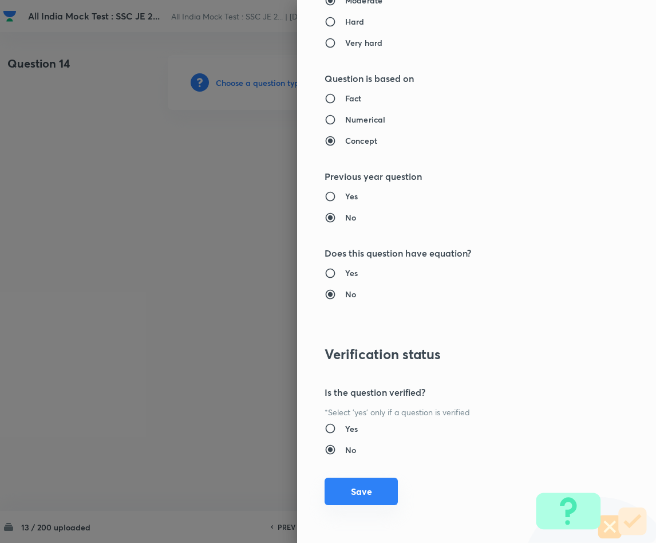
click at [345, 482] on button "Save" at bounding box center [361, 491] width 73 height 27
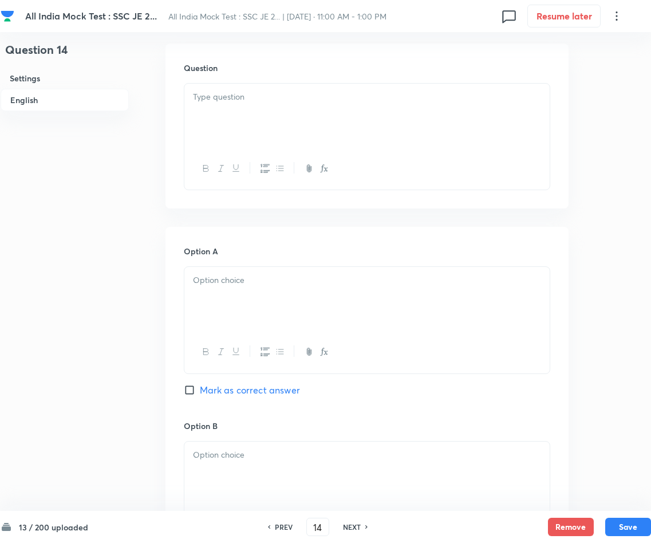
scroll to position [258, 0]
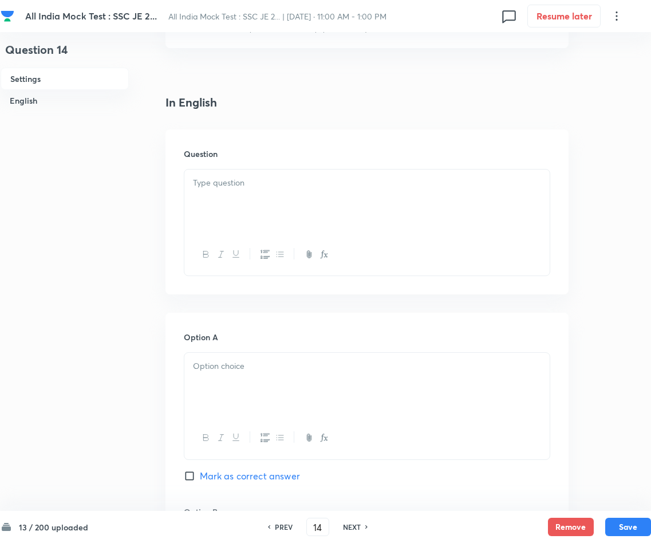
click at [366, 207] on div at bounding box center [366, 201] width 365 height 64
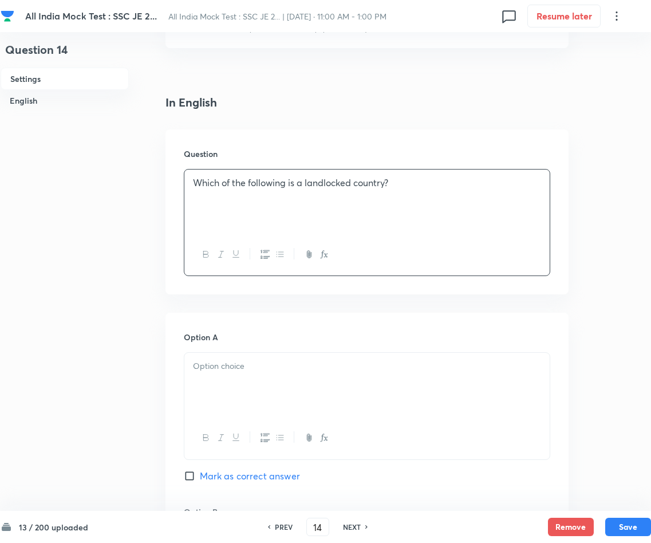
click at [263, 380] on div at bounding box center [366, 385] width 365 height 64
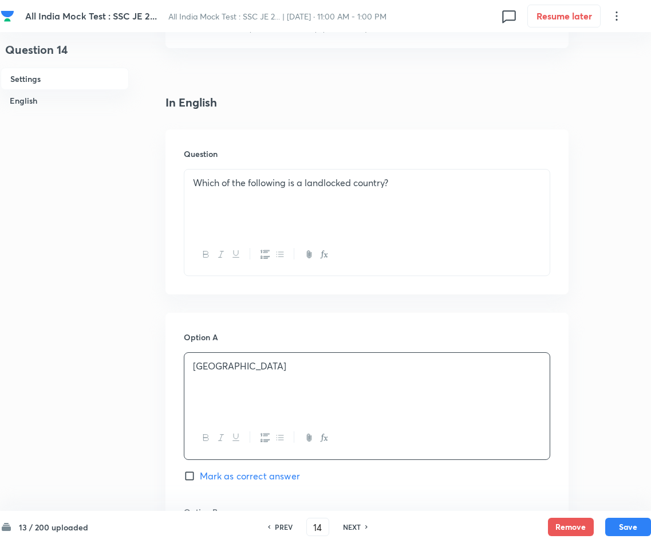
scroll to position [429, 0]
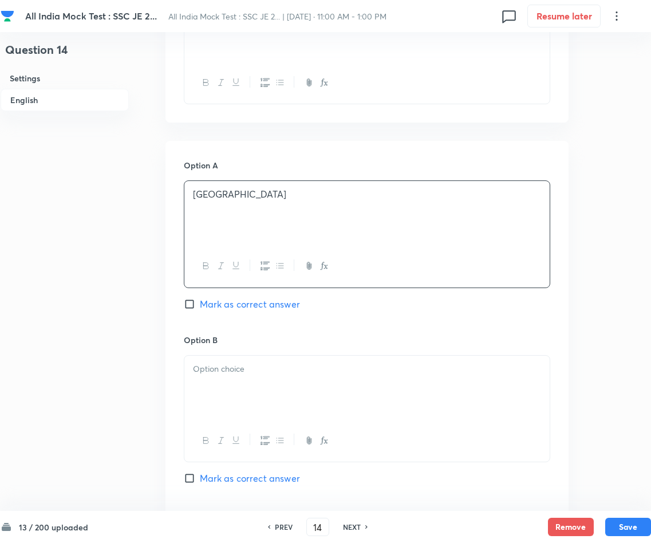
drag, startPoint x: 335, startPoint y: 407, endPoint x: 326, endPoint y: 391, distance: 18.7
click at [335, 407] on div at bounding box center [366, 388] width 365 height 64
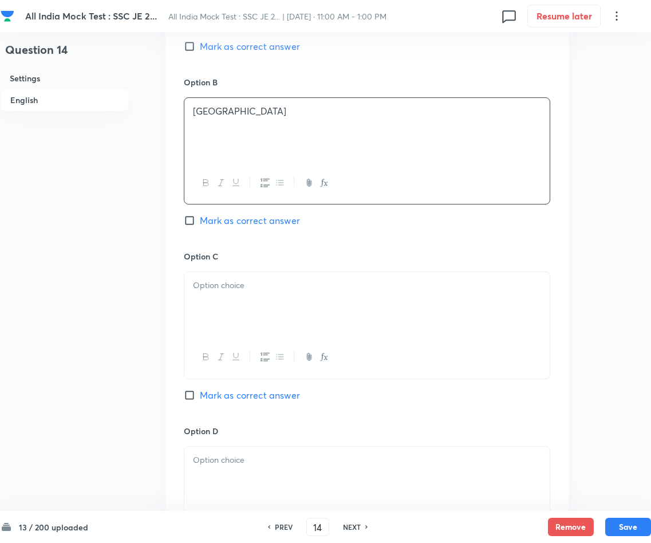
scroll to position [773, 0]
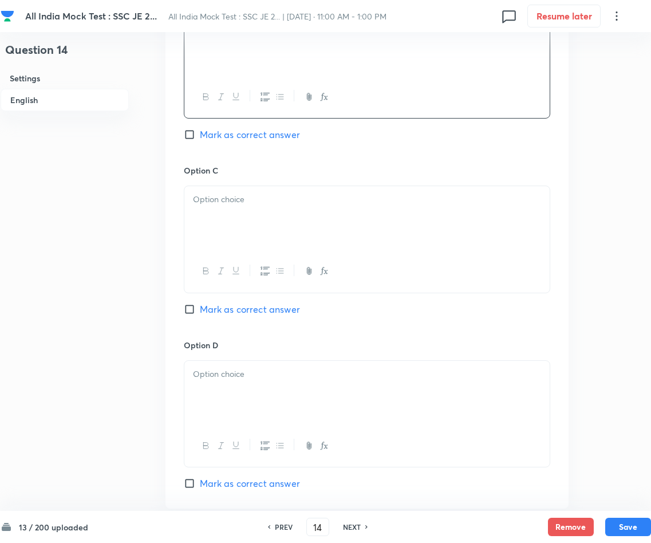
drag, startPoint x: 370, startPoint y: 222, endPoint x: 349, endPoint y: 223, distance: 20.7
click at [369, 222] on div at bounding box center [366, 218] width 365 height 64
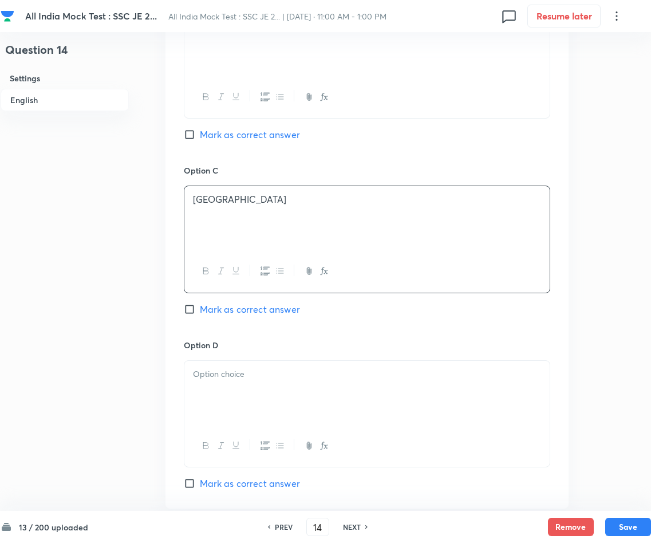
click at [187, 311] on input "Mark as correct answer" at bounding box center [192, 308] width 16 height 11
checkbox input "true"
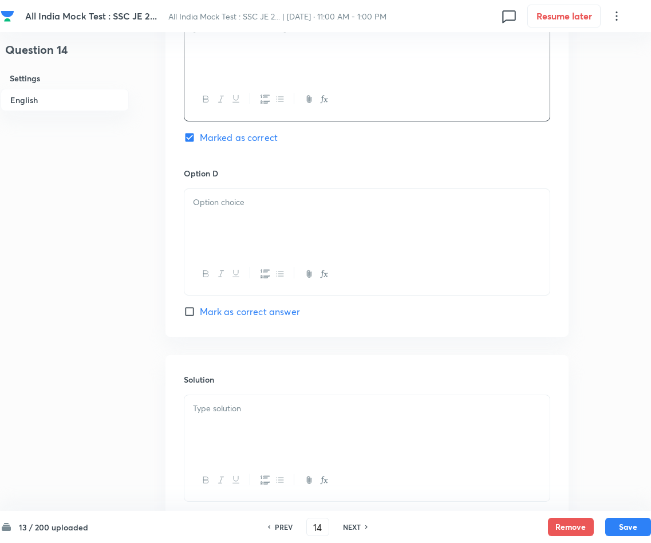
click at [253, 215] on div at bounding box center [366, 221] width 365 height 64
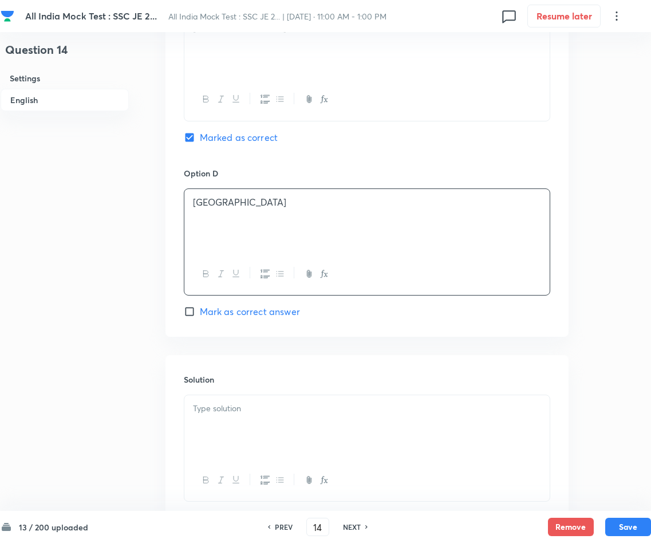
scroll to position [1026, 0]
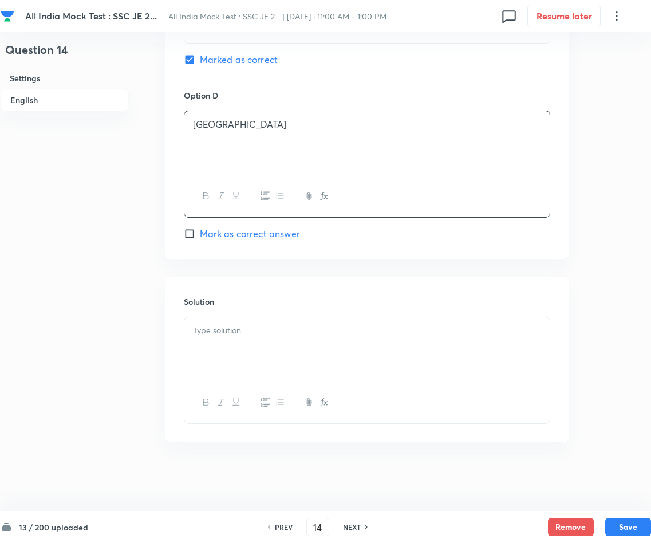
click at [272, 327] on p at bounding box center [367, 330] width 348 height 13
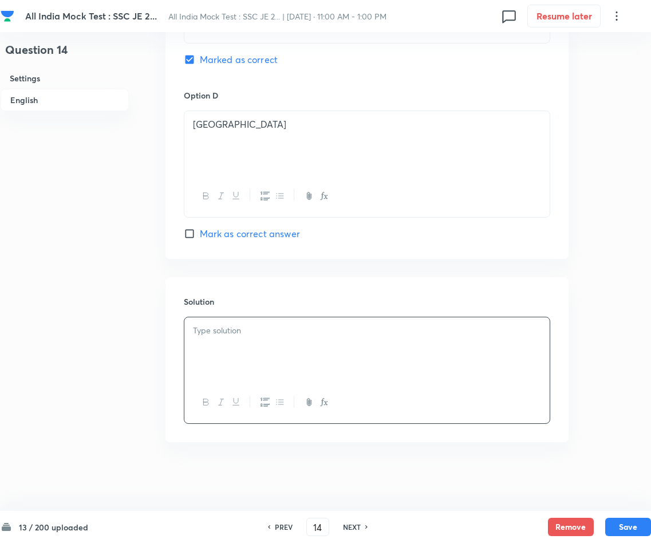
click at [272, 327] on p at bounding box center [367, 330] width 348 height 13
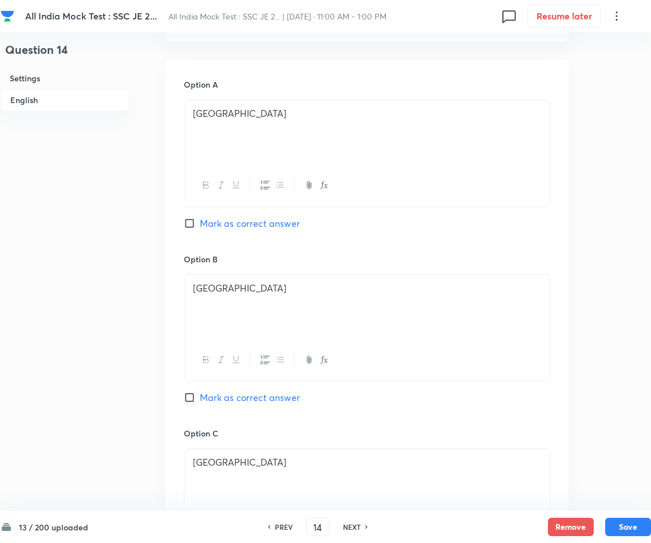
scroll to position [854, 0]
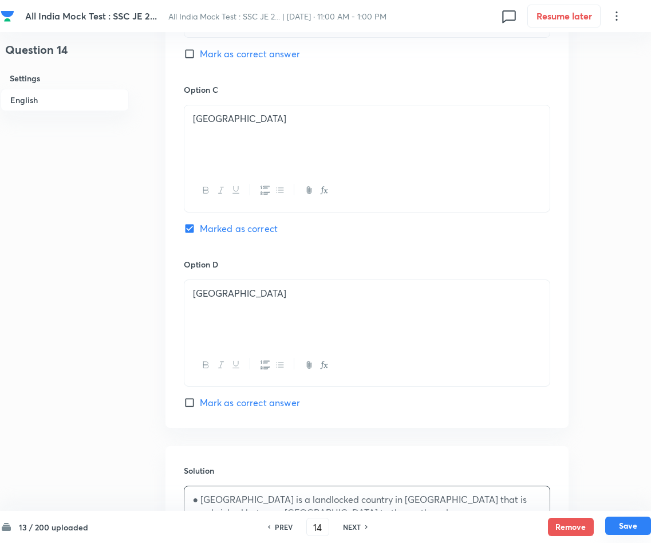
click at [574, 482] on button "Save" at bounding box center [628, 525] width 46 height 18
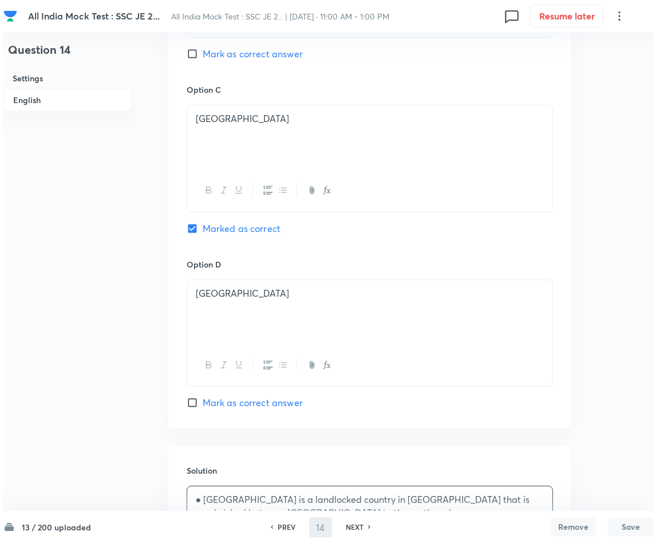
scroll to position [0, 0]
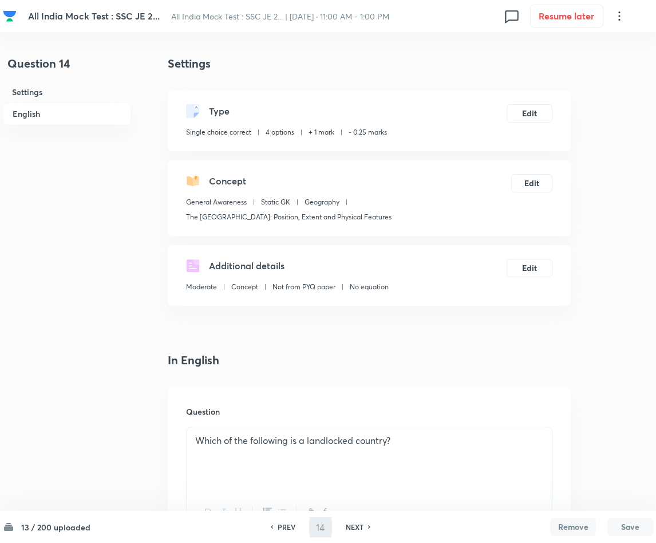
type input "15"
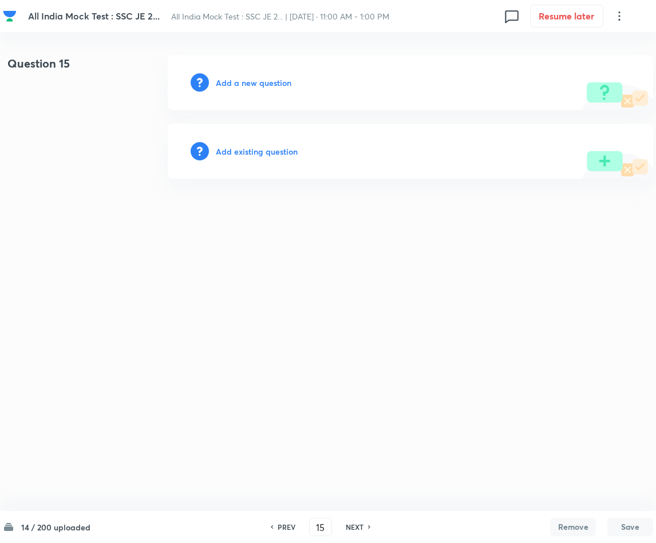
click at [244, 84] on h6 "Add a new question" at bounding box center [254, 83] width 76 height 12
click at [244, 84] on h6 "Choose a question type" at bounding box center [260, 83] width 88 height 12
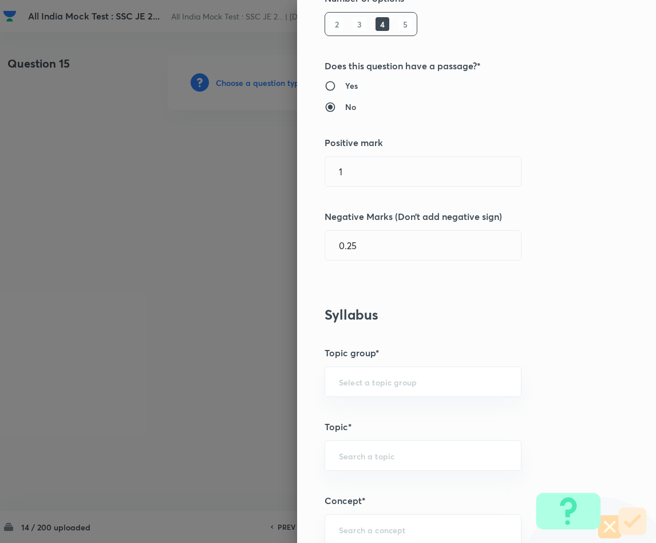
scroll to position [258, 0]
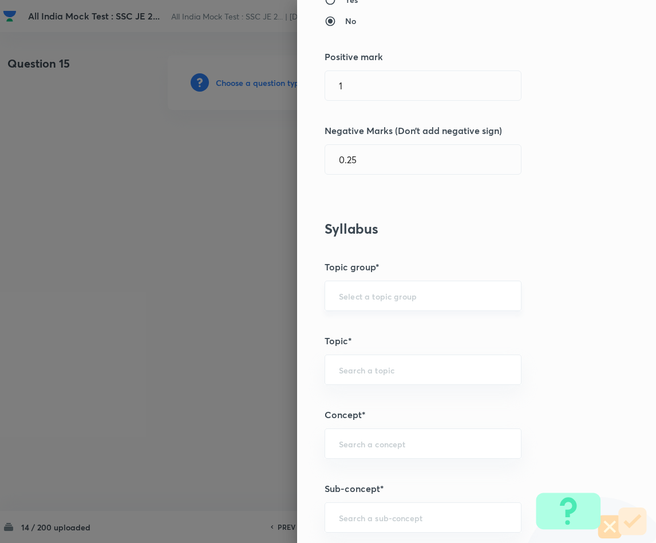
click at [361, 293] on input "text" at bounding box center [423, 295] width 168 height 11
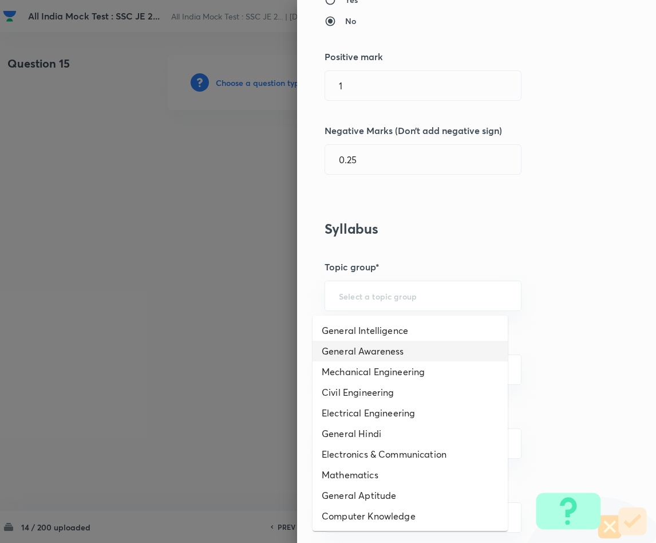
click at [371, 348] on li "General Awareness" at bounding box center [410, 351] width 195 height 21
type input "General Awareness"
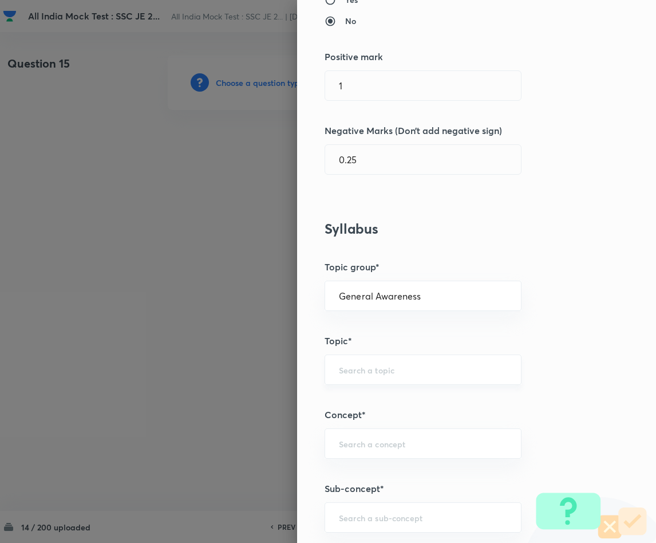
click at [358, 375] on input "text" at bounding box center [423, 369] width 168 height 11
click at [356, 421] on li "Static GK" at bounding box center [410, 425] width 195 height 21
click at [397, 375] on input "Static GK" at bounding box center [423, 369] width 168 height 11
click at [383, 401] on li "Current Affairs" at bounding box center [410, 405] width 195 height 21
type input "Current Affairs"
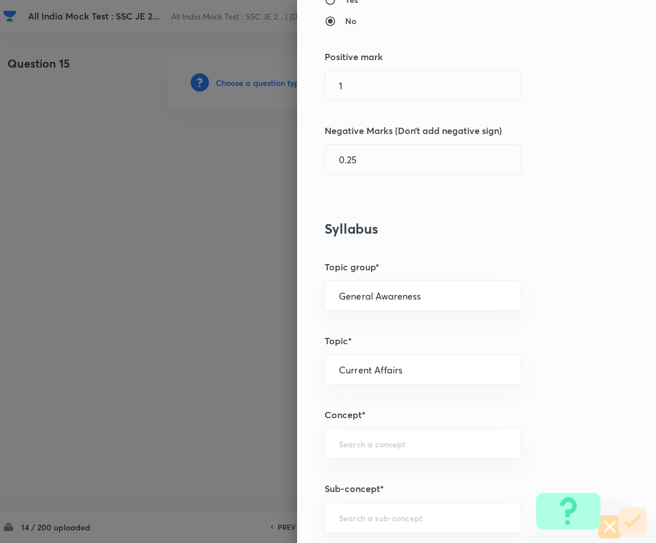
scroll to position [429, 0]
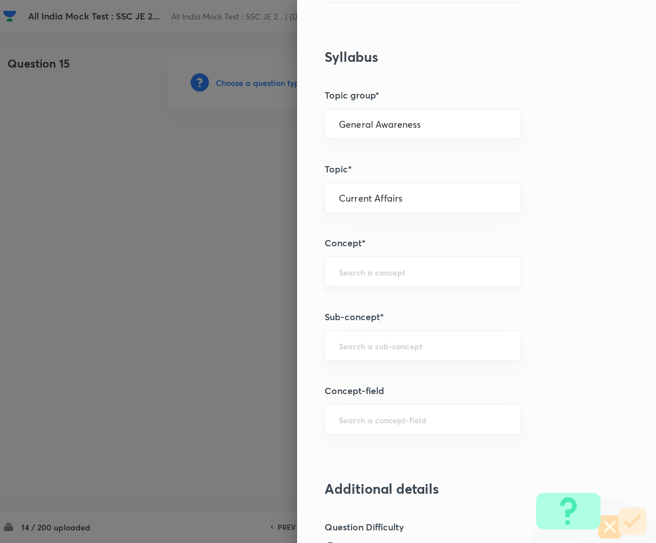
click at [385, 271] on input "text" at bounding box center [423, 271] width 168 height 11
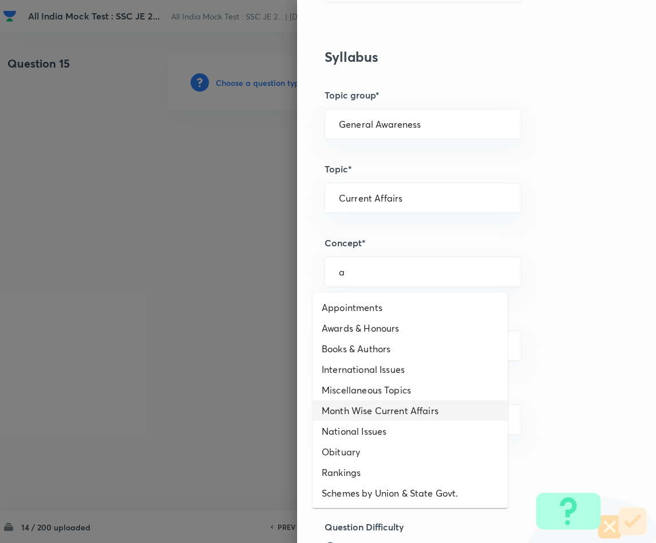
click at [385, 409] on li "Month Wise Current Affairs" at bounding box center [410, 410] width 195 height 21
type input "Month Wise Current Affairs"
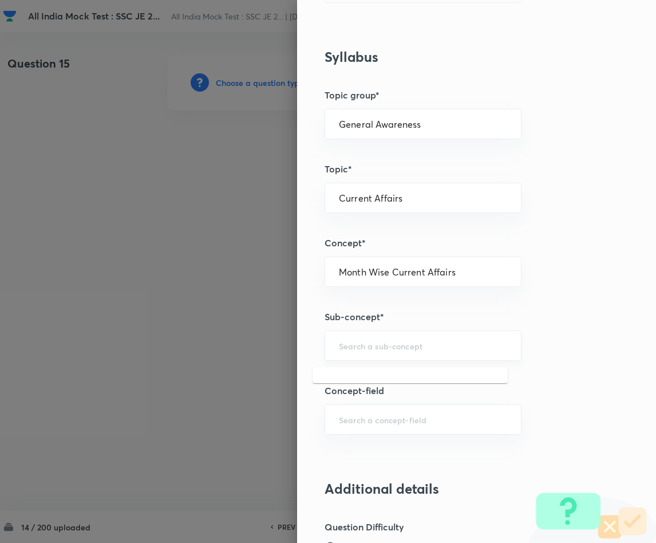
click at [362, 349] on input "text" at bounding box center [423, 345] width 168 height 11
click at [375, 378] on li "Month Wise Current Affairs" at bounding box center [410, 382] width 195 height 21
type input "Month Wise Current Affairs"
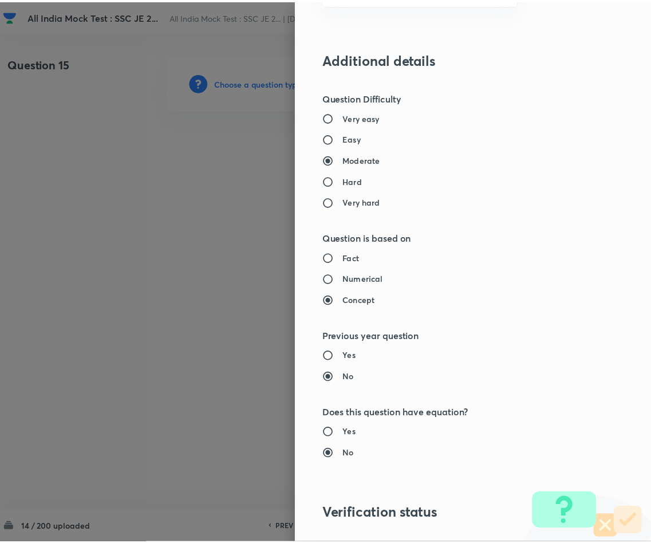
scroll to position [1022, 0]
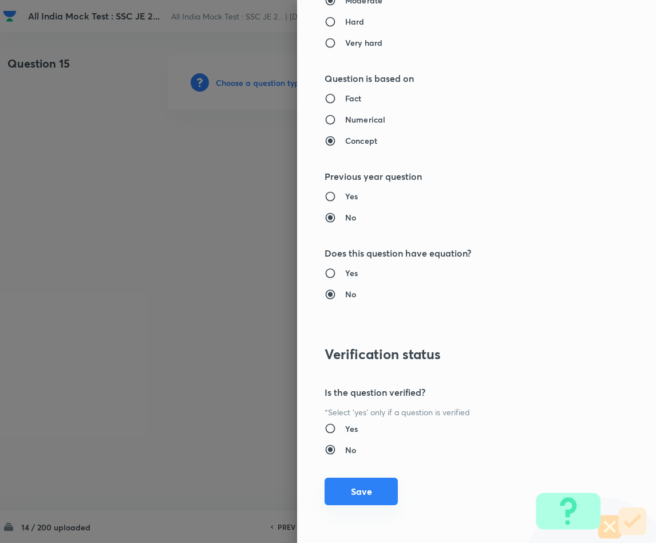
click at [340, 482] on button "Save" at bounding box center [361, 491] width 73 height 27
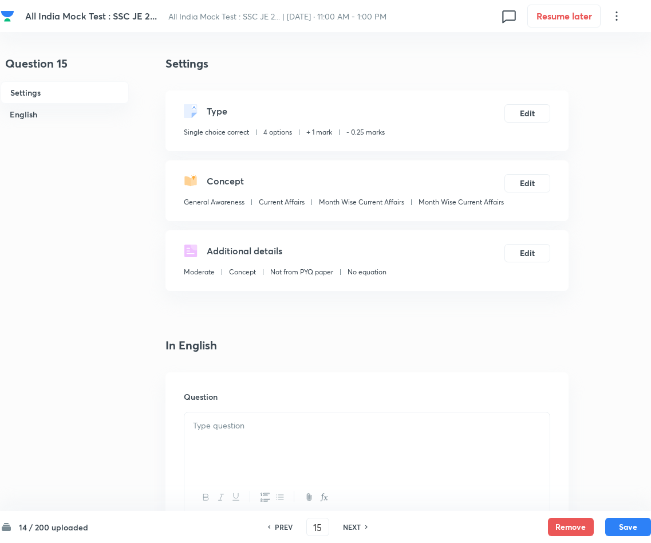
scroll to position [172, 0]
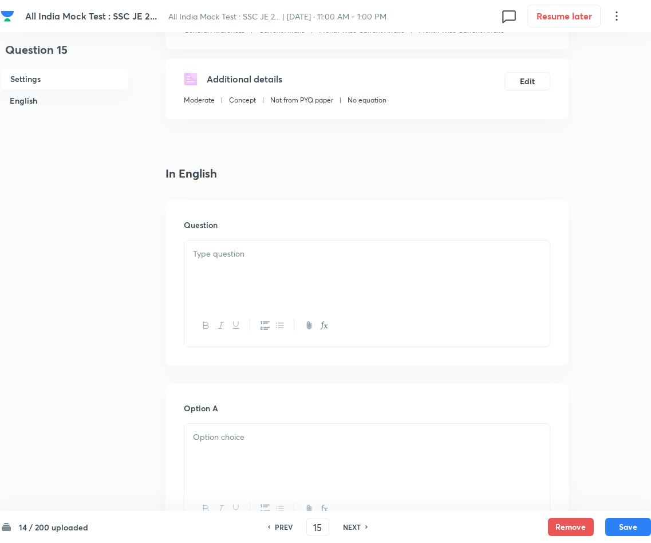
click at [268, 265] on div at bounding box center [366, 272] width 365 height 64
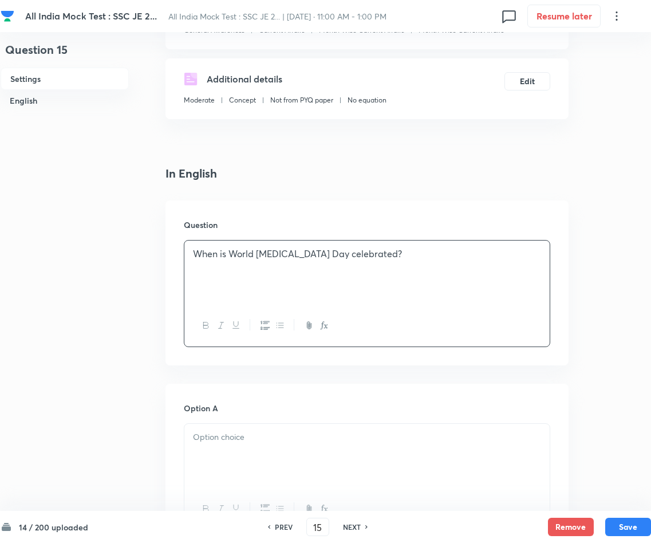
scroll to position [429, 0]
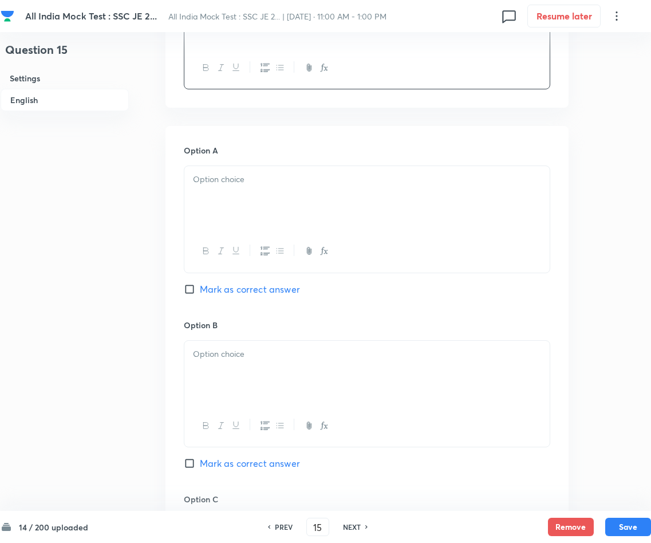
click at [281, 180] on p at bounding box center [367, 179] width 348 height 13
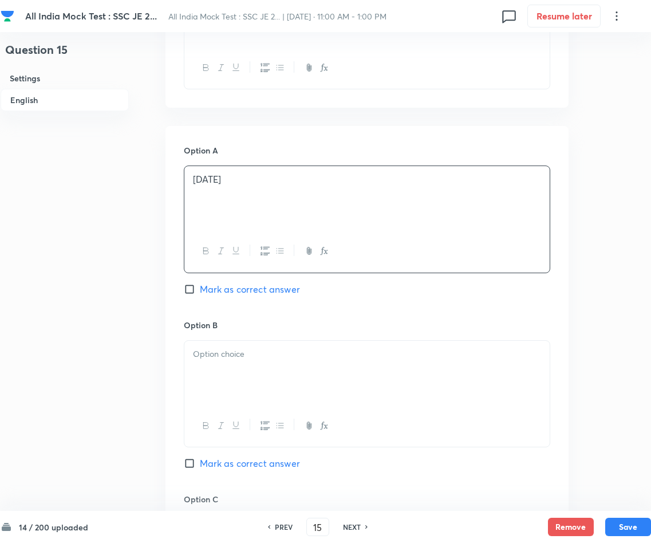
scroll to position [515, 0]
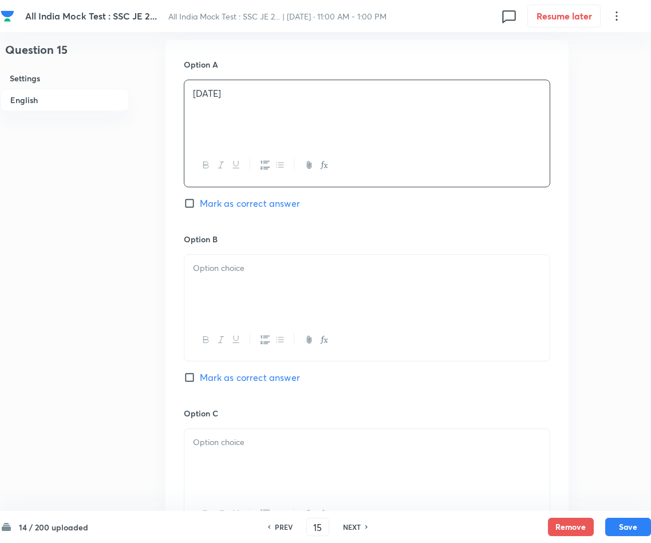
click at [259, 278] on div at bounding box center [366, 287] width 365 height 64
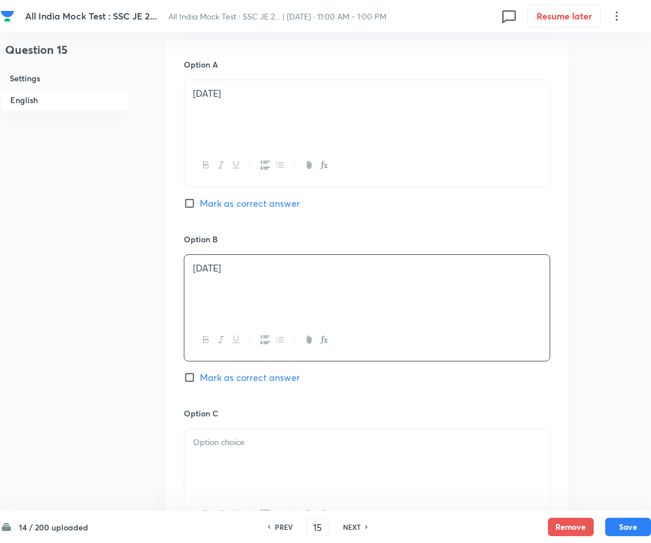
click at [191, 382] on input "Mark as correct answer" at bounding box center [192, 377] width 16 height 11
checkbox input "true"
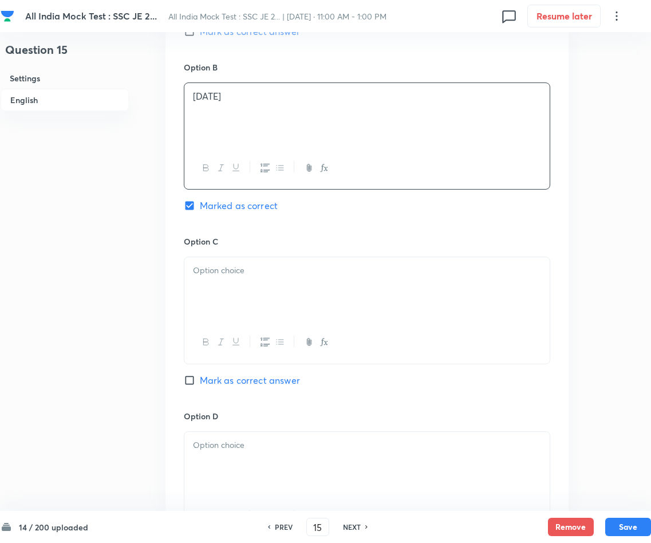
scroll to position [773, 0]
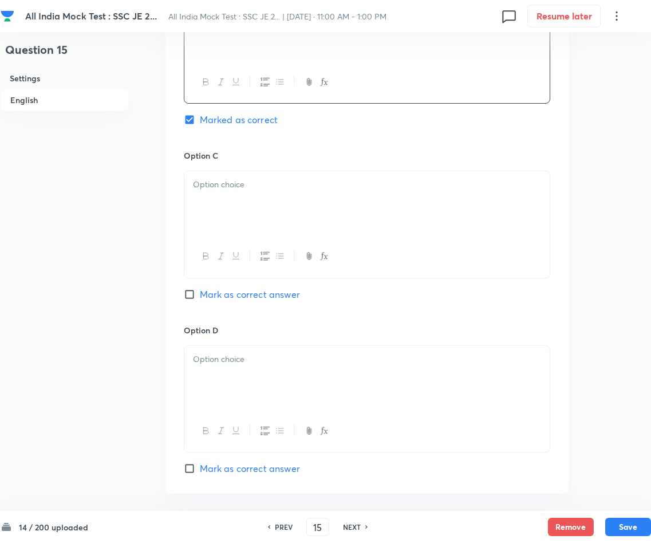
click at [270, 206] on div at bounding box center [366, 203] width 365 height 64
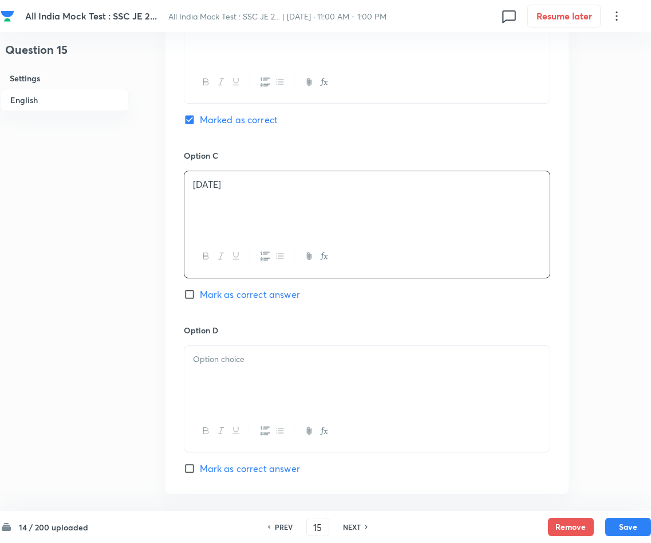
click at [259, 356] on p at bounding box center [367, 359] width 348 height 13
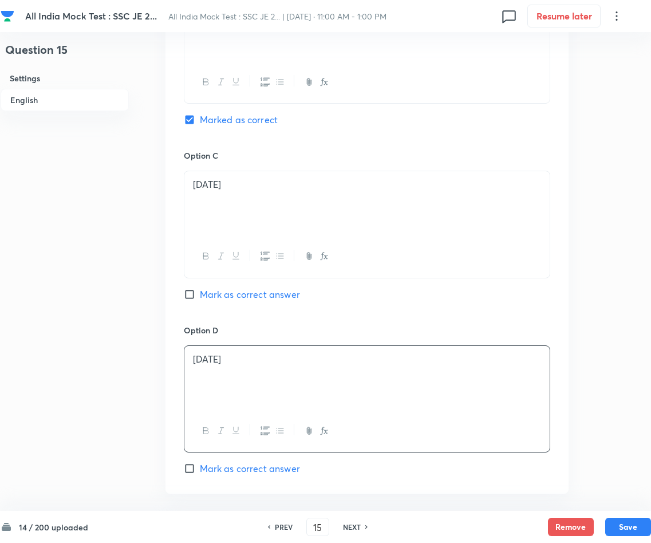
scroll to position [1011, 0]
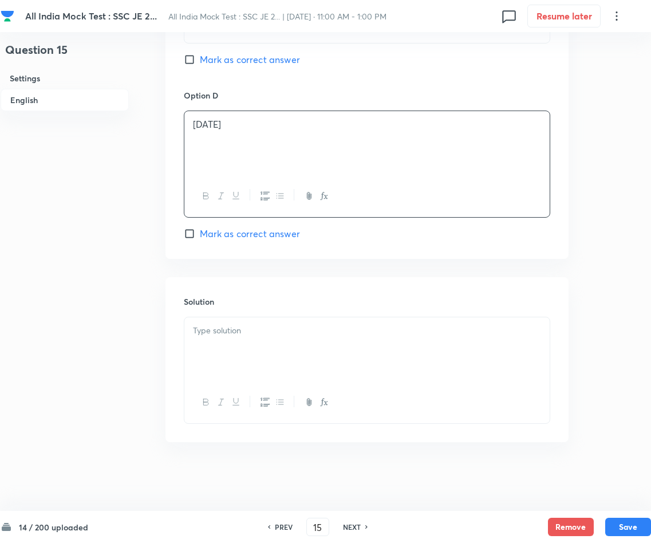
click at [296, 337] on div at bounding box center [366, 349] width 365 height 64
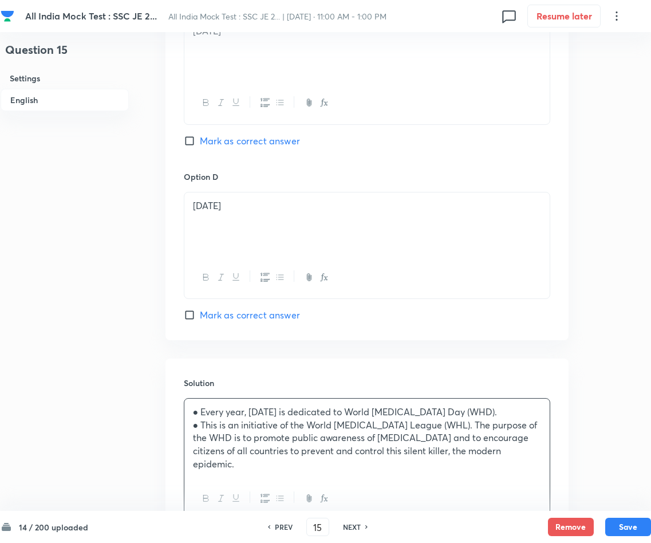
scroll to position [1012, 0]
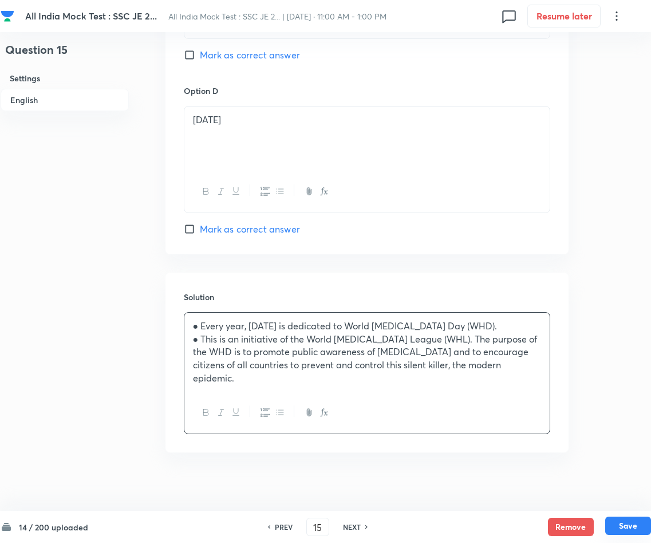
click at [574, 482] on button "Save" at bounding box center [628, 525] width 46 height 18
type input "16"
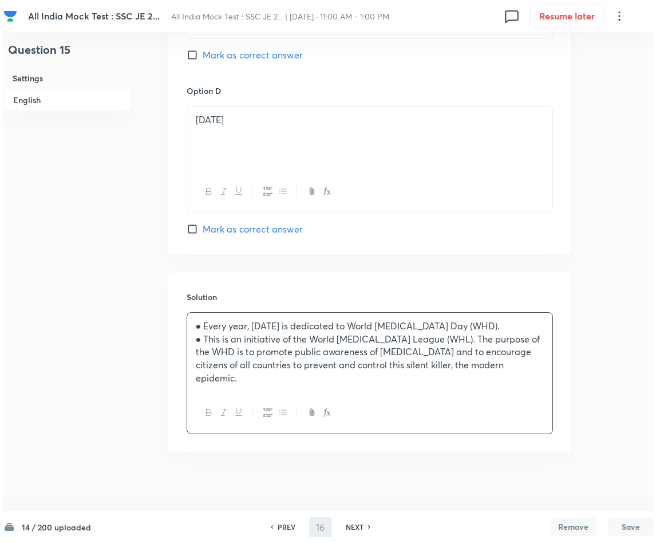
scroll to position [0, 0]
